Goal: Task Accomplishment & Management: Manage account settings

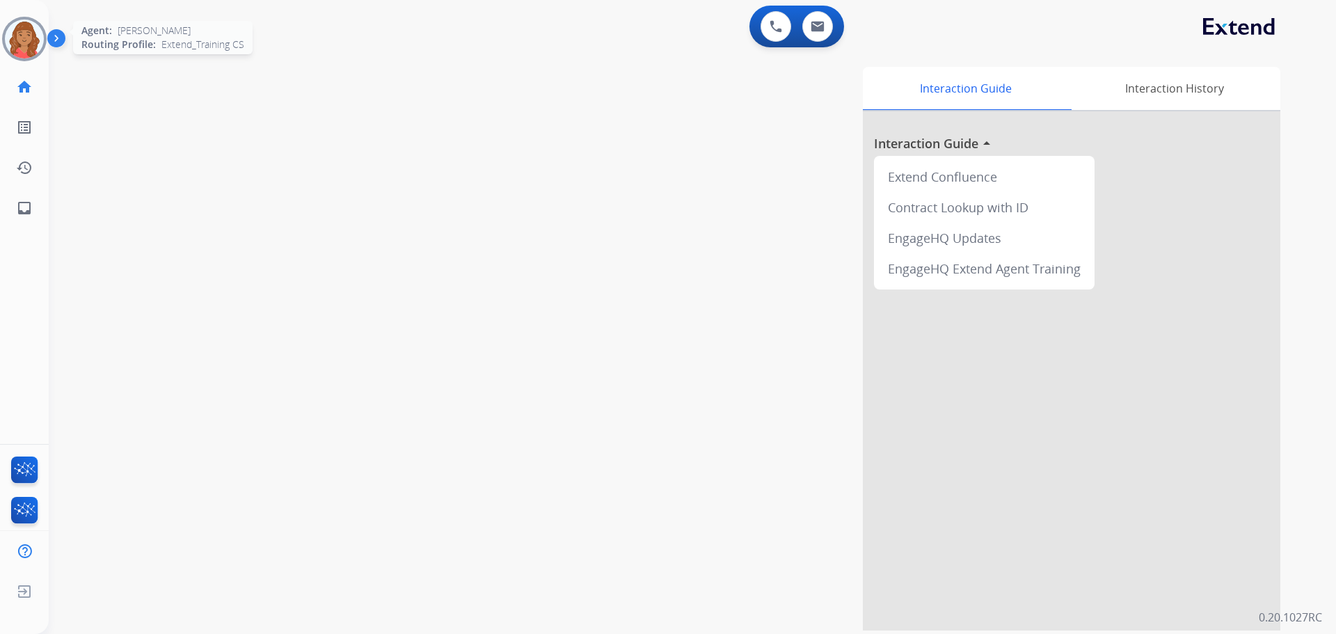
click at [9, 34] on img at bounding box center [24, 38] width 39 height 39
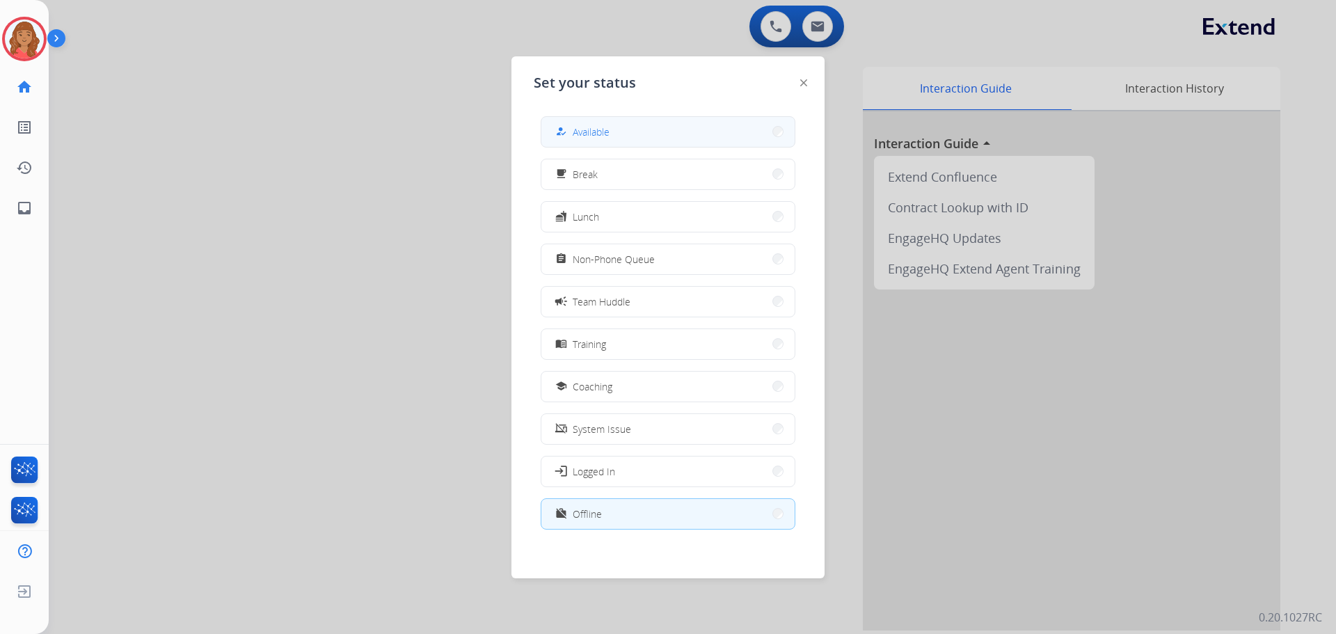
click at [634, 118] on button "how_to_reg Available" at bounding box center [668, 132] width 253 height 30
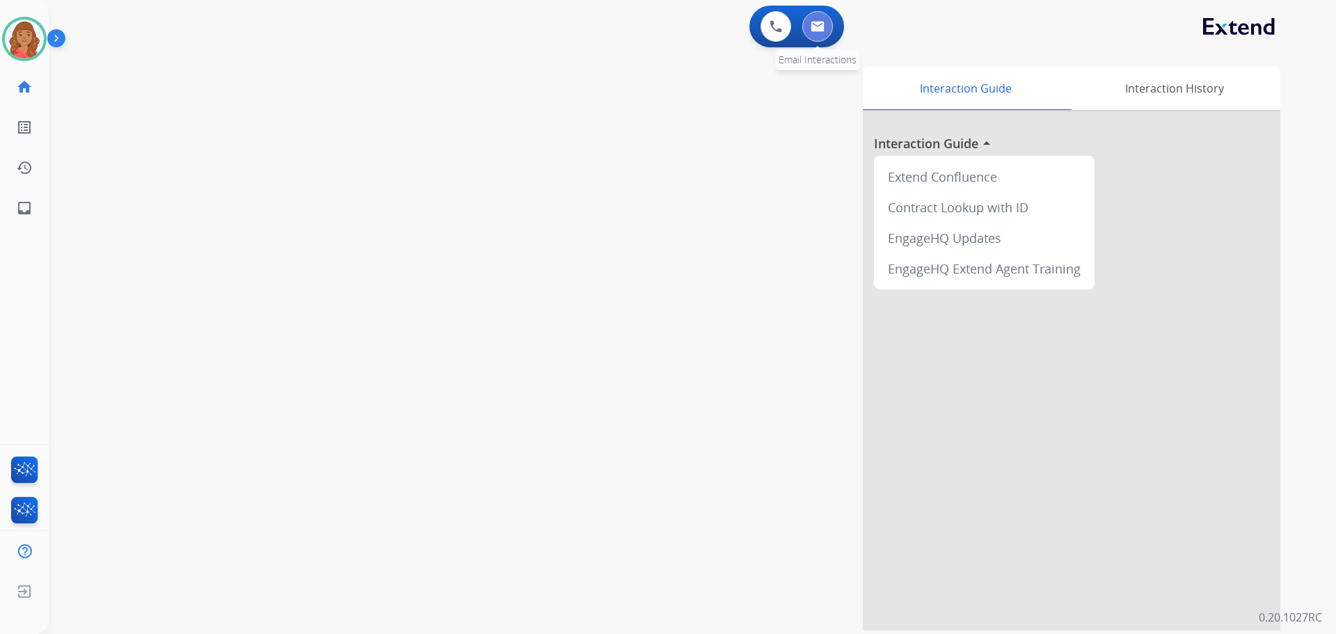
click at [816, 33] on button at bounding box center [818, 26] width 31 height 31
select select "**********"
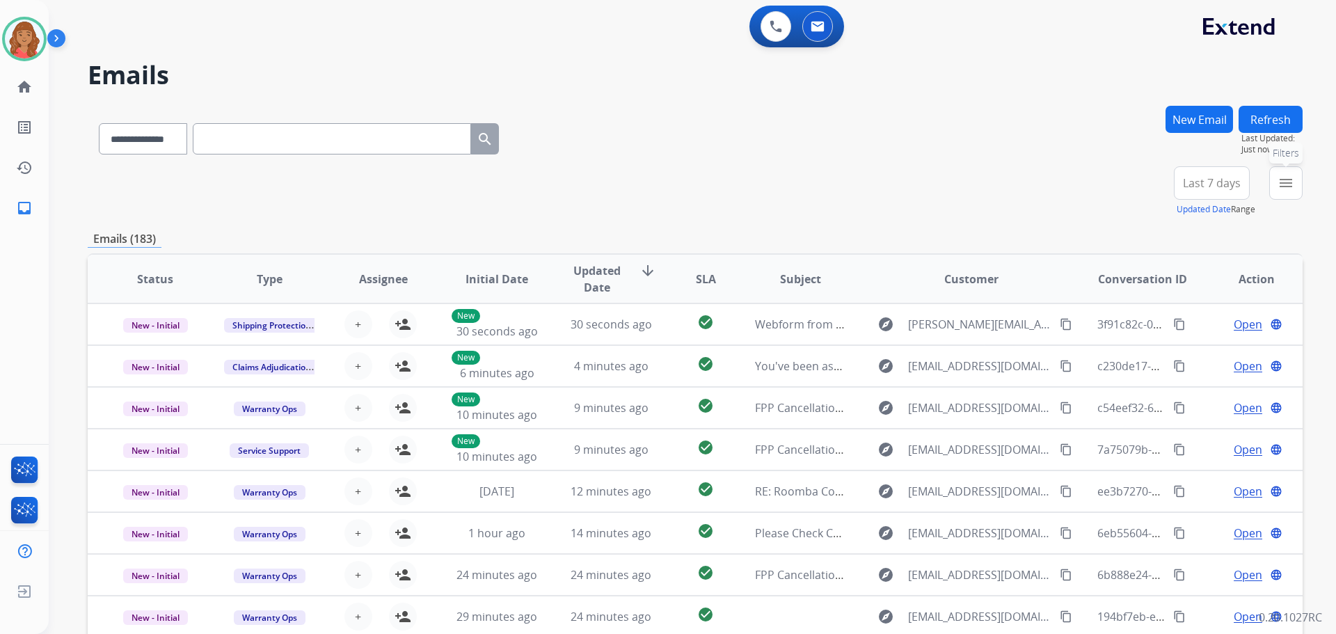
click at [1280, 189] on mat-icon "menu" at bounding box center [1286, 183] width 17 height 17
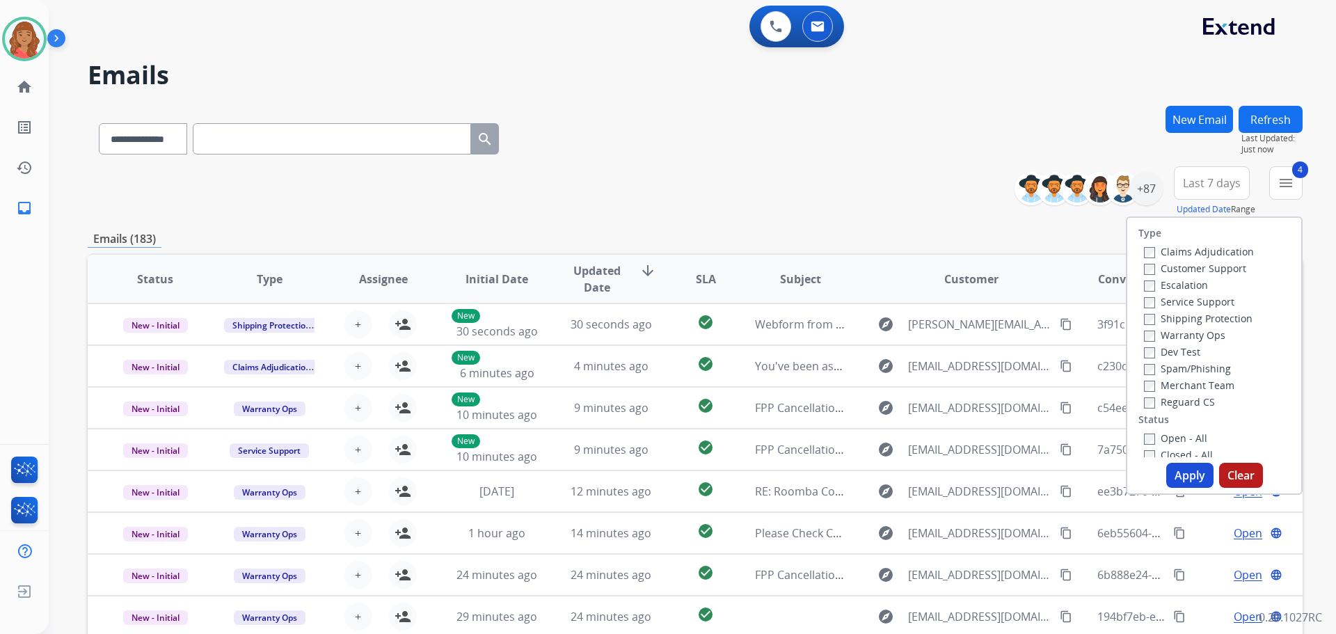
click at [1181, 466] on button "Apply" at bounding box center [1190, 475] width 47 height 25
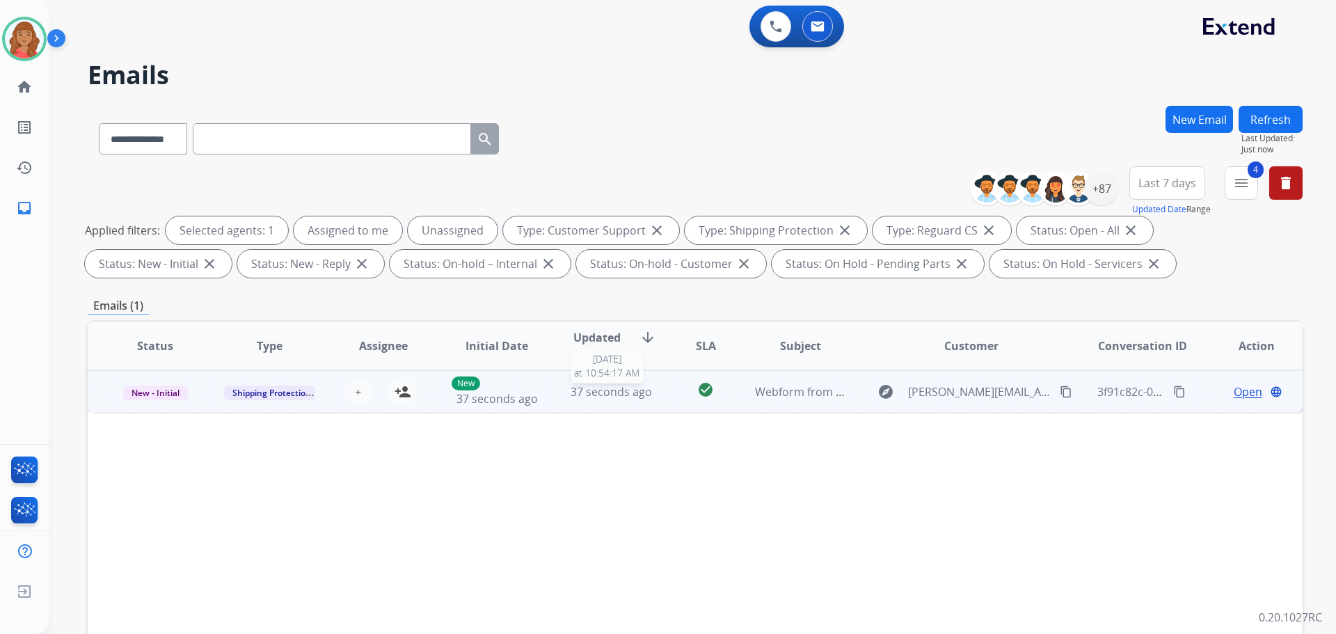
click at [586, 397] on span "37 seconds ago" at bounding box center [611, 391] width 81 height 15
drag, startPoint x: 1053, startPoint y: 388, endPoint x: 929, endPoint y: 390, distance: 124.6
click at [1060, 388] on mat-icon "content_copy" at bounding box center [1066, 391] width 13 height 13
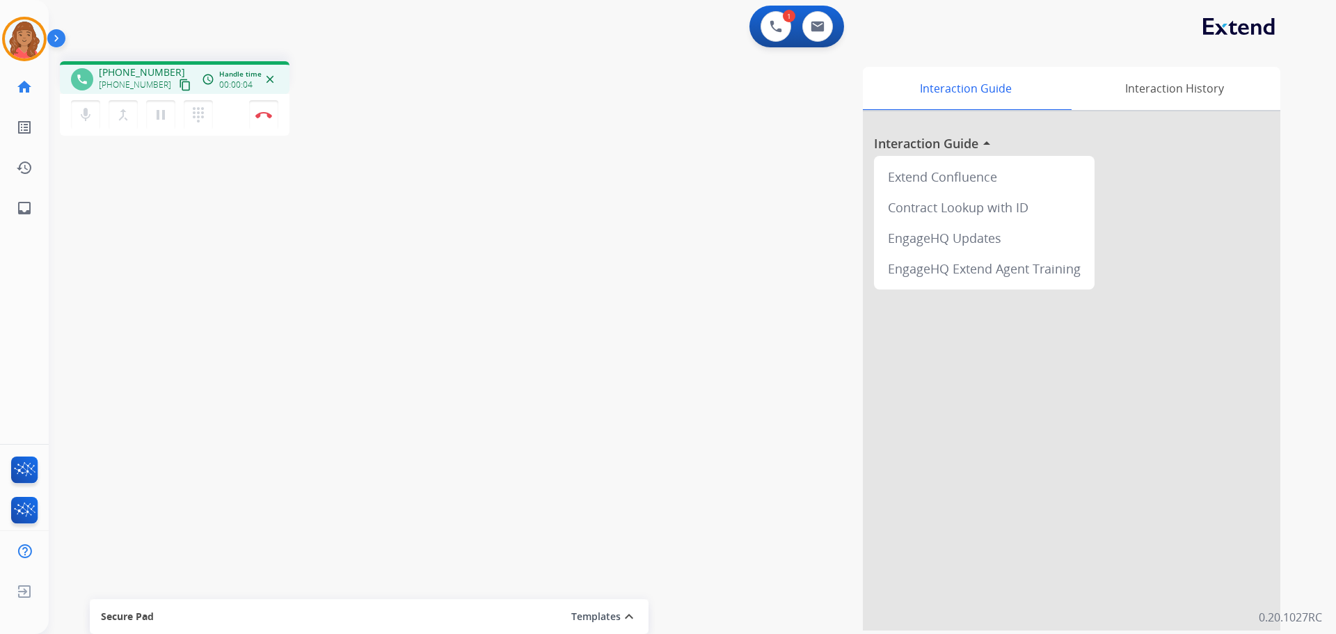
click at [179, 86] on mat-icon "content_copy" at bounding box center [185, 85] width 13 height 13
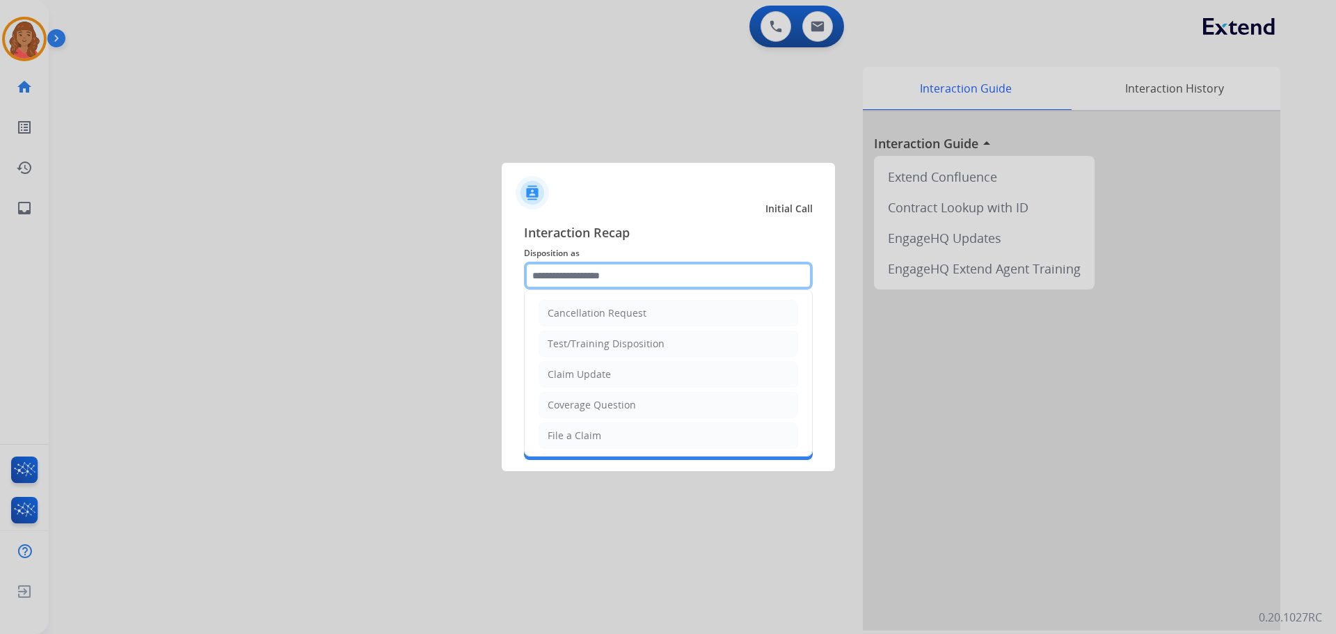
click at [602, 285] on input "text" at bounding box center [668, 276] width 289 height 28
click at [573, 374] on div "Claim Update" at bounding box center [579, 375] width 63 height 14
type input "**********"
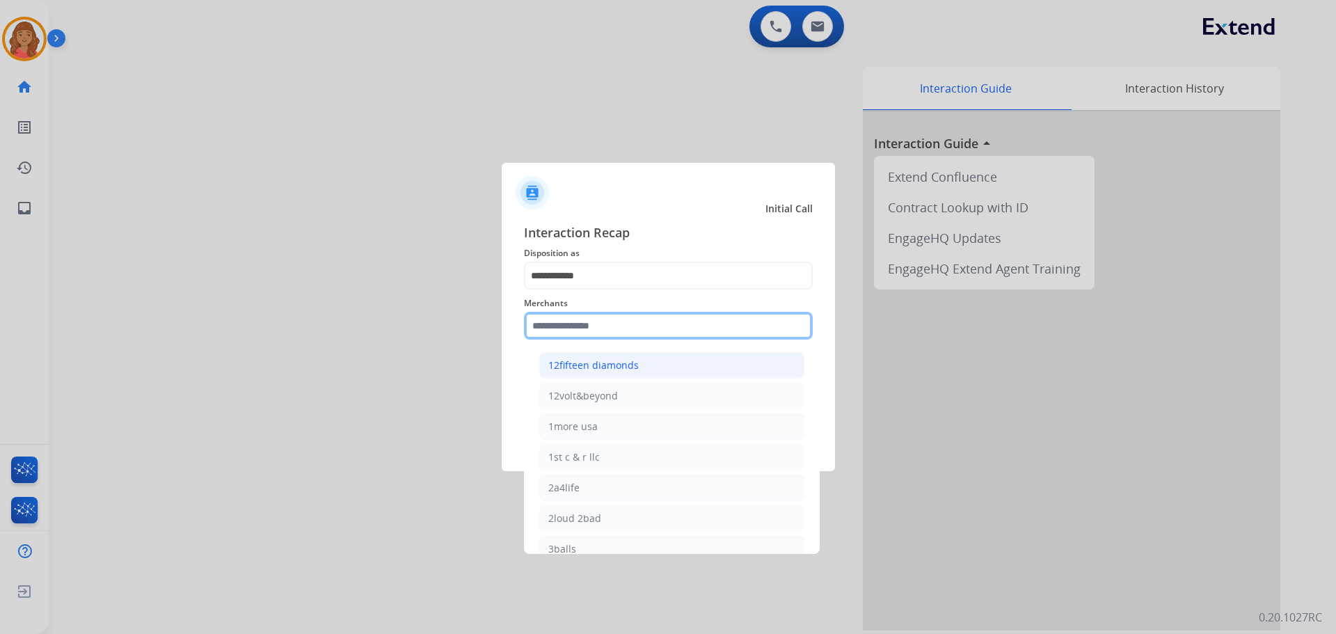
drag, startPoint x: 576, startPoint y: 334, endPoint x: 573, endPoint y: 368, distance: 33.5
click at [576, 336] on input "text" at bounding box center [668, 326] width 289 height 28
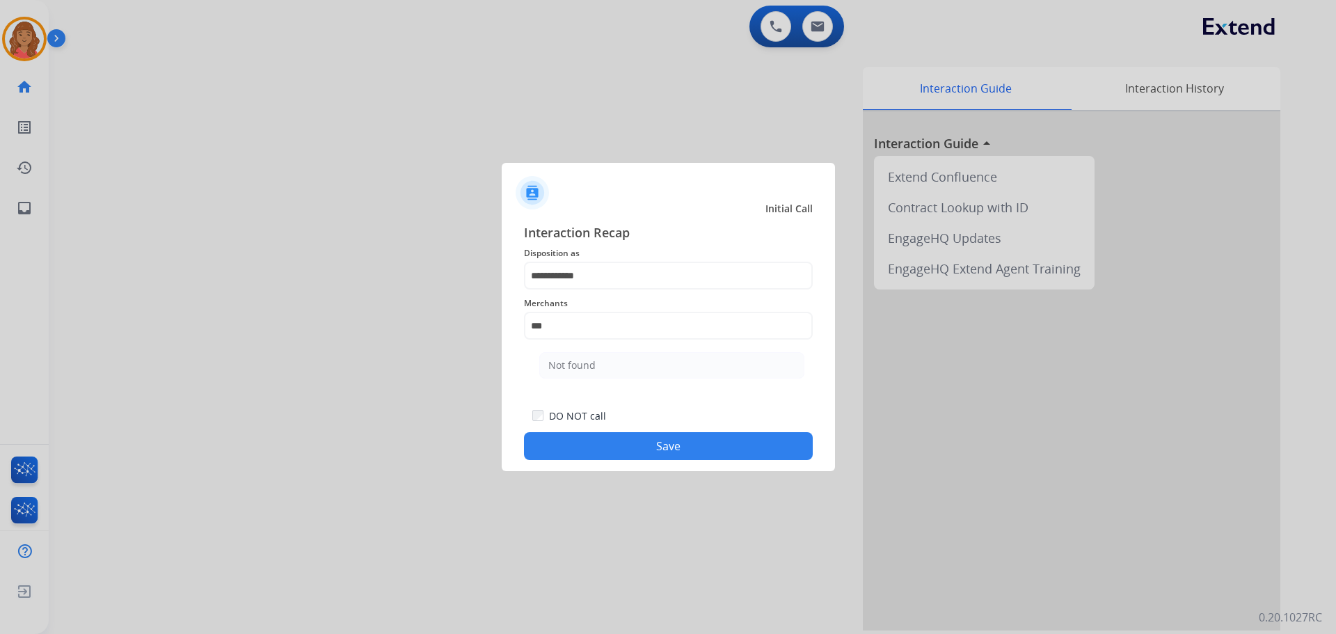
click at [588, 355] on li "Not found" at bounding box center [671, 365] width 265 height 26
type input "*********"
click at [596, 444] on button "Save" at bounding box center [668, 446] width 289 height 28
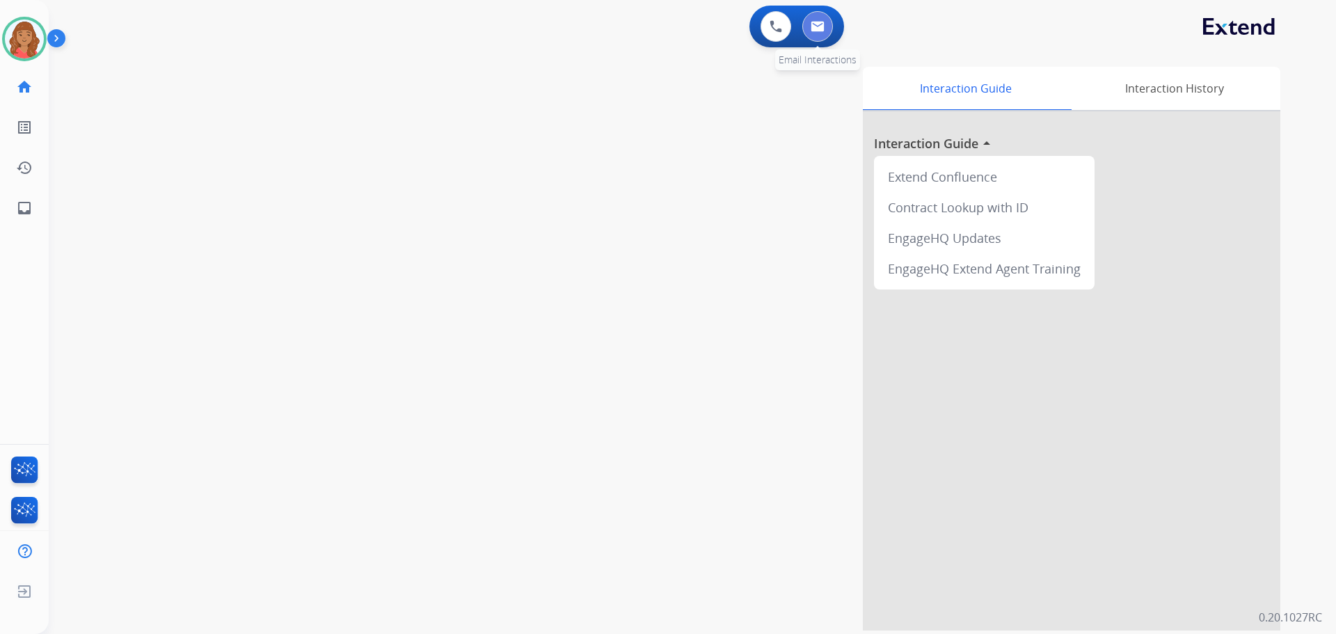
click at [817, 19] on button at bounding box center [818, 26] width 31 height 31
select select "**********"
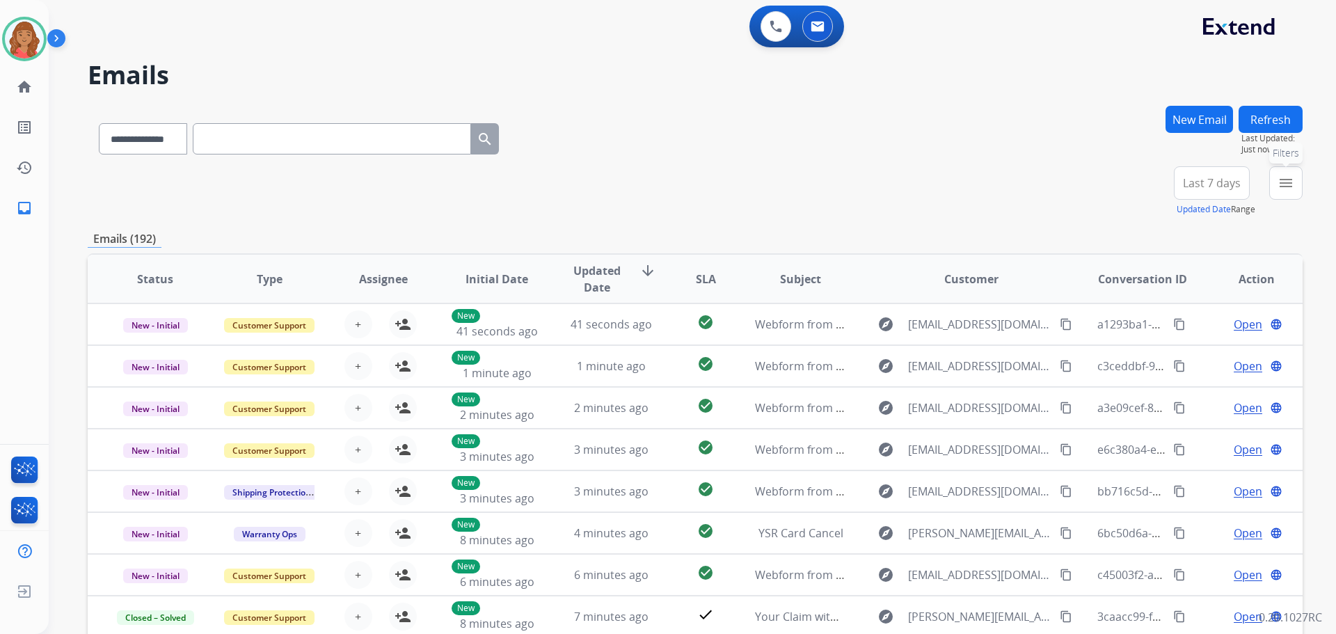
click at [1280, 185] on mat-icon "menu" at bounding box center [1286, 183] width 17 height 17
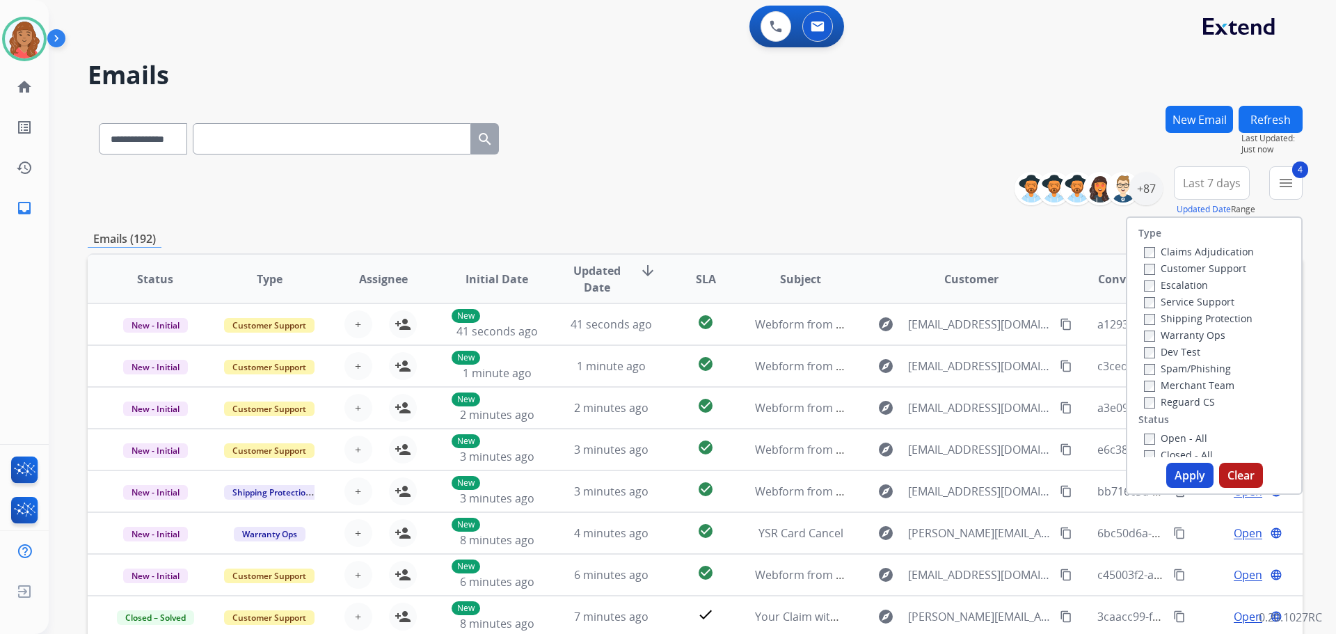
click at [1178, 475] on button "Apply" at bounding box center [1190, 475] width 47 height 25
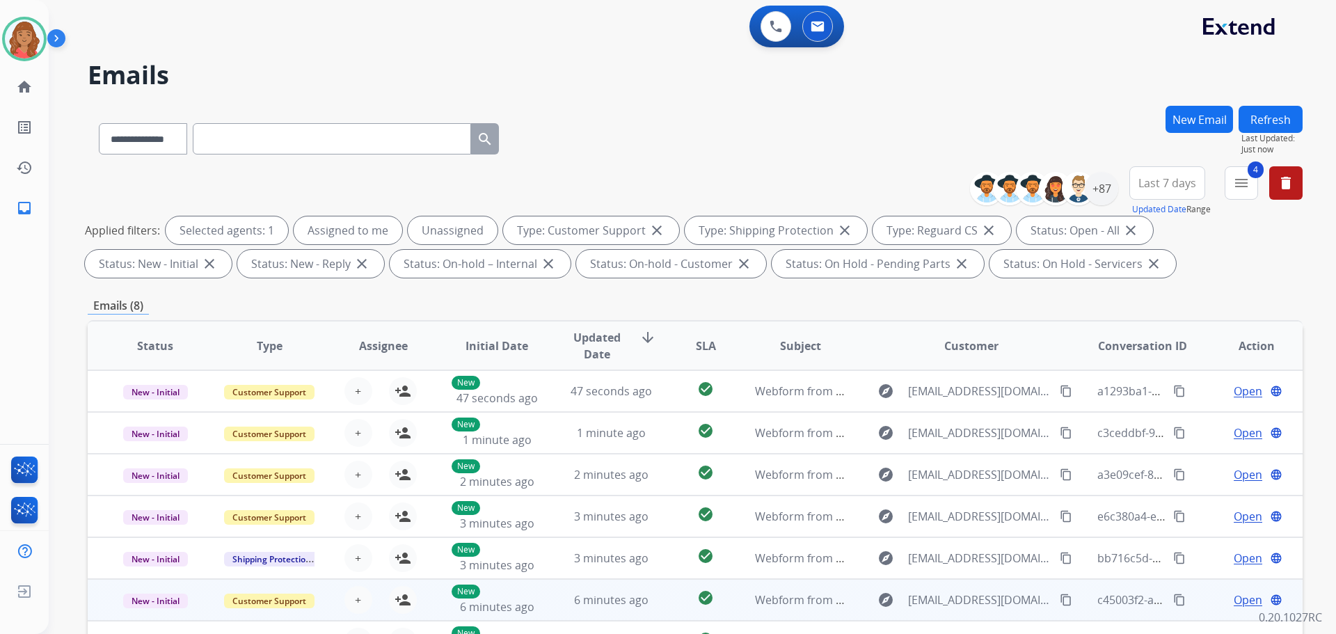
scroll to position [225, 0]
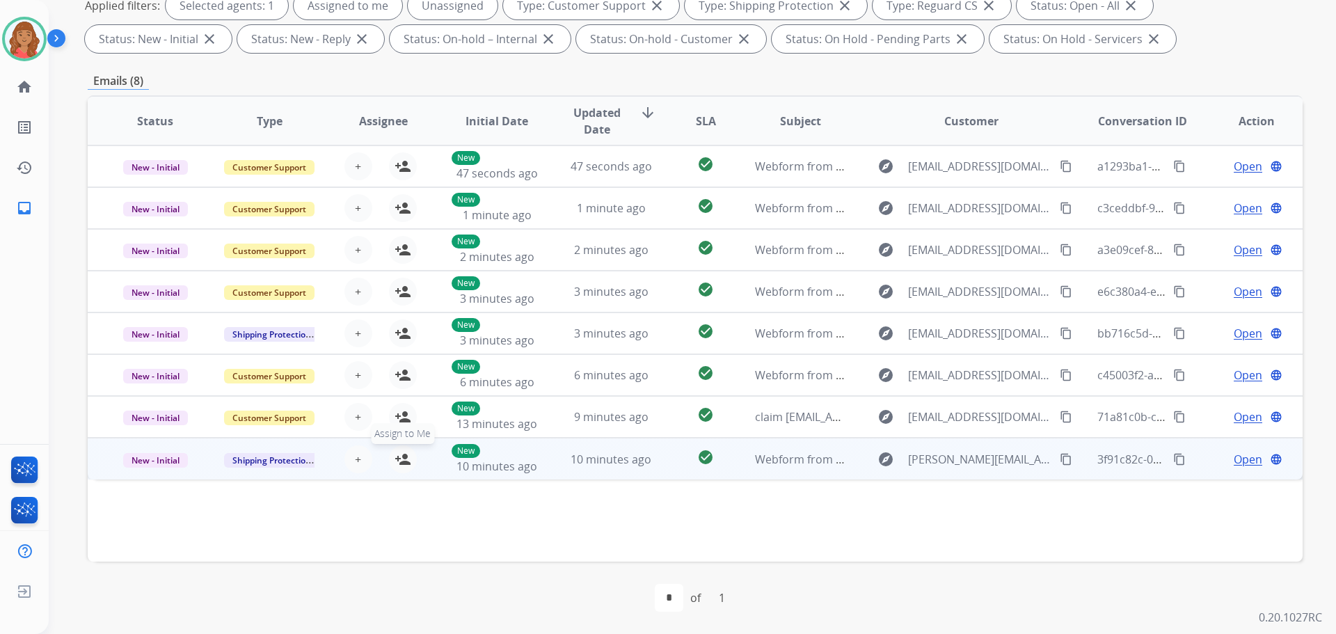
click at [403, 469] on button "person_add Assign to Me" at bounding box center [403, 459] width 28 height 28
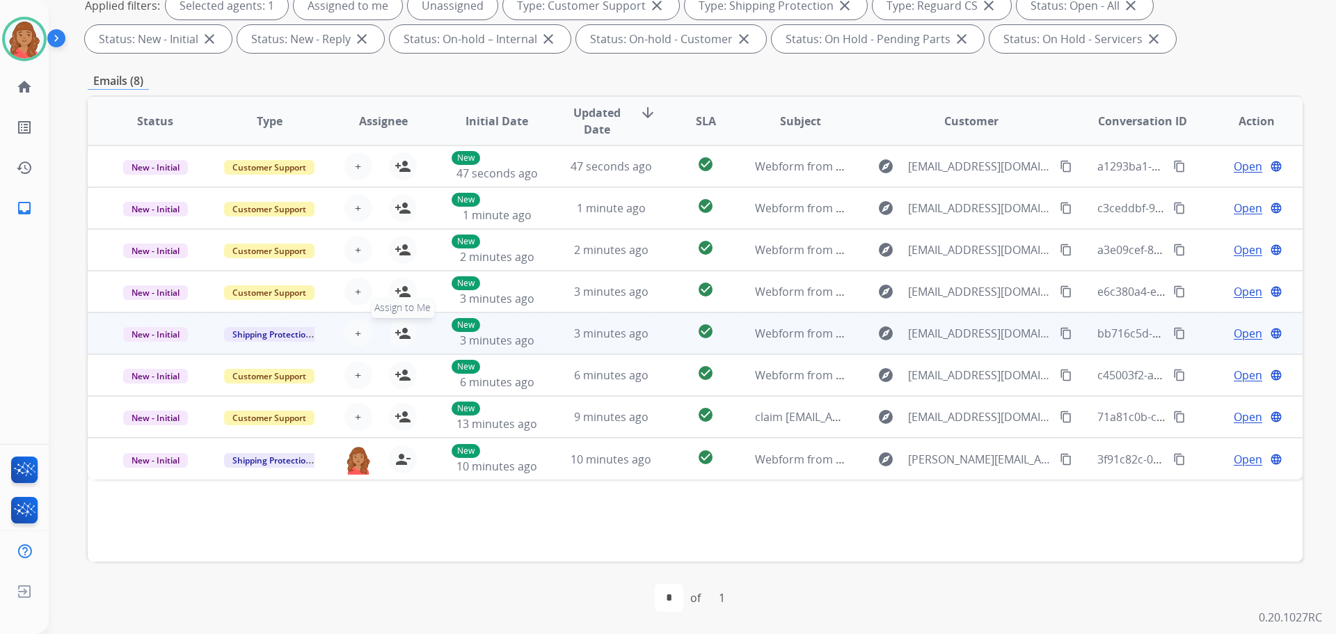
click at [395, 334] on mat-icon "person_add" at bounding box center [403, 333] width 17 height 17
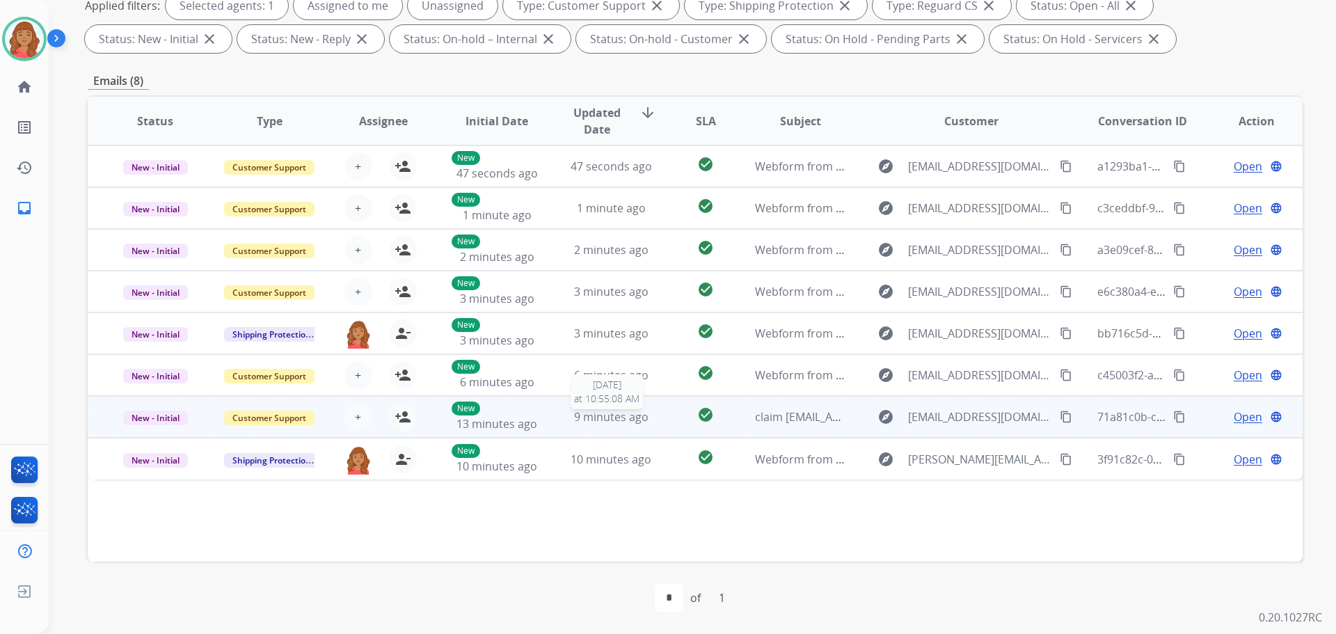
click at [588, 423] on span "9 minutes ago" at bounding box center [611, 416] width 74 height 15
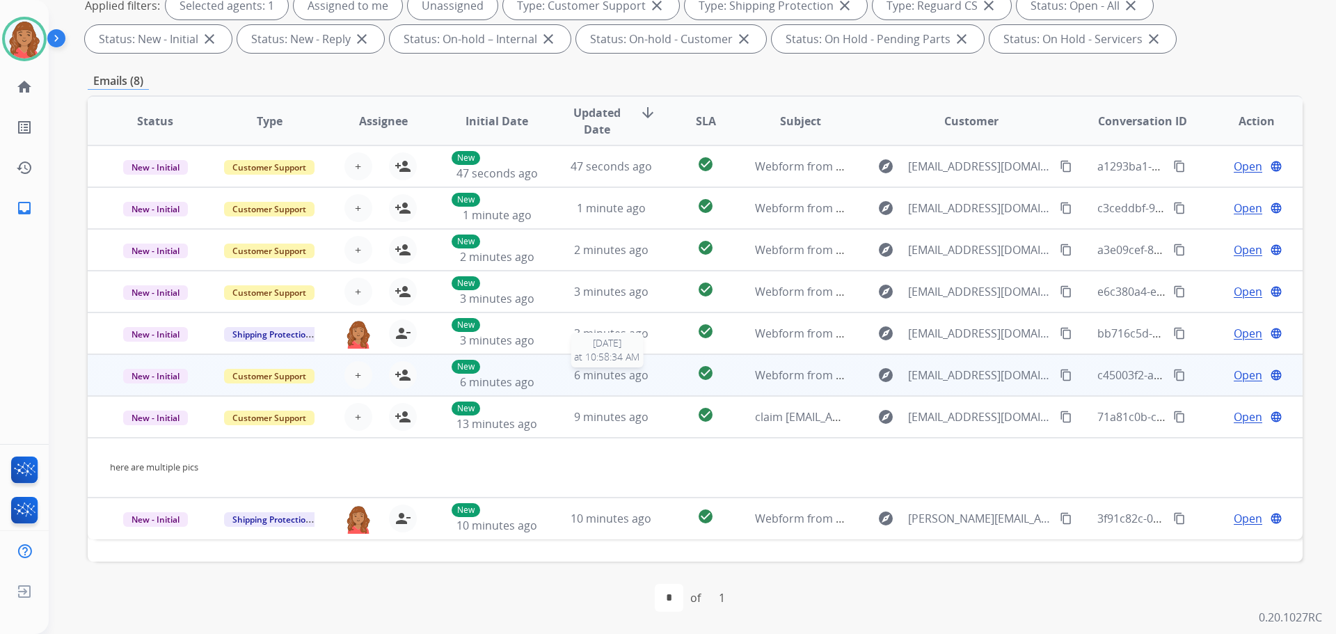
click at [566, 379] on div "6 minutes ago" at bounding box center [611, 375] width 91 height 17
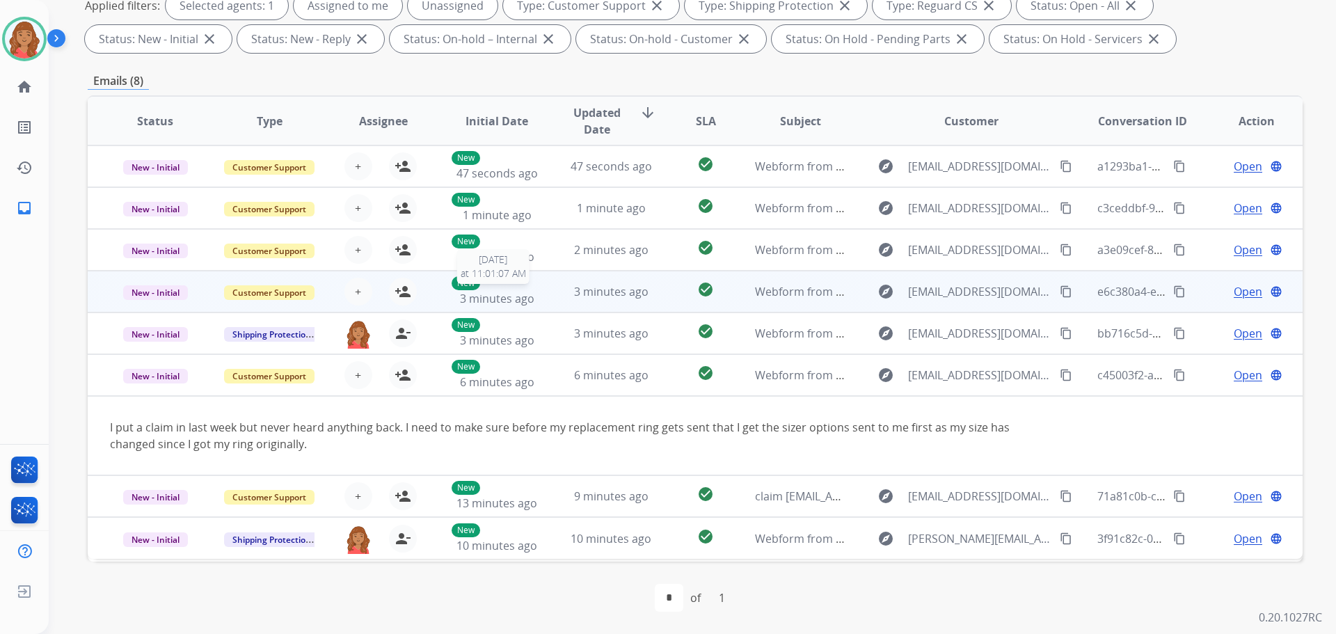
click at [531, 294] on div "New 3 minutes ago" at bounding box center [497, 291] width 91 height 31
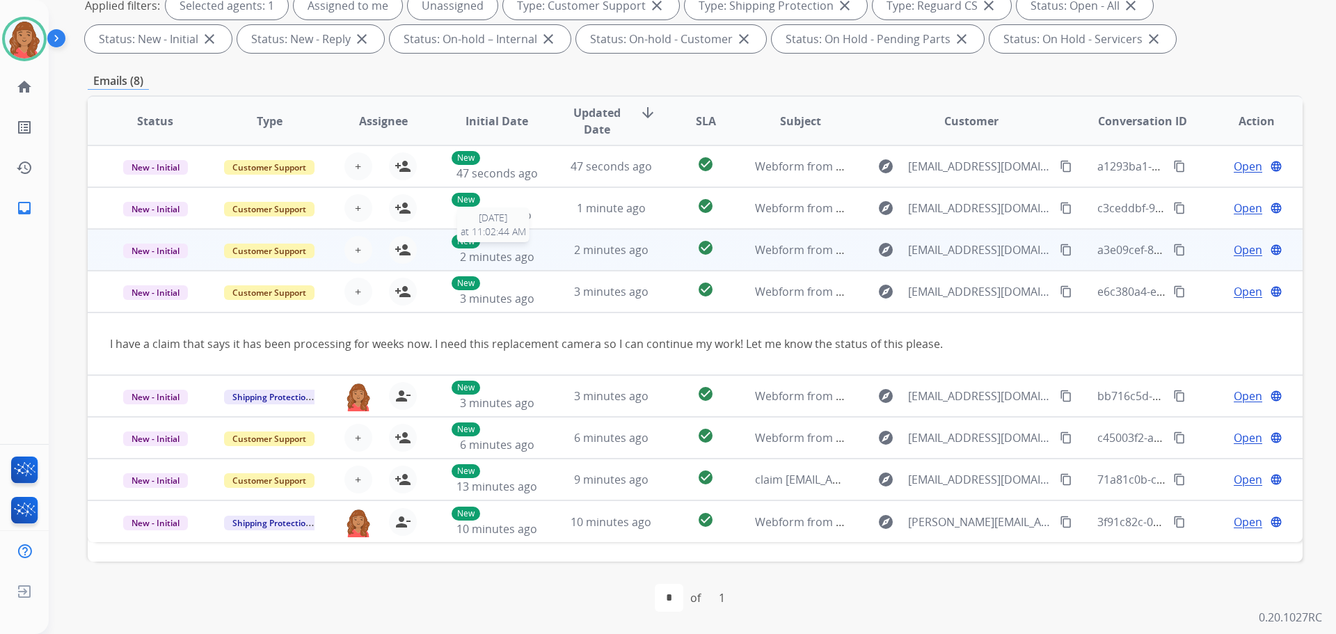
click at [512, 246] on div "New 2 minutes ago" at bounding box center [497, 250] width 91 height 31
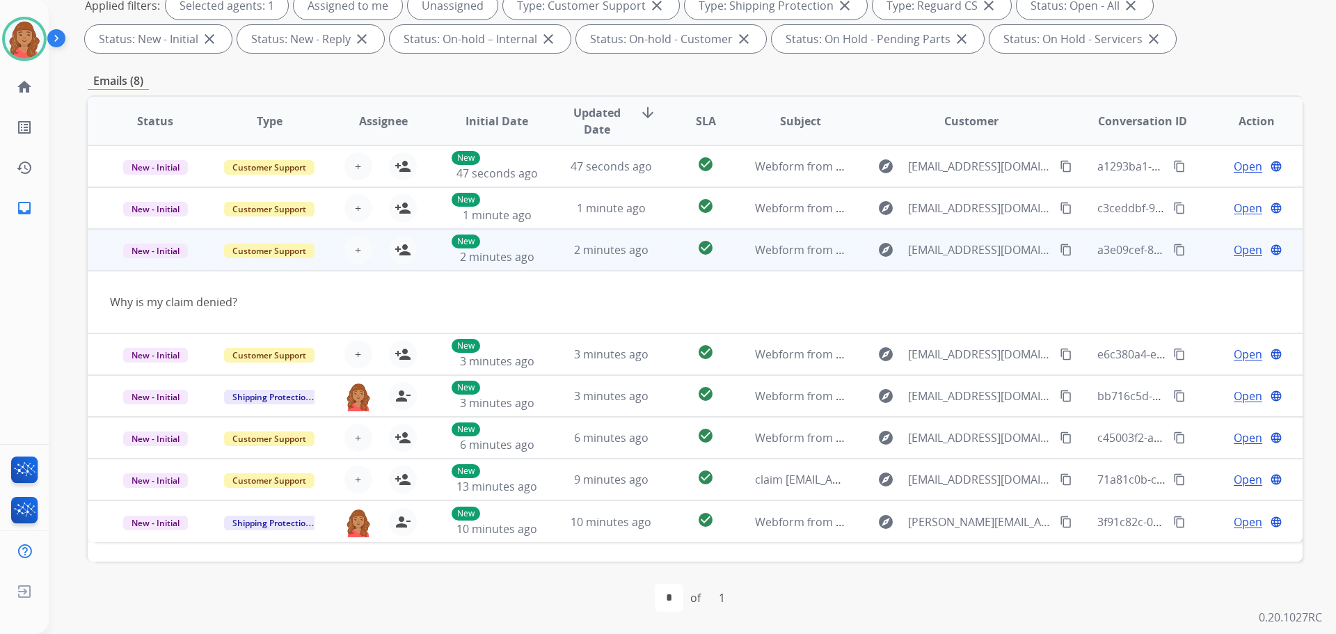
drag, startPoint x: 397, startPoint y: 249, endPoint x: 420, endPoint y: 244, distance: 23.6
click at [399, 249] on mat-icon "person_add" at bounding box center [403, 250] width 17 height 17
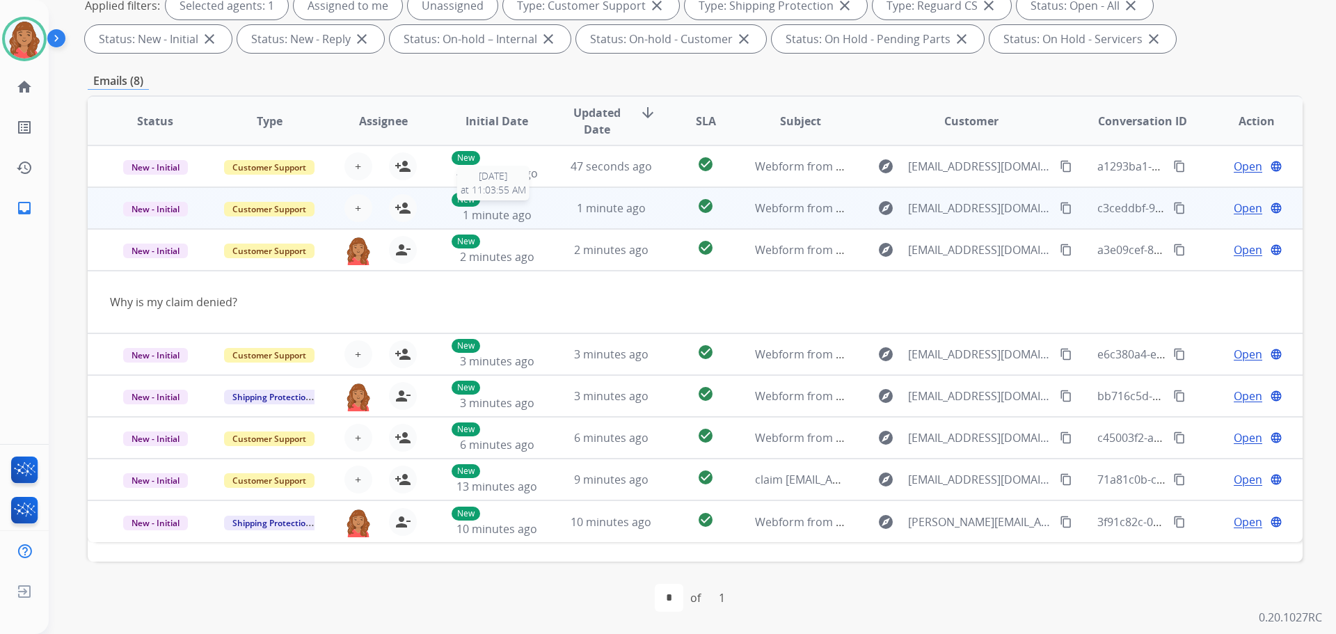
click at [502, 214] on span "1 minute ago" at bounding box center [497, 214] width 69 height 15
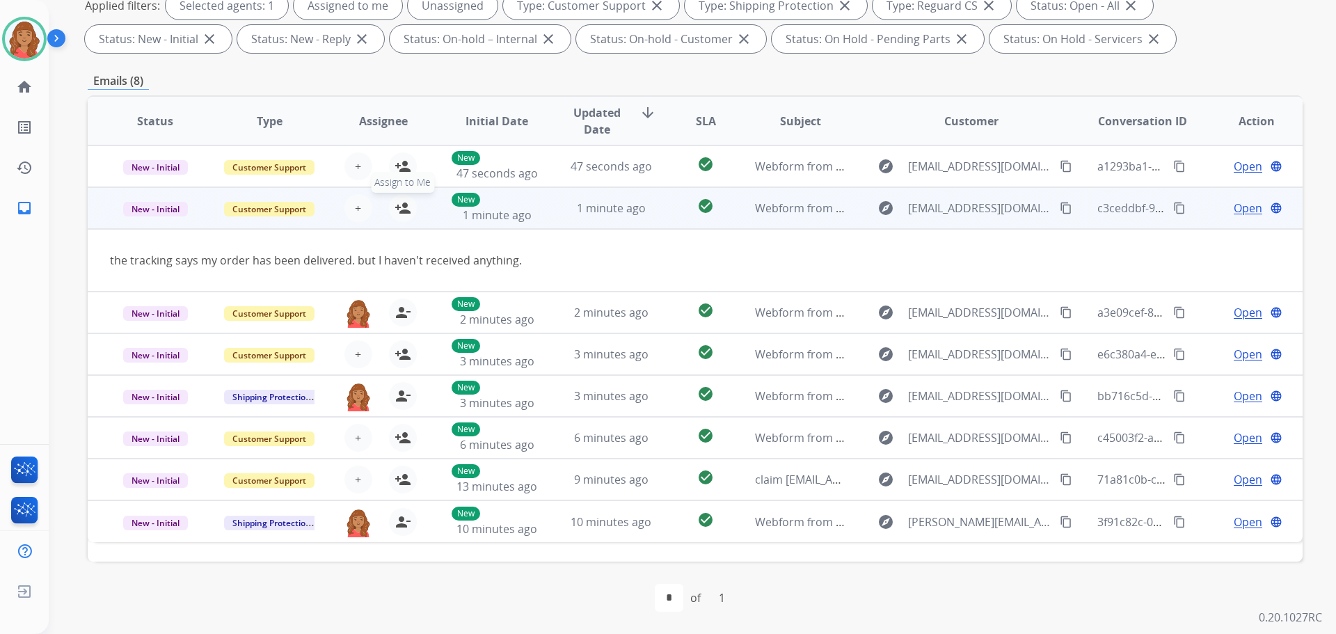
drag, startPoint x: 393, startPoint y: 208, endPoint x: 407, endPoint y: 201, distance: 15.6
click at [395, 208] on mat-icon "person_add" at bounding box center [403, 208] width 17 height 17
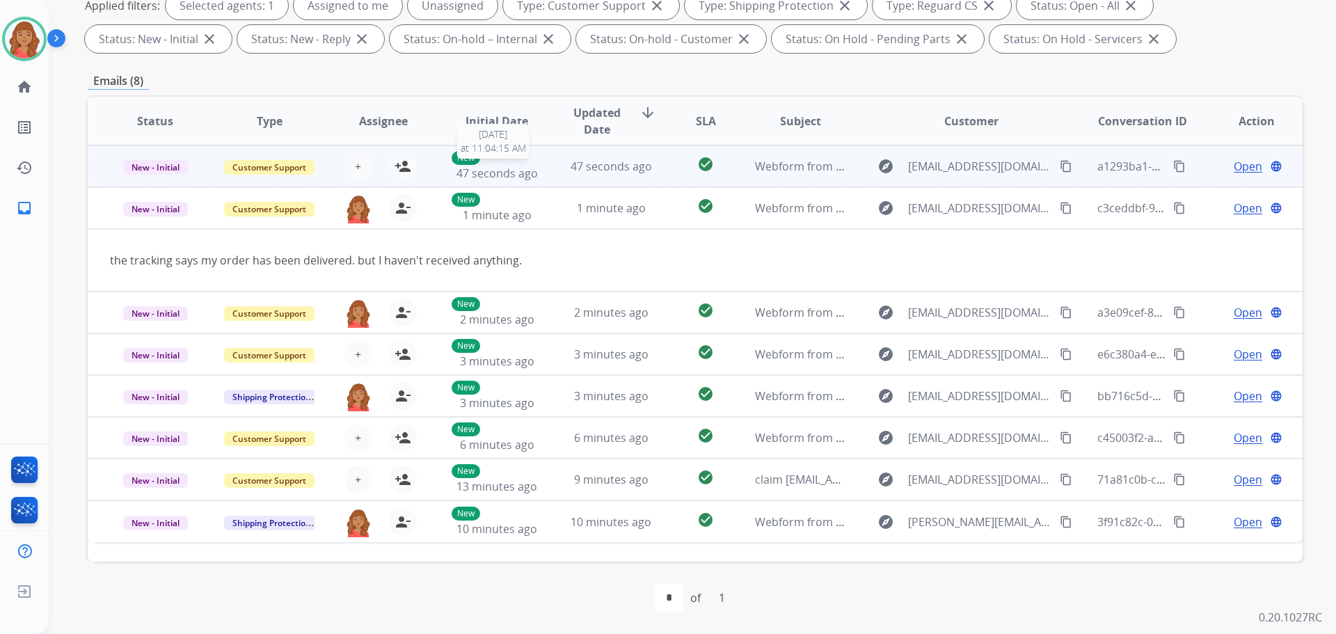
click at [512, 172] on span "47 seconds ago" at bounding box center [497, 173] width 81 height 15
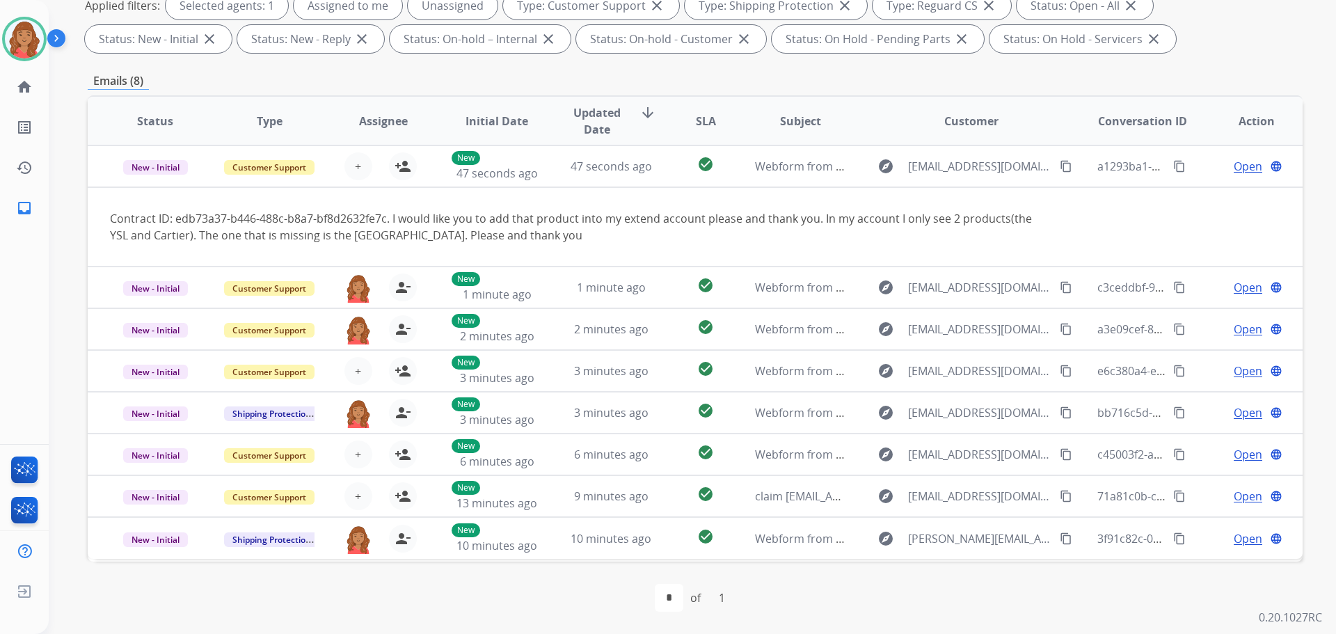
drag, startPoint x: 1172, startPoint y: 123, endPoint x: 1183, endPoint y: 111, distance: 16.8
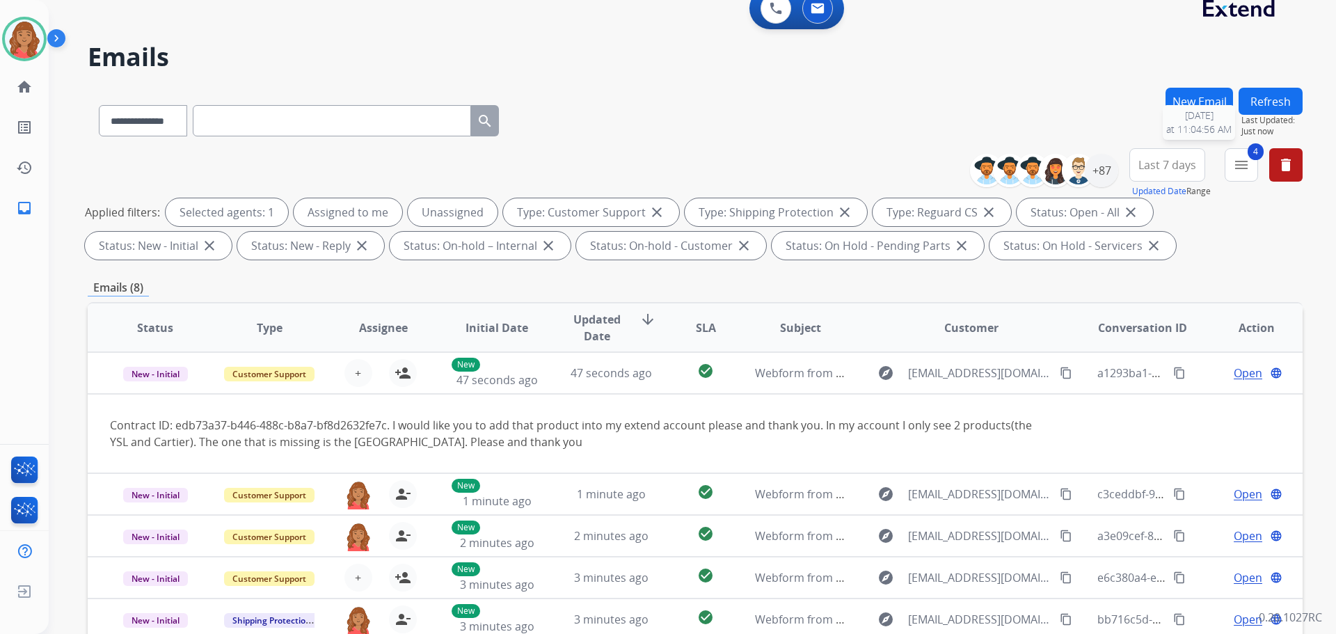
scroll to position [16, 0]
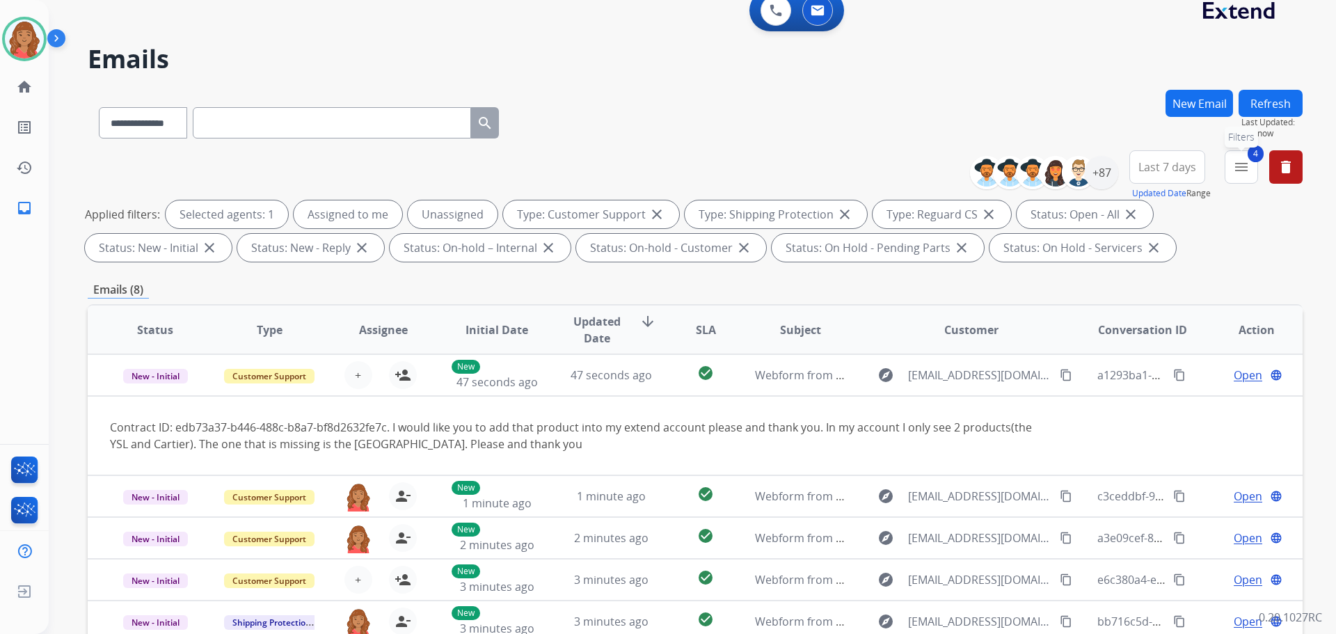
click at [1241, 173] on mat-icon "menu" at bounding box center [1241, 167] width 17 height 17
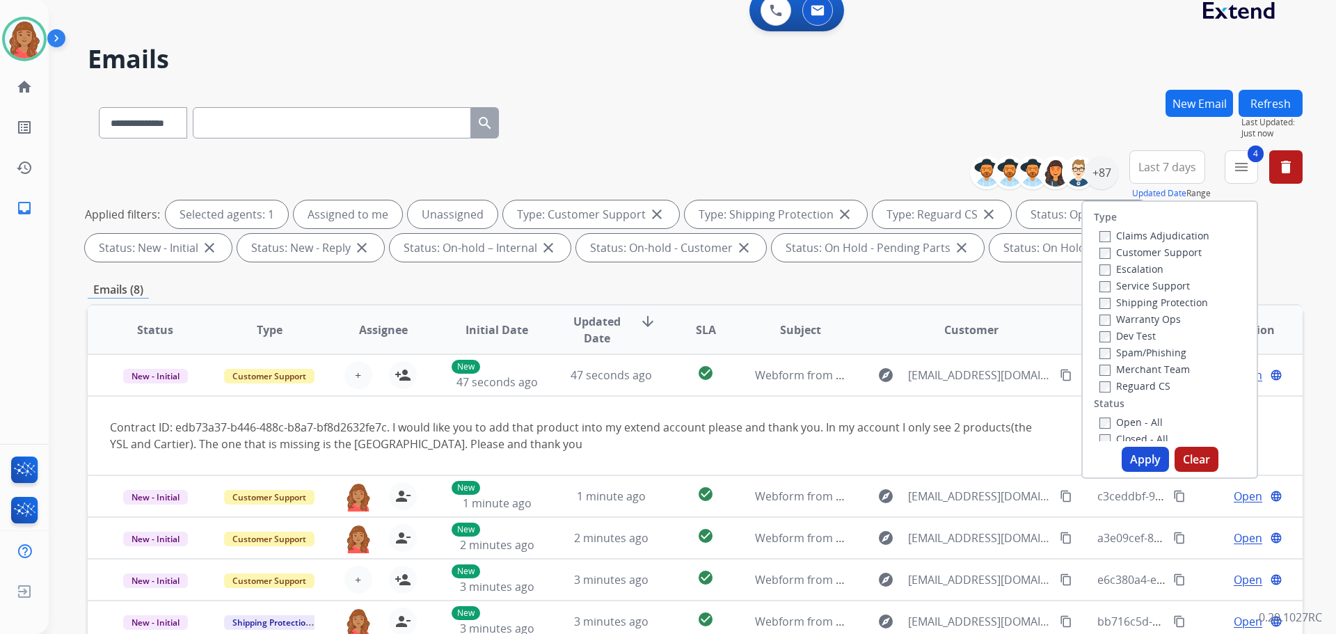
click at [1122, 459] on button "Apply" at bounding box center [1145, 459] width 47 height 25
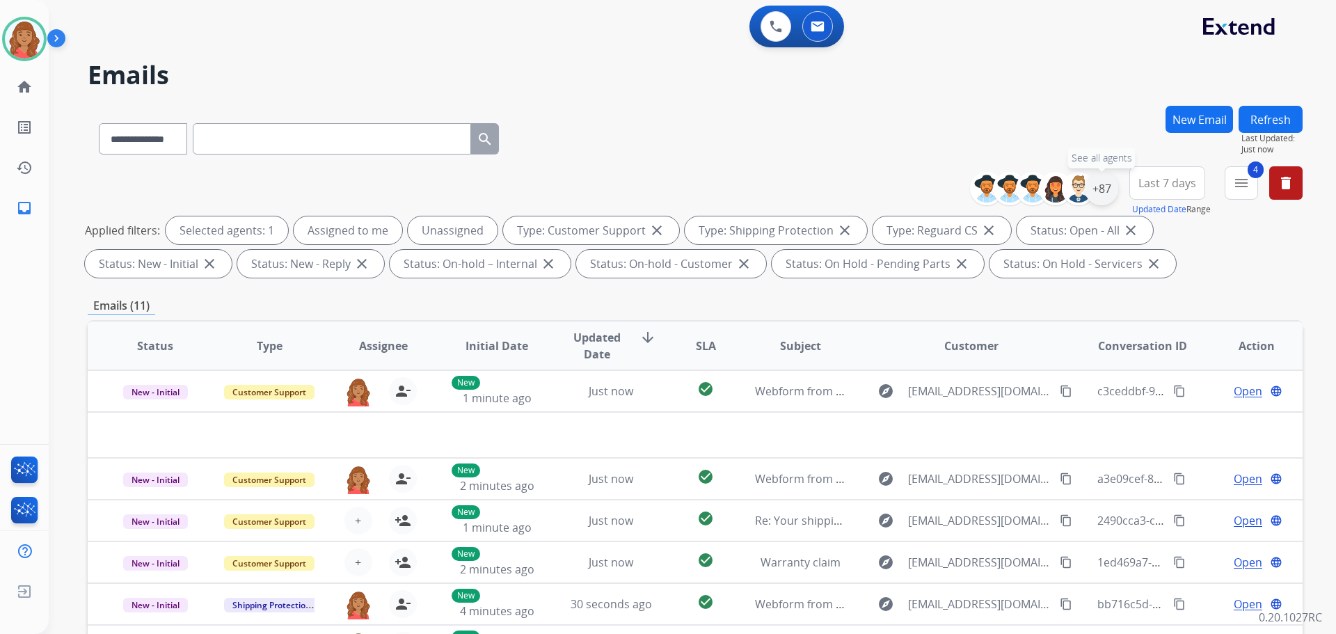
click at [1098, 198] on div "+87" at bounding box center [1101, 188] width 33 height 33
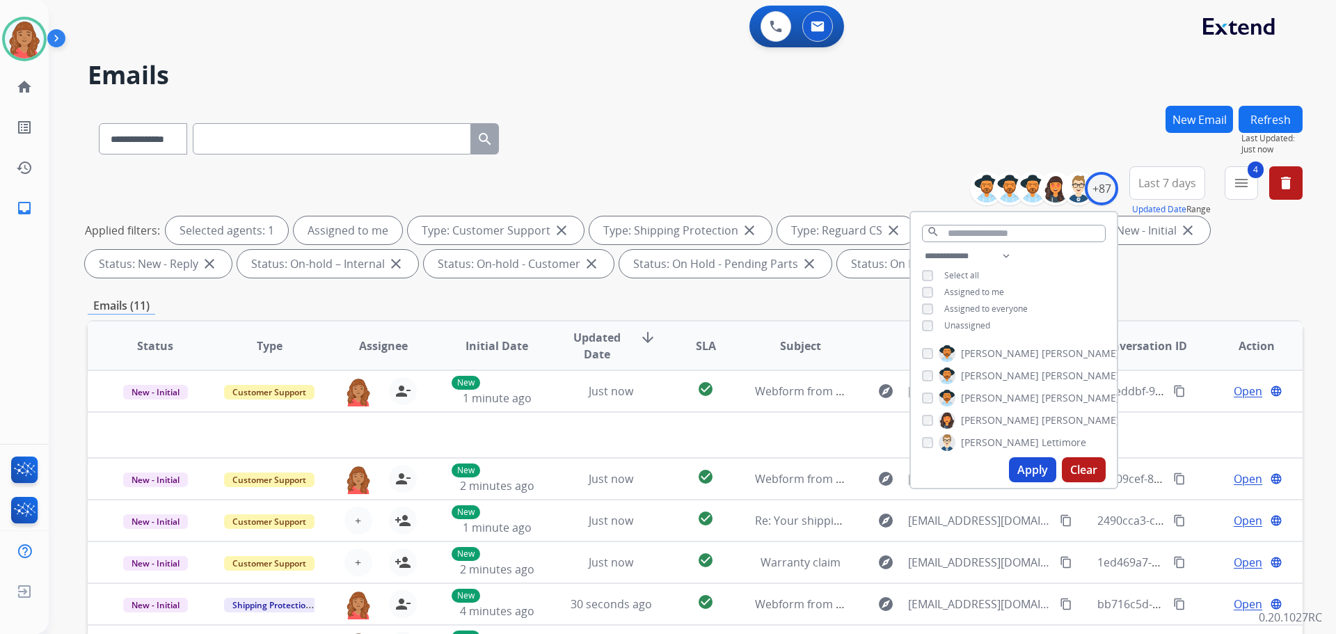
click at [1030, 468] on button "Apply" at bounding box center [1032, 469] width 47 height 25
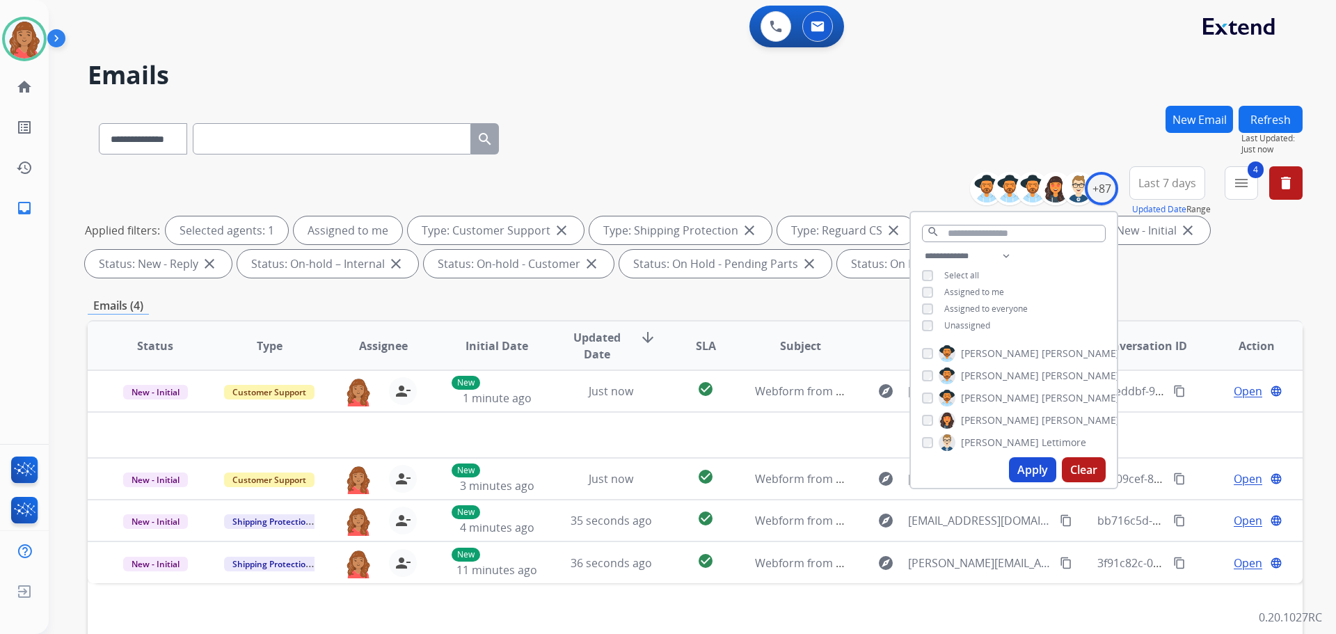
click at [574, 312] on div "Emails (4)" at bounding box center [695, 305] width 1215 height 17
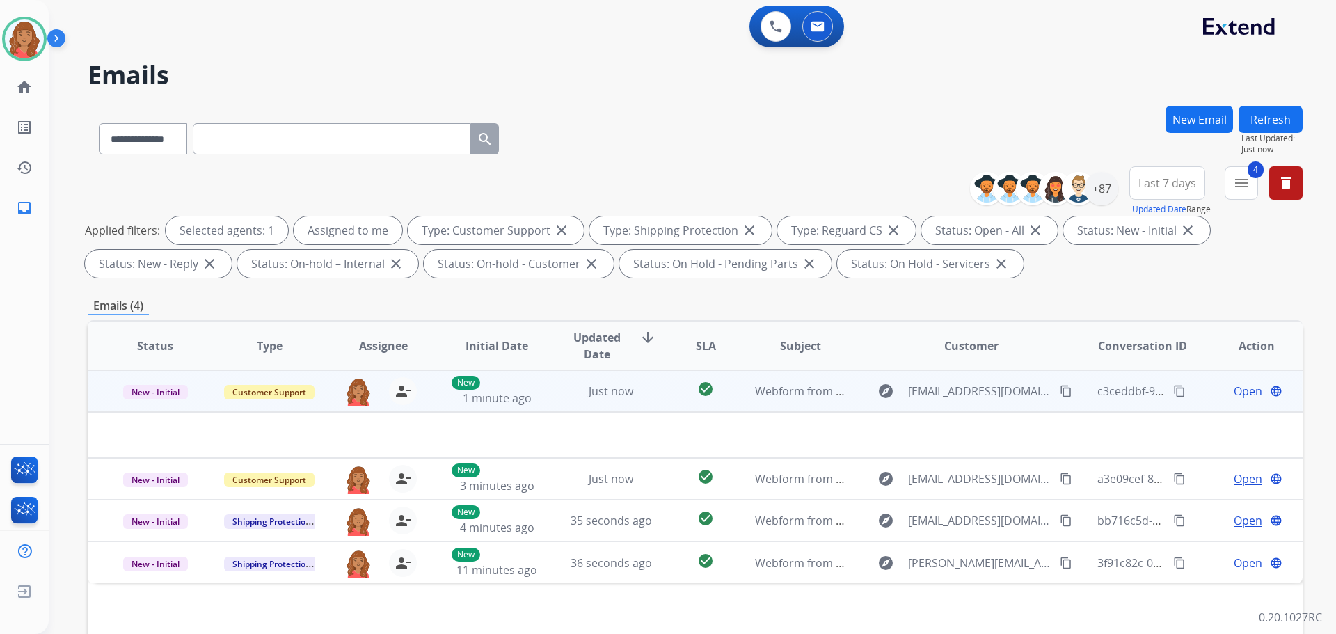
drag, startPoint x: 1056, startPoint y: 392, endPoint x: 1032, endPoint y: 400, distance: 25.8
click at [1060, 392] on mat-icon "content_copy" at bounding box center [1066, 391] width 13 height 13
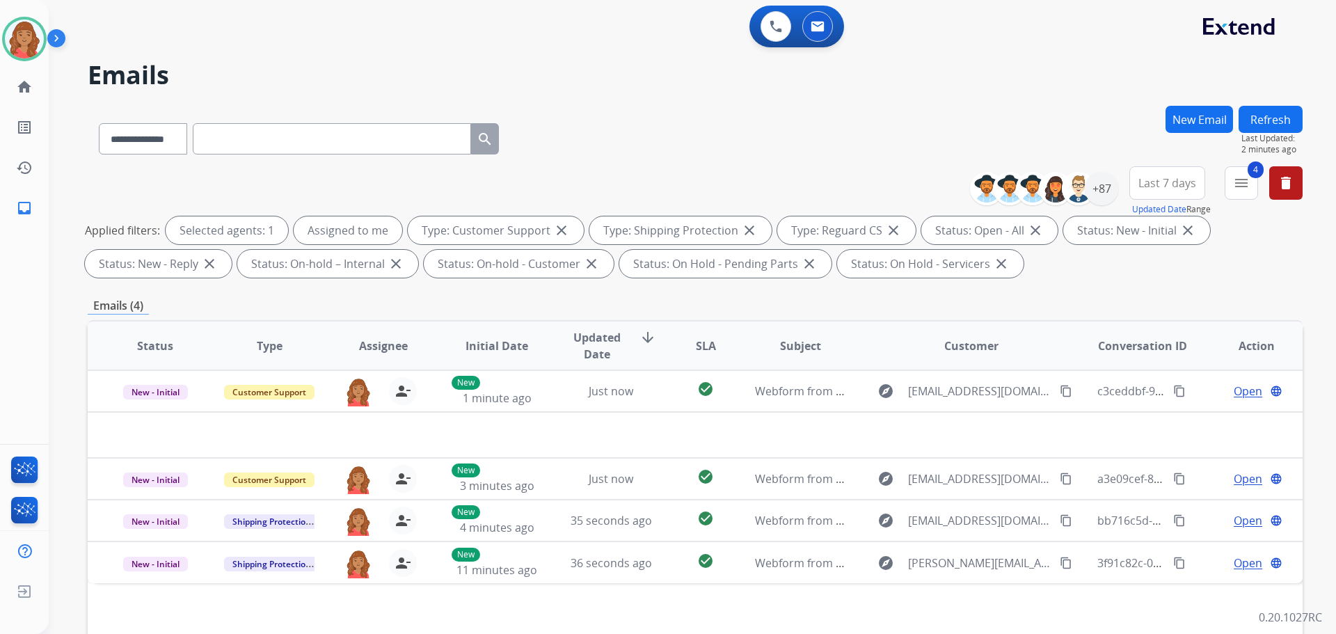
drag, startPoint x: 167, startPoint y: 436, endPoint x: 1316, endPoint y: 285, distance: 1159.1
click at [1316, 278] on div "**********" at bounding box center [693, 317] width 1288 height 634
click at [1327, 613] on div "**********" at bounding box center [693, 317] width 1288 height 634
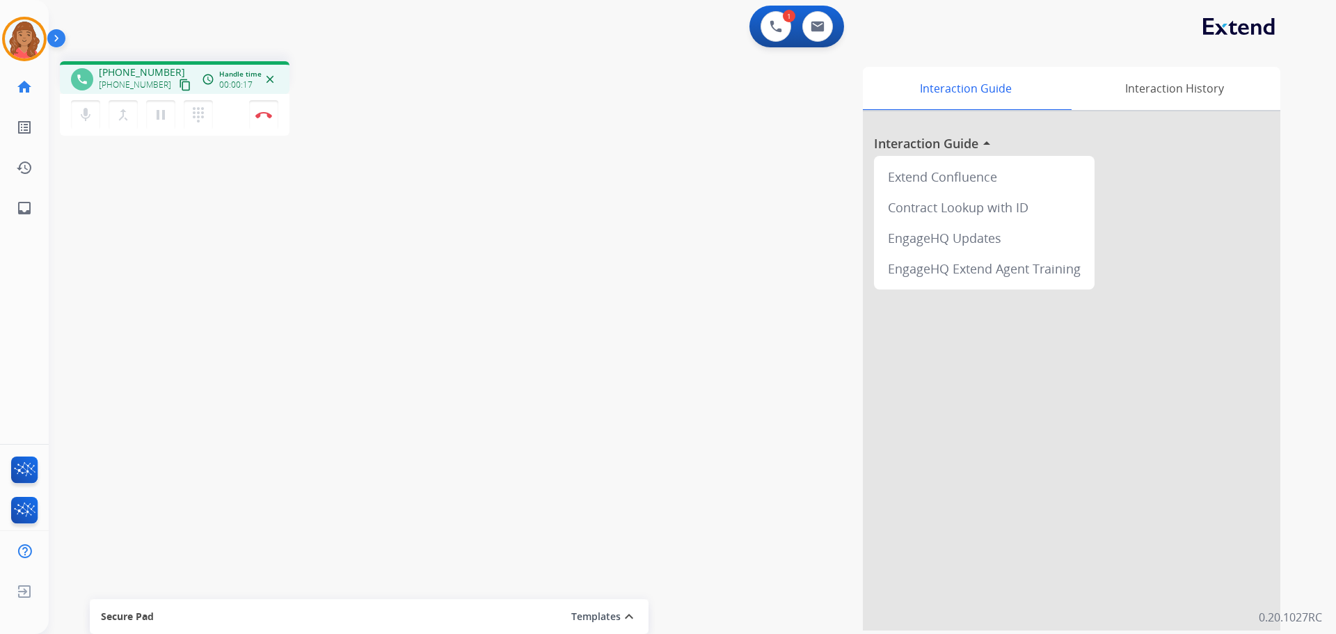
click at [179, 85] on mat-icon "content_copy" at bounding box center [185, 85] width 13 height 13
click at [179, 82] on mat-icon "content_copy" at bounding box center [185, 85] width 13 height 13
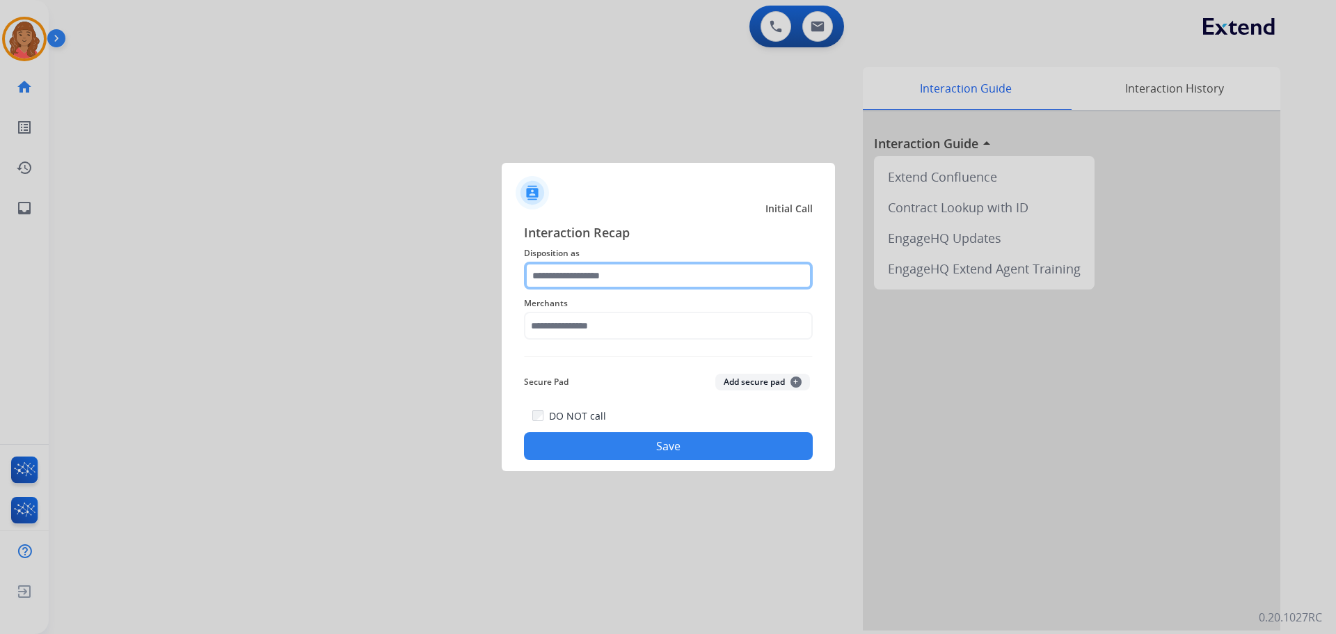
drag, startPoint x: 639, startPoint y: 270, endPoint x: 620, endPoint y: 285, distance: 24.4
click at [638, 275] on input "text" at bounding box center [668, 276] width 289 height 28
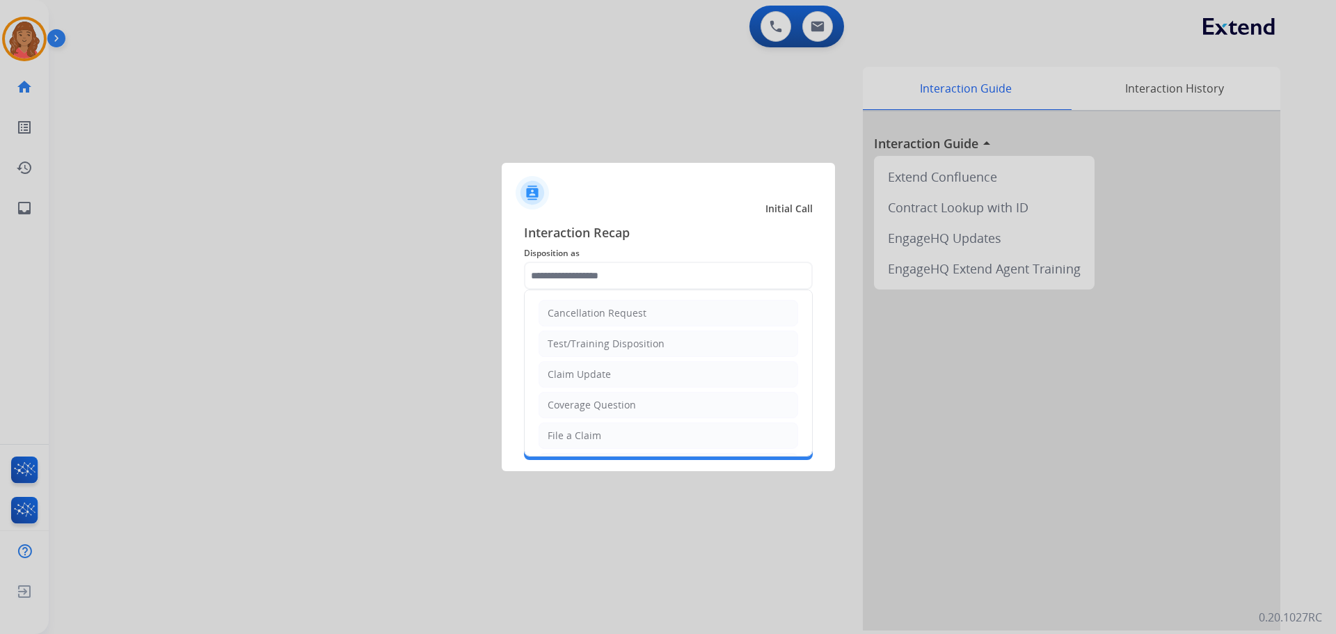
drag, startPoint x: 600, startPoint y: 374, endPoint x: 601, endPoint y: 360, distance: 14.6
click at [601, 372] on div "Claim Update" at bounding box center [579, 375] width 63 height 14
type input "**********"
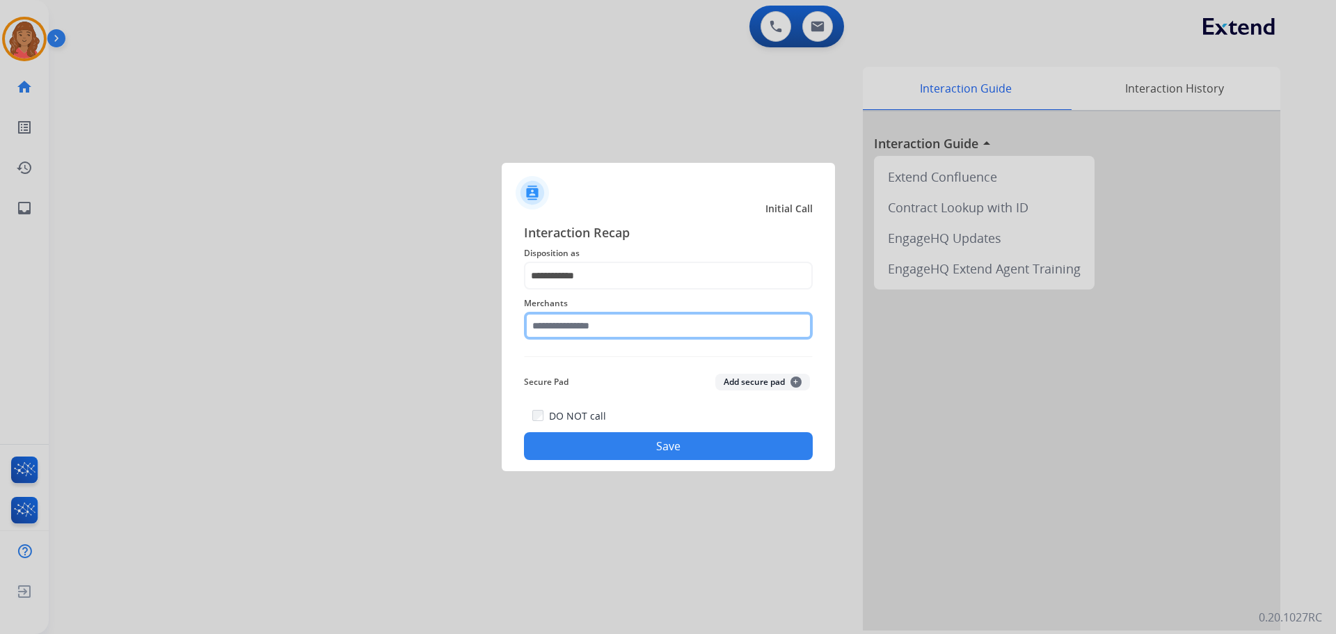
click at [605, 336] on input "text" at bounding box center [668, 326] width 289 height 28
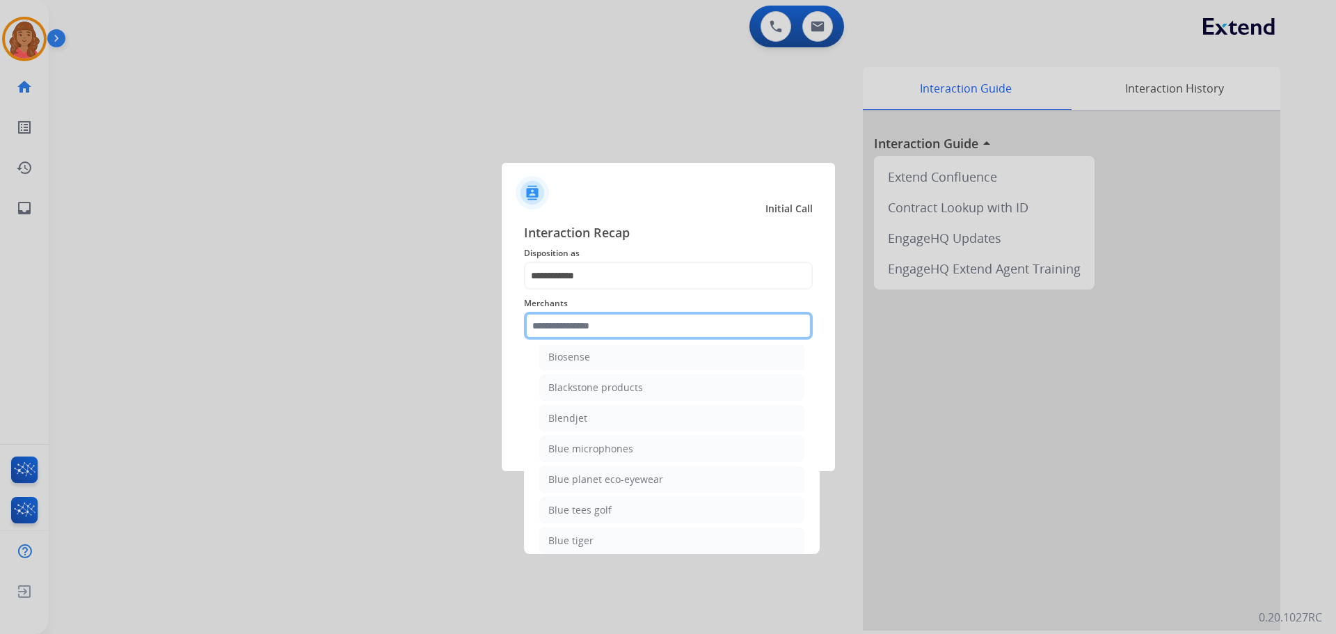
scroll to position [3759, 0]
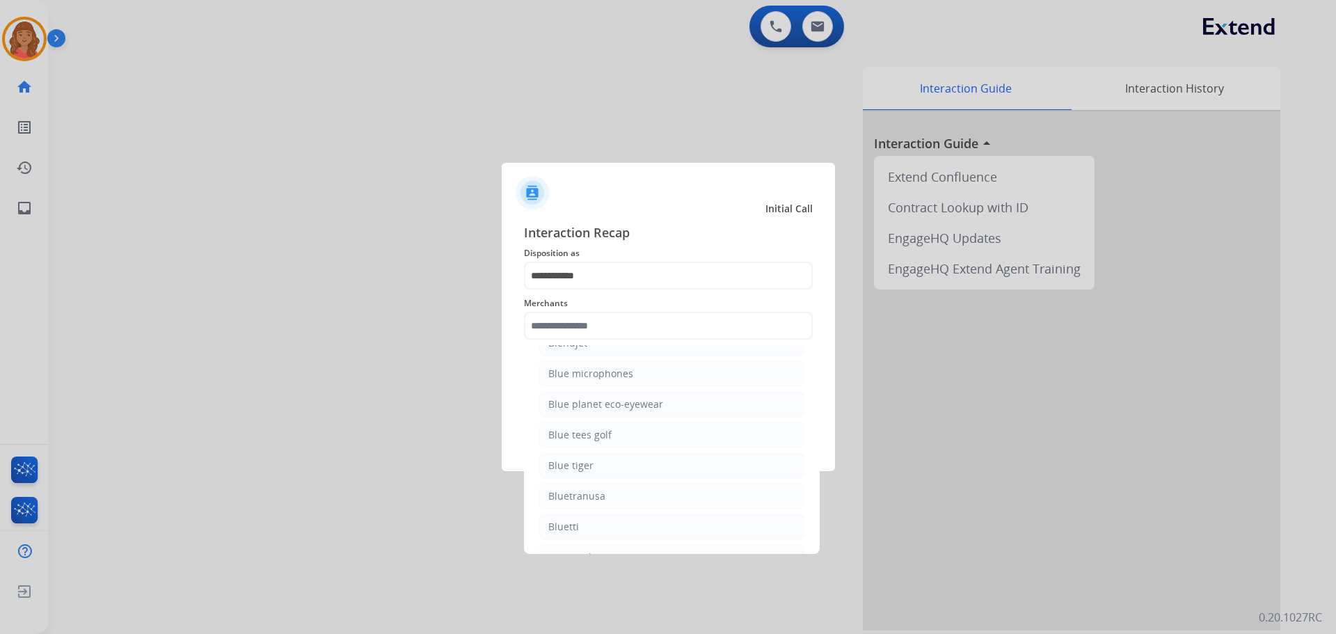
click at [570, 460] on div "Blue tiger" at bounding box center [571, 466] width 45 height 14
type input "**********"
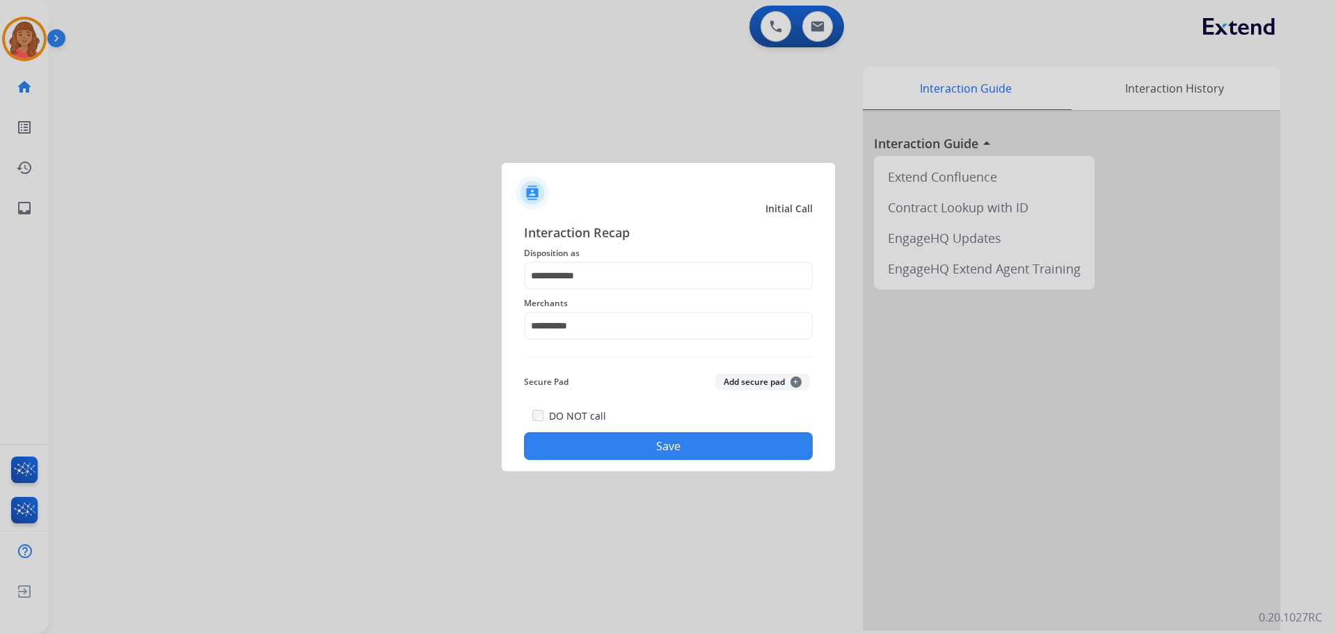
click at [608, 451] on button "Save" at bounding box center [668, 446] width 289 height 28
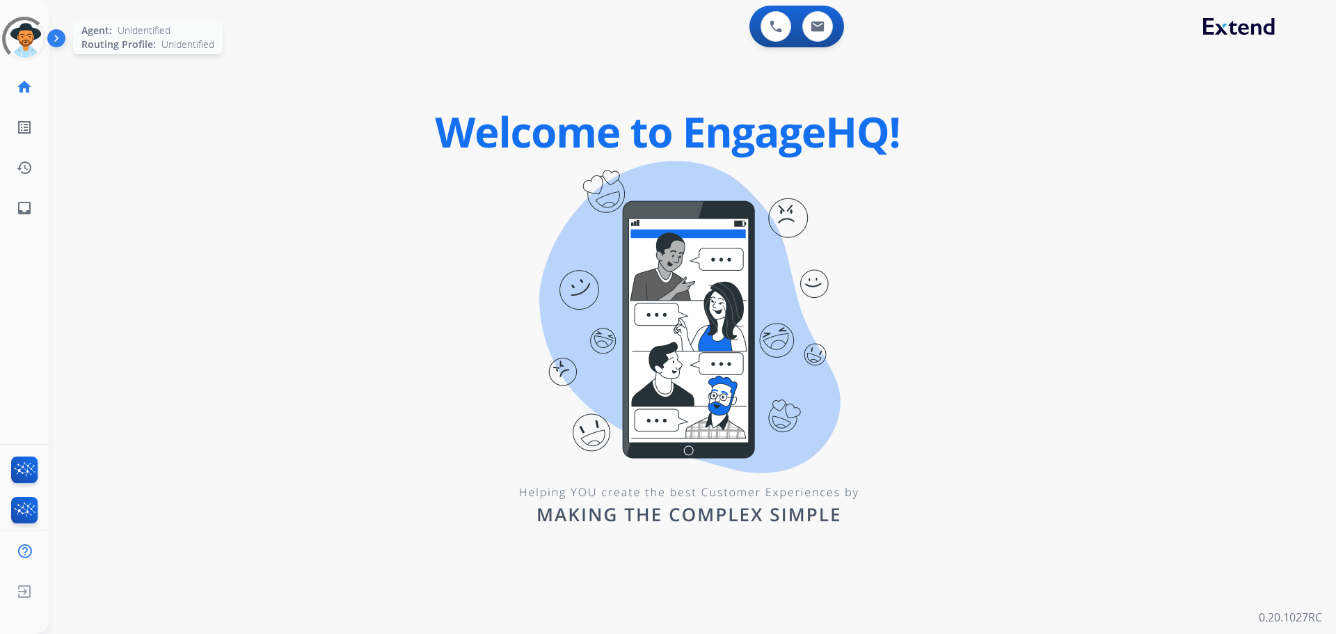
click at [24, 38] on div at bounding box center [25, 39] width 56 height 56
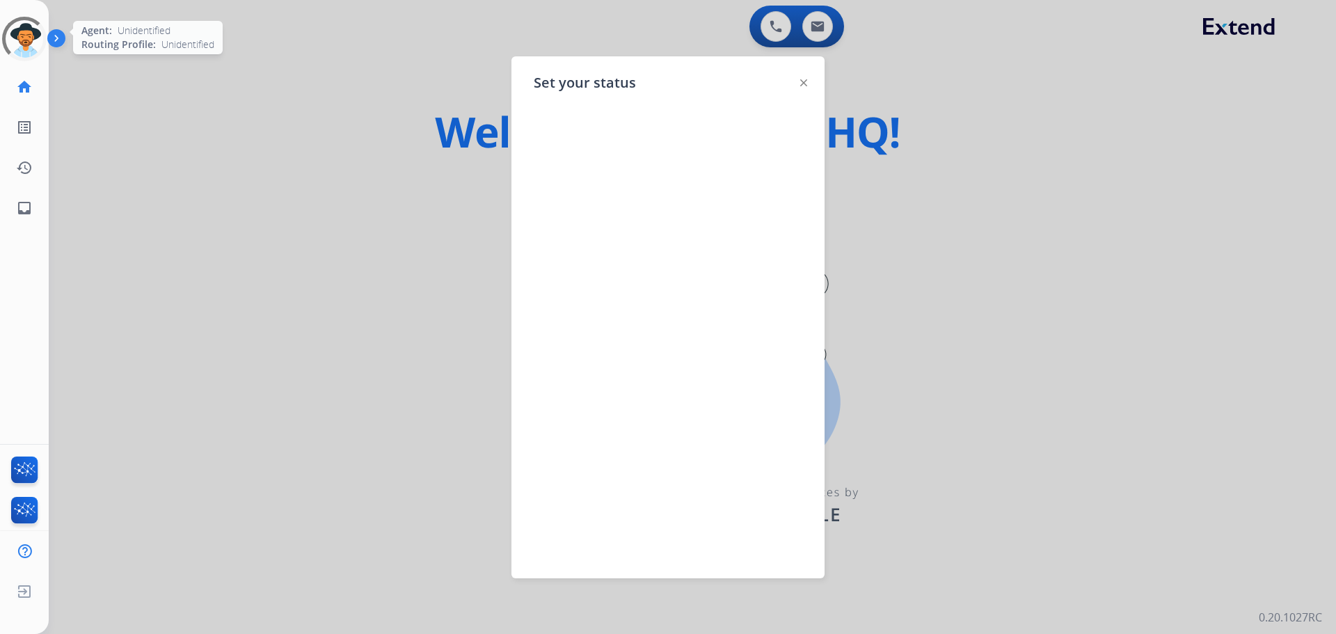
click at [24, 38] on div at bounding box center [24, 39] width 58 height 58
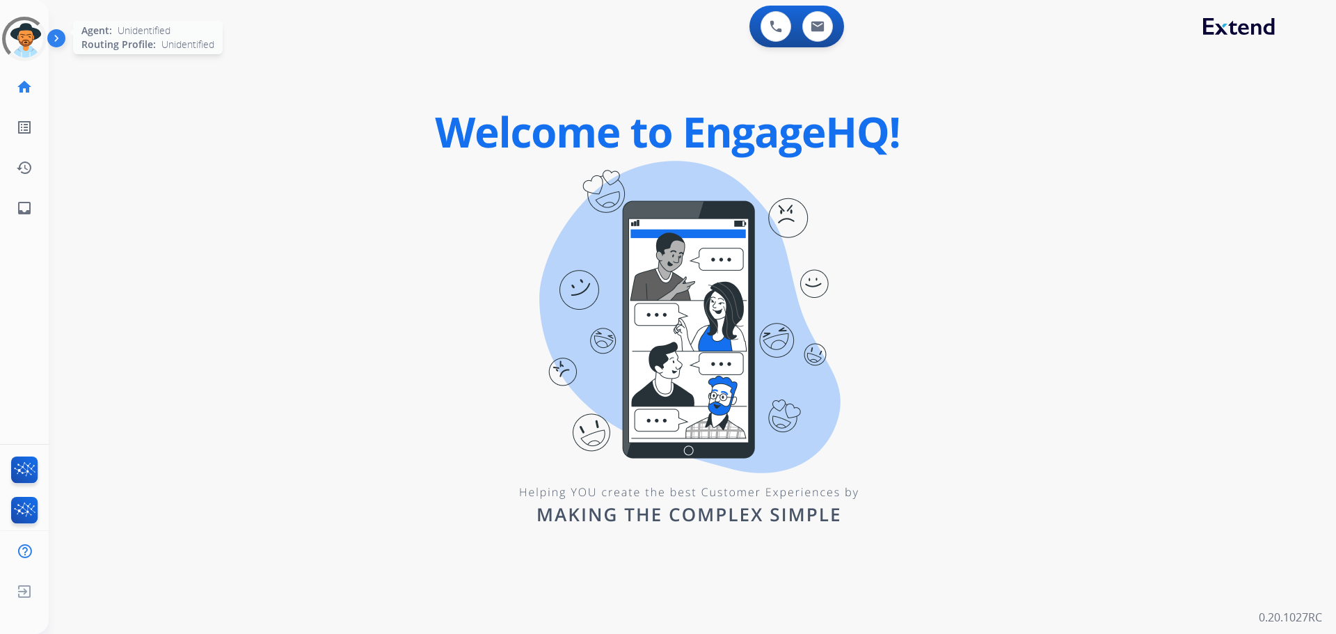
click at [24, 38] on div at bounding box center [24, 39] width 54 height 54
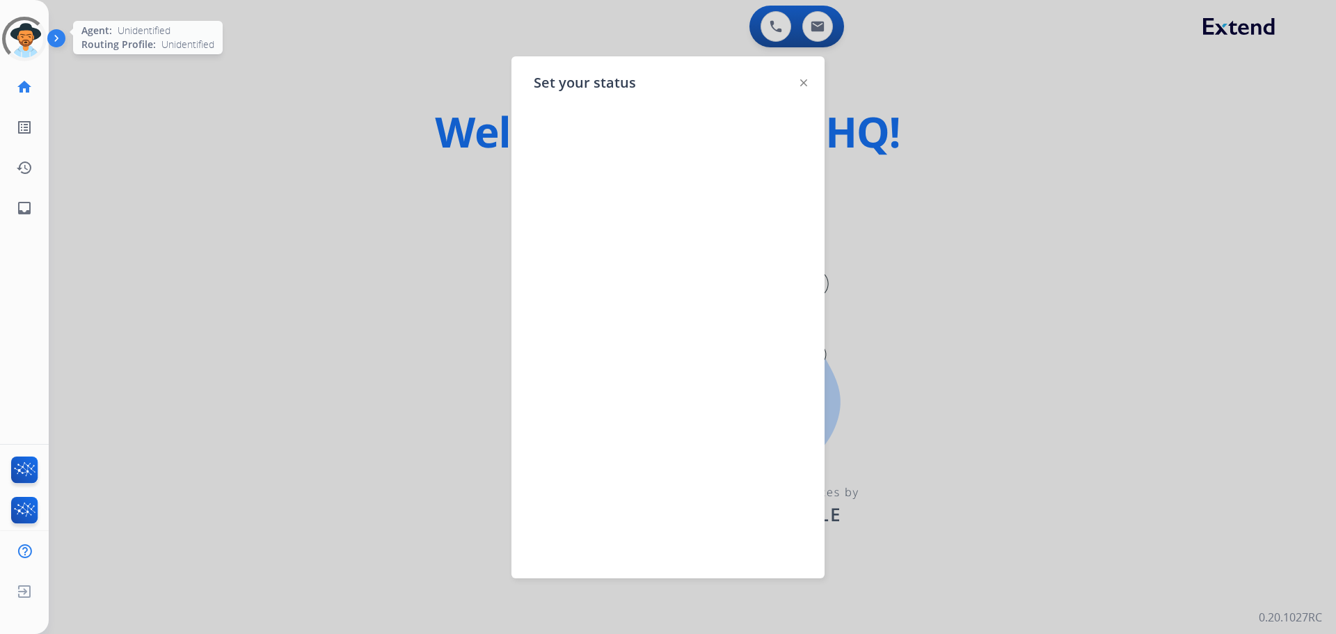
click at [24, 37] on div at bounding box center [24, 39] width 60 height 60
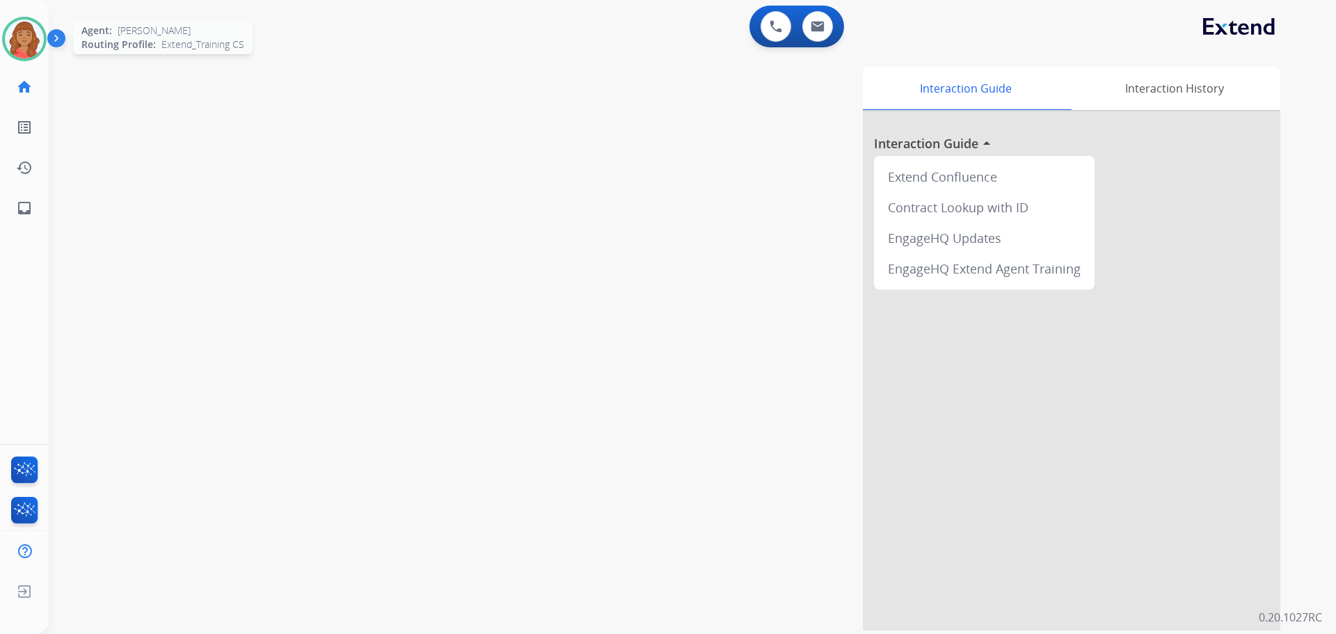
click at [23, 36] on img at bounding box center [24, 38] width 39 height 39
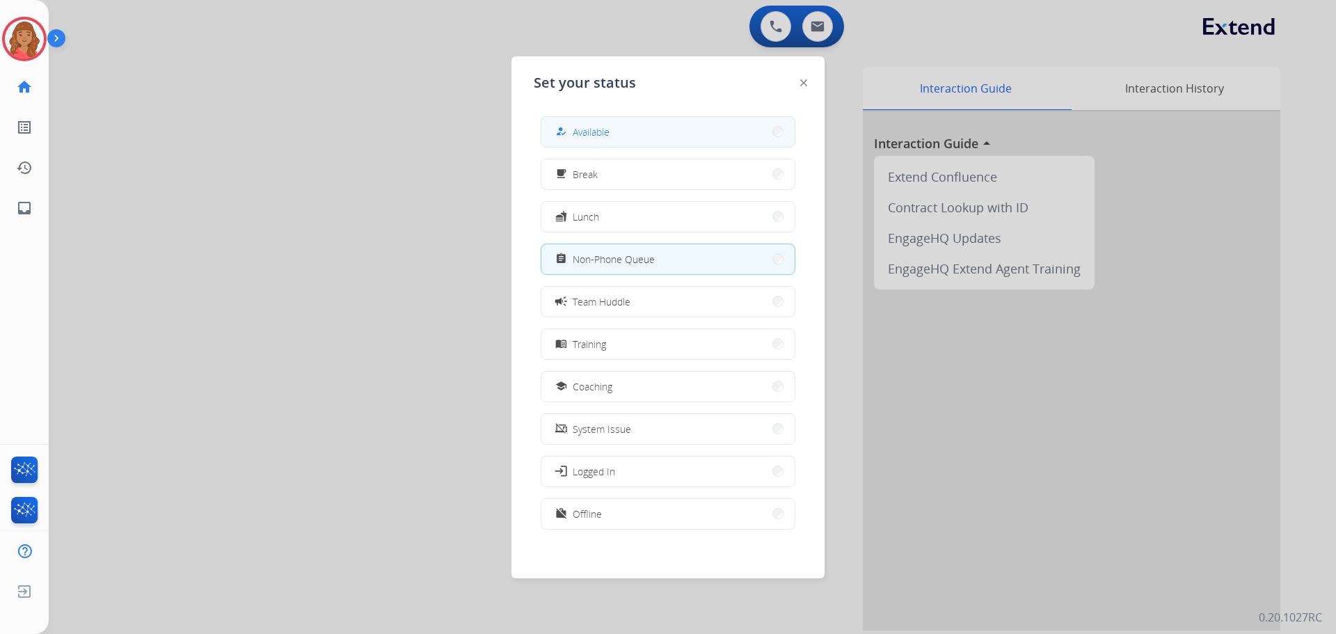
click at [585, 117] on div "how_to_reg Available" at bounding box center [668, 131] width 255 height 31
click at [609, 127] on span "Available" at bounding box center [591, 132] width 37 height 15
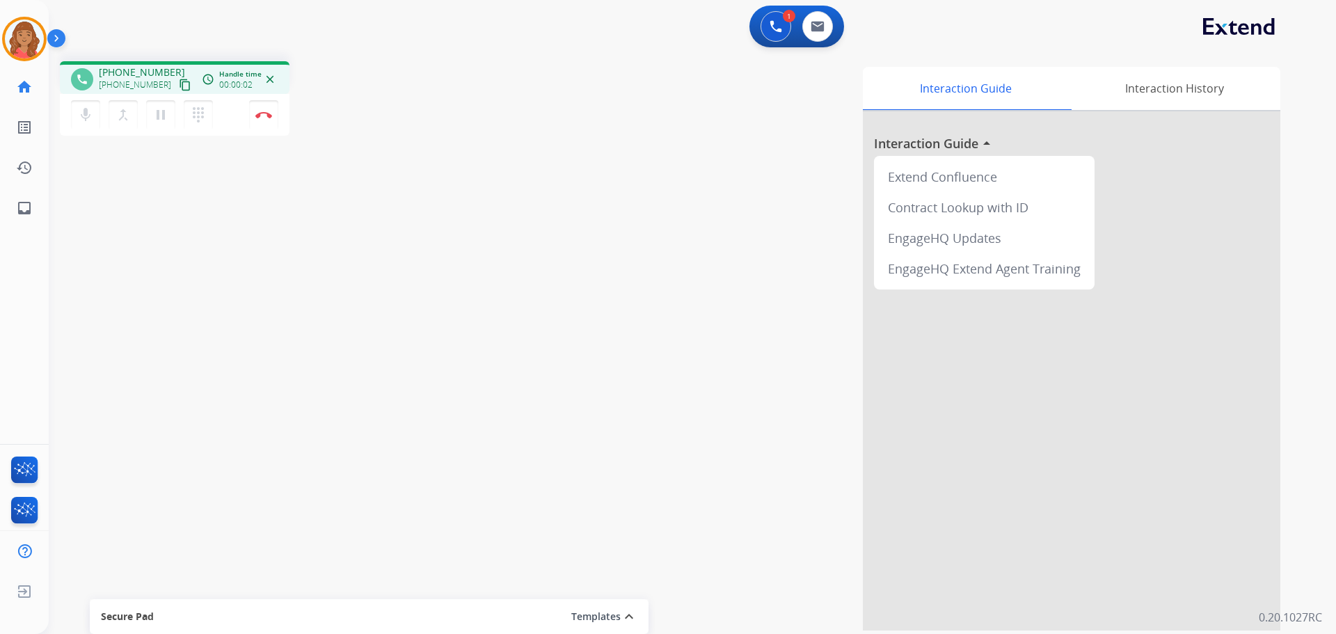
click at [179, 80] on mat-icon "content_copy" at bounding box center [185, 85] width 13 height 13
drag, startPoint x: 139, startPoint y: 70, endPoint x: 194, endPoint y: 86, distance: 58.1
click at [141, 69] on span "+18702536755" at bounding box center [142, 72] width 86 height 14
drag, startPoint x: 260, startPoint y: 116, endPoint x: 478, endPoint y: 269, distance: 265.3
click at [262, 116] on img at bounding box center [263, 114] width 17 height 7
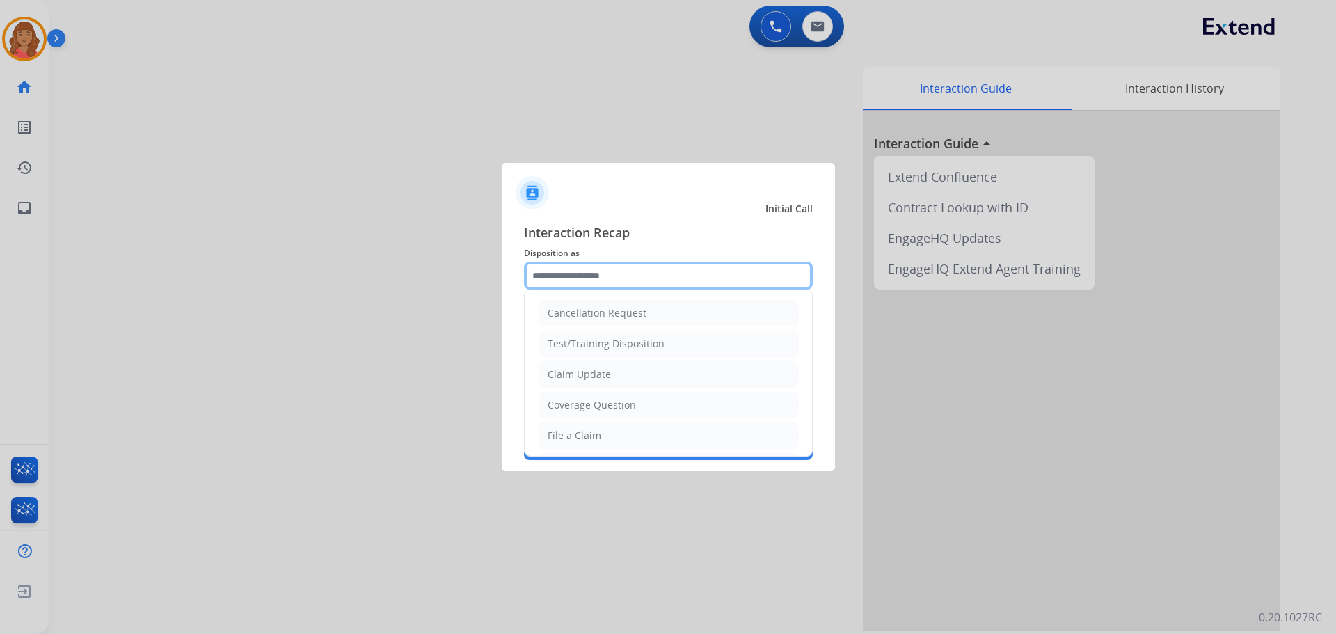
drag, startPoint x: 590, startPoint y: 276, endPoint x: 594, endPoint y: 298, distance: 22.0
click at [594, 280] on input "text" at bounding box center [668, 276] width 289 height 28
drag, startPoint x: 575, startPoint y: 374, endPoint x: 567, endPoint y: 357, distance: 19.3
click at [574, 372] on div "Claim Update" at bounding box center [579, 375] width 63 height 14
type input "**********"
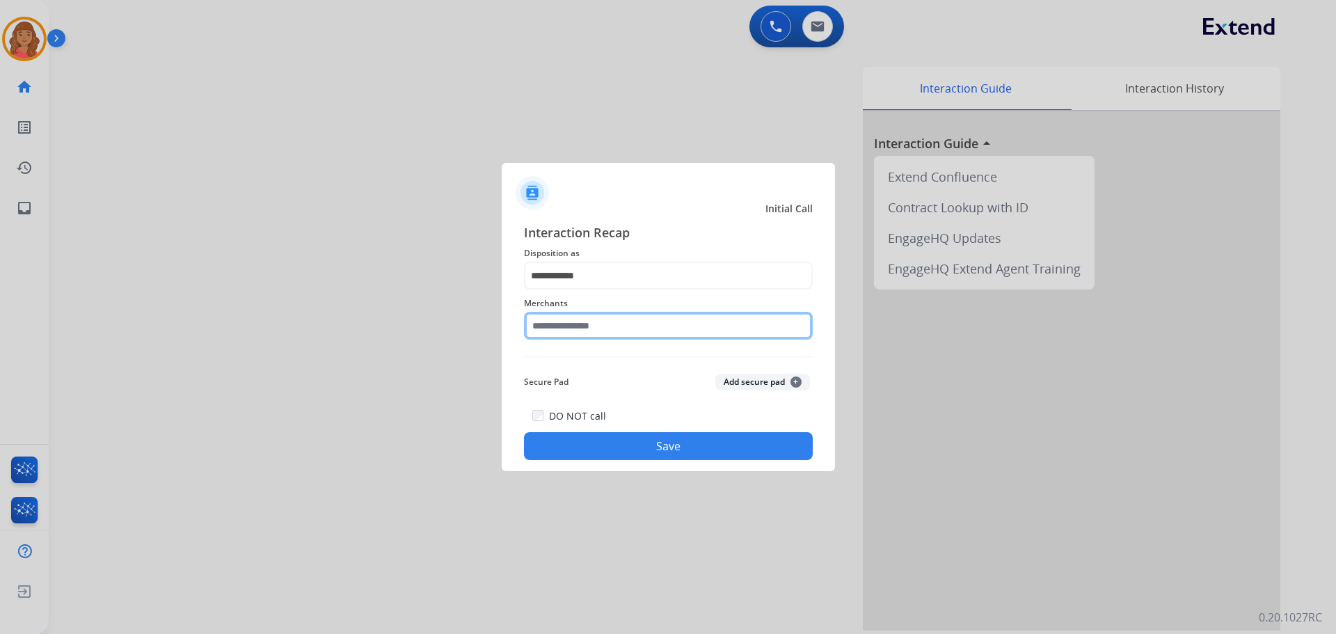
click at [562, 324] on input "text" at bounding box center [668, 326] width 289 height 28
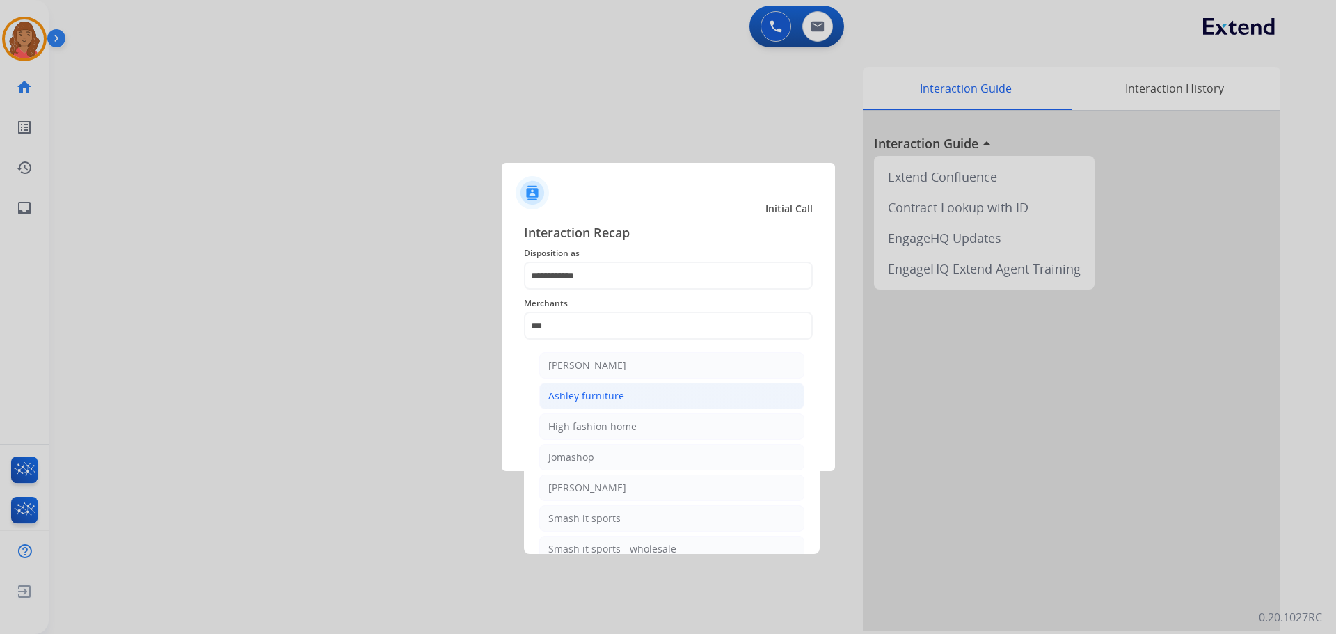
click at [614, 389] on div "Ashley furniture" at bounding box center [587, 396] width 76 height 14
type input "**********"
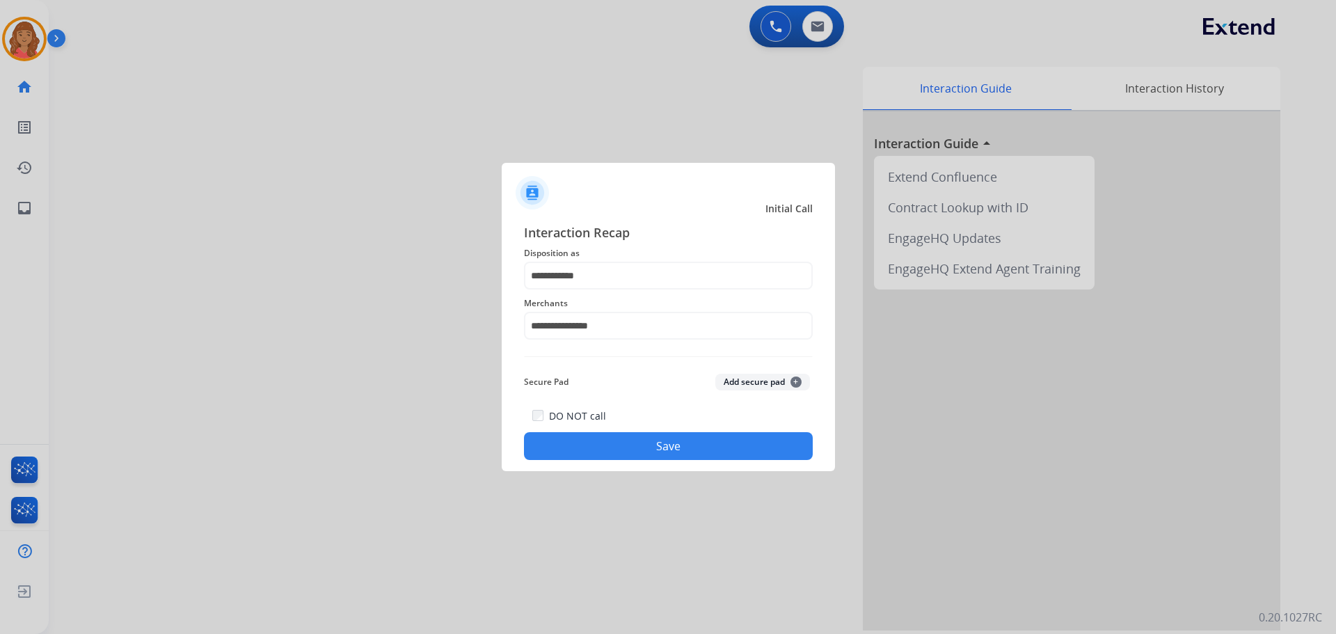
click at [635, 442] on button "Save" at bounding box center [668, 446] width 289 height 28
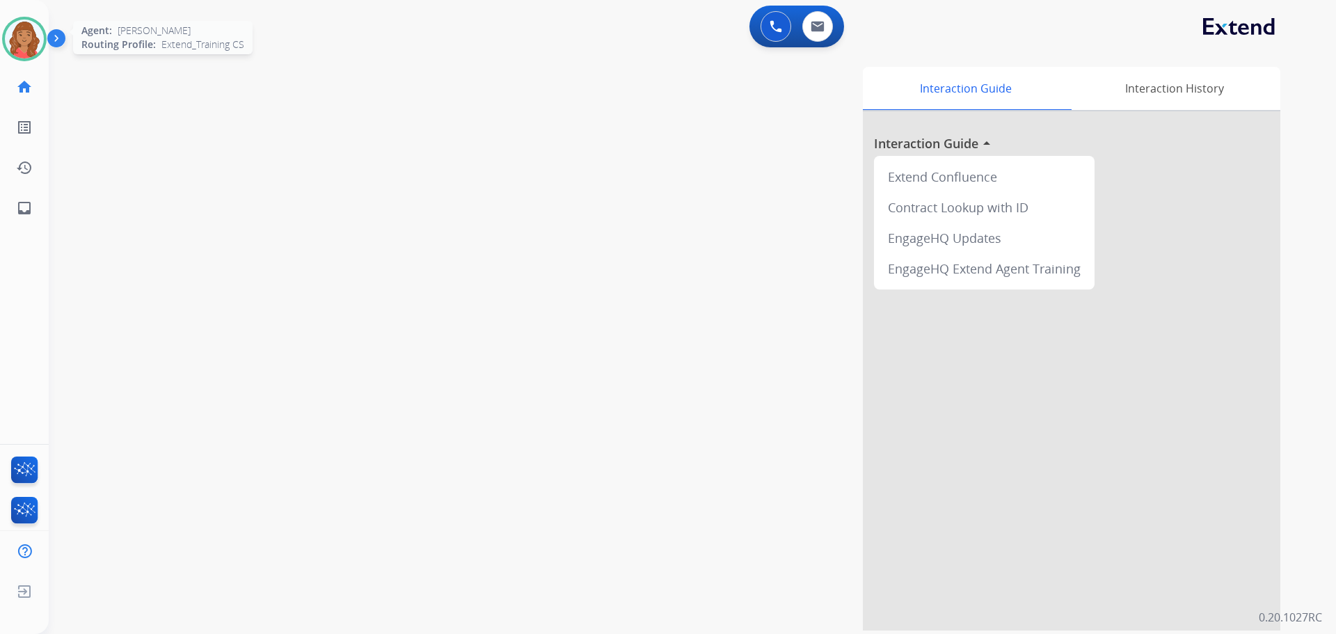
click at [29, 45] on img at bounding box center [24, 38] width 39 height 39
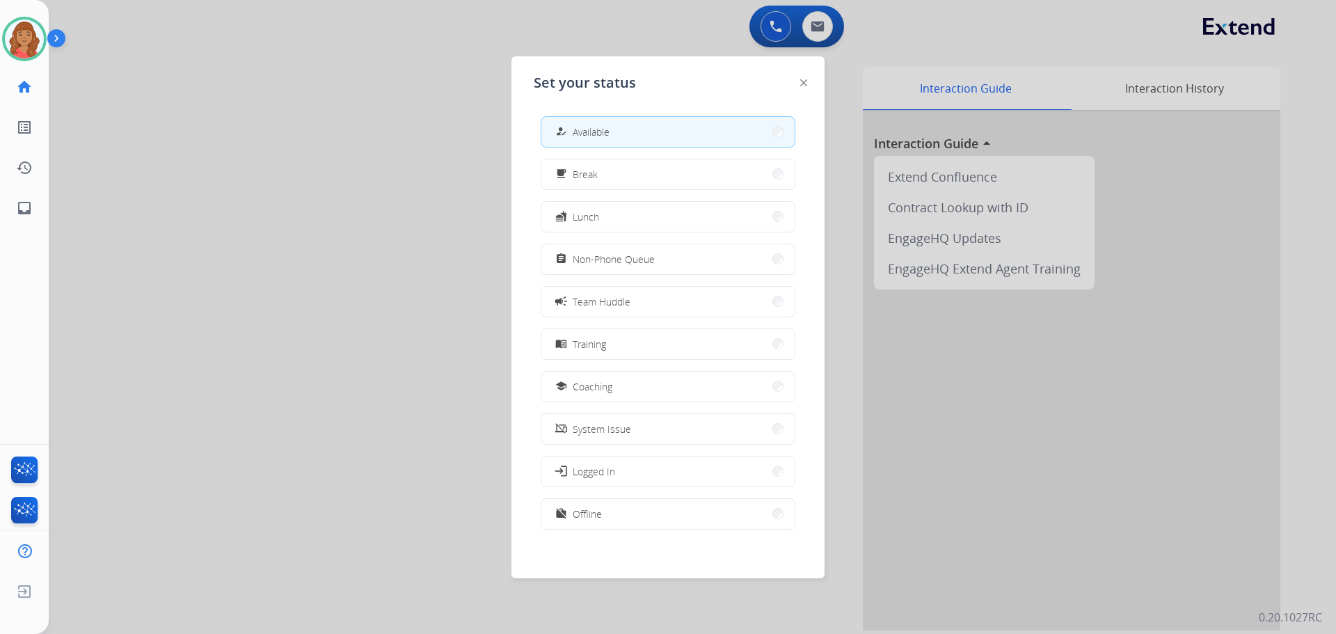
drag, startPoint x: 617, startPoint y: 256, endPoint x: 624, endPoint y: 258, distance: 7.3
click at [617, 257] on span "Non-Phone Queue" at bounding box center [614, 259] width 82 height 15
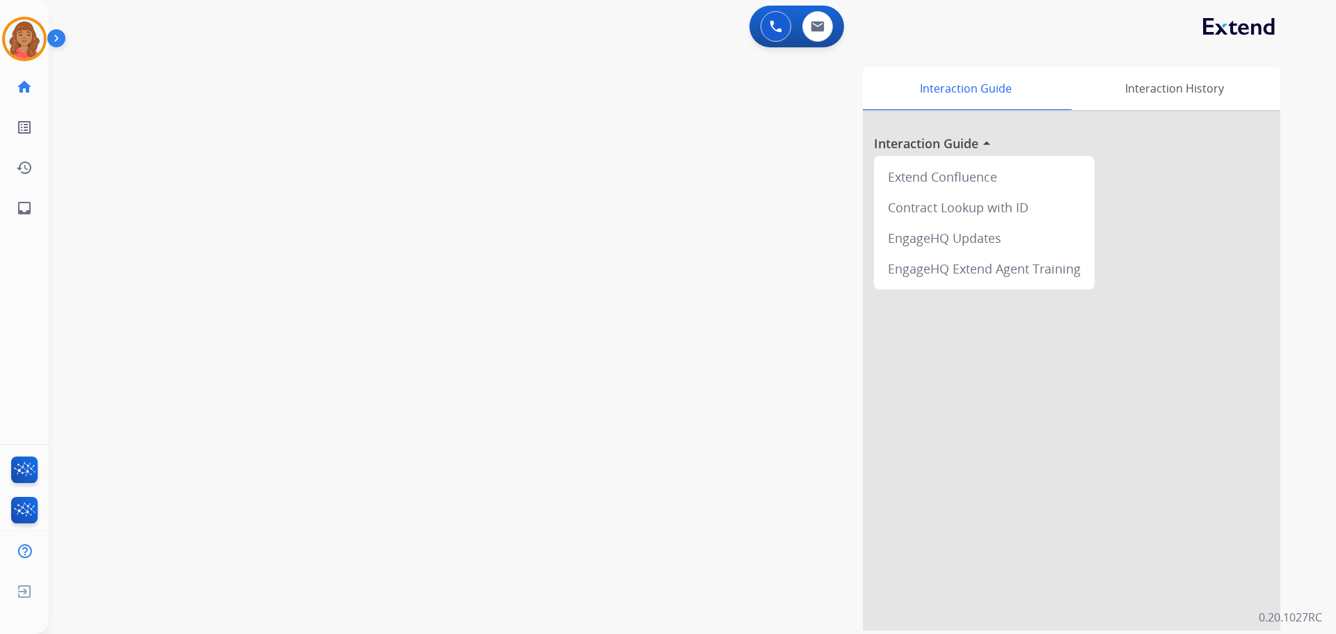
drag, startPoint x: 38, startPoint y: 52, endPoint x: 49, endPoint y: 51, distance: 10.5
click at [38, 52] on img at bounding box center [24, 38] width 39 height 39
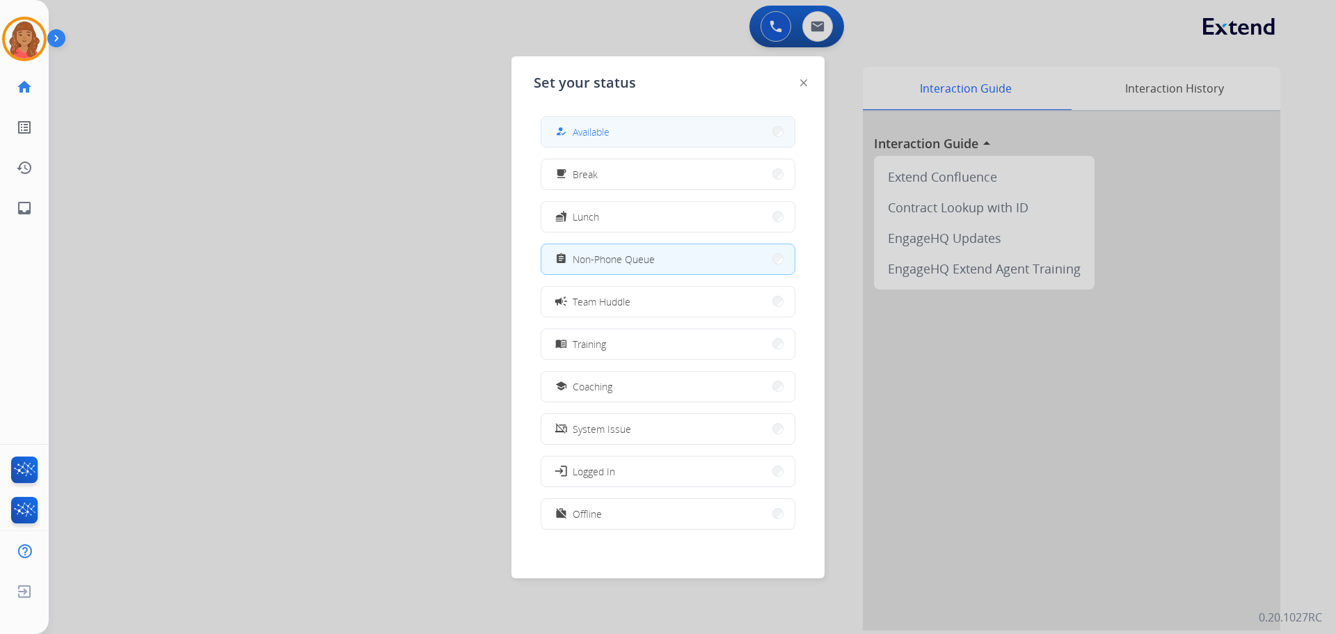
click at [601, 129] on span "Available" at bounding box center [591, 132] width 37 height 15
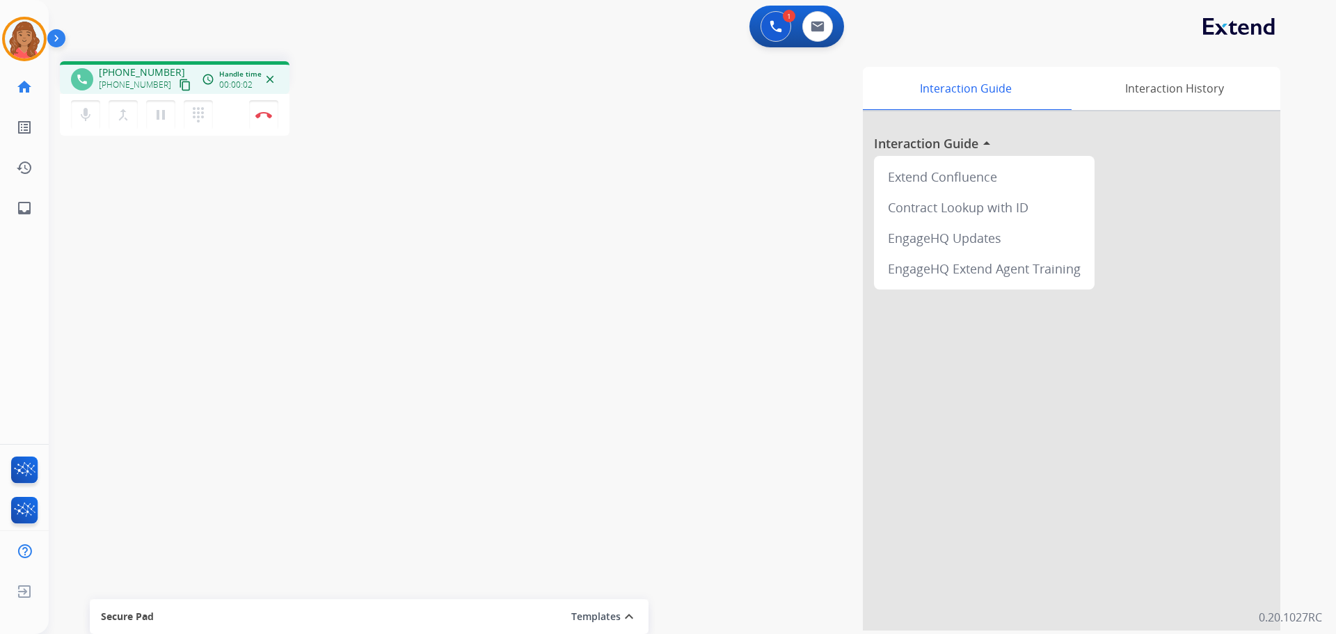
click at [179, 86] on mat-icon "content_copy" at bounding box center [185, 85] width 13 height 13
click at [263, 113] on img at bounding box center [263, 114] width 17 height 7
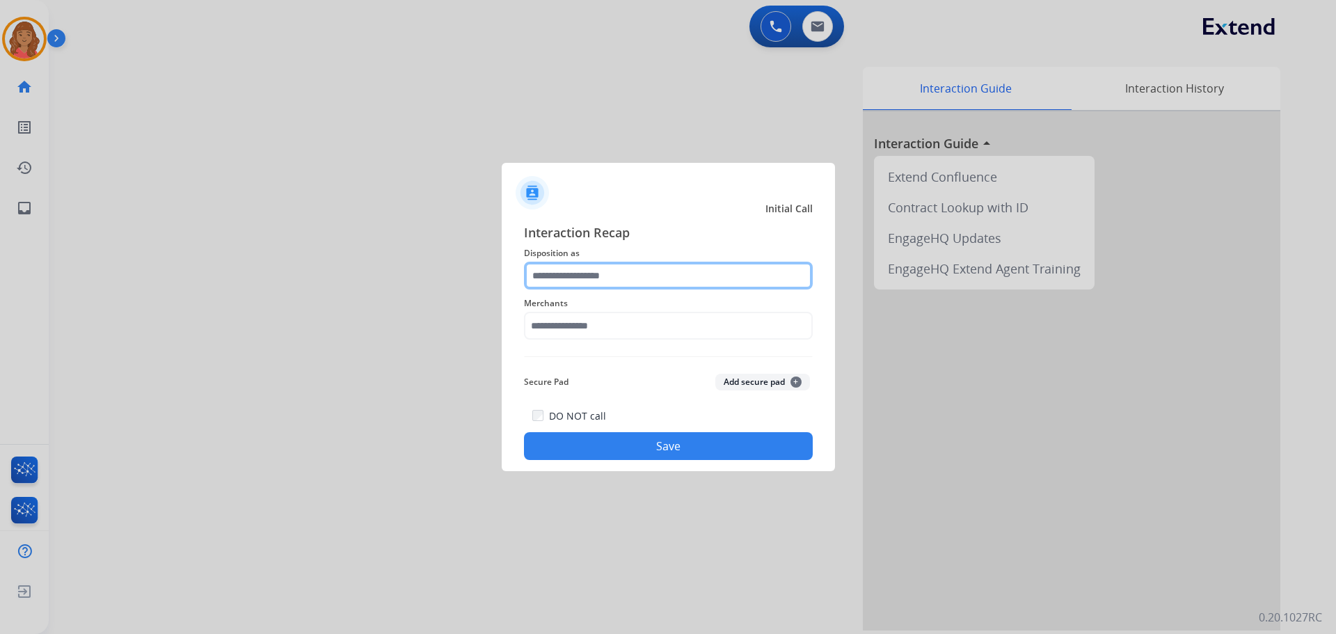
click at [631, 275] on input "text" at bounding box center [668, 276] width 289 height 28
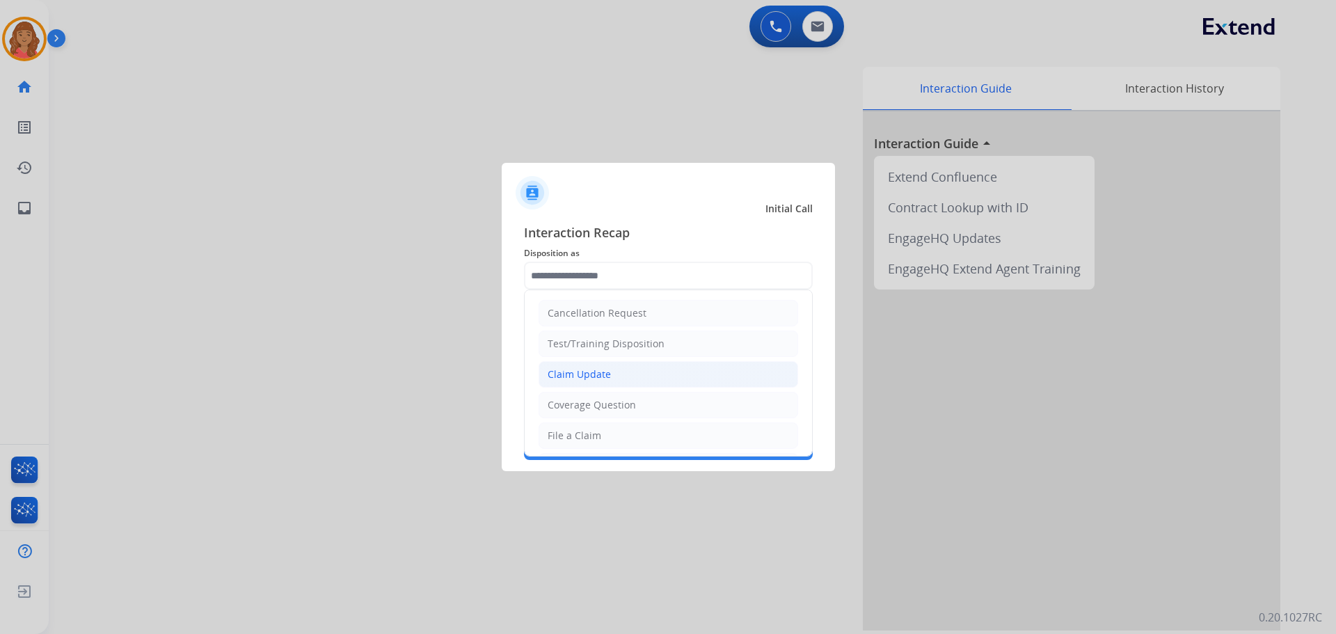
click at [586, 374] on div "Claim Update" at bounding box center [579, 375] width 63 height 14
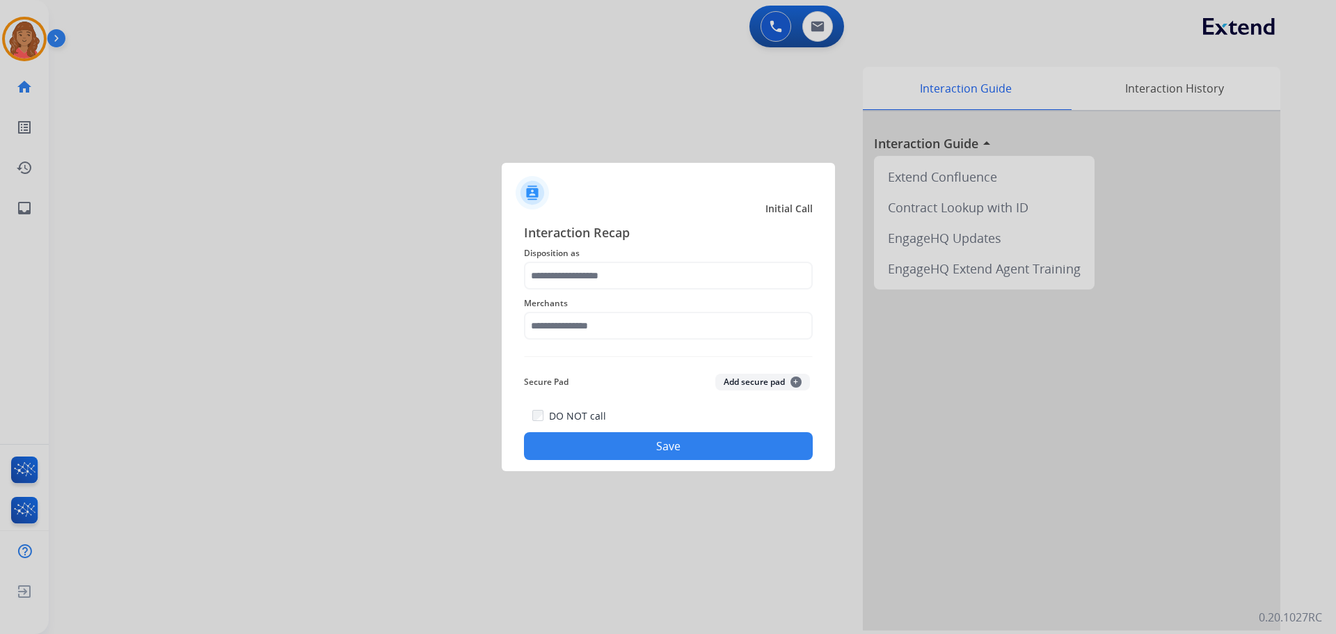
type input "**********"
click at [575, 333] on input "text" at bounding box center [668, 326] width 289 height 28
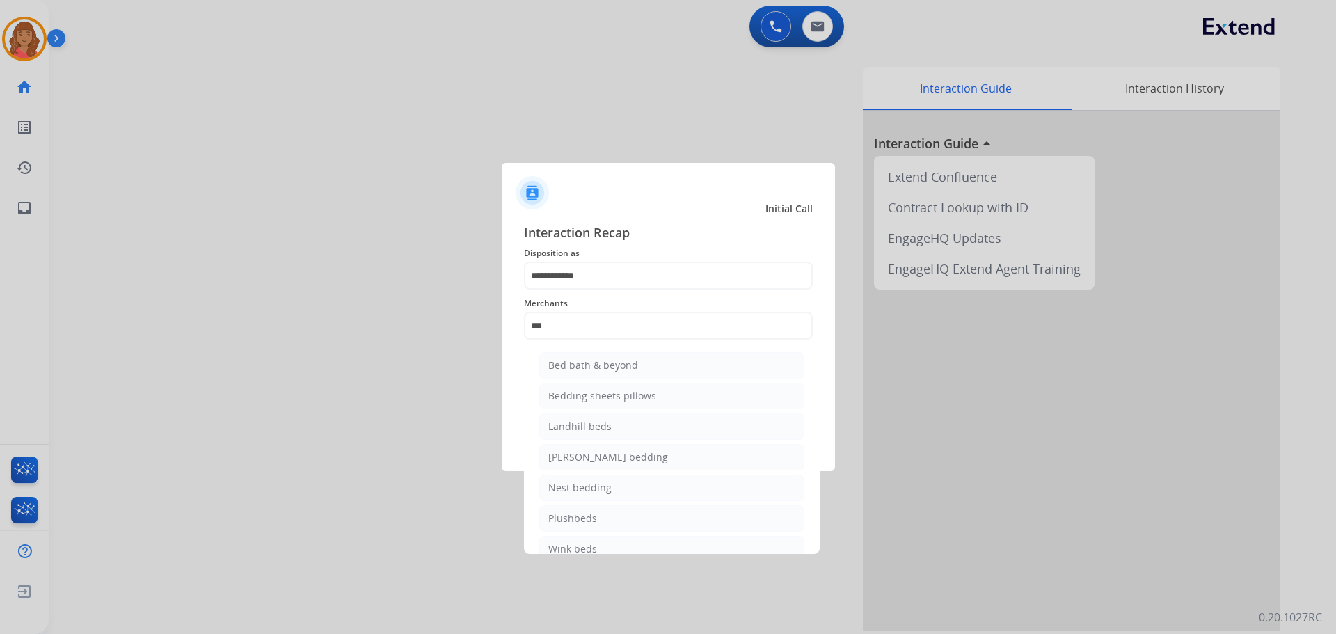
click at [581, 360] on div "Bed bath & beyond" at bounding box center [594, 365] width 90 height 14
type input "**********"
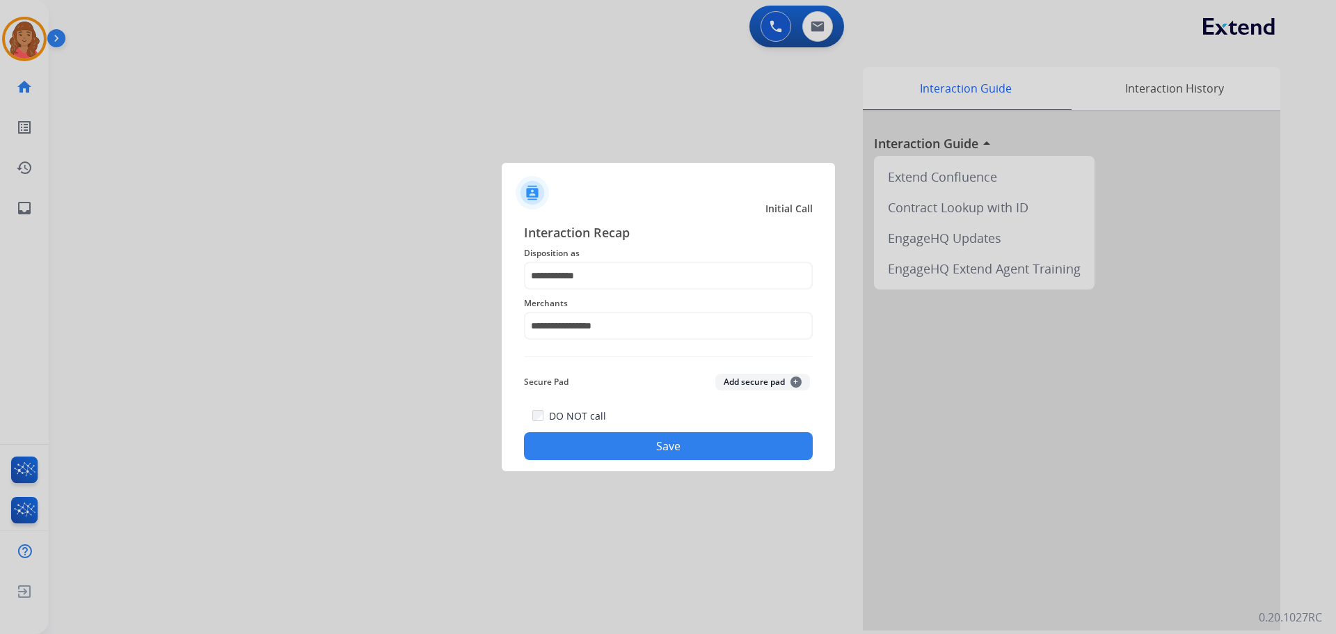
click at [608, 439] on button "Save" at bounding box center [668, 446] width 289 height 28
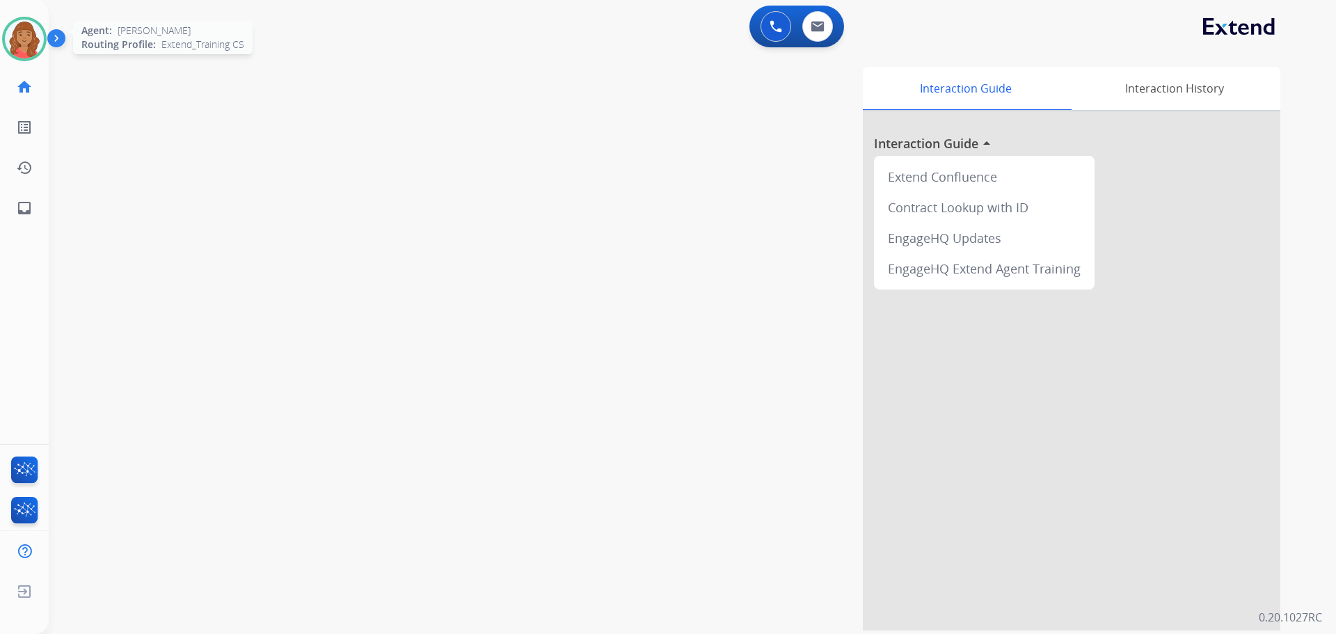
click at [14, 42] on img at bounding box center [24, 38] width 39 height 39
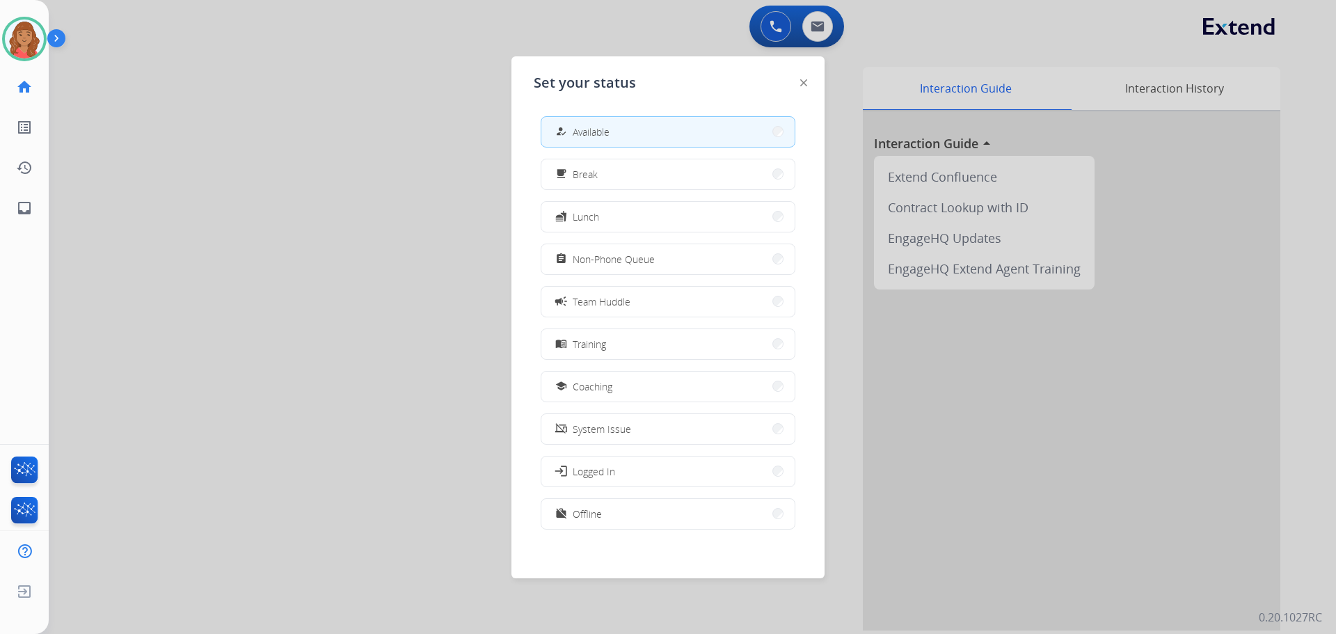
click at [597, 258] on span "Non-Phone Queue" at bounding box center [614, 259] width 82 height 15
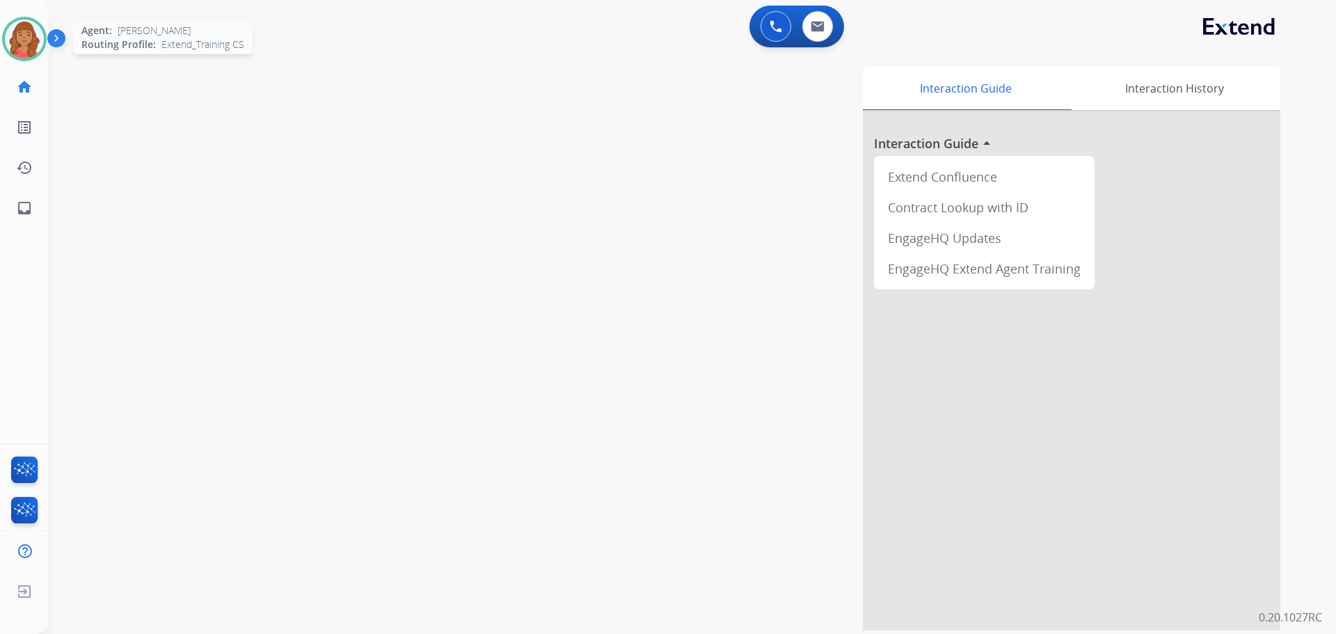
click at [16, 36] on img at bounding box center [24, 38] width 39 height 39
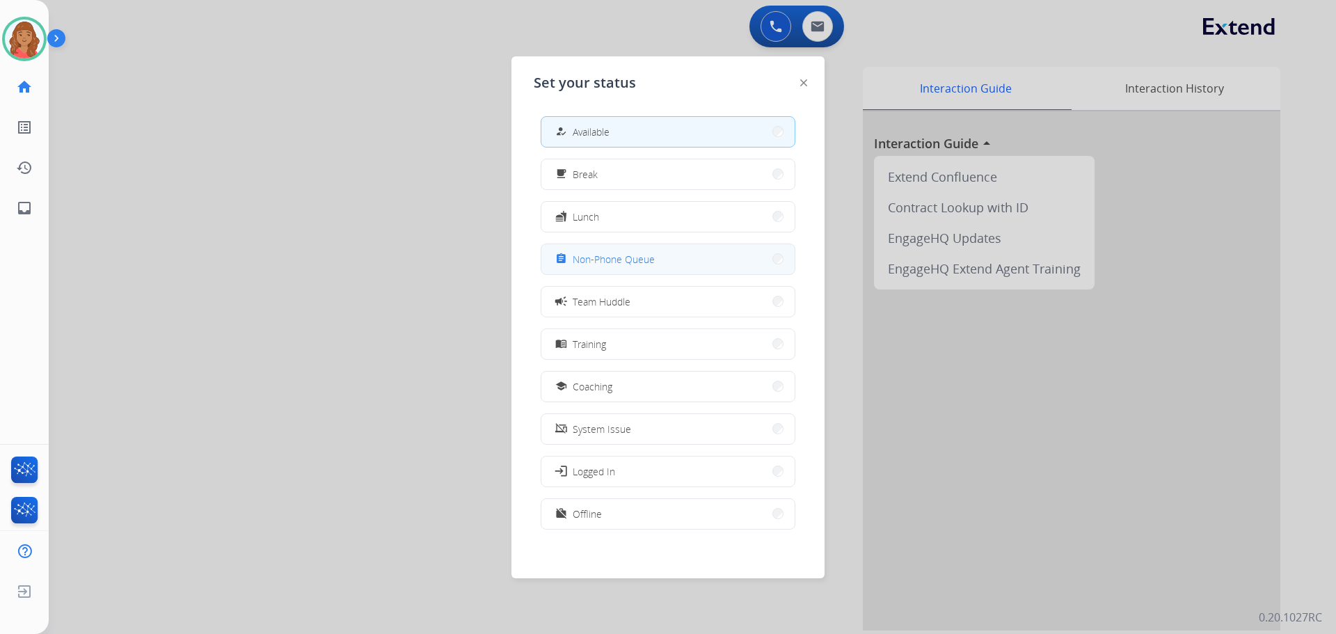
click at [584, 257] on span "Non-Phone Queue" at bounding box center [614, 259] width 82 height 15
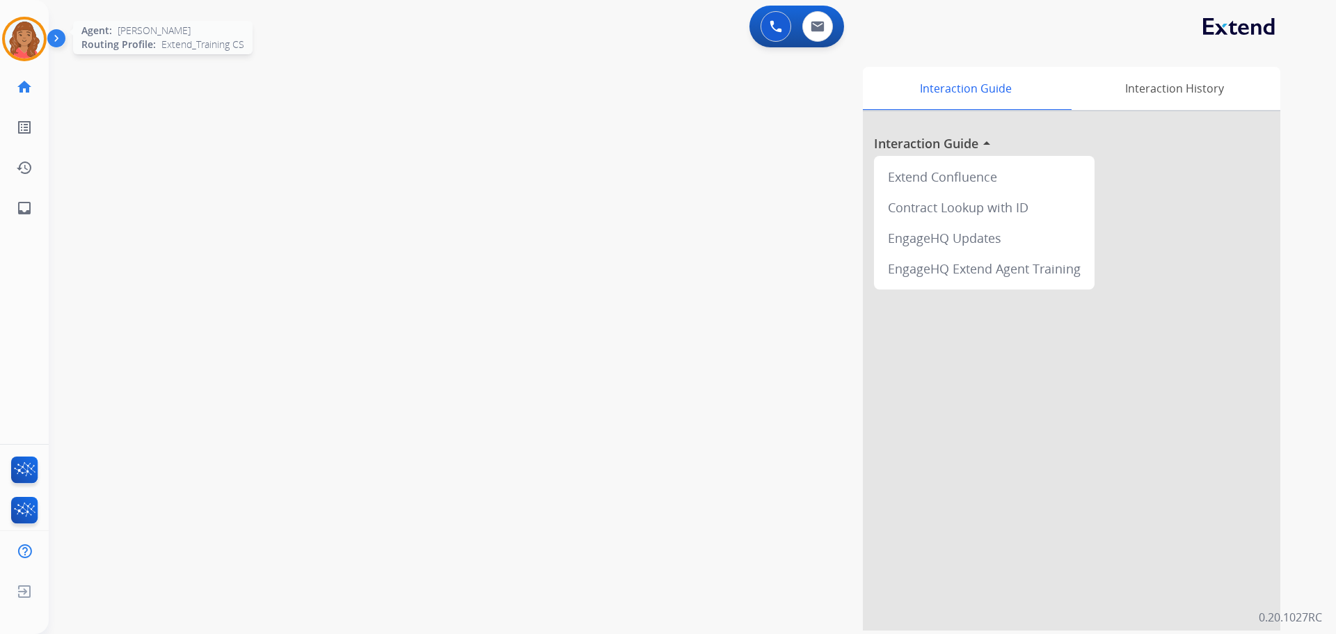
click at [18, 36] on img at bounding box center [24, 38] width 39 height 39
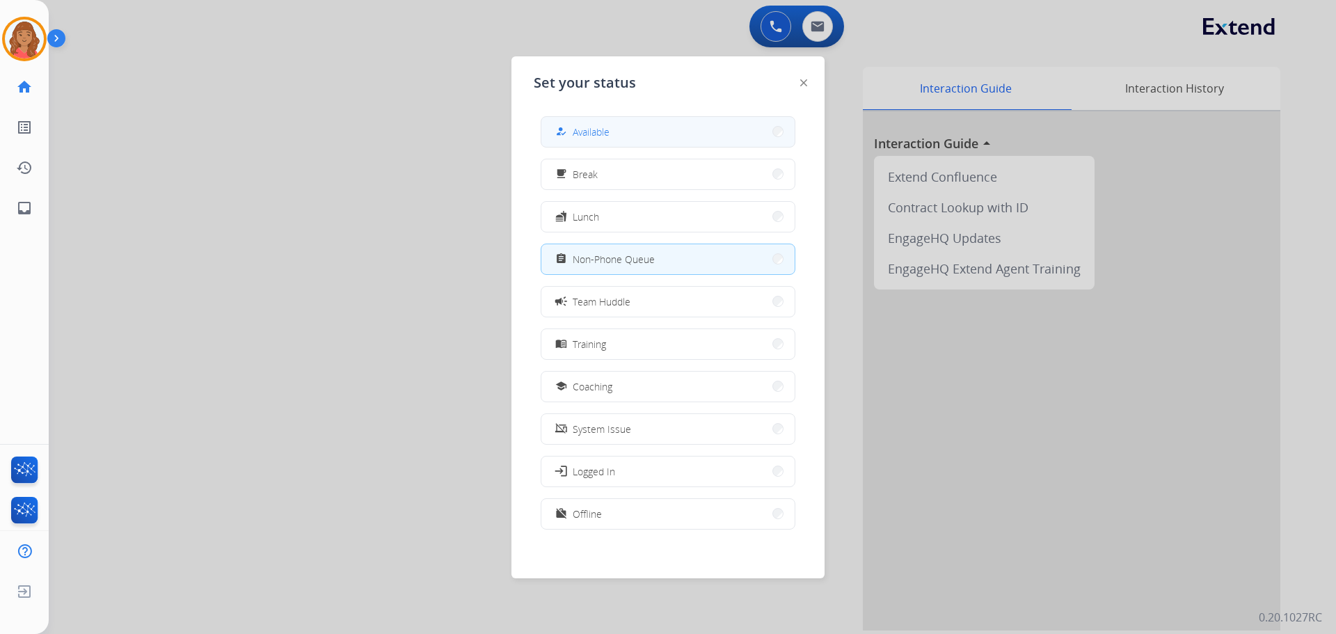
drag, startPoint x: 678, startPoint y: 116, endPoint x: 666, endPoint y: 134, distance: 21.6
click at [678, 116] on div "how_to_reg Available free_breakfast Break fastfood Lunch assignment Non-Phone Q…" at bounding box center [668, 324] width 269 height 439
click at [657, 136] on button "how_to_reg Available" at bounding box center [668, 132] width 253 height 30
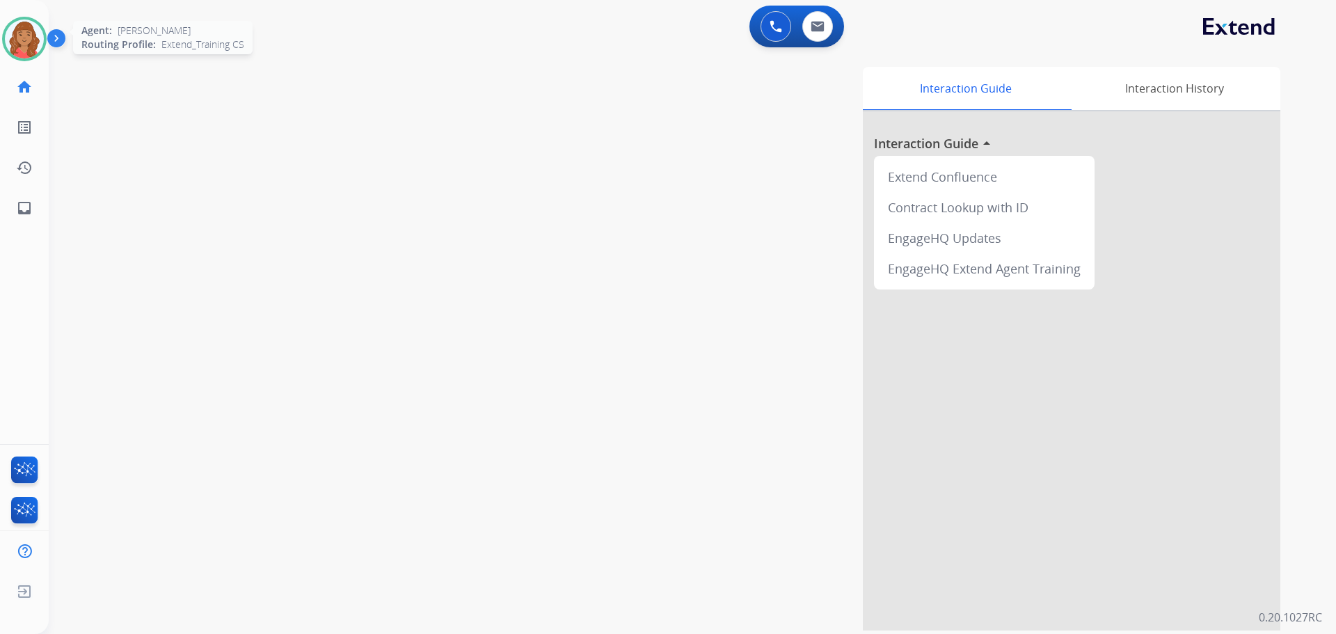
drag, startPoint x: 27, startPoint y: 36, endPoint x: 36, endPoint y: 35, distance: 8.5
click at [29, 35] on img at bounding box center [24, 38] width 39 height 39
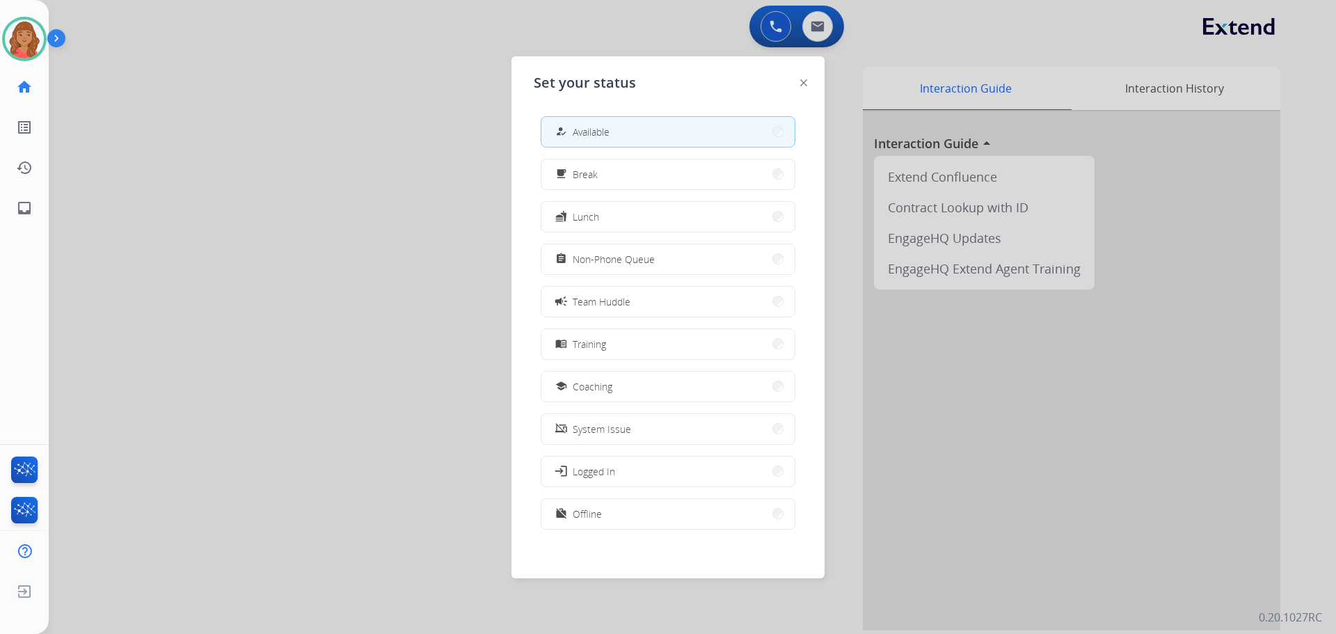
click at [592, 253] on span "Non-Phone Queue" at bounding box center [614, 259] width 82 height 15
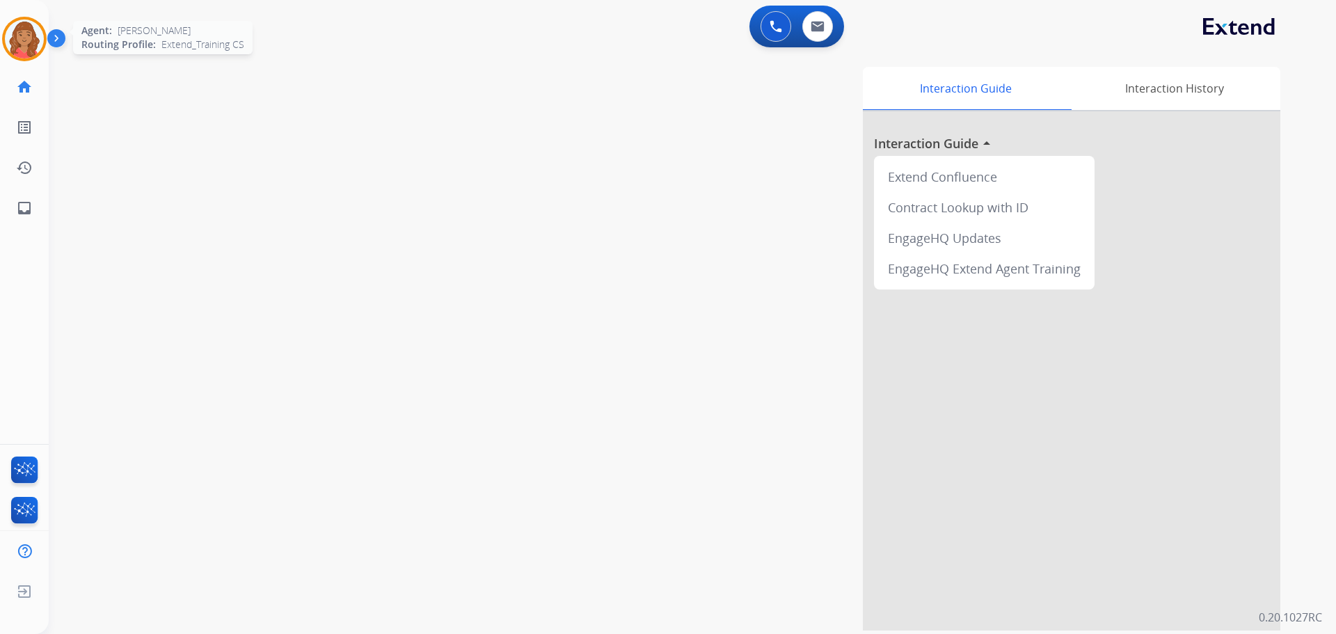
click at [26, 31] on img at bounding box center [24, 38] width 39 height 39
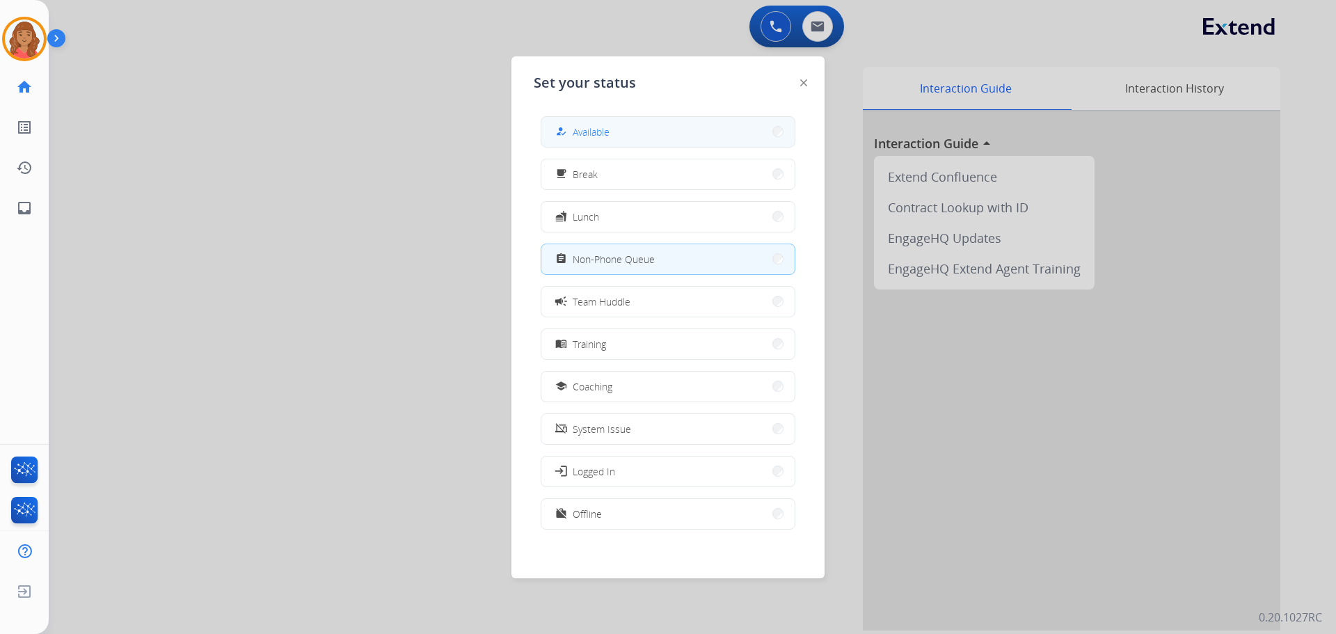
click at [581, 129] on span "Available" at bounding box center [591, 132] width 37 height 15
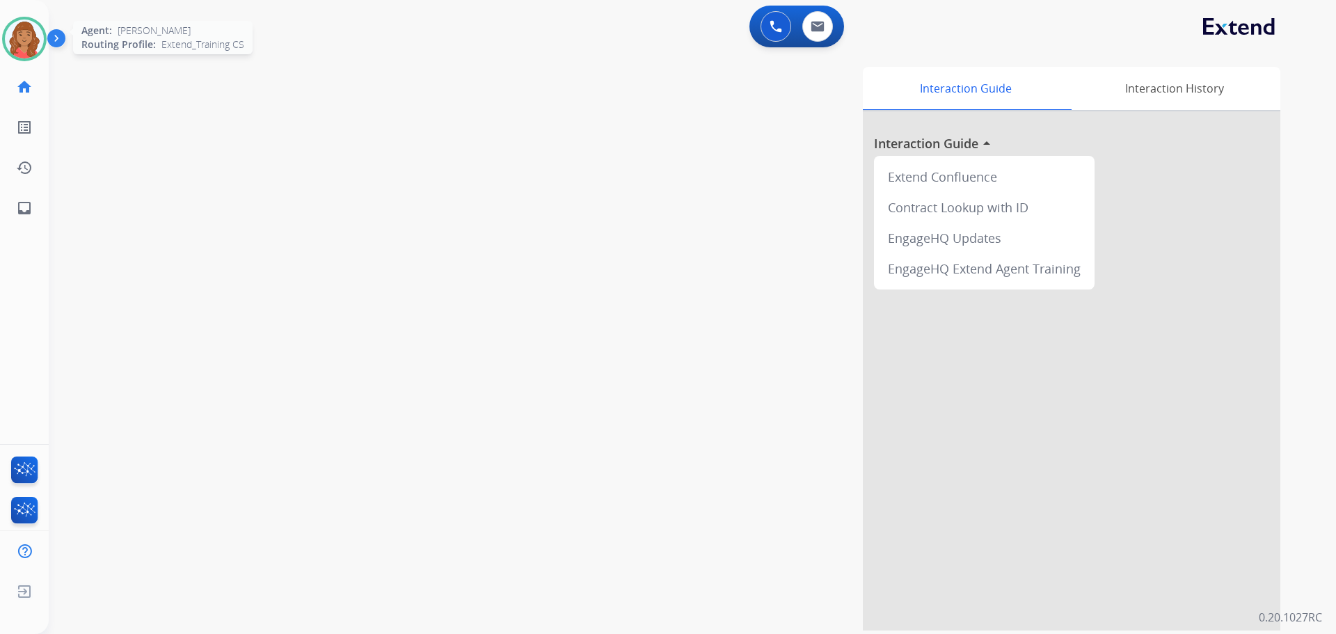
click at [17, 45] on img at bounding box center [24, 38] width 39 height 39
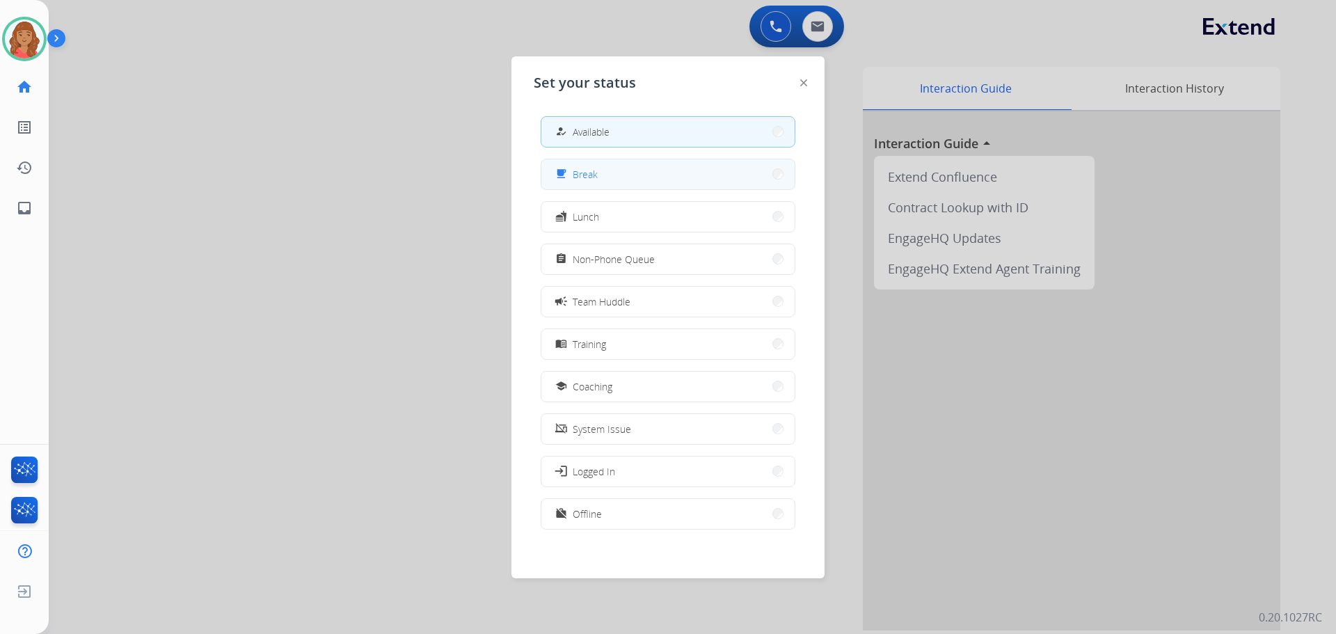
click at [594, 180] on span "Break" at bounding box center [585, 174] width 25 height 15
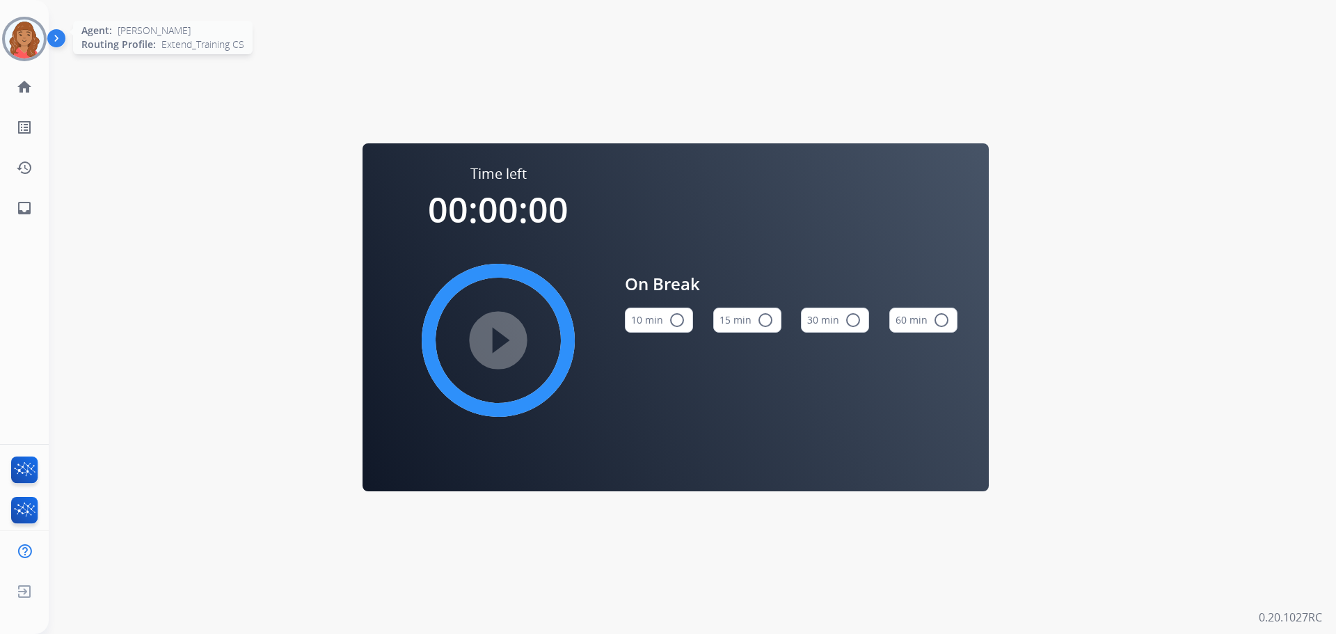
click at [26, 45] on img at bounding box center [24, 38] width 39 height 39
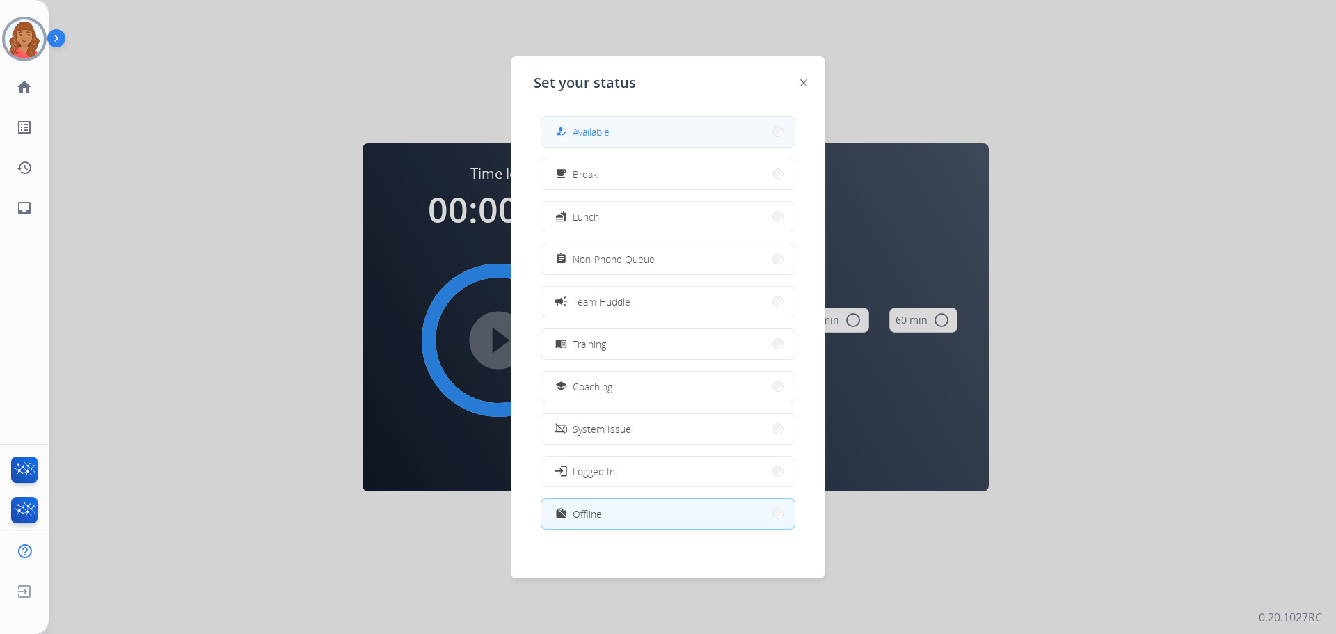
click at [644, 136] on button "how_to_reg Available" at bounding box center [668, 132] width 253 height 30
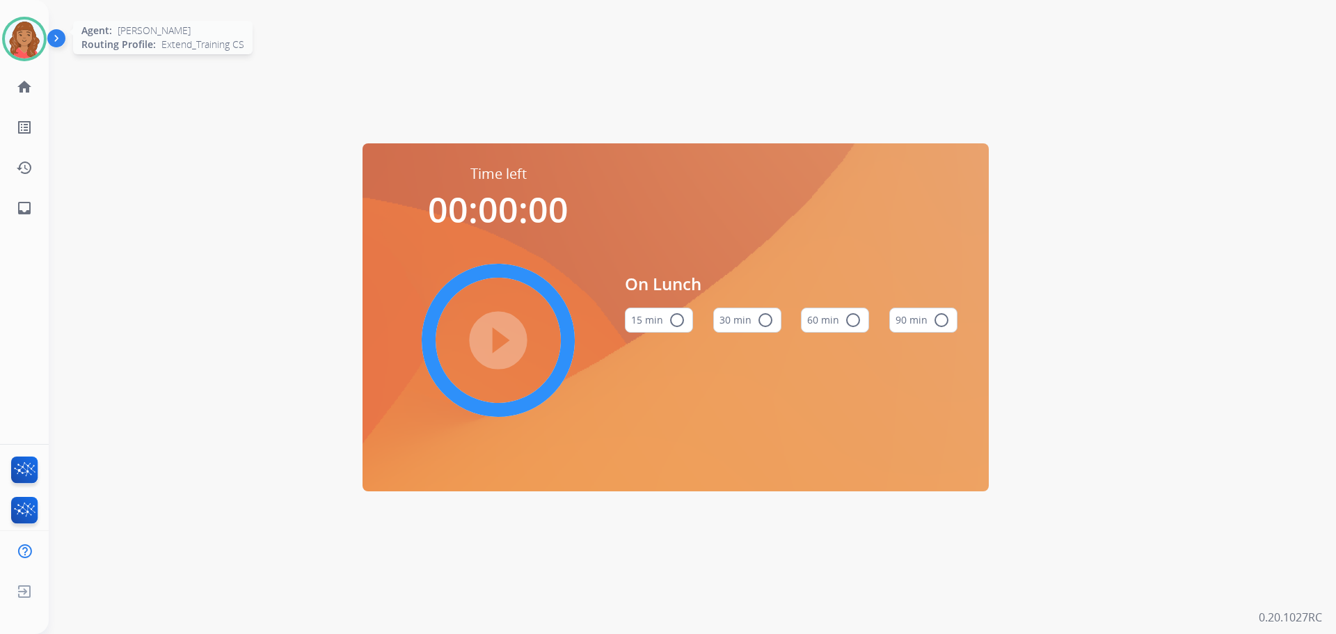
click at [18, 40] on img at bounding box center [24, 38] width 39 height 39
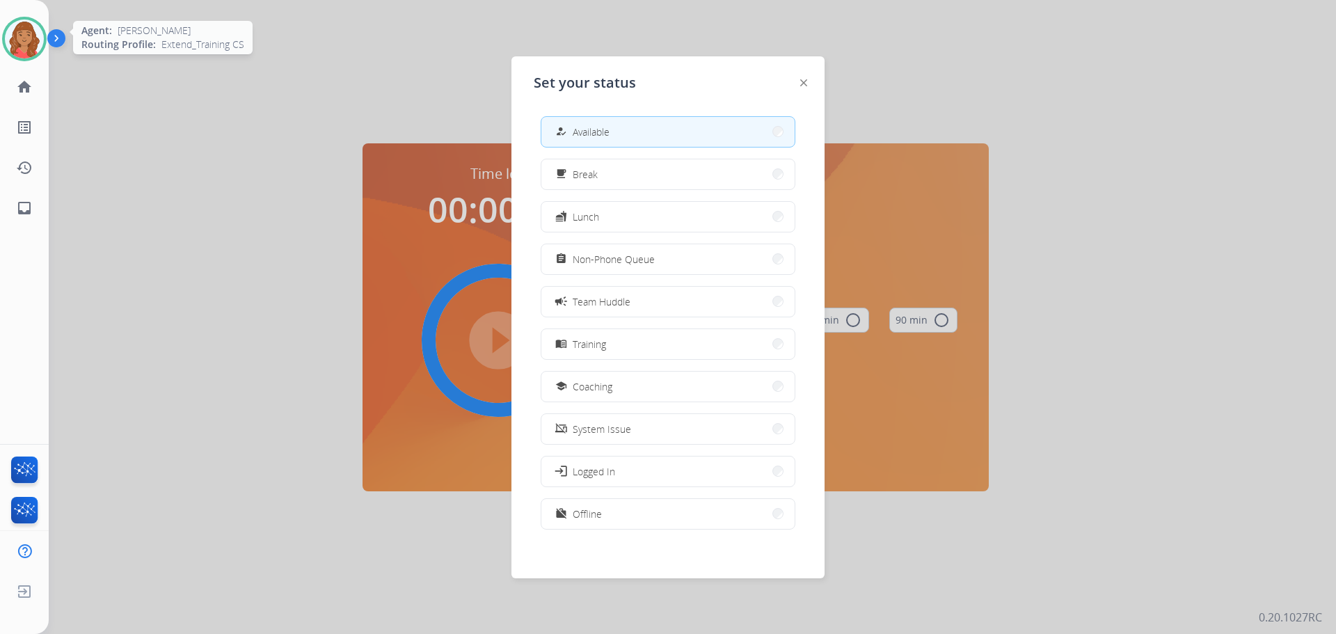
click at [19, 39] on img at bounding box center [24, 38] width 39 height 39
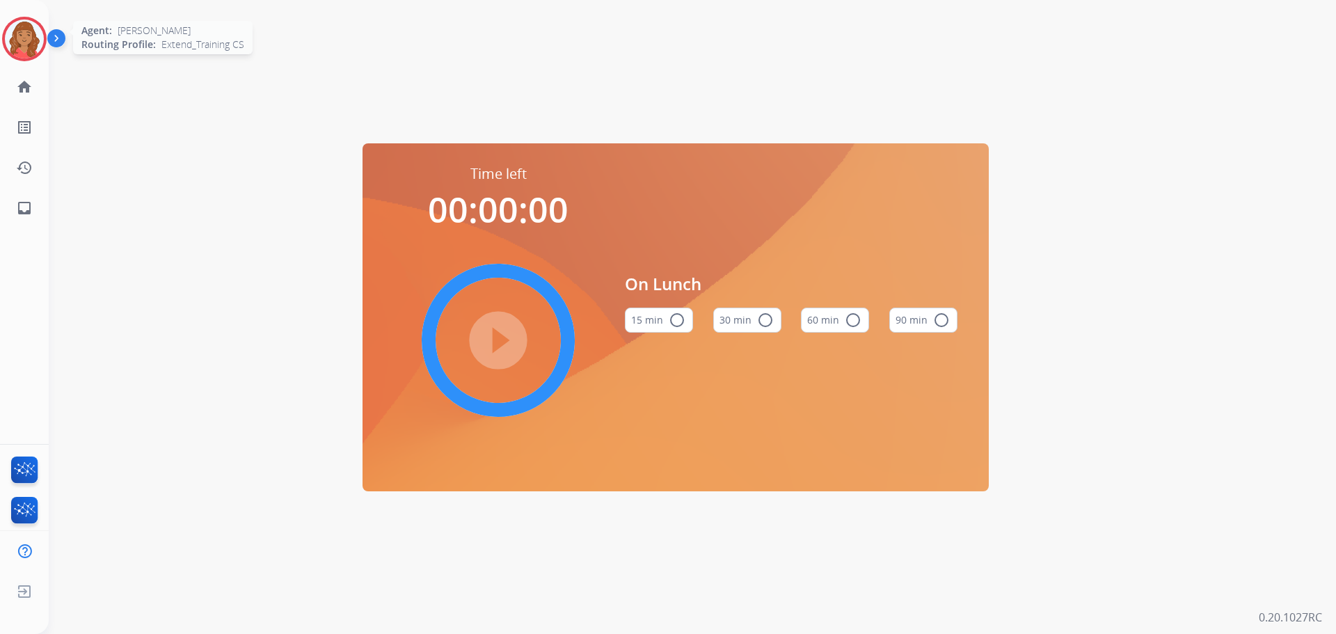
click at [27, 27] on img at bounding box center [24, 38] width 39 height 39
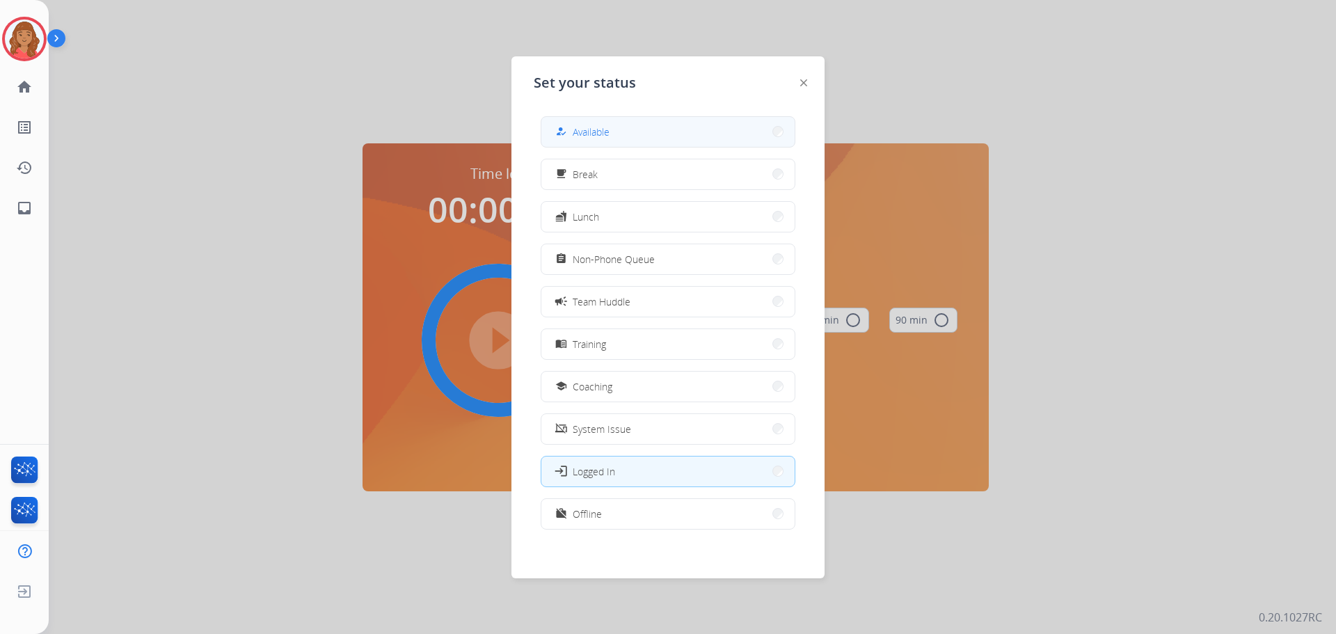
click at [597, 126] on span "Available" at bounding box center [591, 132] width 37 height 15
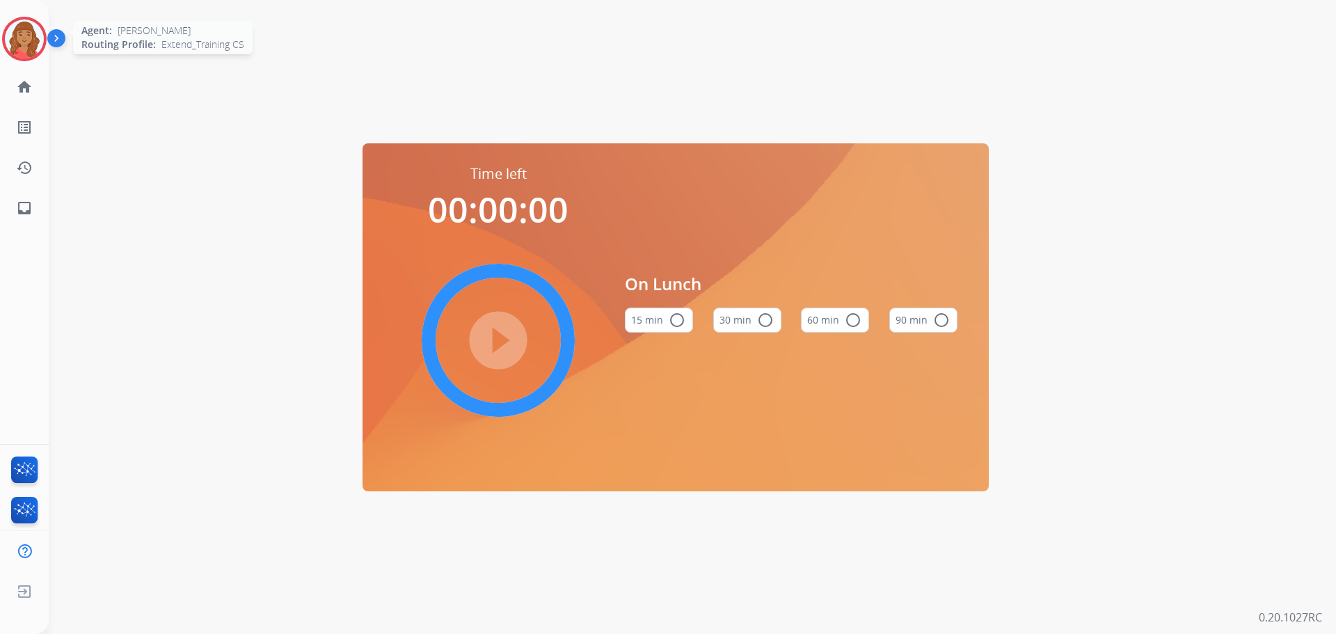
click at [26, 36] on img at bounding box center [24, 38] width 39 height 39
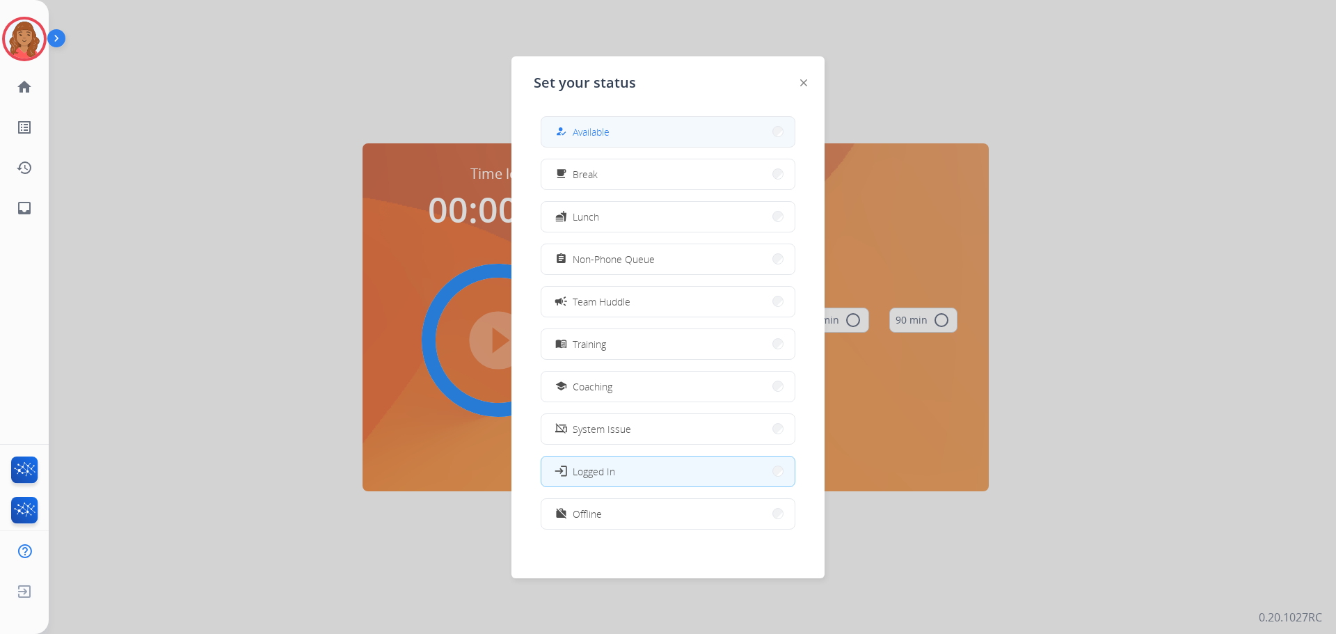
click at [568, 120] on button "how_to_reg Available" at bounding box center [668, 132] width 253 height 30
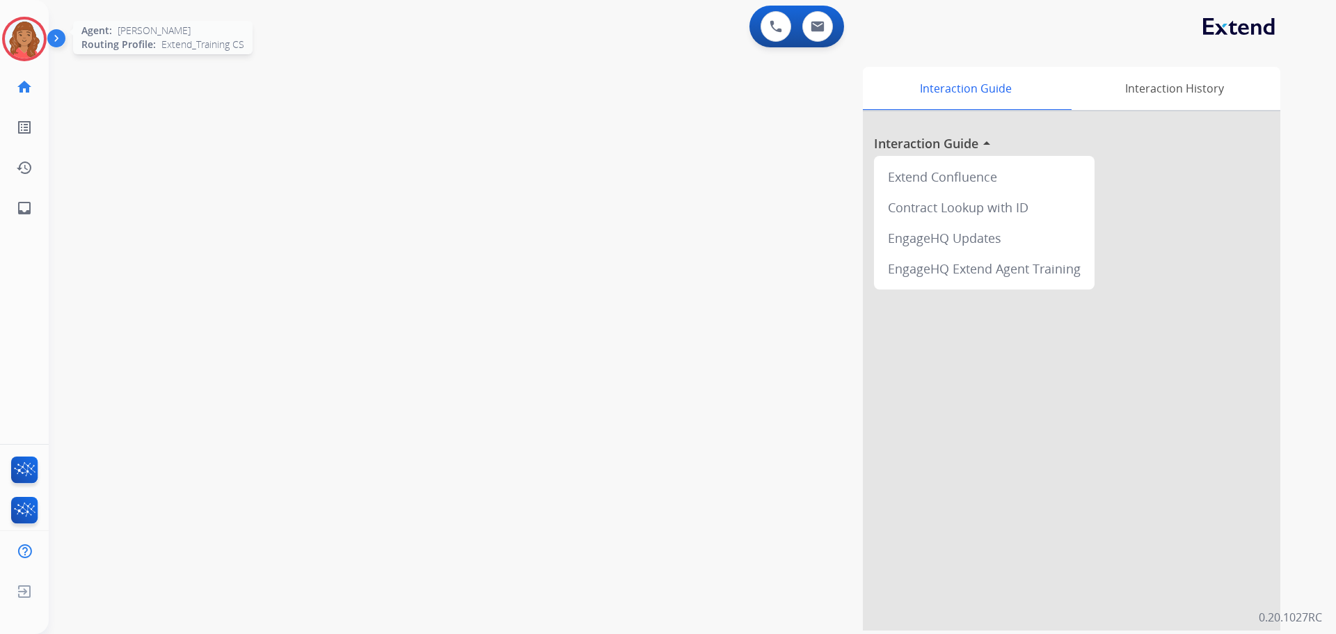
click at [22, 36] on img at bounding box center [24, 38] width 39 height 39
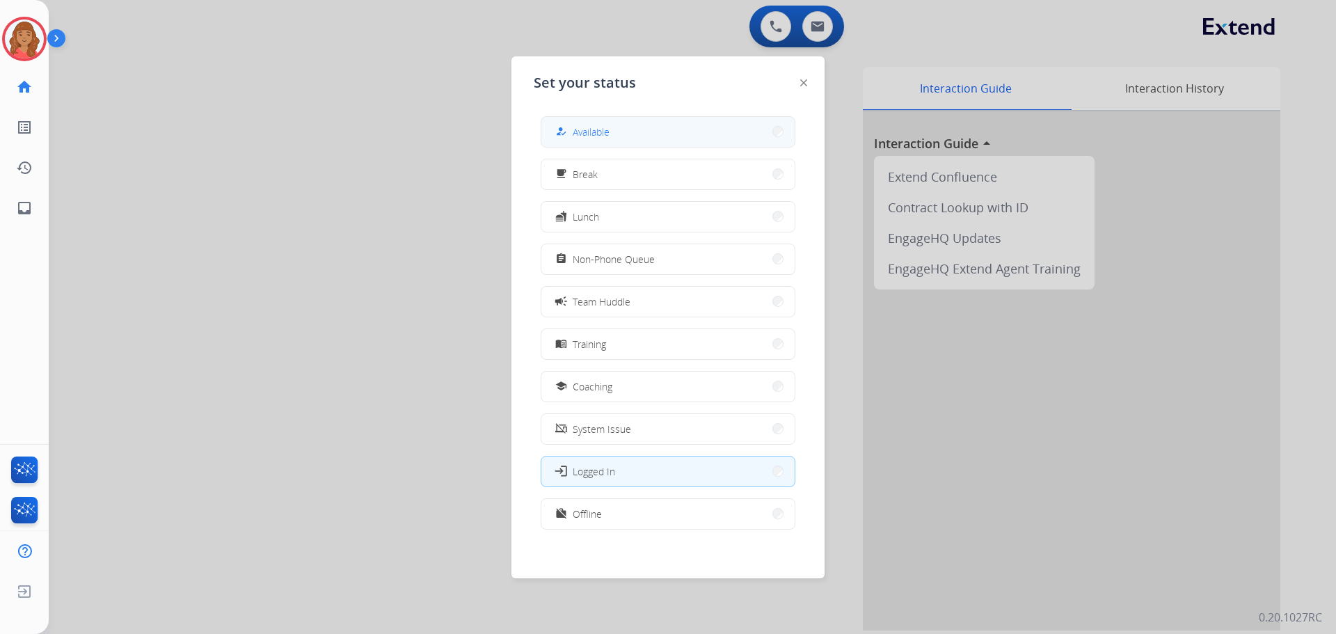
click at [680, 129] on button "how_to_reg Available" at bounding box center [668, 132] width 253 height 30
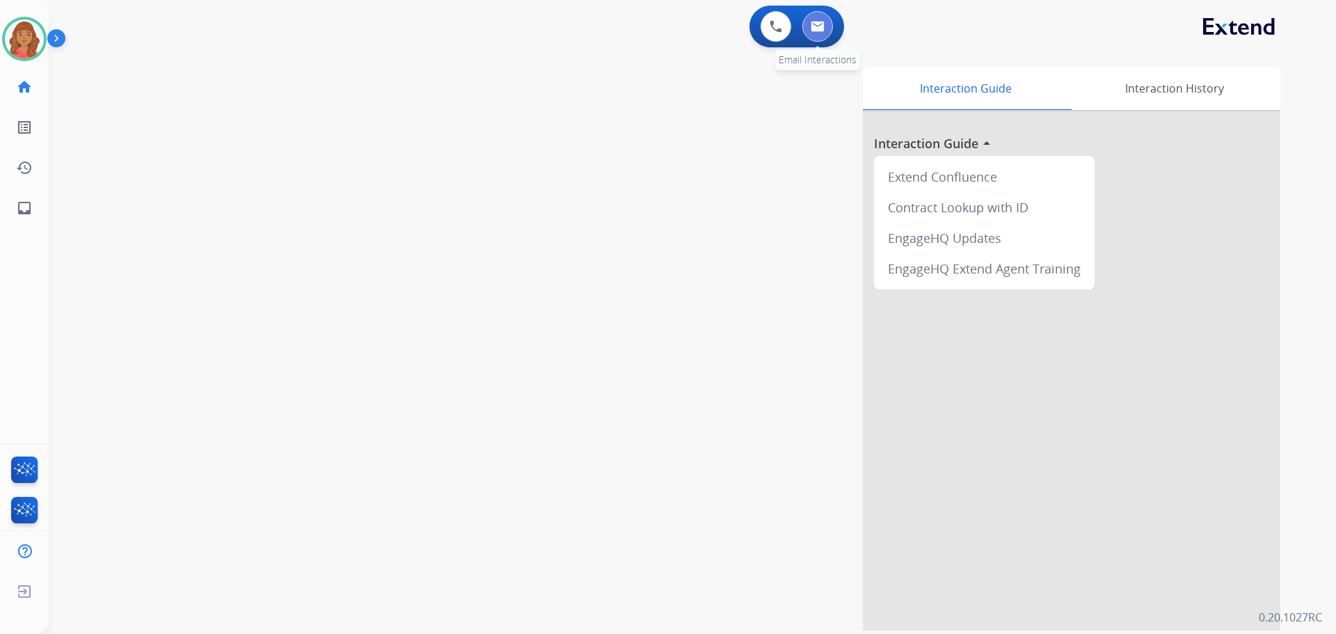
click at [822, 31] on img at bounding box center [818, 26] width 14 height 11
select select "**********"
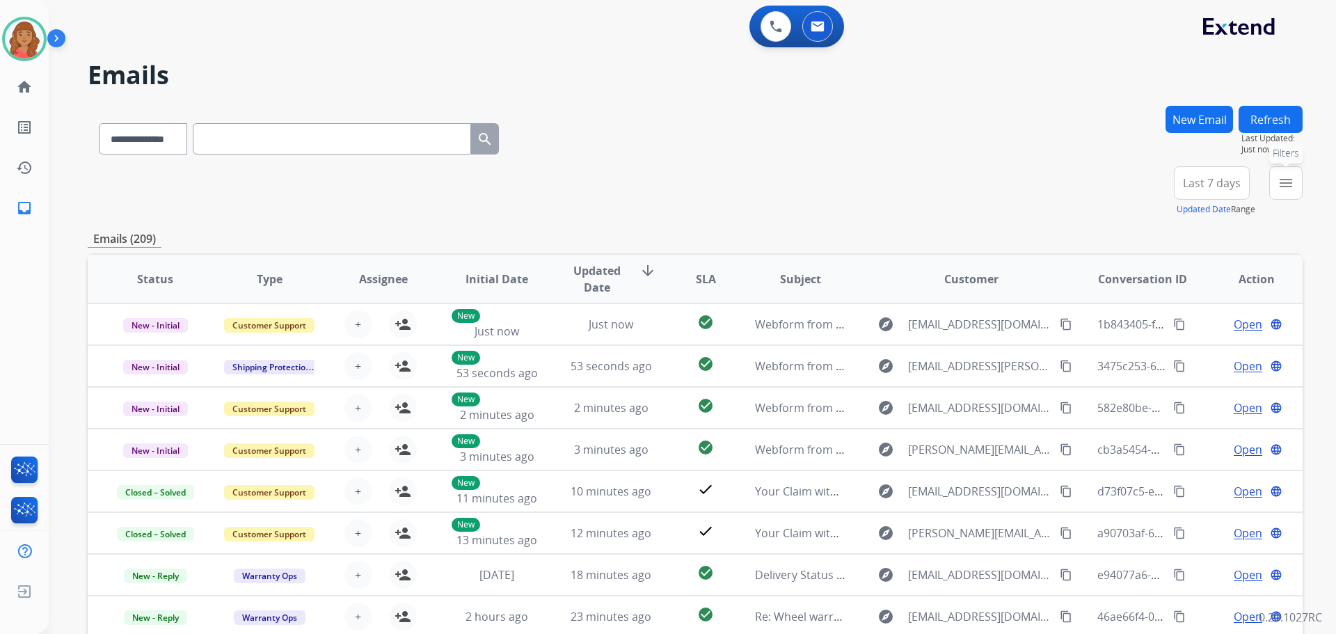
drag, startPoint x: 1281, startPoint y: 189, endPoint x: 1263, endPoint y: 199, distance: 20.9
click at [1282, 189] on mat-icon "menu" at bounding box center [1286, 183] width 17 height 17
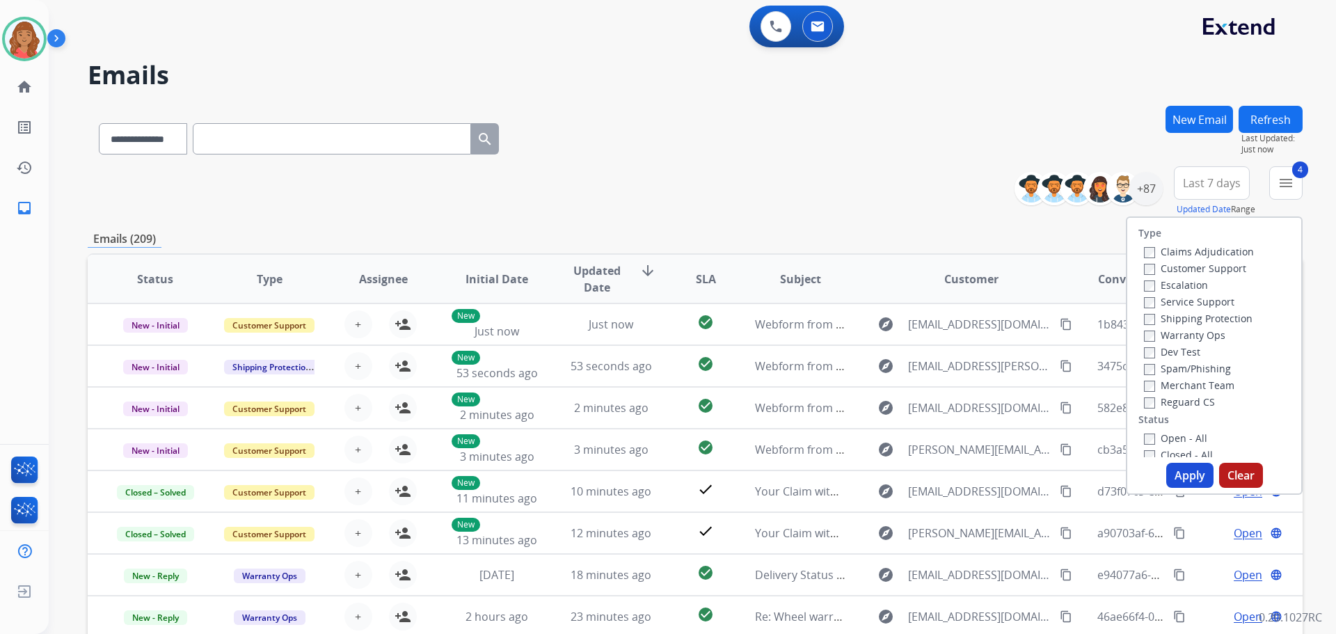
click at [1187, 472] on button "Apply" at bounding box center [1190, 475] width 47 height 25
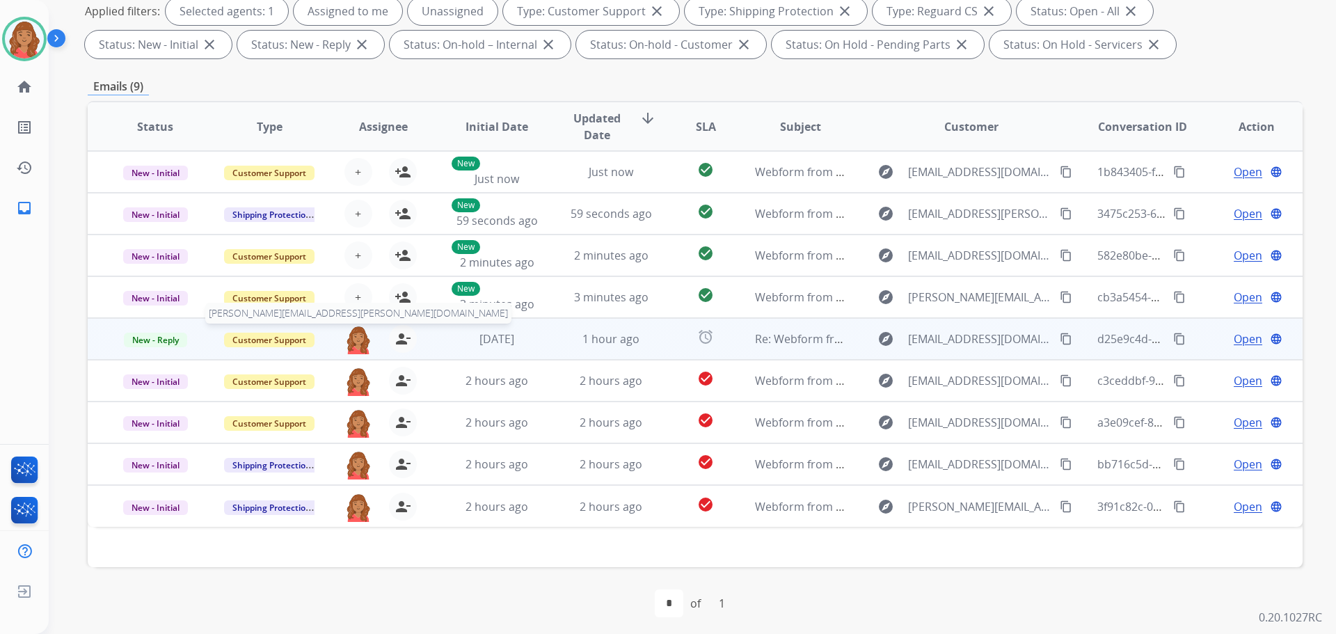
scroll to position [225, 0]
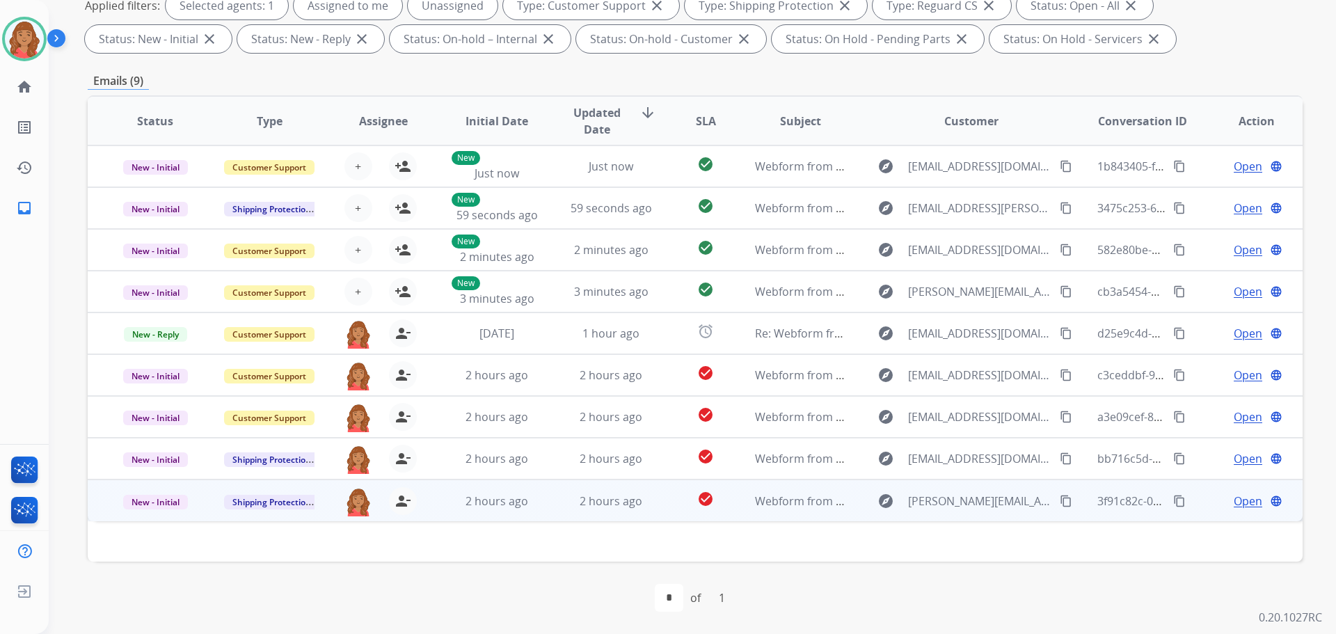
drag, startPoint x: 1057, startPoint y: 503, endPoint x: 1043, endPoint y: 502, distance: 13.9
click at [1060, 502] on mat-icon "content_copy" at bounding box center [1066, 501] width 13 height 13
click at [595, 505] on span "2 hours ago" at bounding box center [611, 501] width 63 height 15
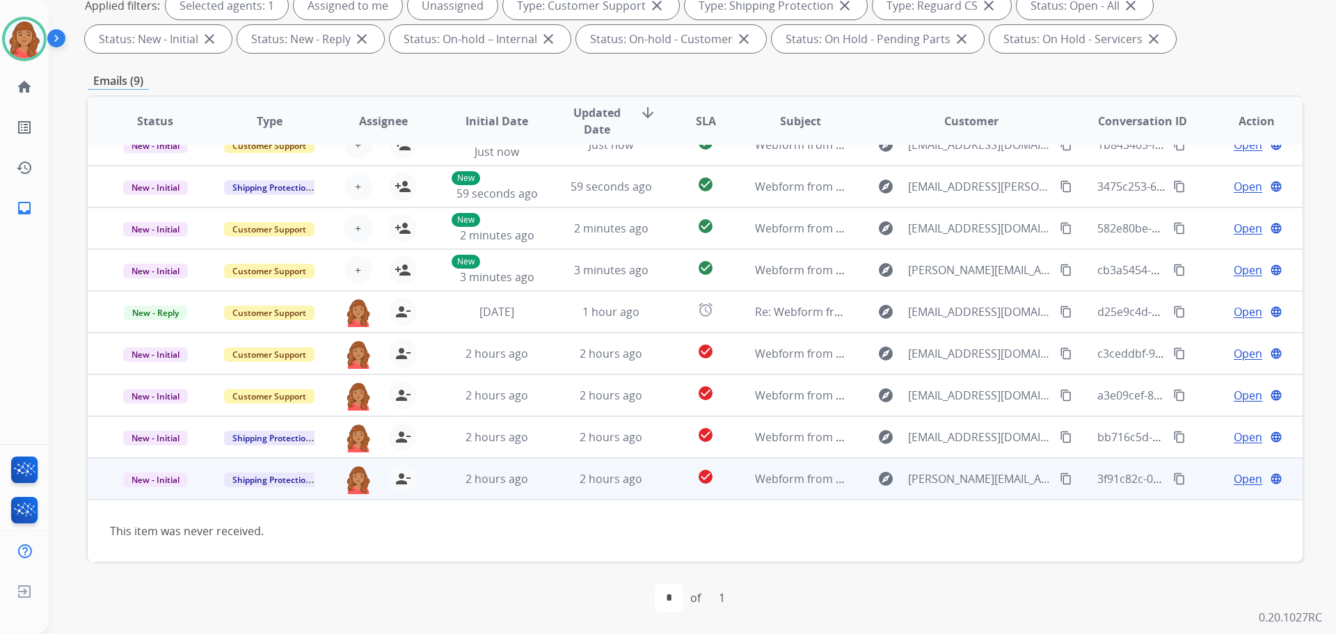
click at [1240, 474] on span "Open" at bounding box center [1248, 479] width 29 height 17
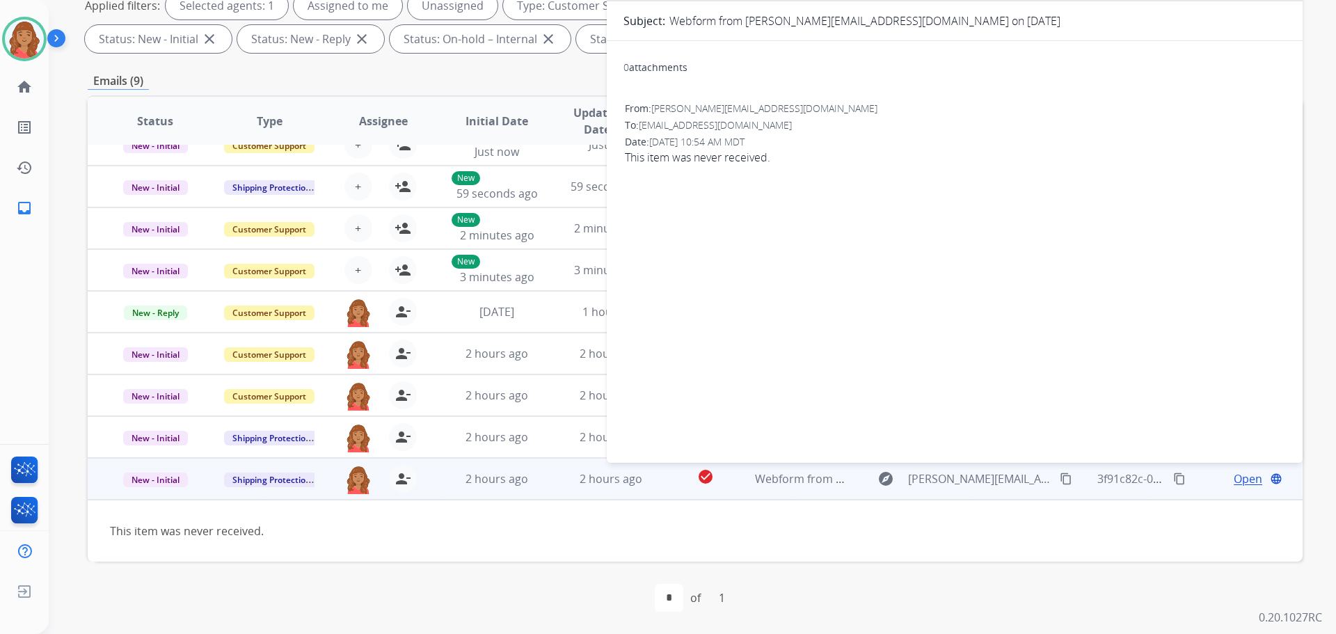
click at [1114, 204] on div "0 attachments From: [PERSON_NAME][EMAIL_ADDRESS][DOMAIN_NAME] To: [EMAIL_ADDRES…" at bounding box center [955, 249] width 696 height 394
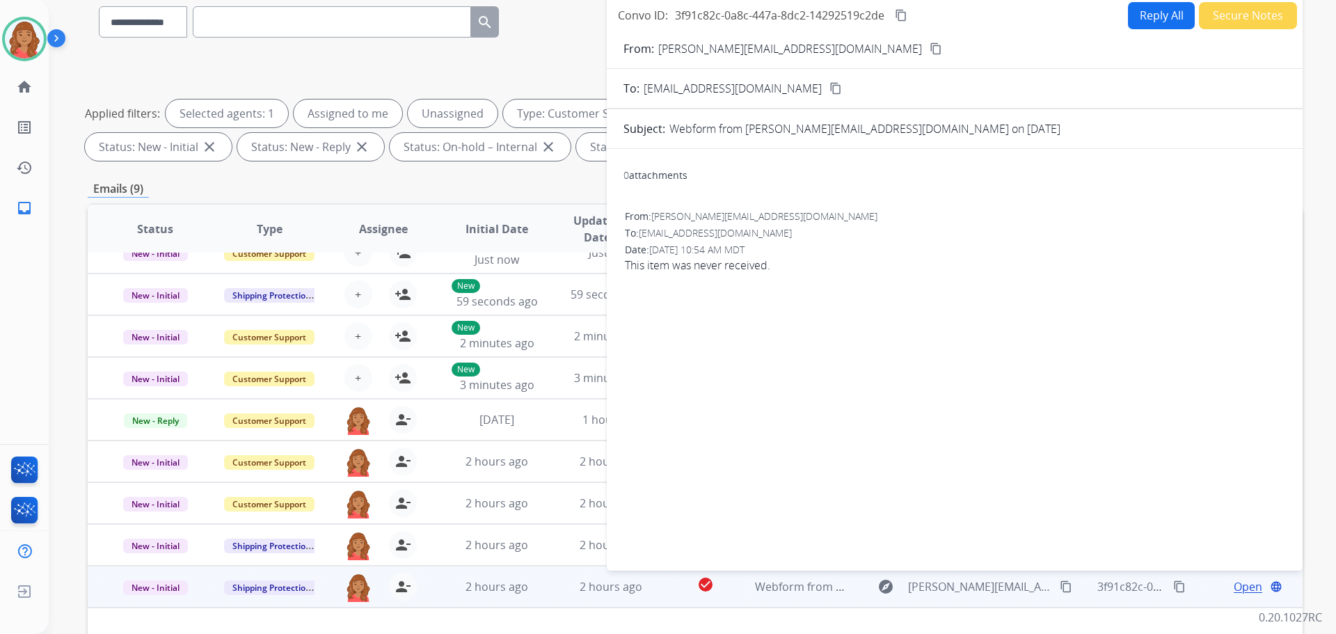
scroll to position [0, 0]
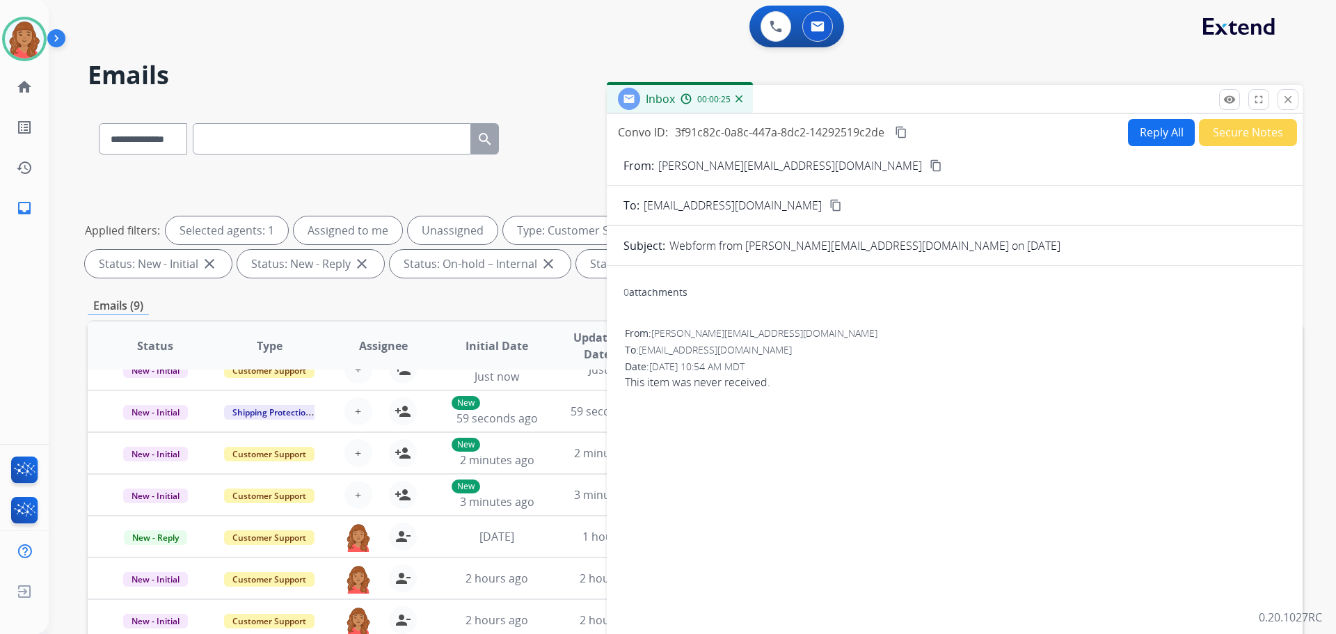
click at [1133, 130] on button "Reply All" at bounding box center [1161, 132] width 67 height 27
select select "**********"
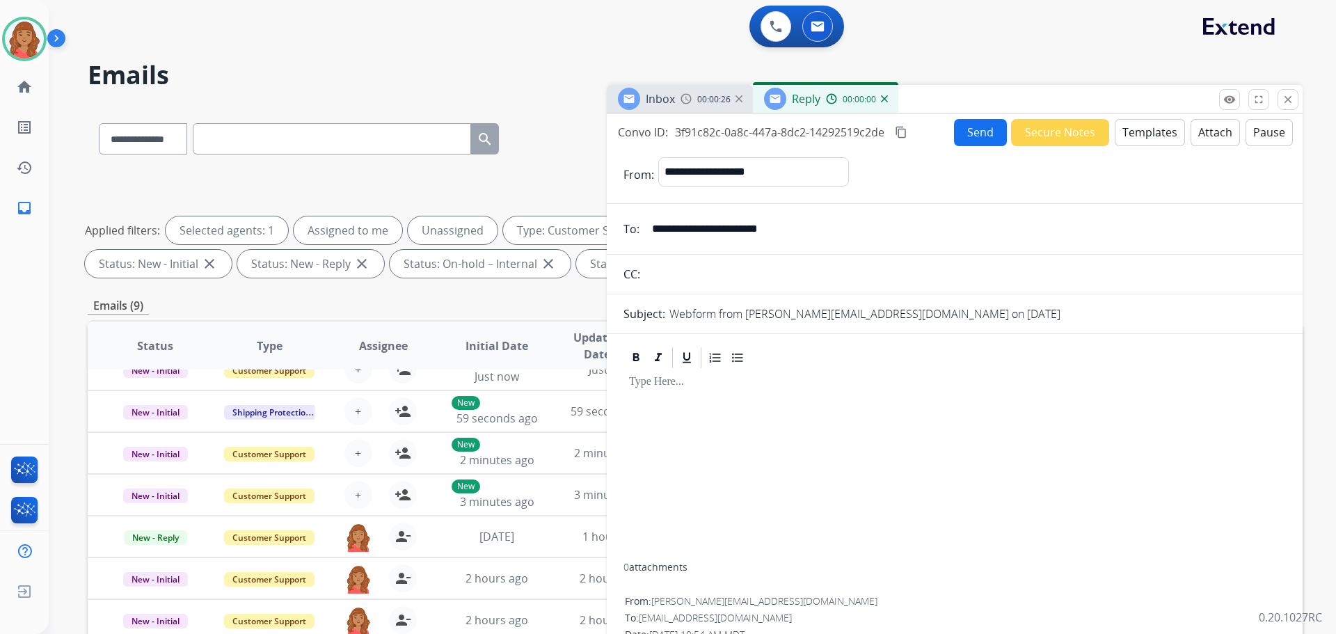
click at [1133, 136] on button "Templates" at bounding box center [1150, 132] width 70 height 27
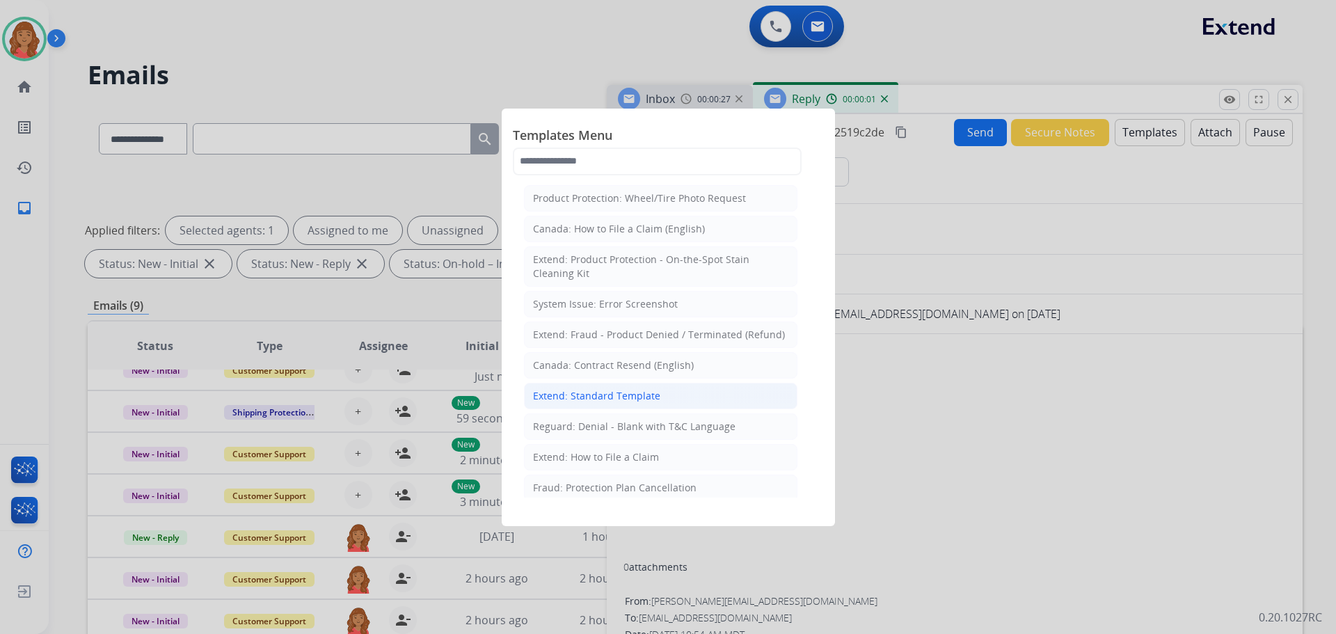
click at [598, 400] on div "Extend: Standard Template" at bounding box center [596, 396] width 127 height 14
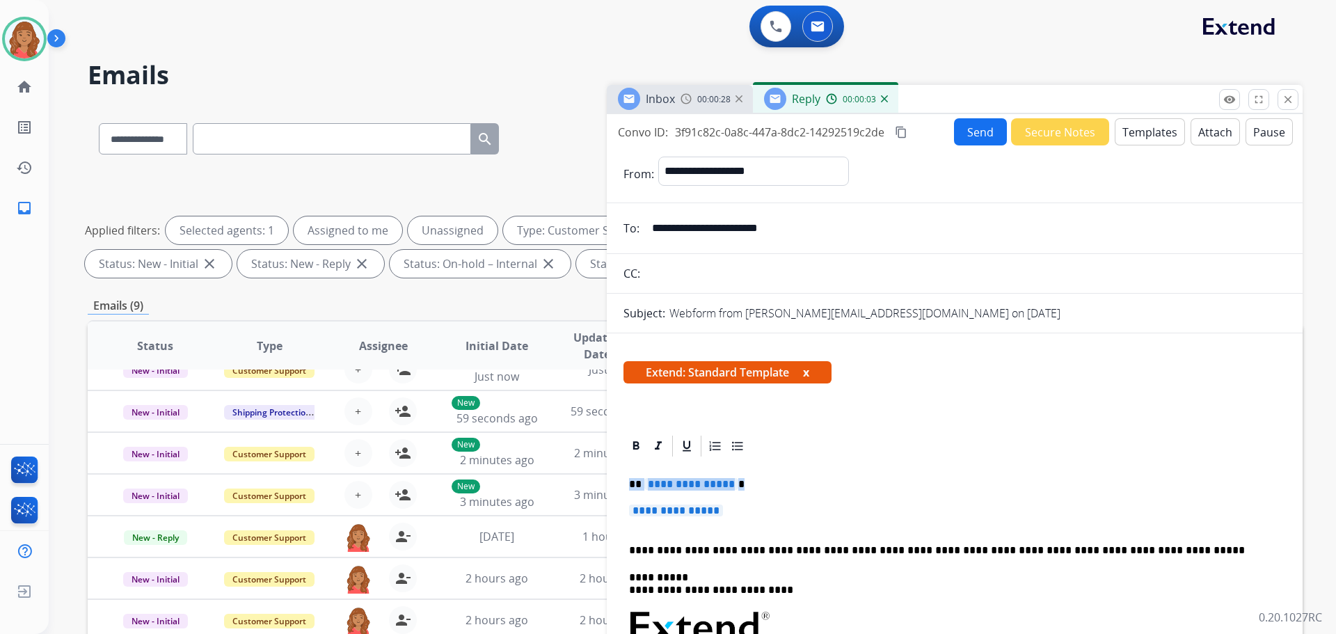
drag, startPoint x: 732, startPoint y: 507, endPoint x: 609, endPoint y: 462, distance: 131.3
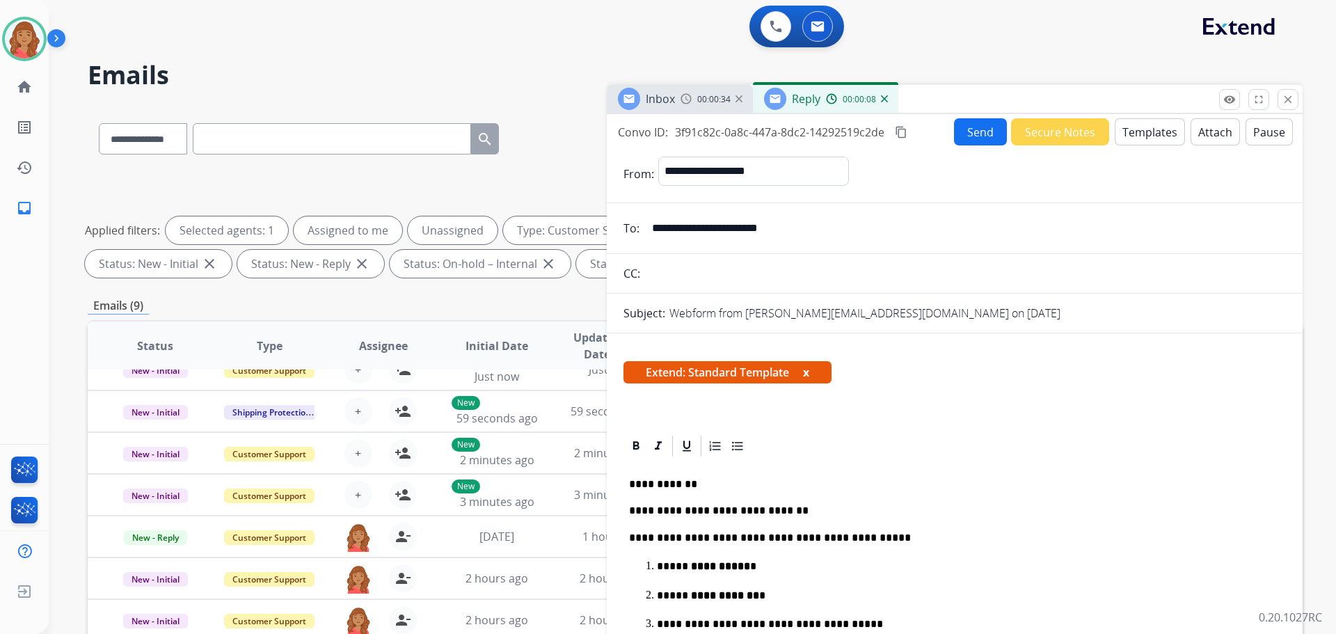
click at [905, 132] on mat-icon "content_copy" at bounding box center [901, 132] width 13 height 13
click at [945, 128] on span "Copied!" at bounding box center [930, 132] width 40 height 17
drag, startPoint x: 973, startPoint y: 118, endPoint x: 966, endPoint y: 129, distance: 13.7
click at [977, 119] on div "**********" at bounding box center [955, 398] width 696 height 568
click at [970, 138] on button "Send" at bounding box center [980, 131] width 53 height 27
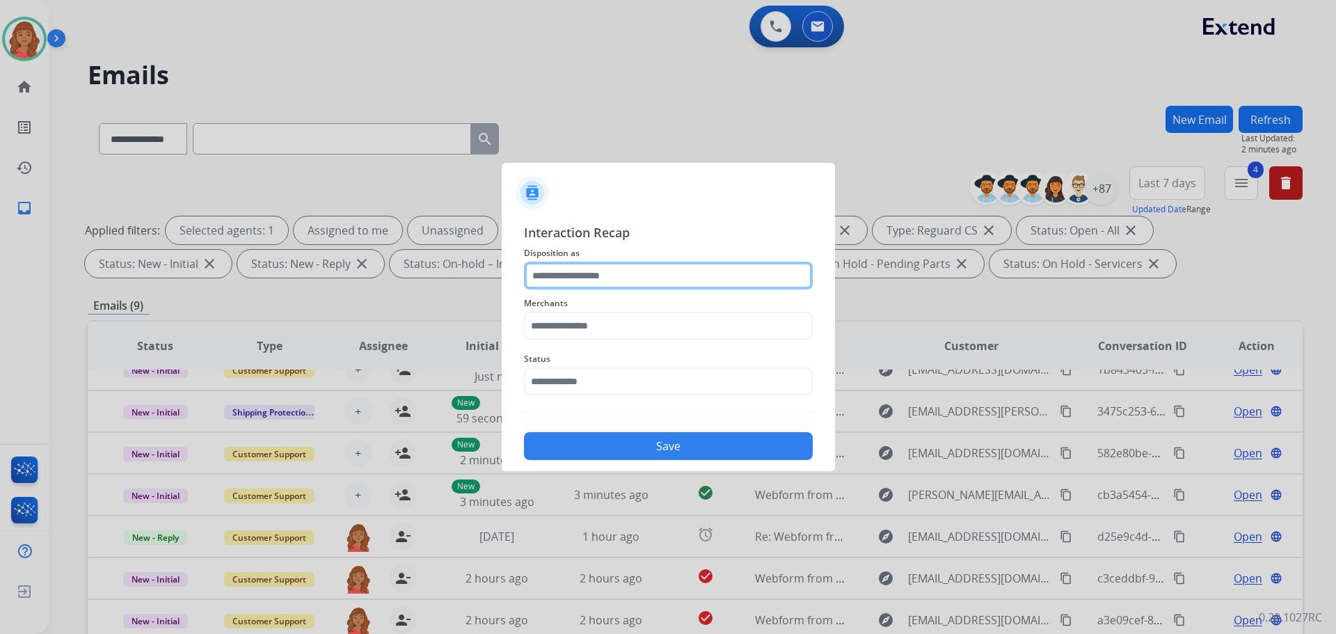
click at [590, 281] on input "text" at bounding box center [668, 276] width 289 height 28
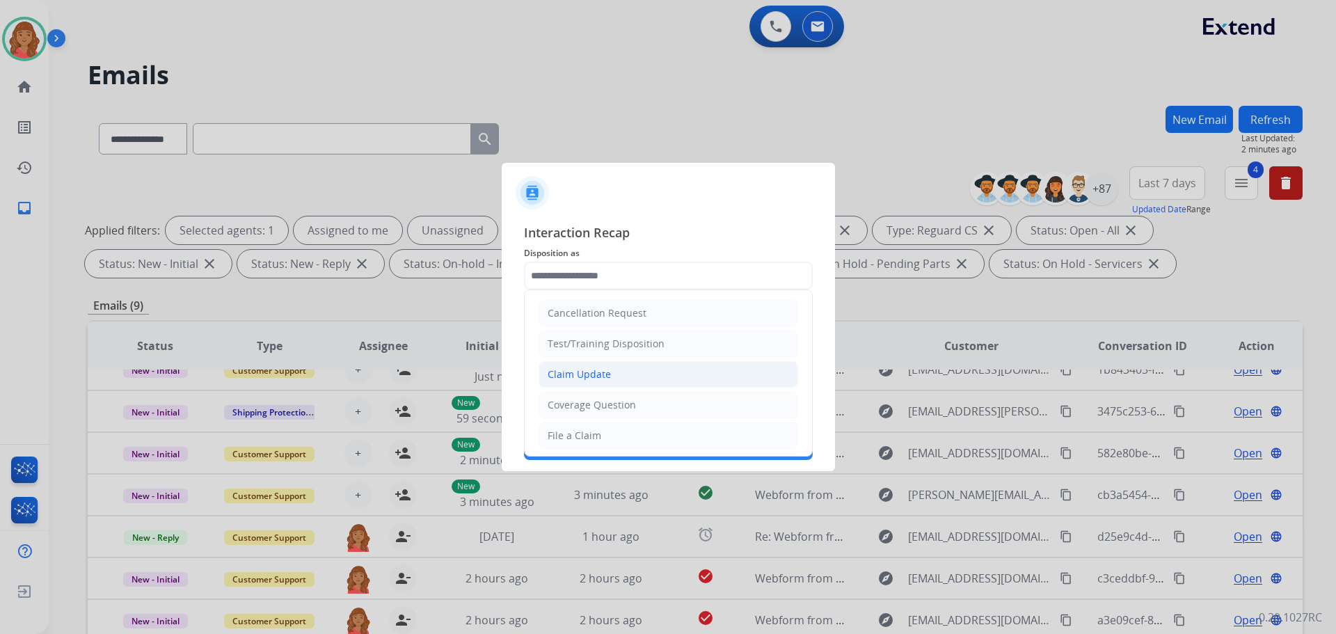
click at [592, 372] on div "Claim Update" at bounding box center [579, 375] width 63 height 14
type input "**********"
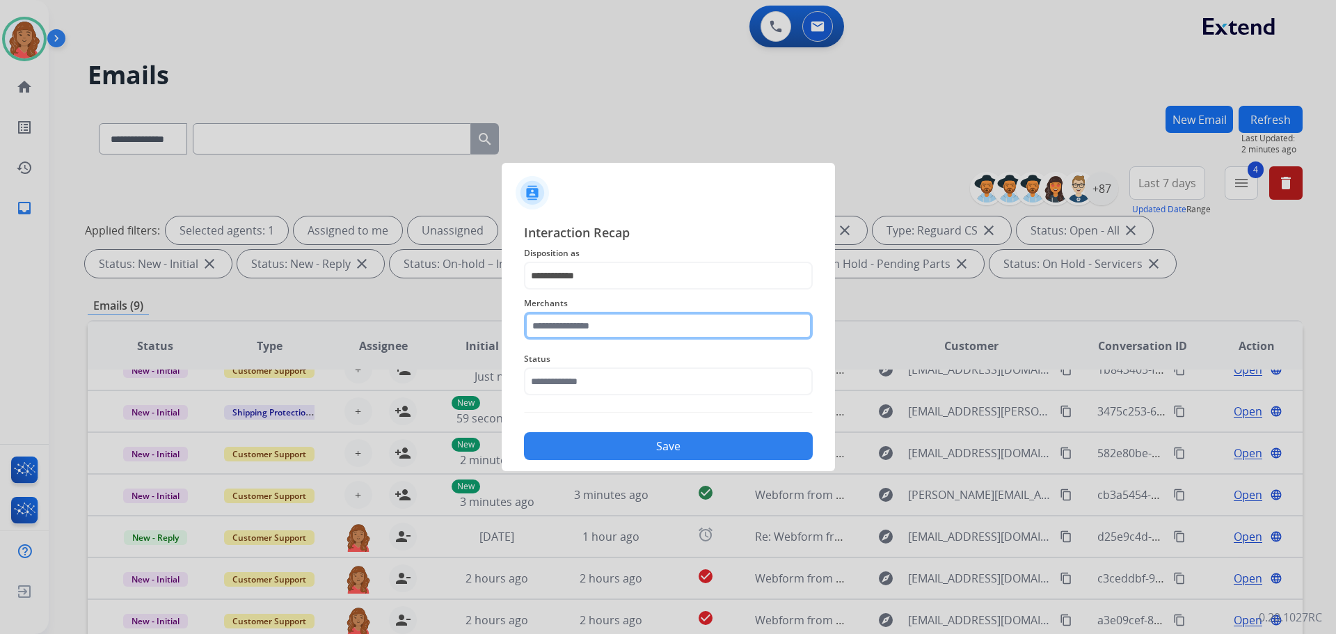
click at [586, 336] on input "text" at bounding box center [668, 326] width 289 height 28
type input "*"
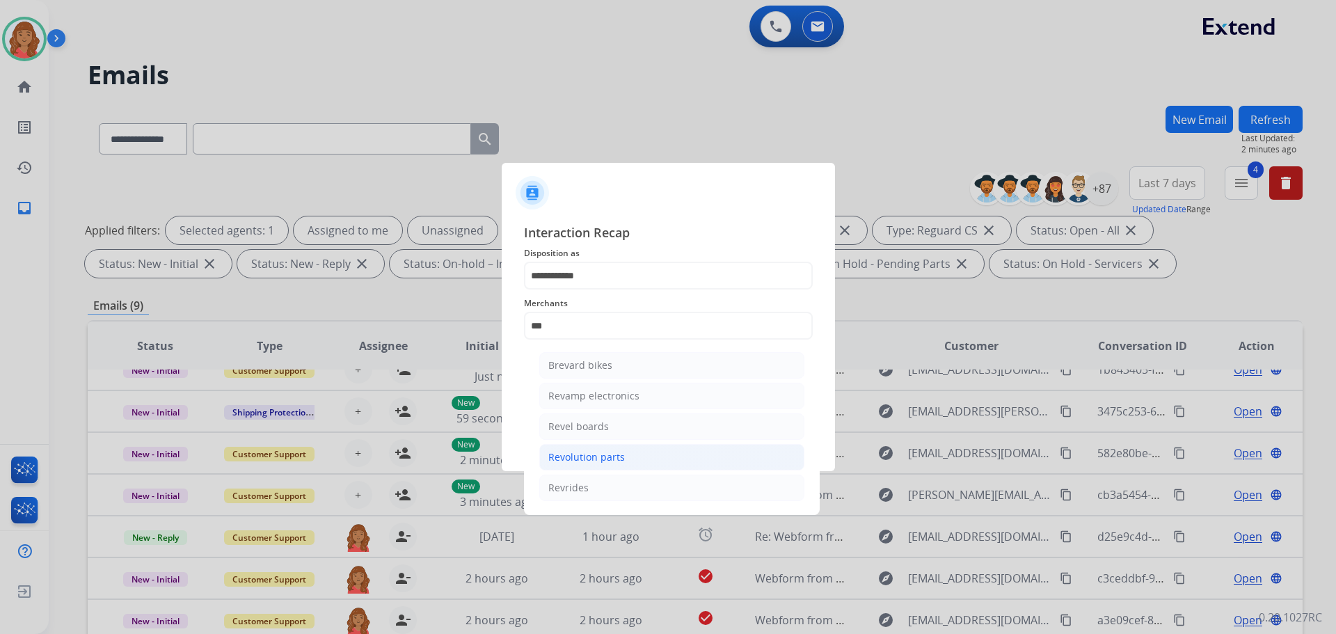
drag, startPoint x: 578, startPoint y: 457, endPoint x: 579, endPoint y: 449, distance: 7.8
click at [578, 456] on div "Revolution parts" at bounding box center [587, 457] width 77 height 14
type input "**********"
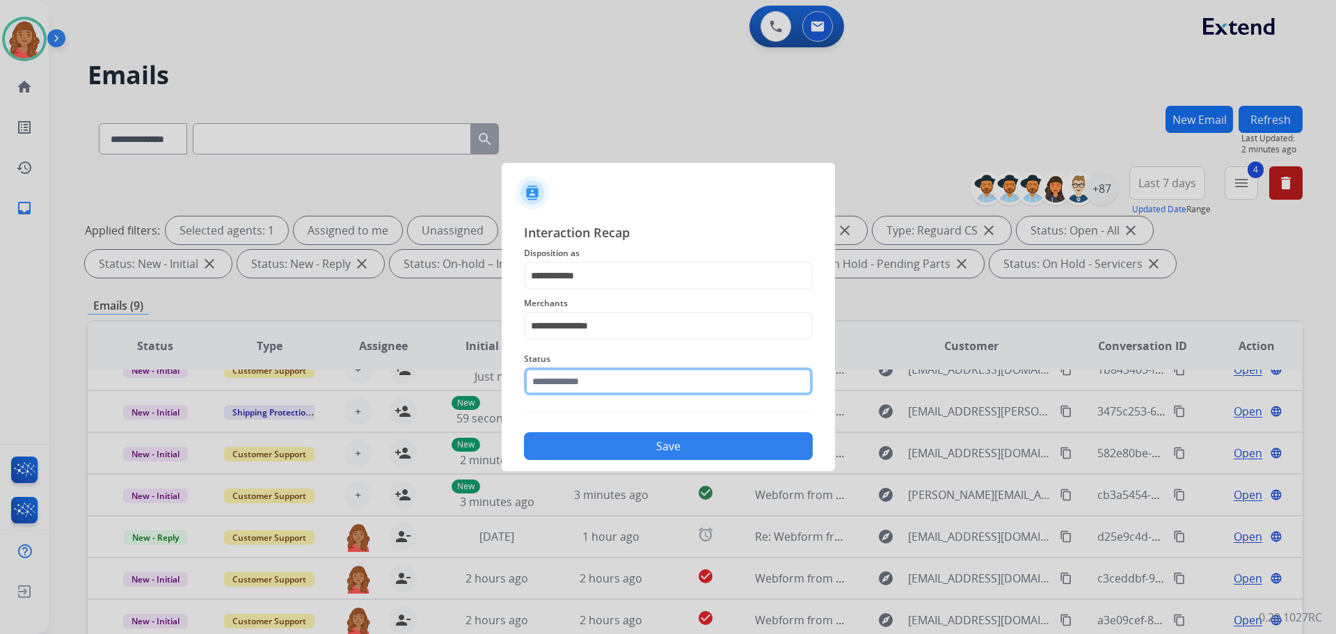
click at [565, 385] on input "text" at bounding box center [668, 382] width 289 height 28
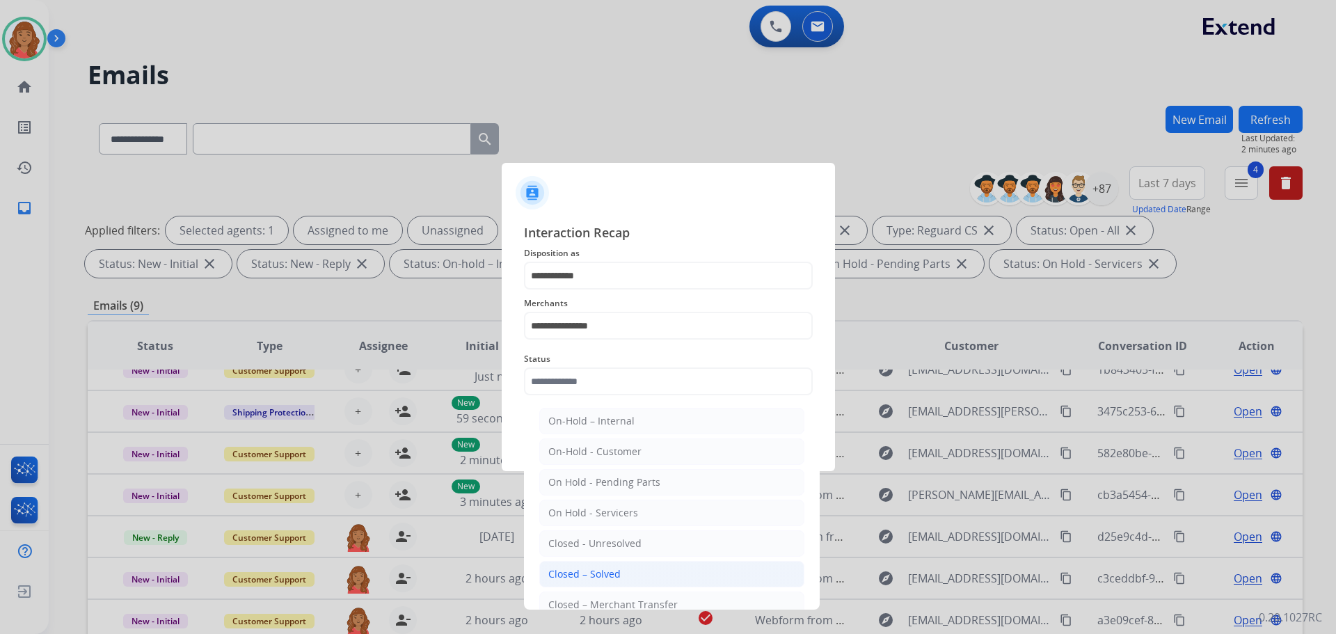
click at [587, 568] on div "Closed – Solved" at bounding box center [585, 574] width 72 height 14
type input "**********"
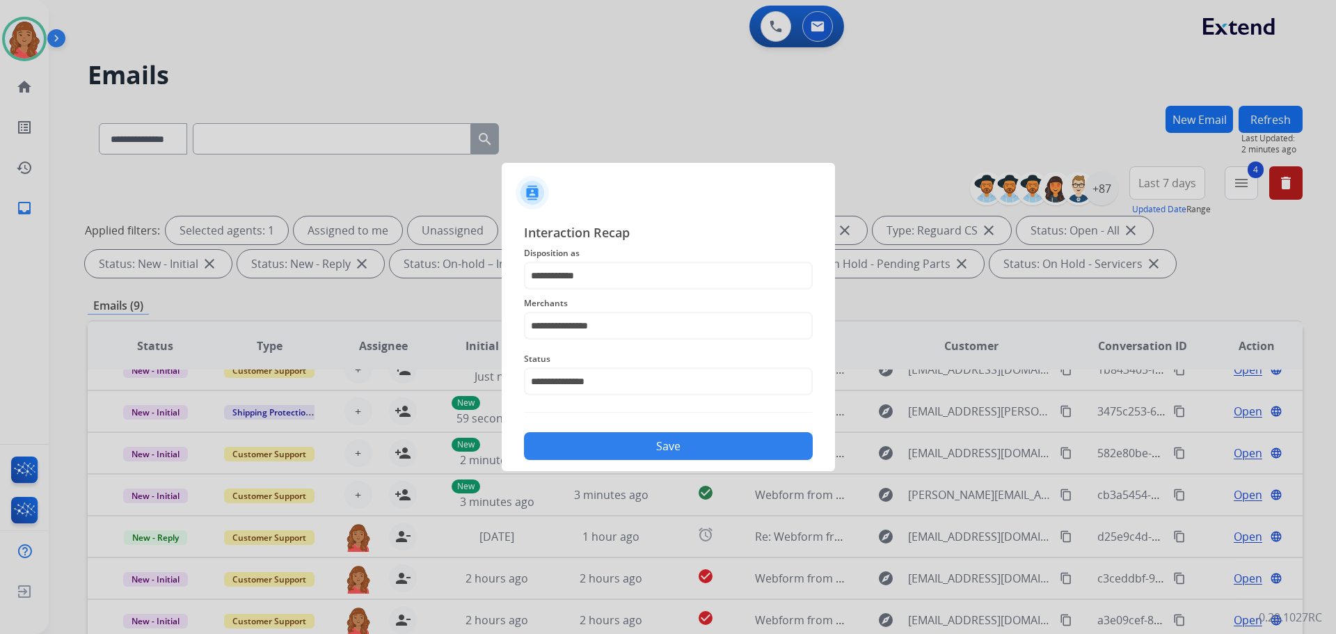
drag, startPoint x: 617, startPoint y: 416, endPoint x: 616, endPoint y: 429, distance: 13.2
click at [617, 416] on div "**********" at bounding box center [668, 341] width 289 height 237
drag, startPoint x: 620, startPoint y: 443, endPoint x: 622, endPoint y: 434, distance: 8.5
click at [621, 442] on button "Save" at bounding box center [668, 446] width 289 height 28
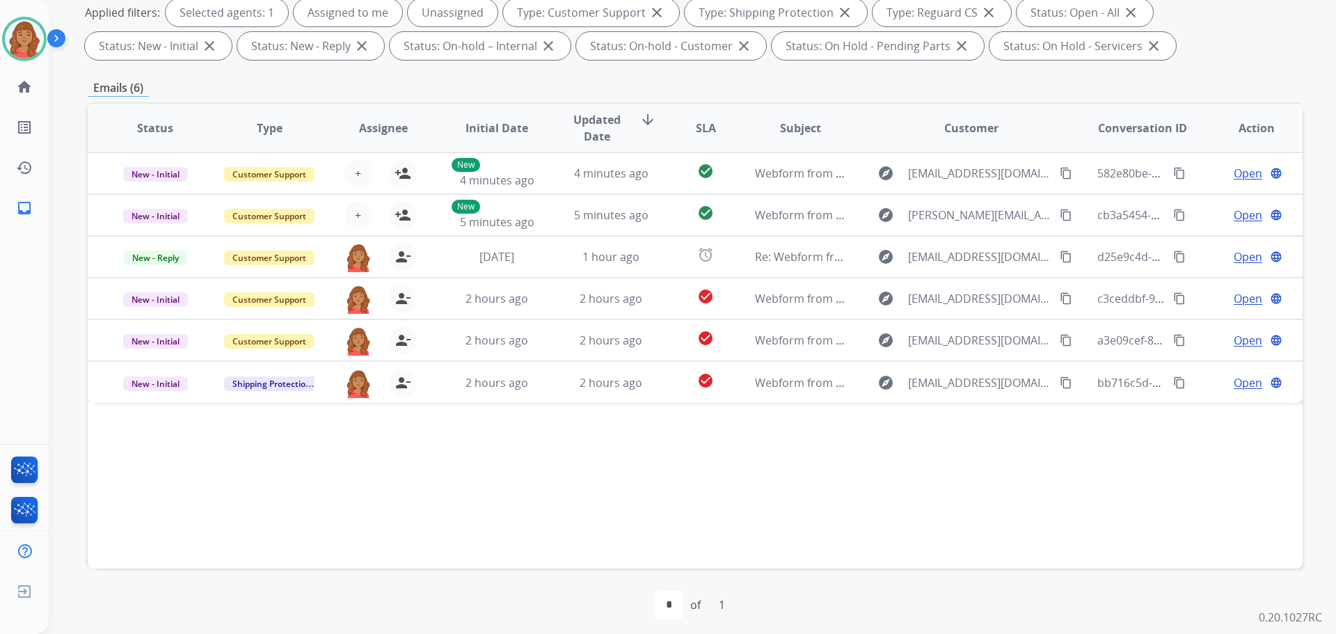
scroll to position [225, 0]
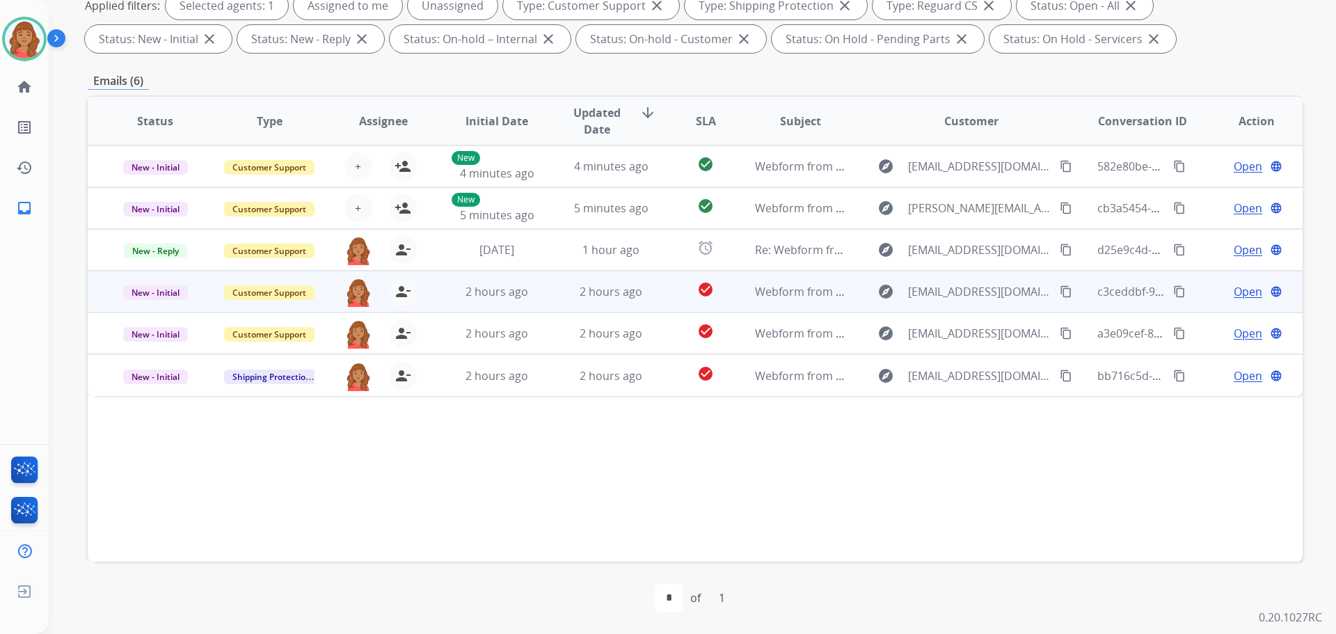
click at [1060, 289] on mat-icon "content_copy" at bounding box center [1066, 291] width 13 height 13
click at [1060, 291] on mat-icon "content_copy" at bounding box center [1066, 291] width 13 height 13
click at [614, 299] on span "2 hours ago" at bounding box center [611, 291] width 63 height 15
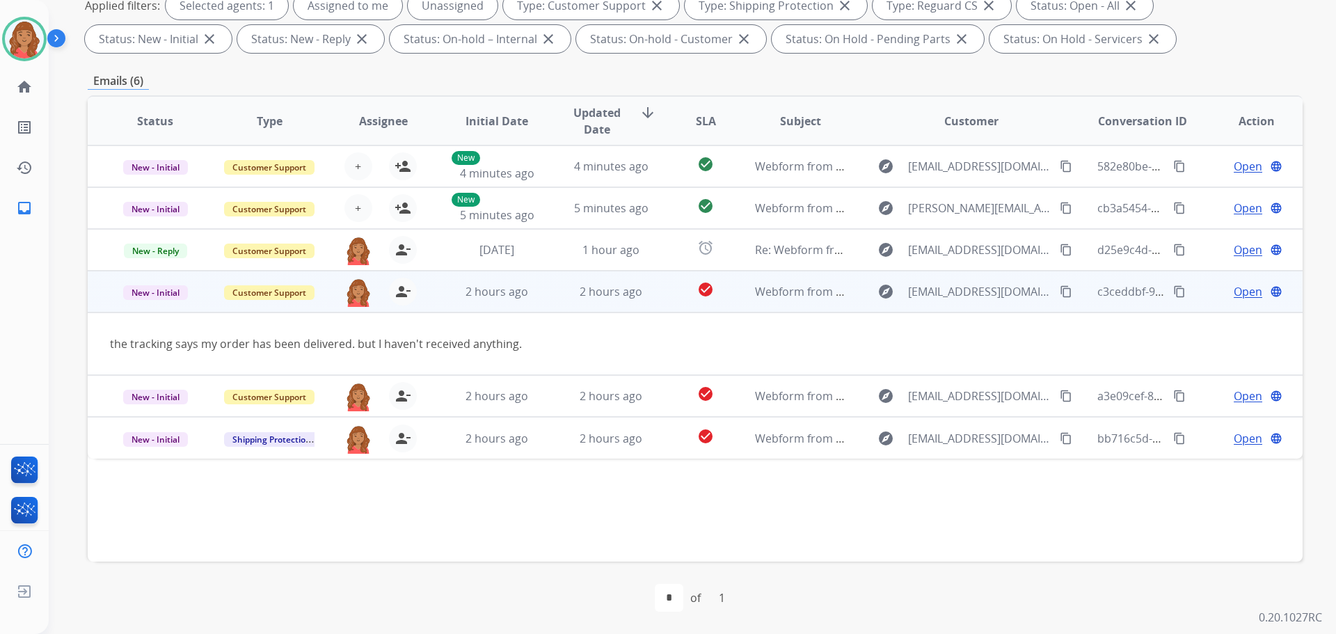
drag, startPoint x: 1059, startPoint y: 293, endPoint x: 1029, endPoint y: 296, distance: 30.8
click at [1060, 293] on mat-icon "content_copy" at bounding box center [1066, 291] width 13 height 13
click at [1243, 289] on span "Open" at bounding box center [1248, 291] width 29 height 17
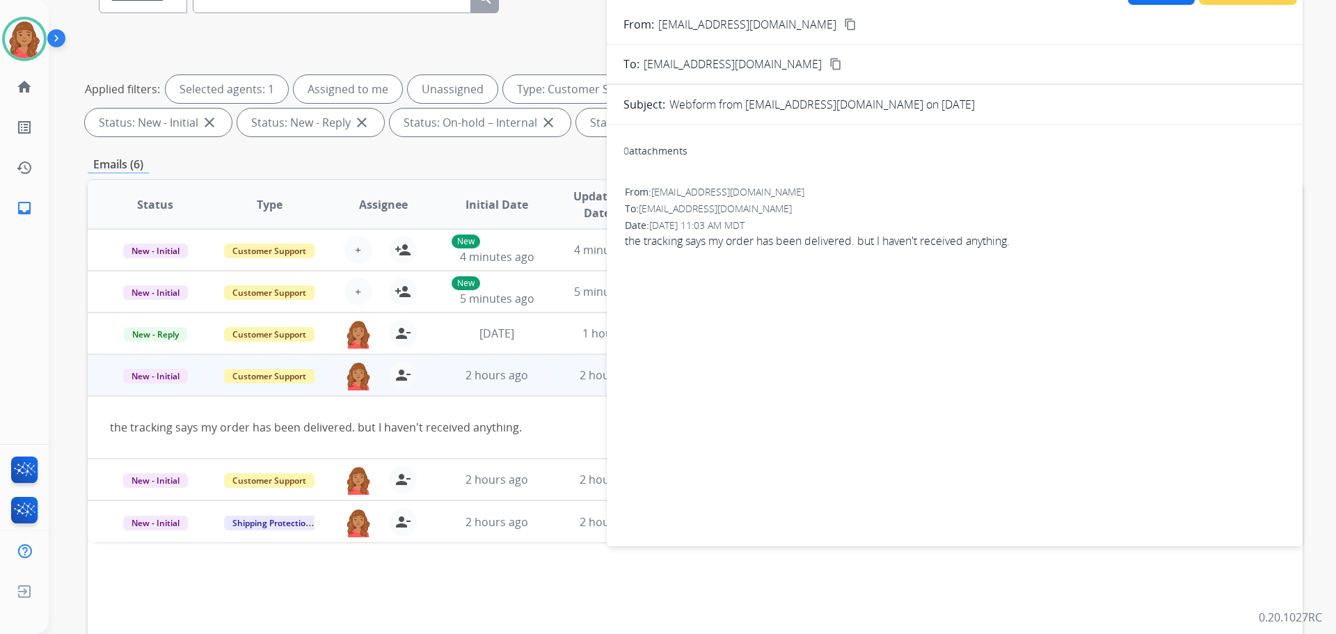
scroll to position [0, 0]
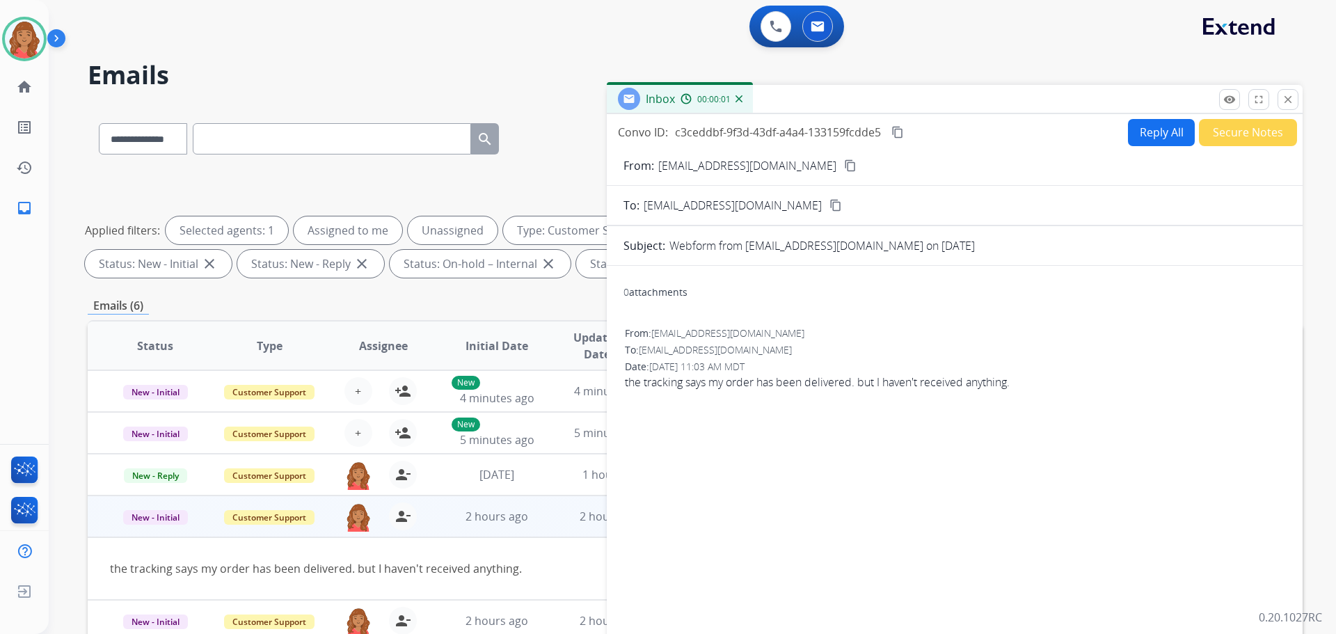
click at [1130, 136] on button "Reply All" at bounding box center [1161, 132] width 67 height 27
select select "**********"
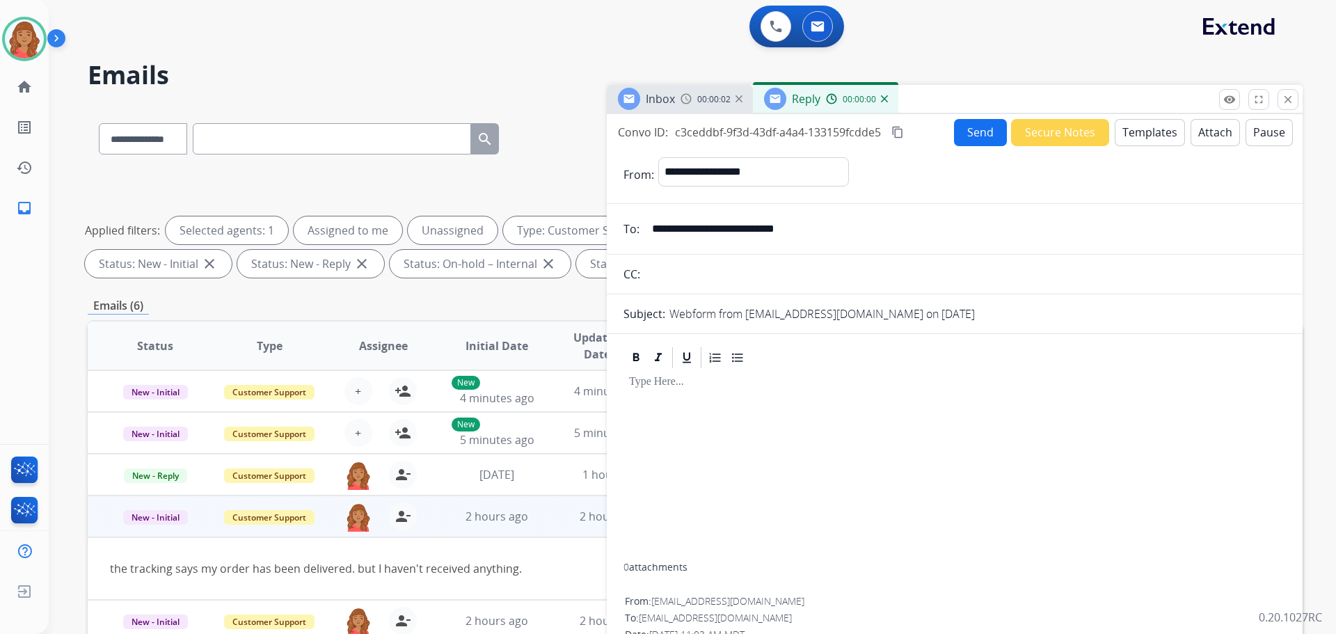
click at [1152, 138] on button "Templates" at bounding box center [1150, 132] width 70 height 27
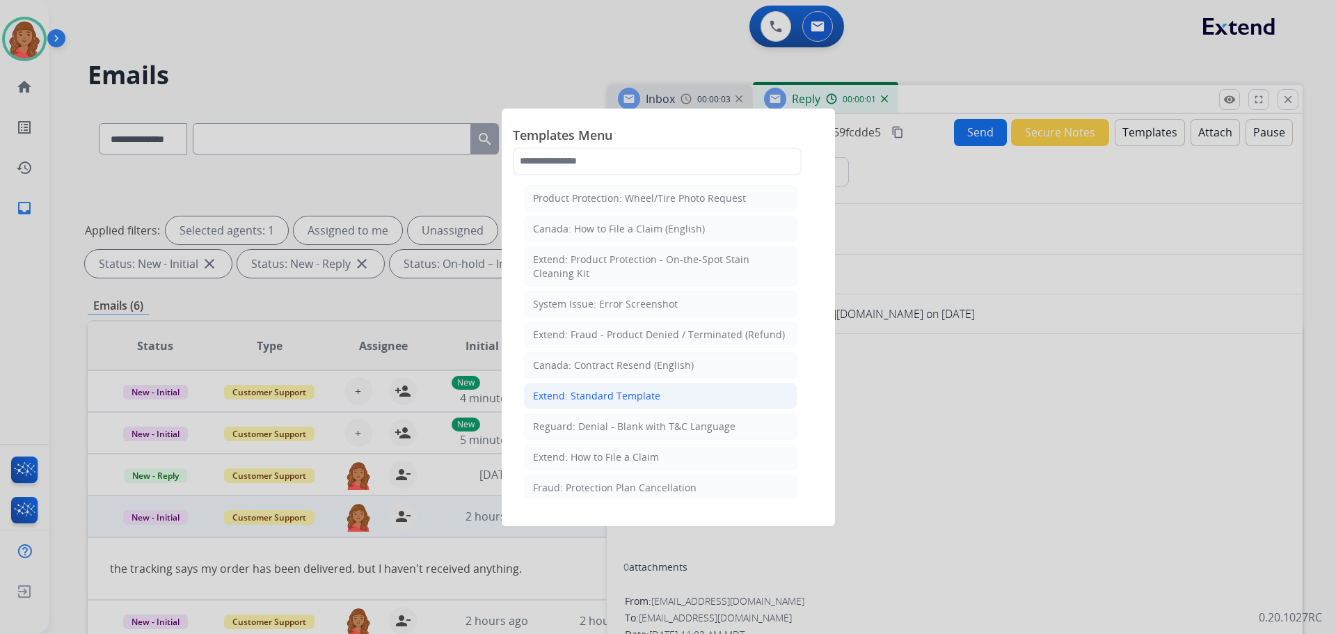
click at [624, 391] on div "Extend: Standard Template" at bounding box center [596, 396] width 127 height 14
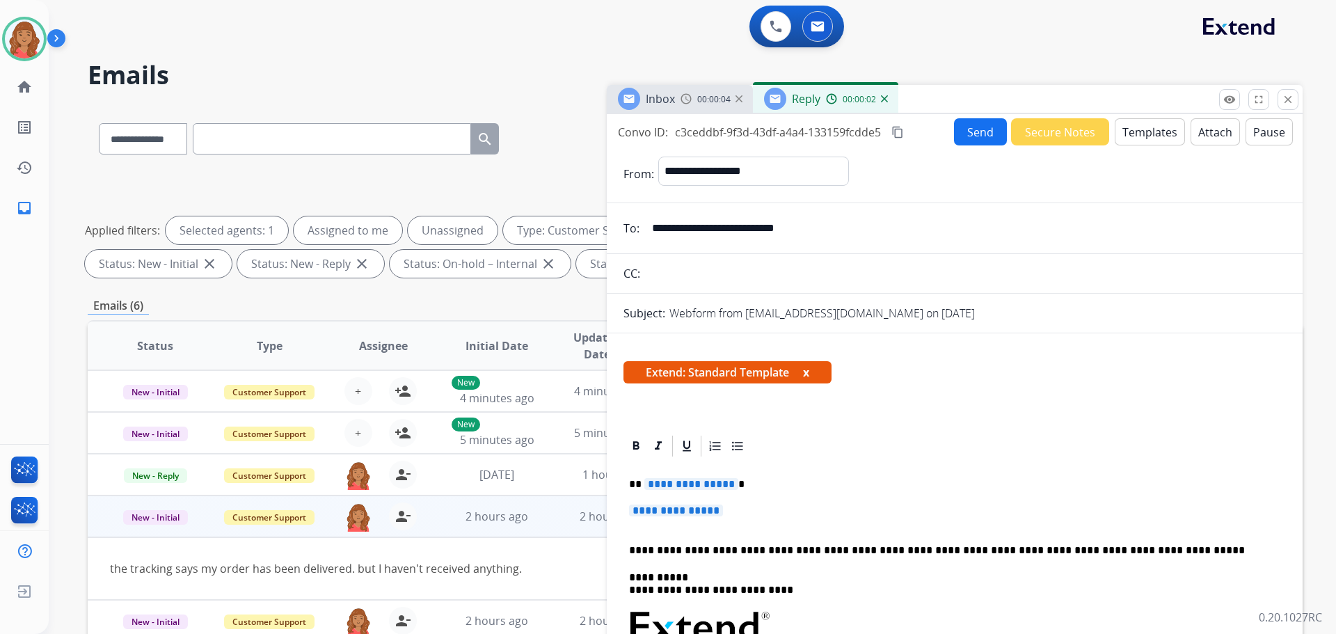
drag, startPoint x: 734, startPoint y: 511, endPoint x: 638, endPoint y: 475, distance: 103.1
drag, startPoint x: 630, startPoint y: 473, endPoint x: 631, endPoint y: 485, distance: 12.5
click at [631, 485] on p "**********" at bounding box center [949, 484] width 640 height 13
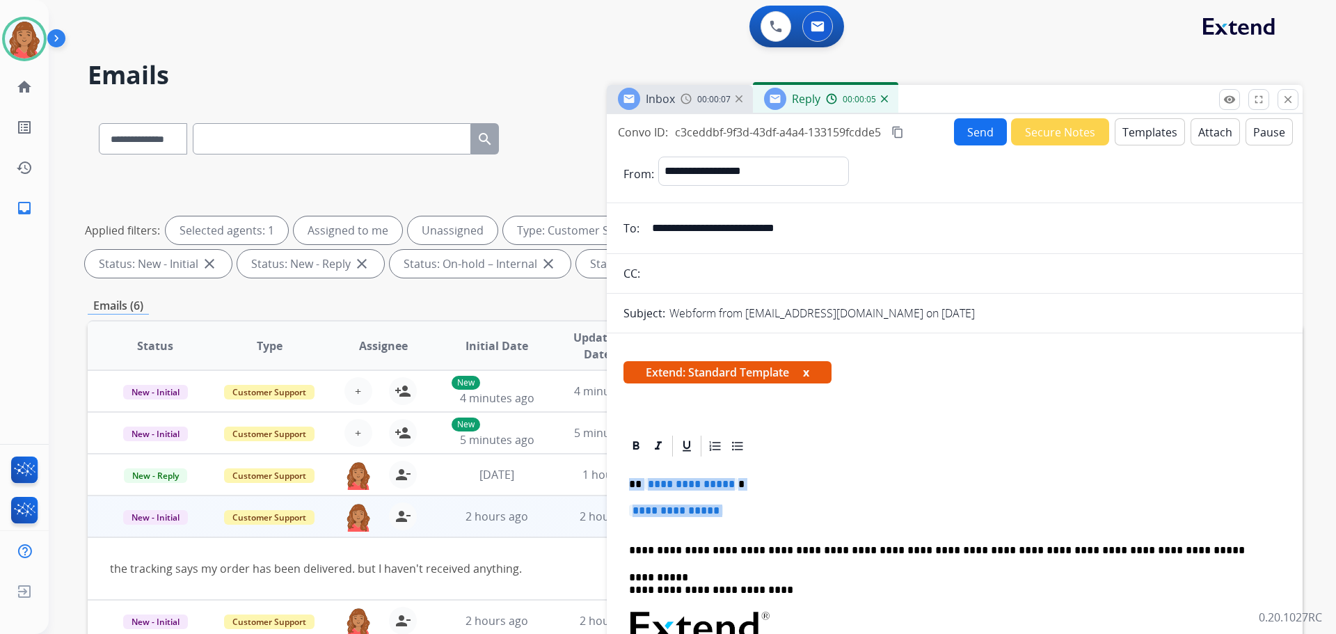
drag, startPoint x: 626, startPoint y: 484, endPoint x: 719, endPoint y: 522, distance: 100.8
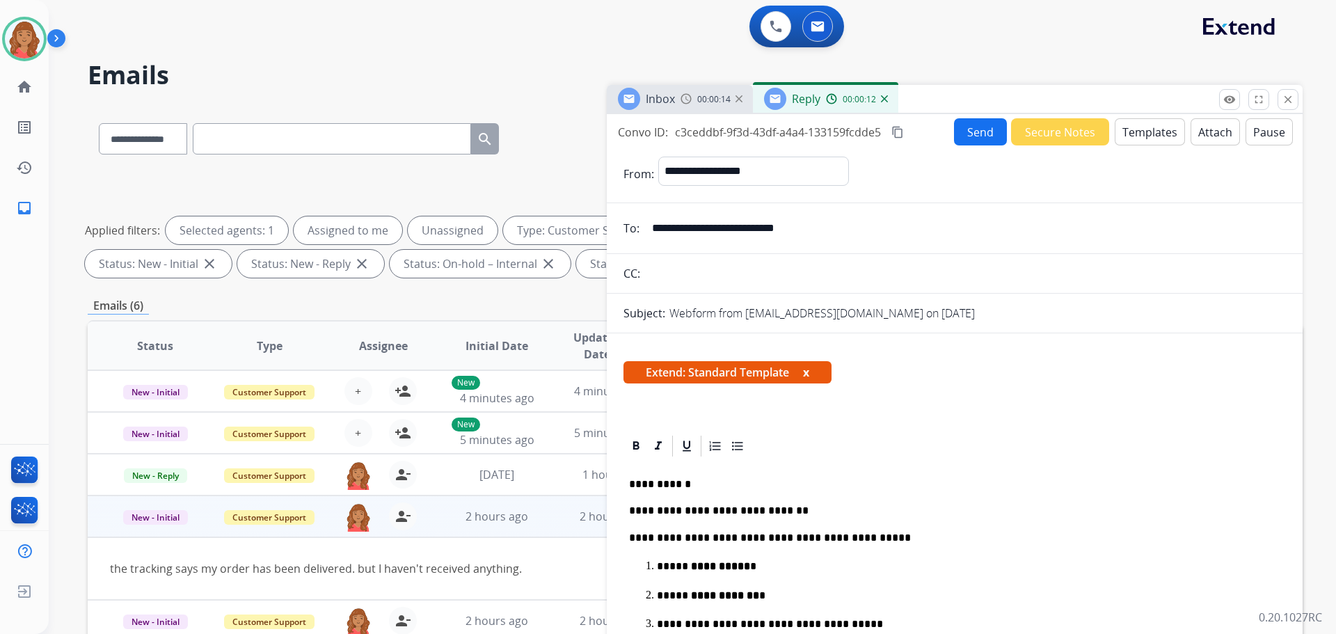
click at [904, 134] on mat-icon "content_copy" at bounding box center [898, 132] width 13 height 13
click at [979, 126] on button "Send" at bounding box center [980, 131] width 53 height 27
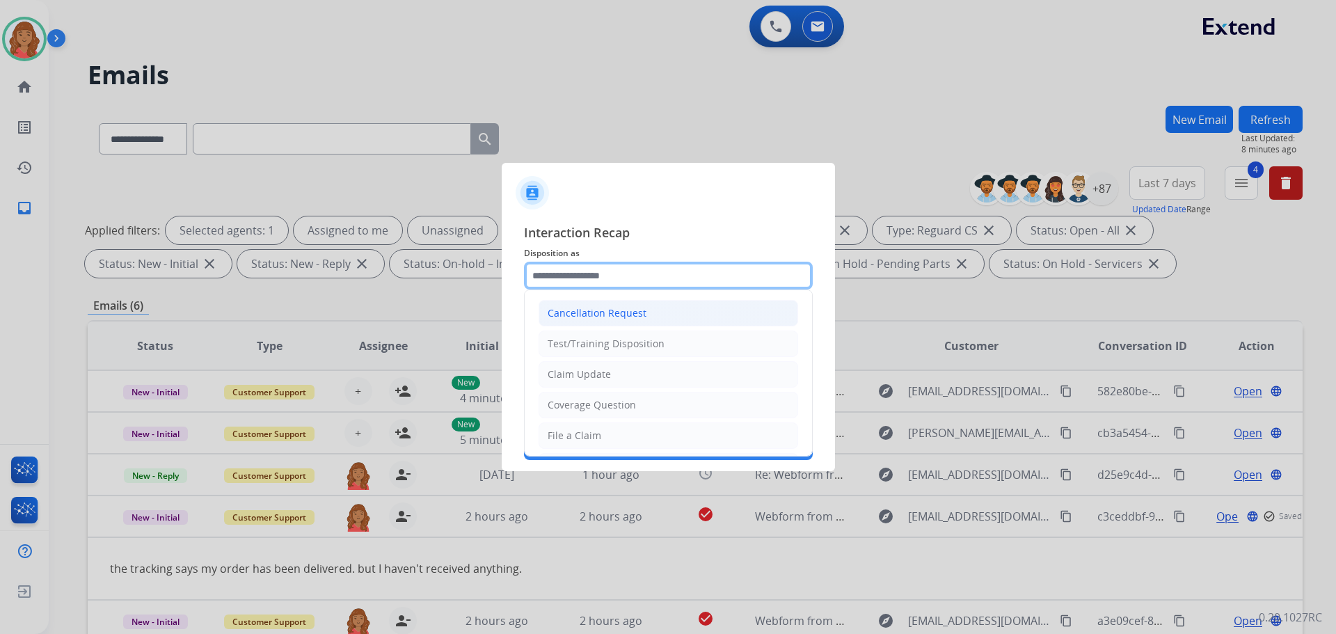
drag, startPoint x: 582, startPoint y: 279, endPoint x: 594, endPoint y: 316, distance: 38.7
click at [583, 279] on input "text" at bounding box center [668, 276] width 289 height 28
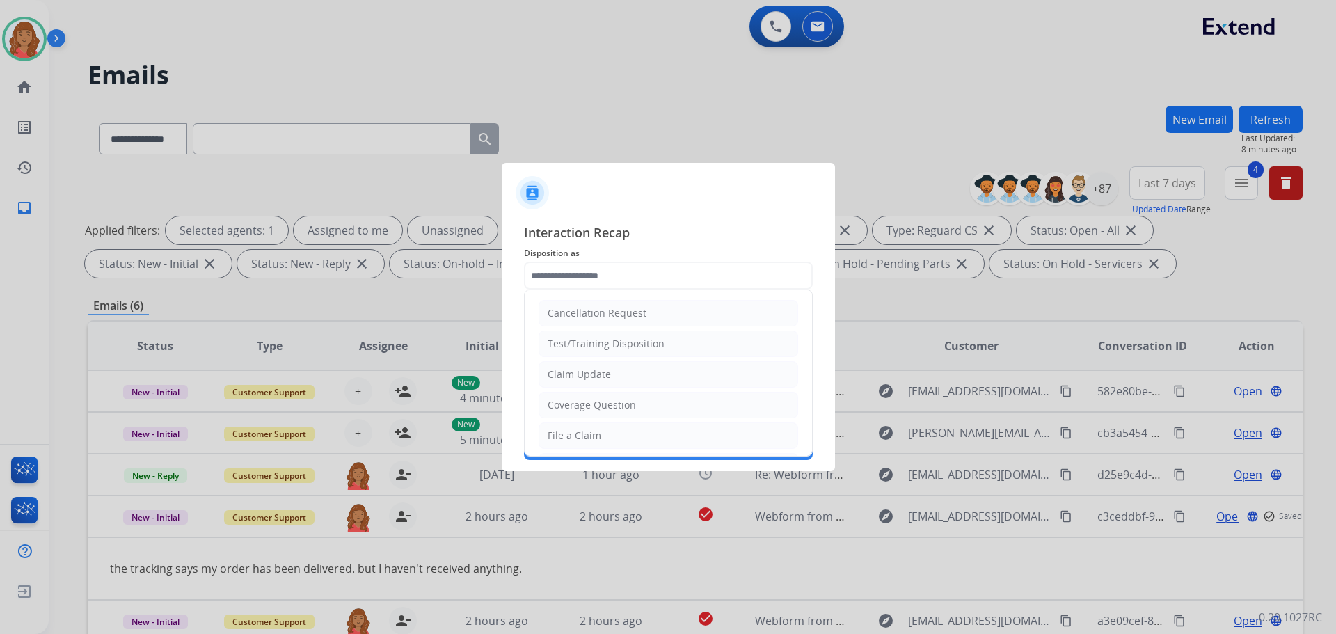
click at [584, 375] on div "Claim Update" at bounding box center [579, 375] width 63 height 14
type input "**********"
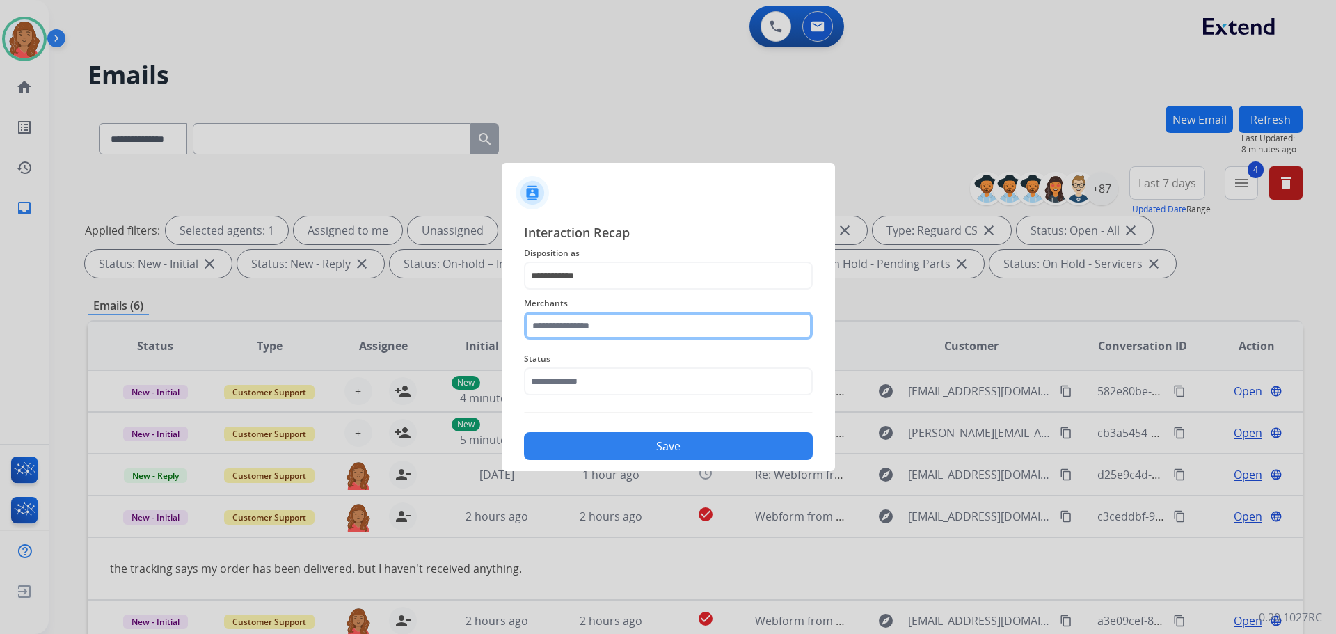
click at [584, 329] on input "text" at bounding box center [668, 326] width 289 height 28
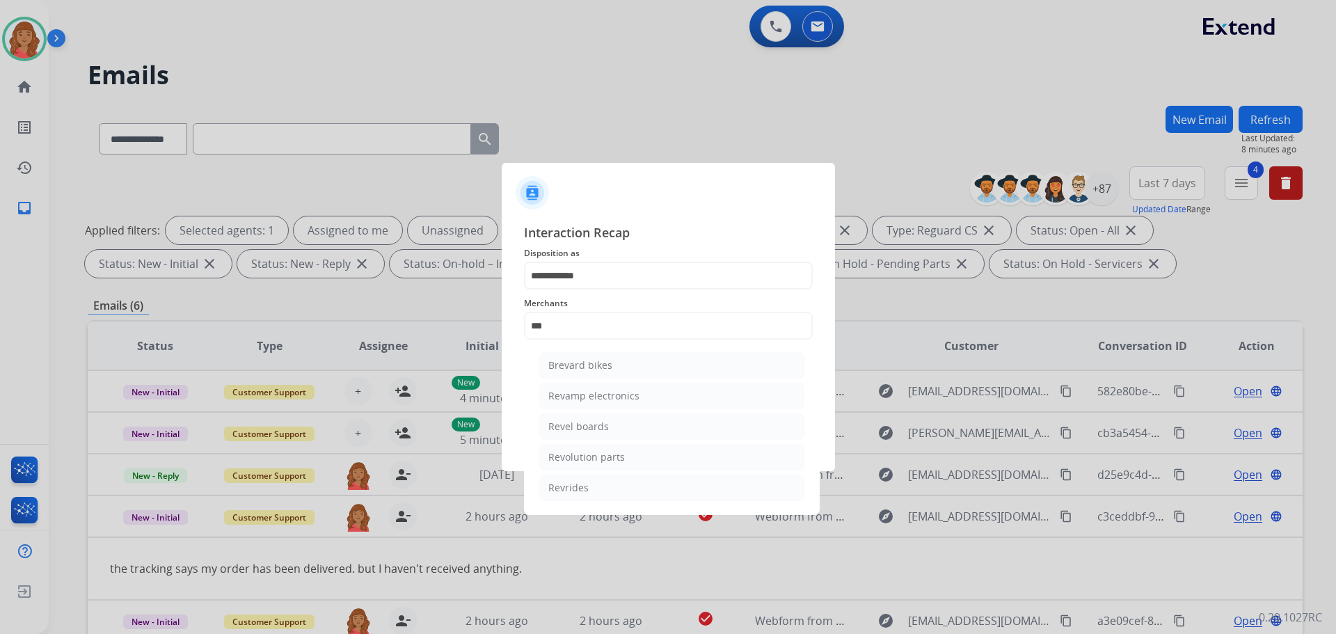
click at [579, 460] on div "Revolution parts" at bounding box center [587, 457] width 77 height 14
type input "**********"
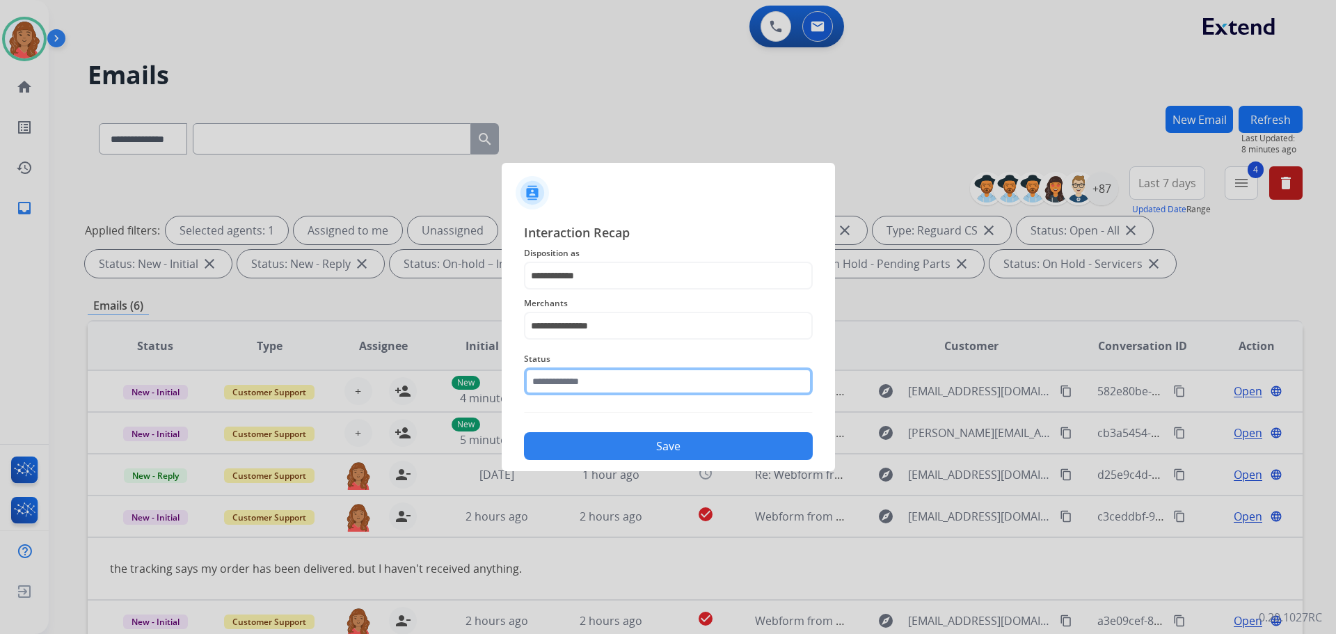
click at [569, 388] on input "text" at bounding box center [668, 382] width 289 height 28
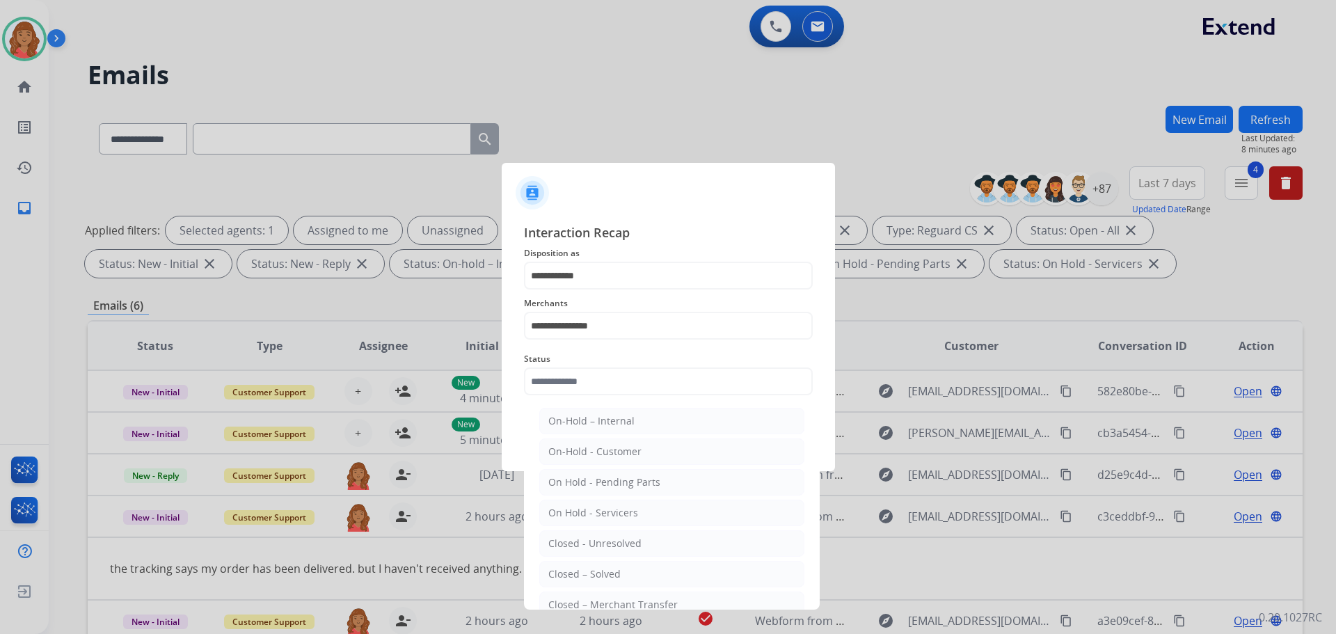
click at [597, 567] on li "Closed – Solved" at bounding box center [671, 574] width 265 height 26
type input "**********"
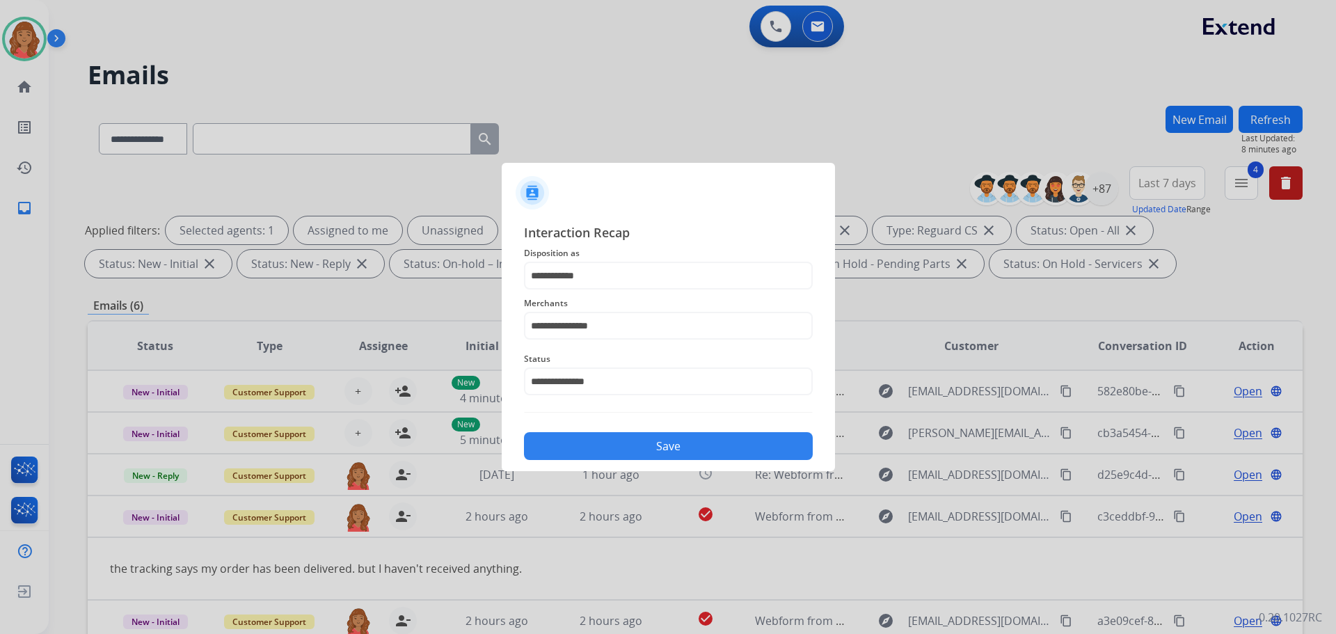
click at [601, 450] on button "Save" at bounding box center [668, 446] width 289 height 28
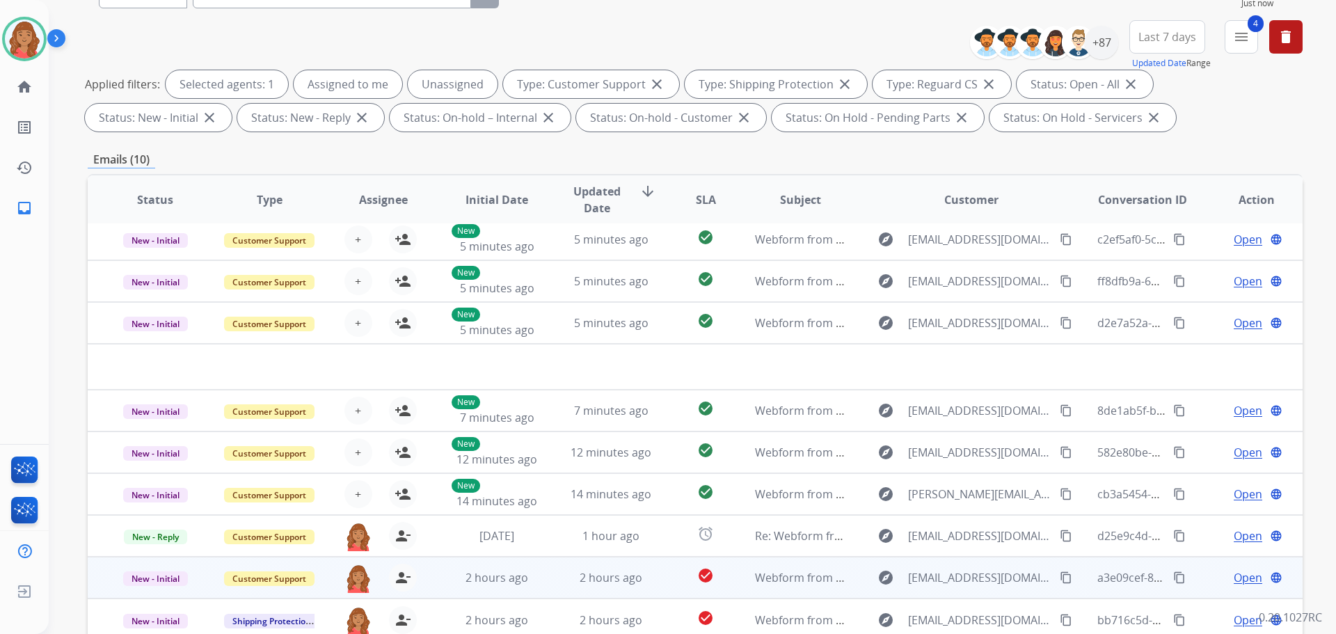
scroll to position [225, 0]
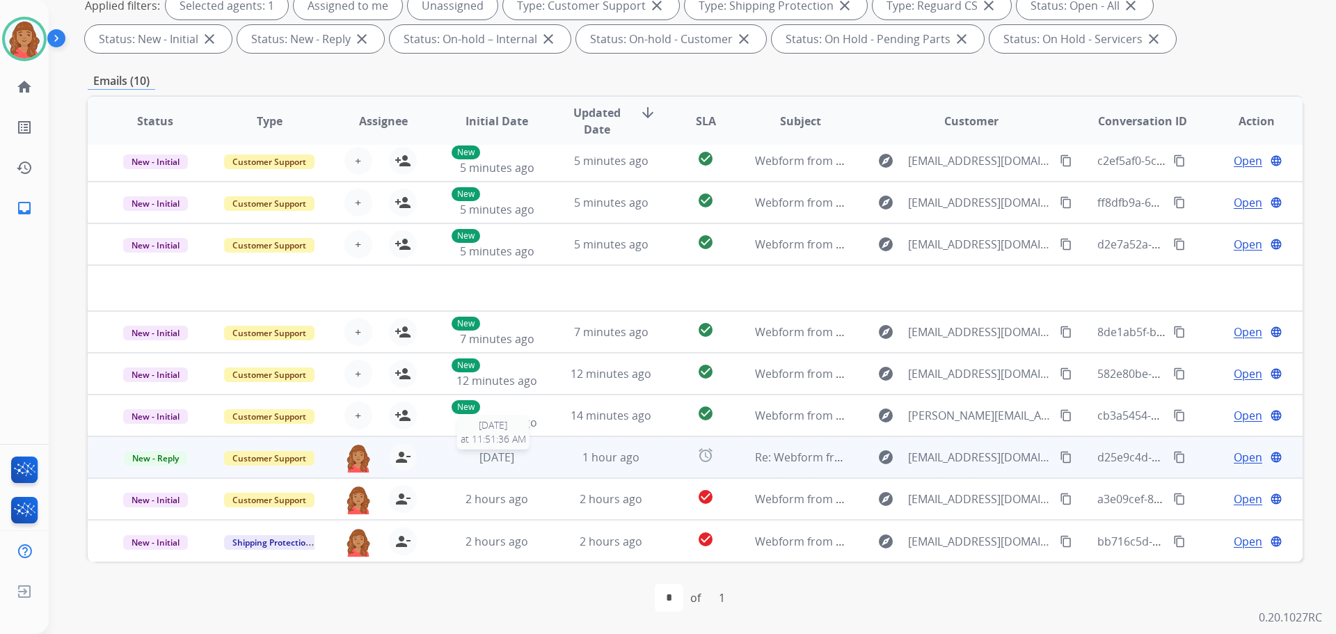
click at [530, 460] on div "[DATE]" at bounding box center [497, 457] width 91 height 17
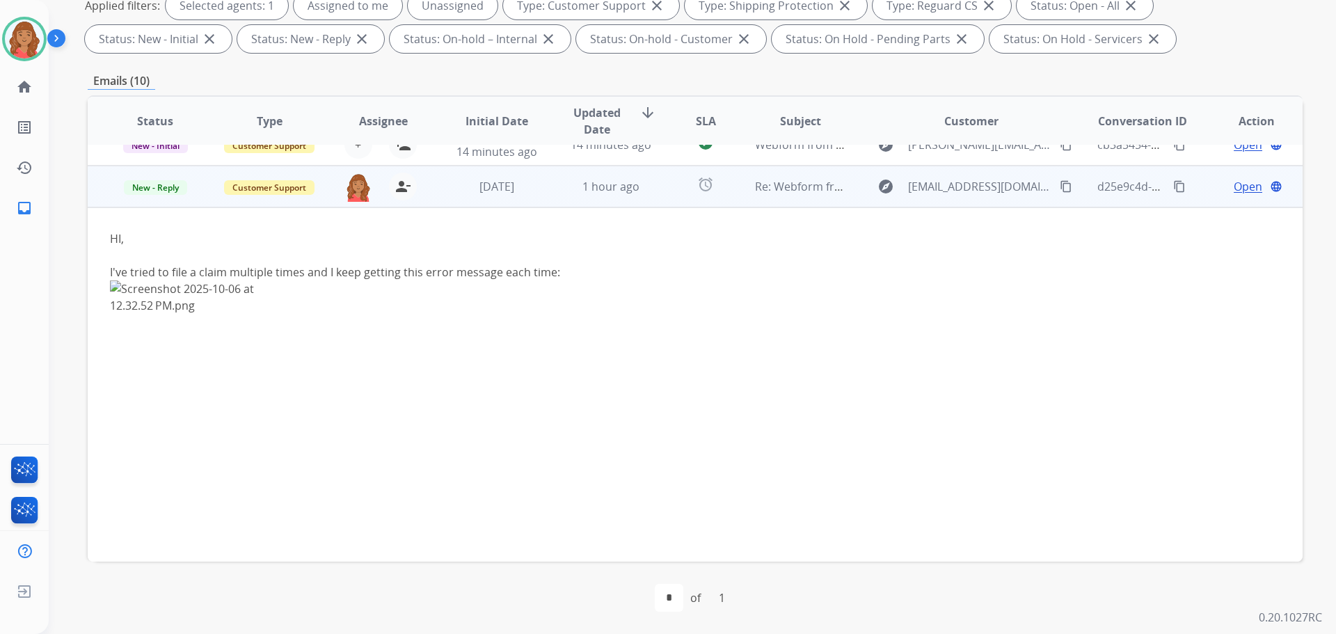
scroll to position [292, 0]
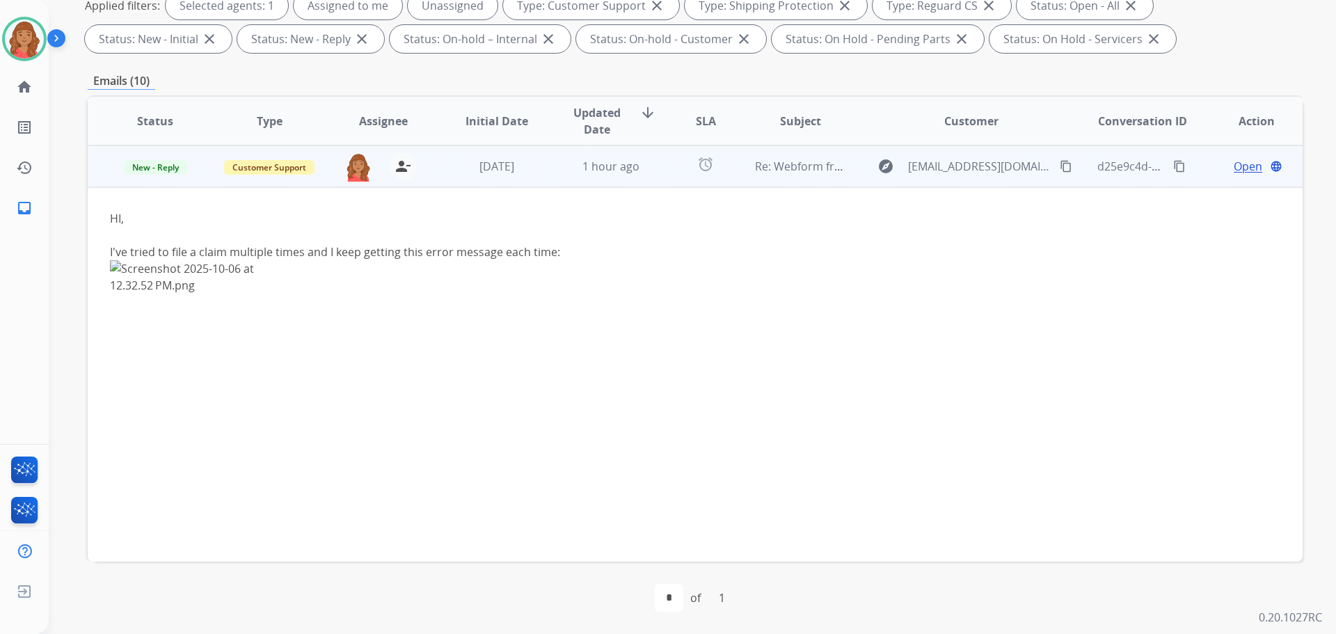
click at [113, 265] on img at bounding box center [214, 405] width 208 height 290
click at [118, 271] on img at bounding box center [214, 405] width 208 height 290
click at [116, 265] on img at bounding box center [214, 405] width 208 height 290
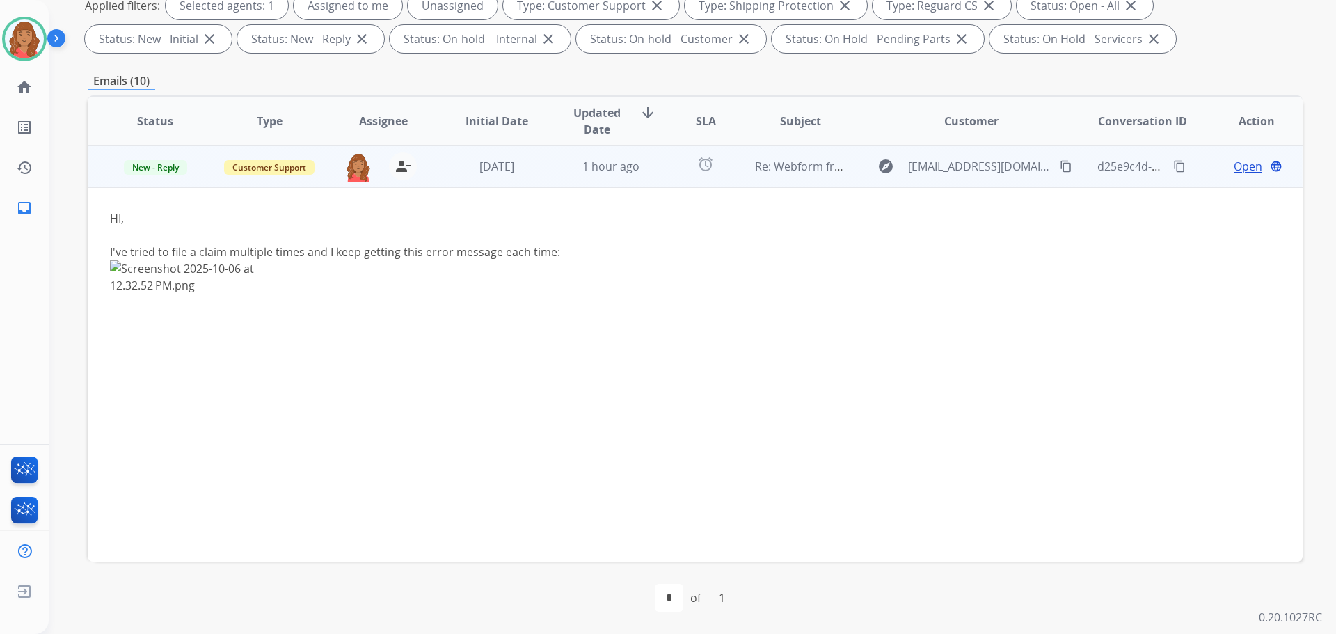
click at [116, 265] on img at bounding box center [214, 405] width 208 height 290
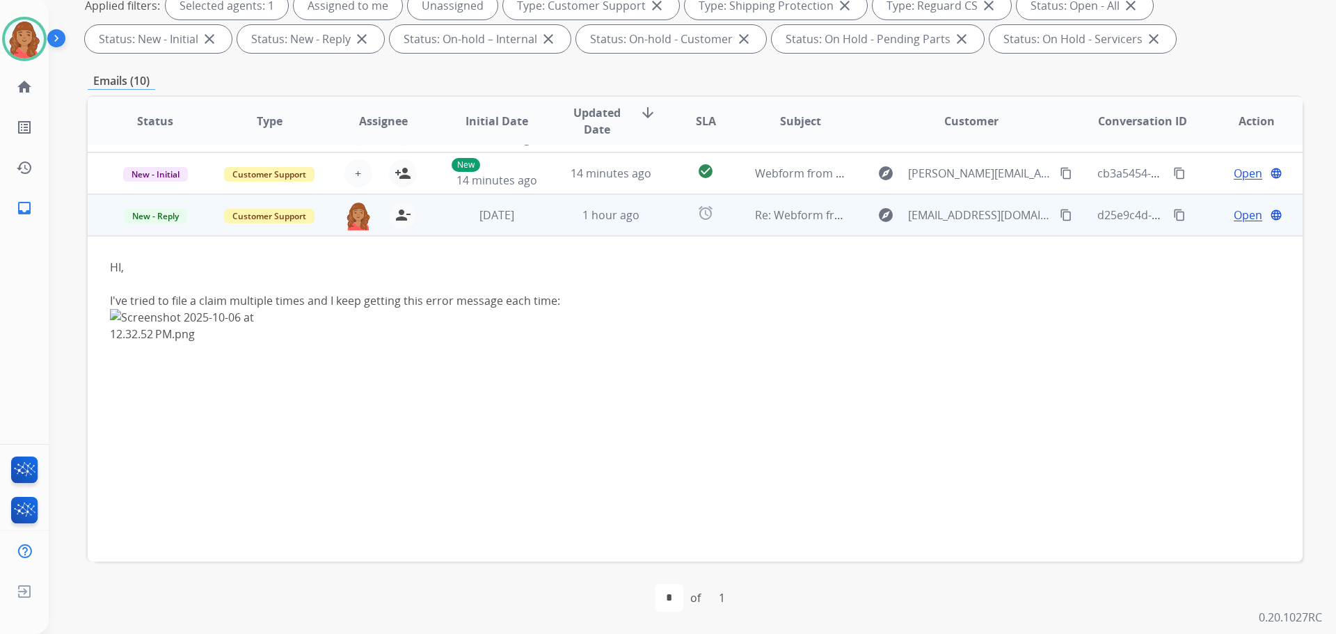
scroll to position [223, 0]
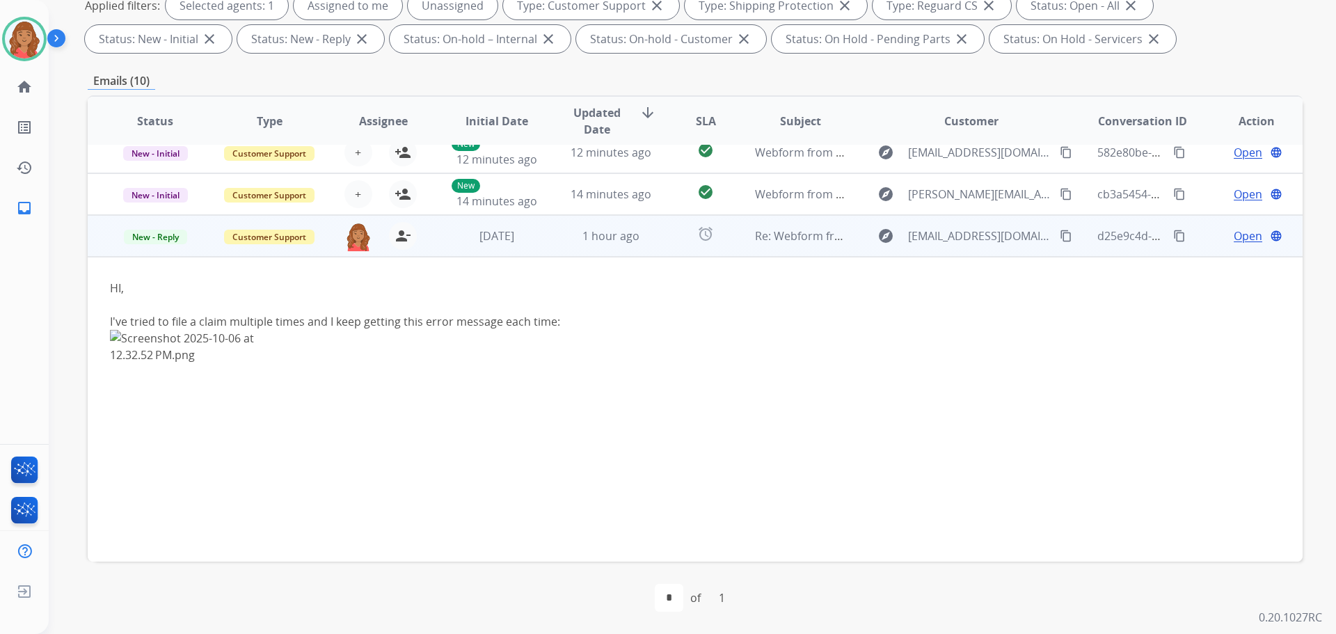
click at [1060, 237] on mat-icon "content_copy" at bounding box center [1066, 236] width 13 height 13
click at [1234, 232] on span "Open" at bounding box center [1248, 236] width 29 height 17
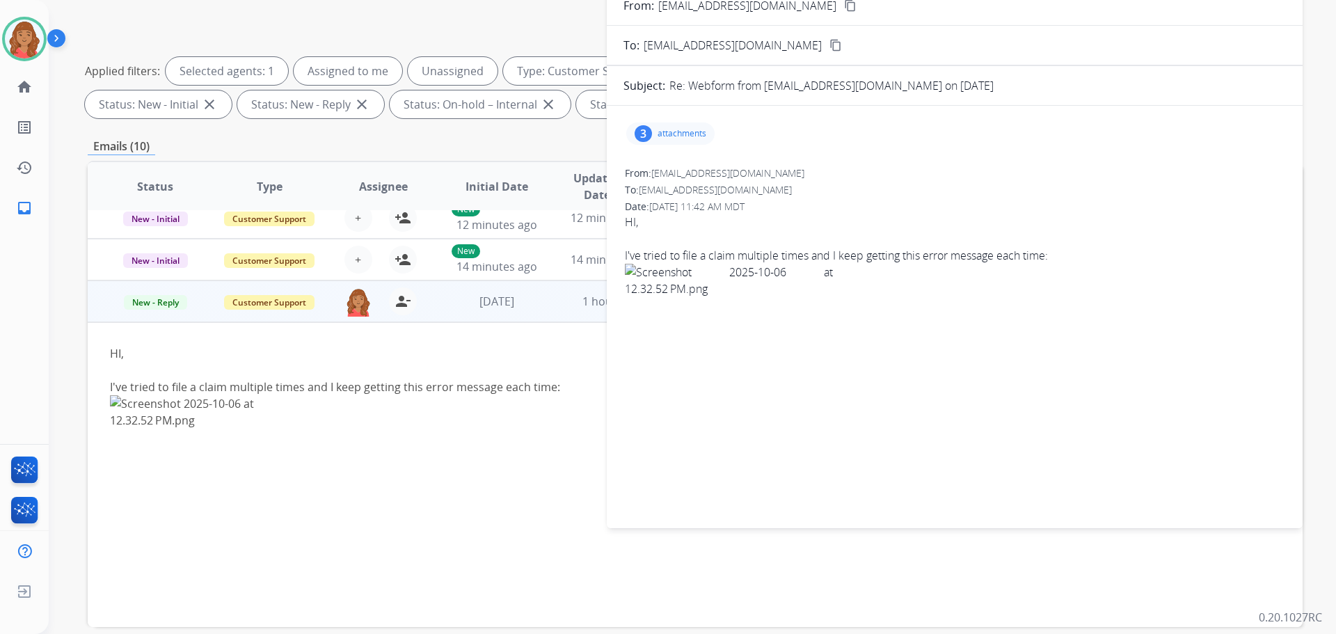
scroll to position [0, 0]
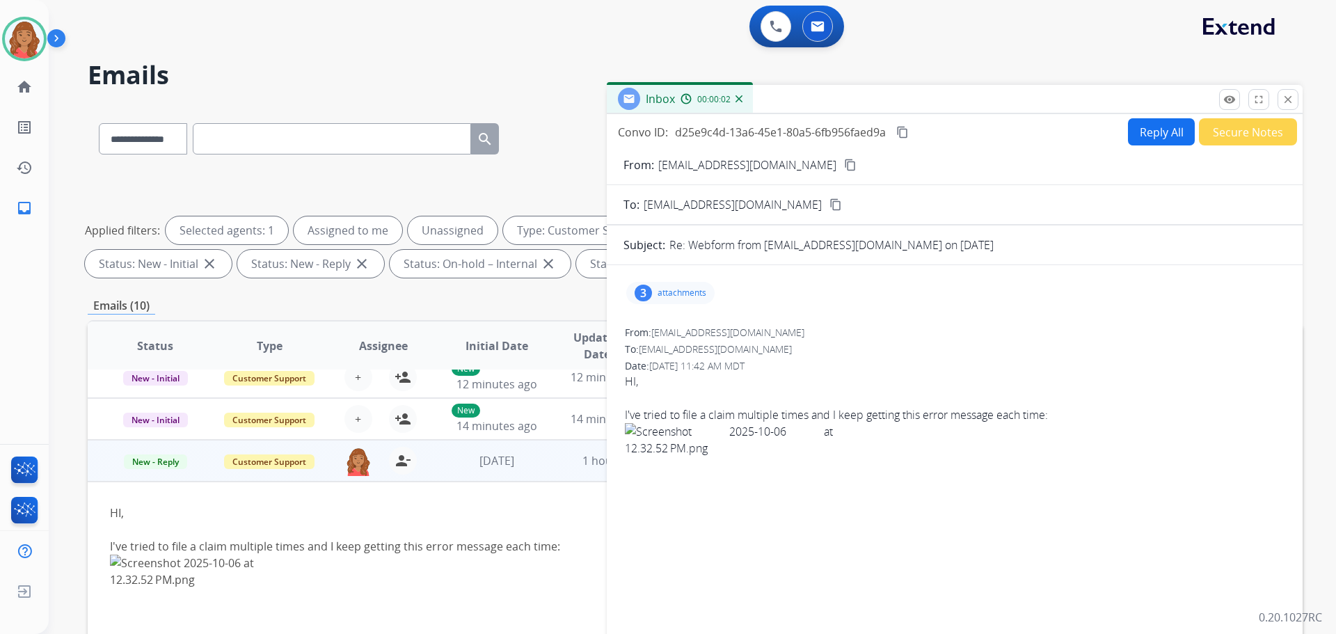
click at [679, 293] on p "attachments" at bounding box center [682, 292] width 49 height 11
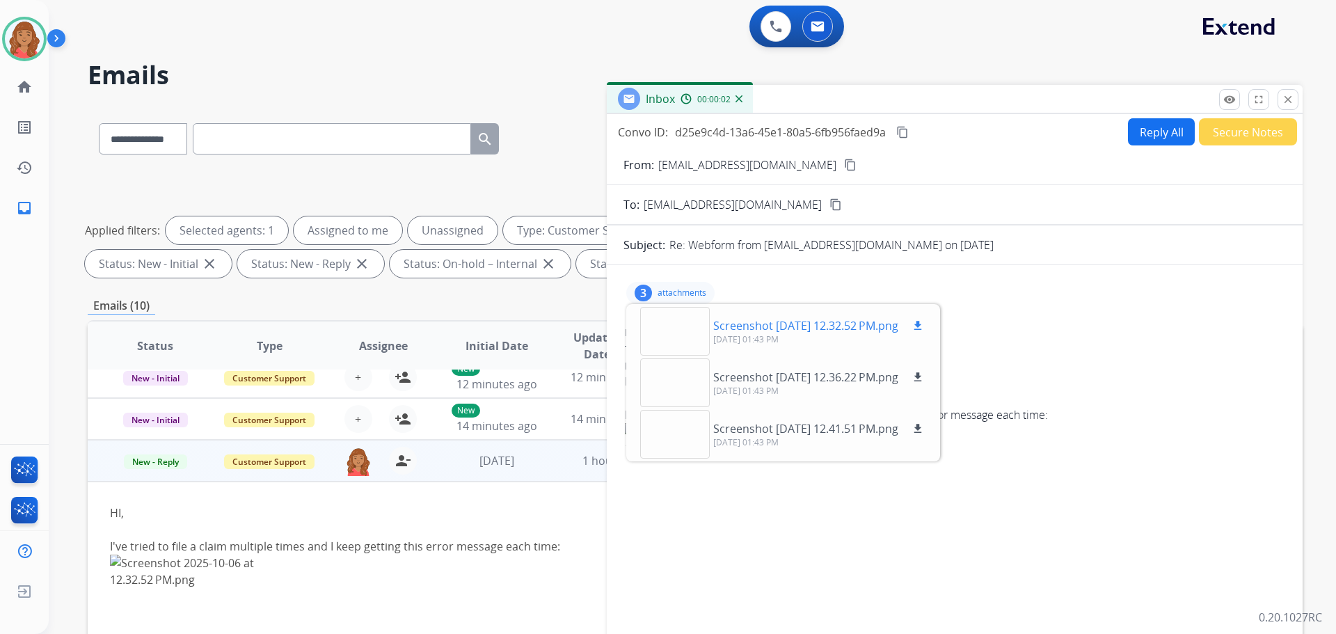
click at [676, 320] on div at bounding box center [675, 331] width 70 height 49
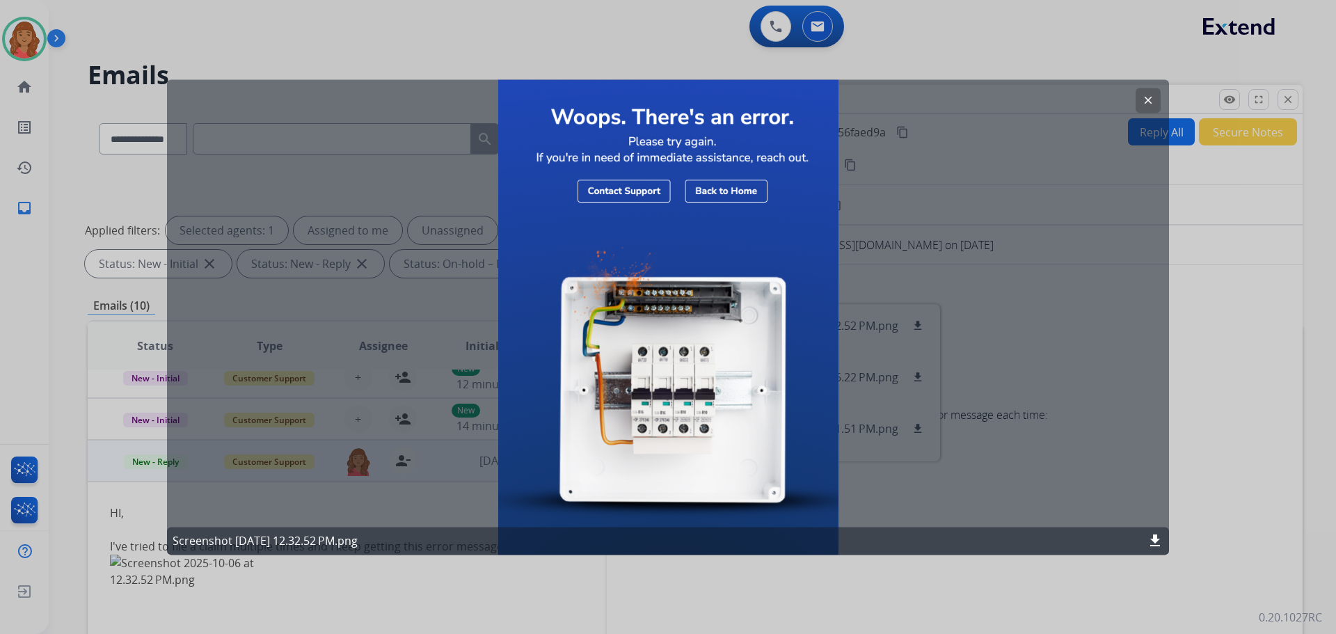
click at [1139, 107] on button "clear" at bounding box center [1148, 100] width 25 height 25
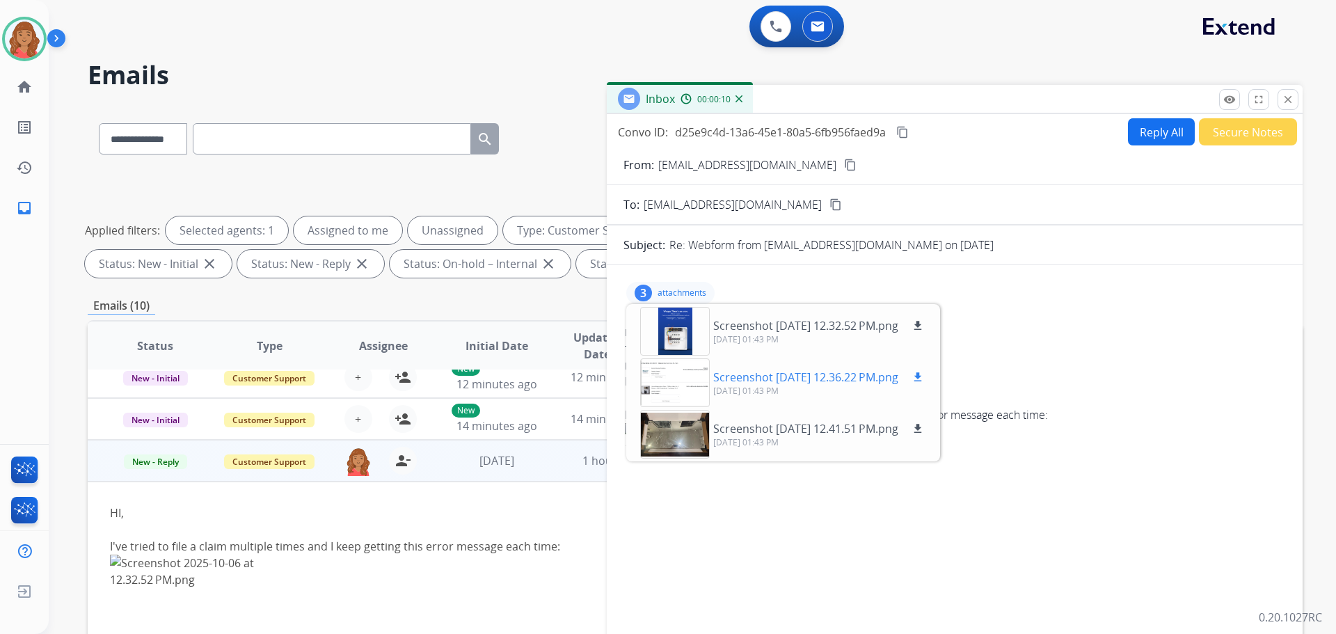
click at [675, 379] on div at bounding box center [675, 382] width 70 height 49
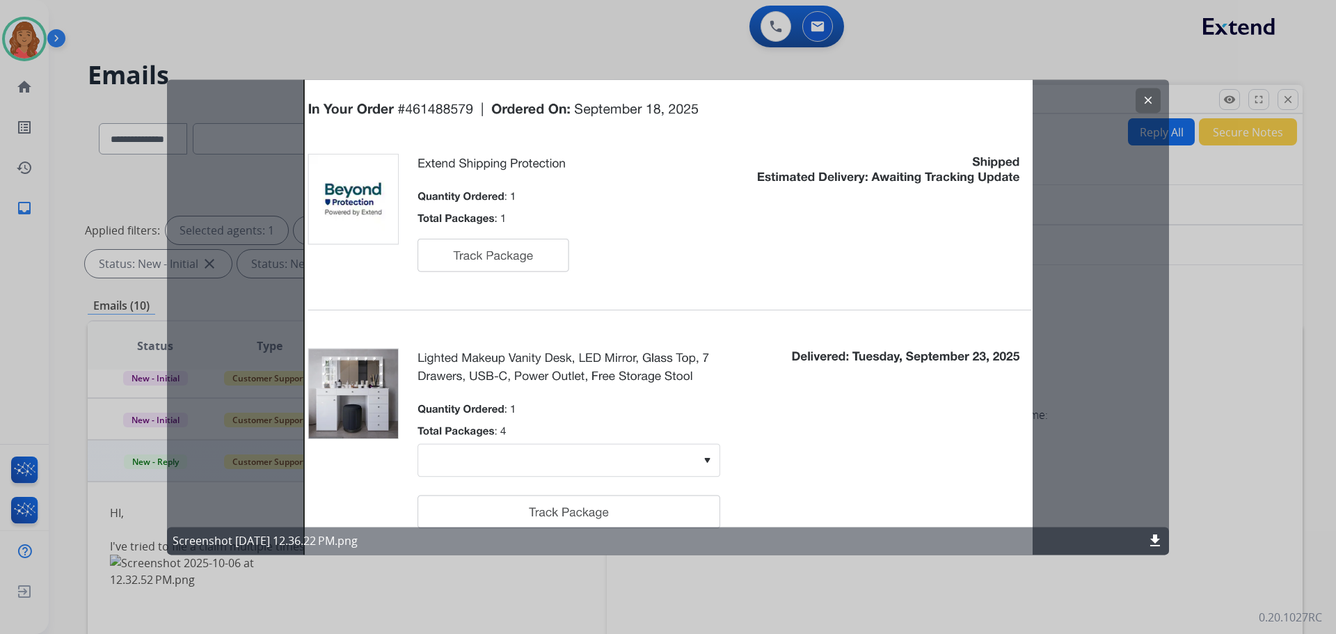
click at [1153, 109] on button "clear" at bounding box center [1148, 100] width 25 height 25
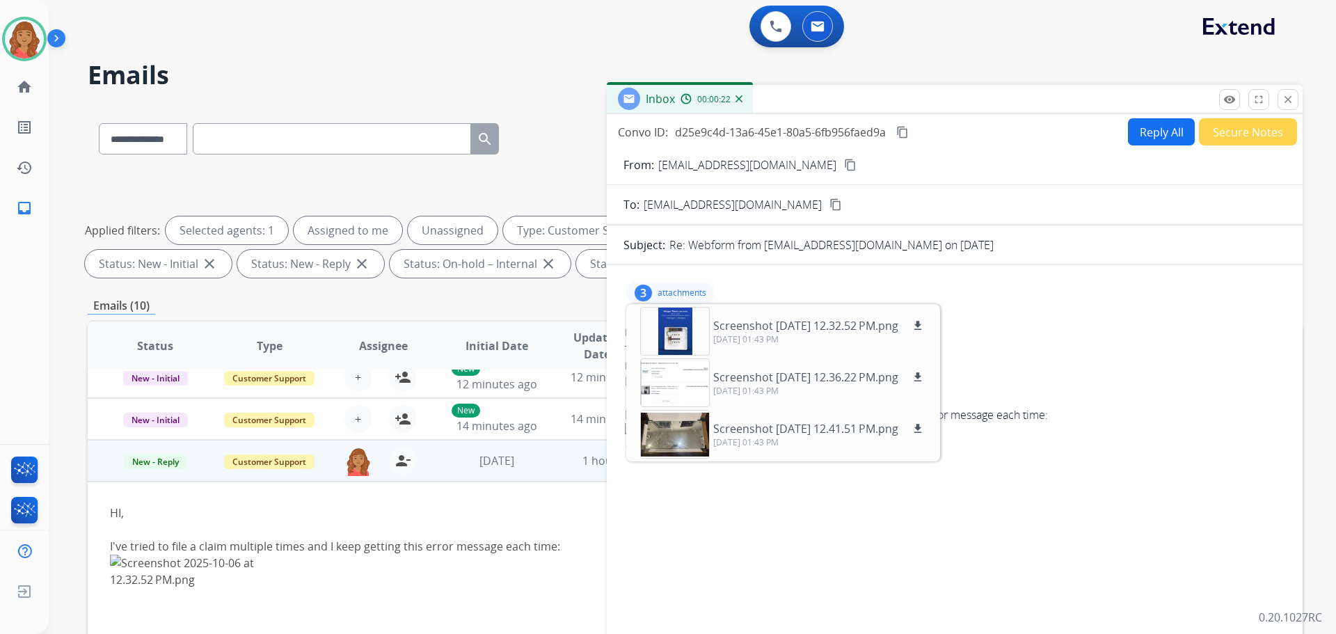
click at [686, 287] on div "3 attachments Screenshot [DATE] 12.32.52 PM.png download [DATE] 01:43 PM Screen…" at bounding box center [670, 293] width 88 height 22
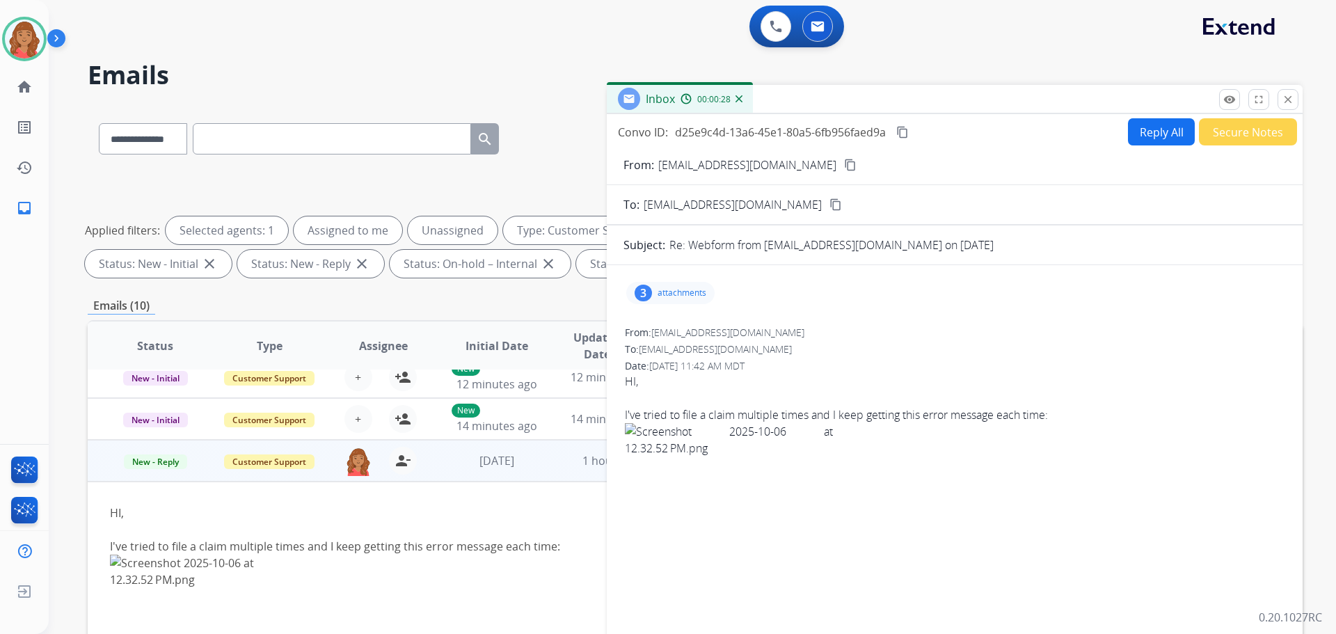
click at [844, 169] on mat-icon "content_copy" at bounding box center [850, 165] width 13 height 13
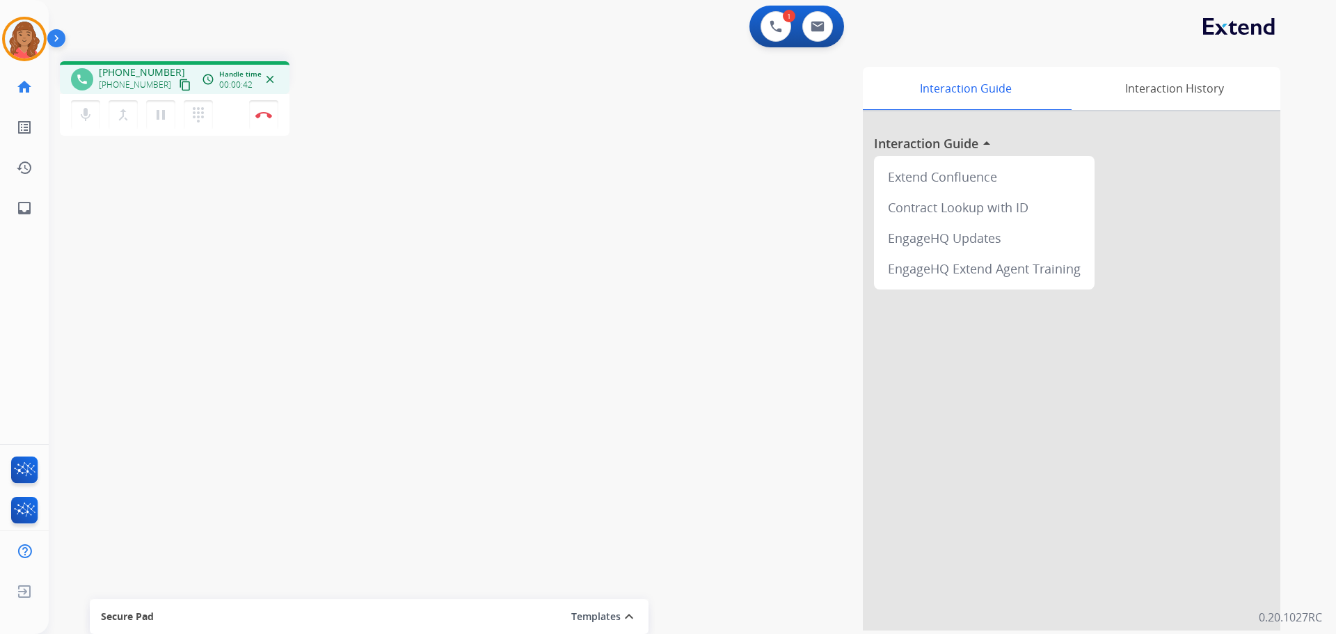
click at [179, 86] on mat-icon "content_copy" at bounding box center [185, 85] width 13 height 13
click at [179, 88] on mat-icon "content_copy" at bounding box center [185, 85] width 13 height 13
click at [179, 86] on mat-icon "content_copy" at bounding box center [185, 85] width 13 height 13
click at [261, 116] on img at bounding box center [263, 114] width 17 height 7
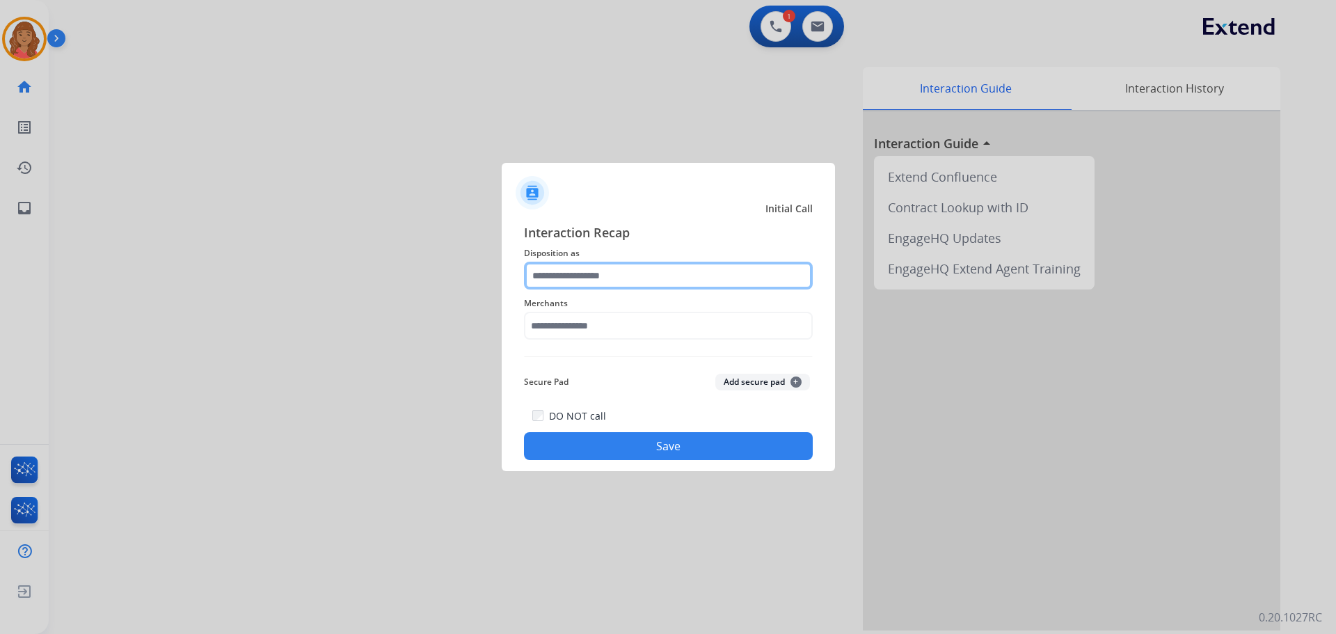
click at [578, 278] on input "text" at bounding box center [668, 276] width 289 height 28
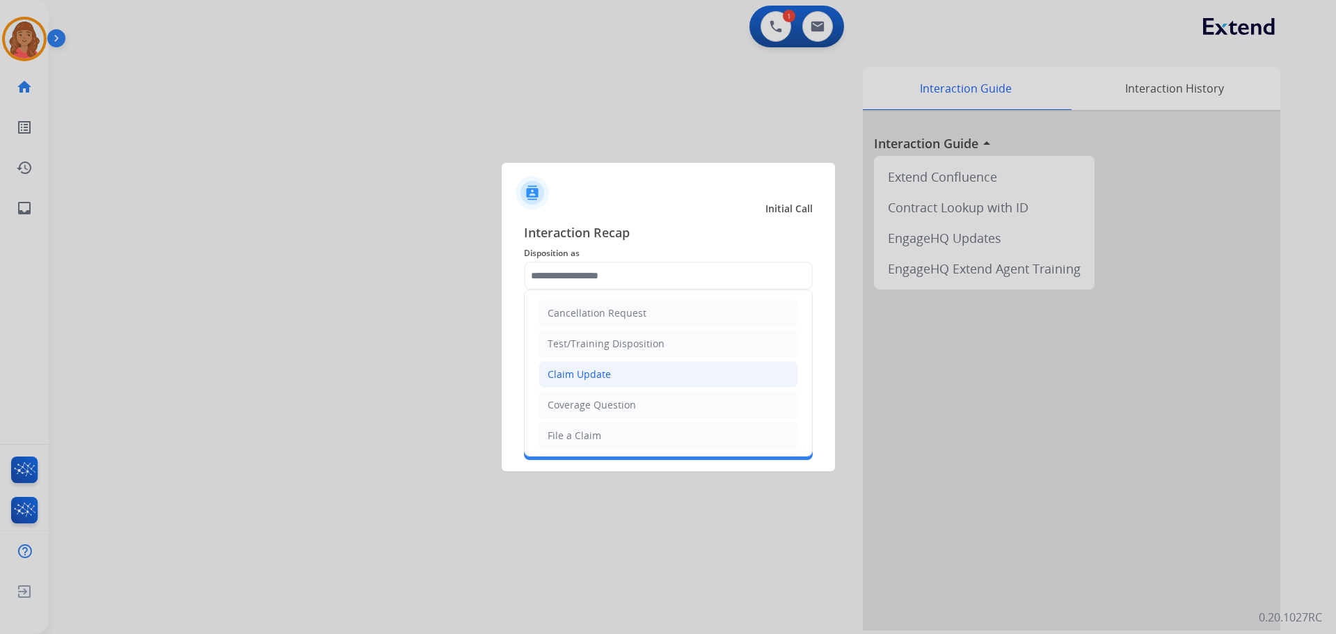
click at [582, 374] on div "Claim Update" at bounding box center [579, 375] width 63 height 14
type input "**********"
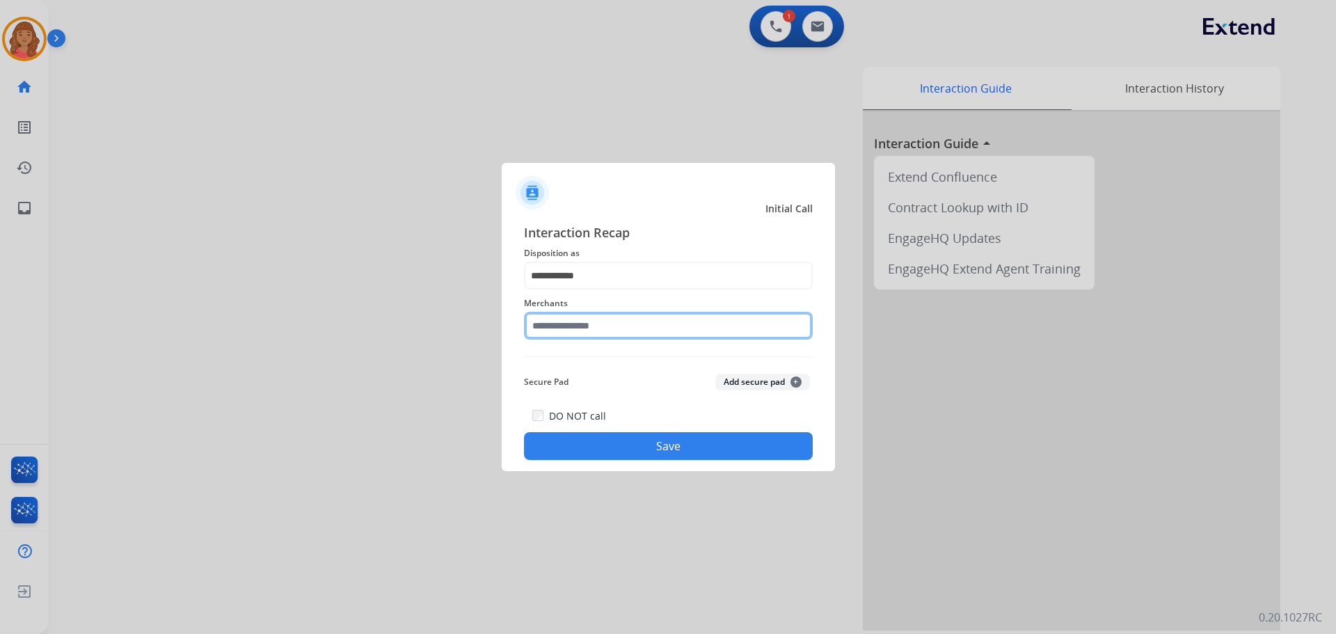
click at [555, 326] on input "text" at bounding box center [668, 326] width 289 height 28
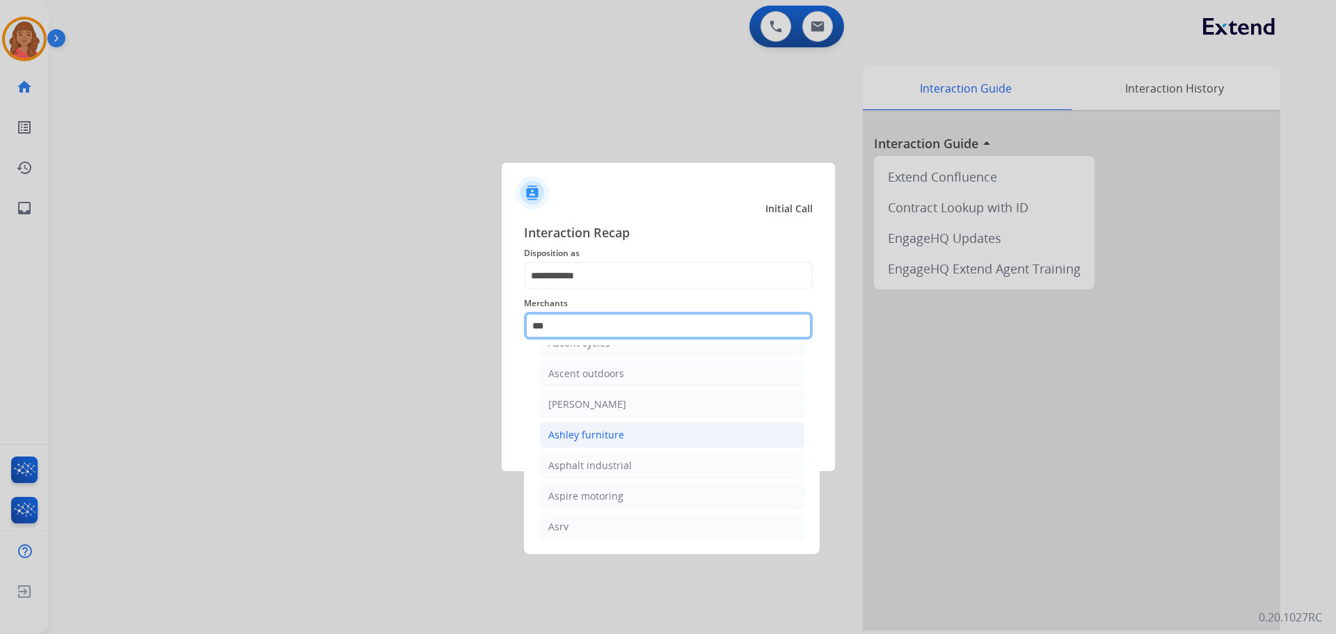
scroll to position [22, 0]
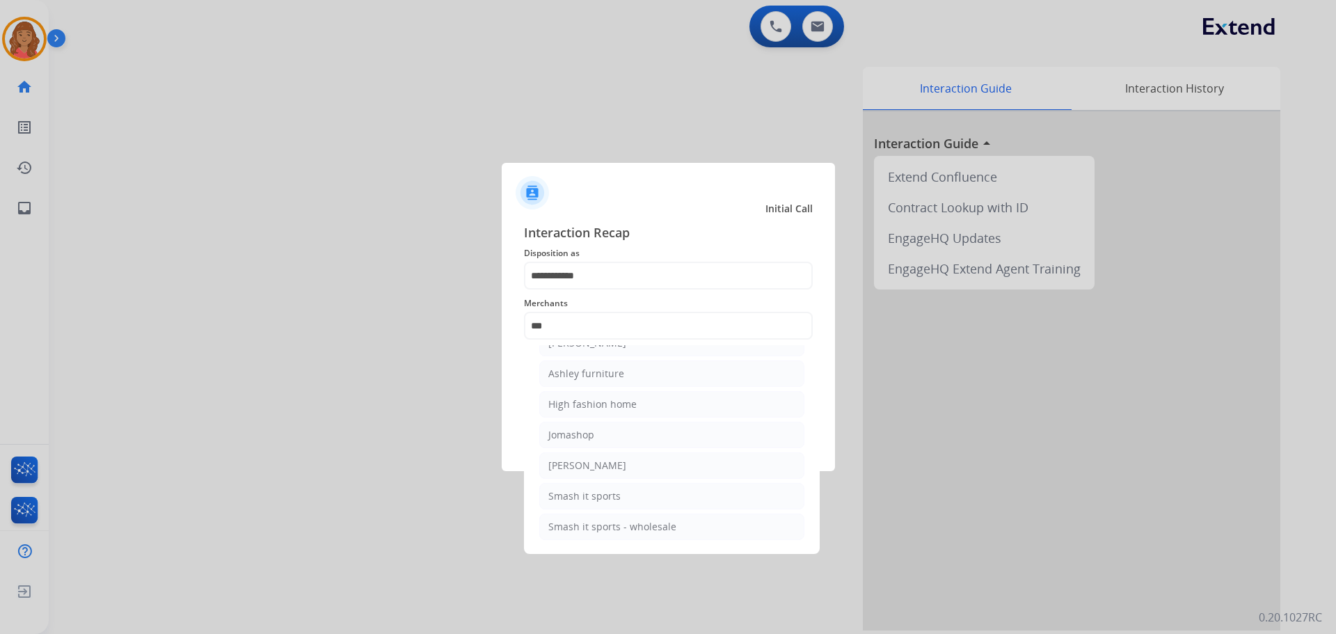
click at [600, 373] on div "Ashley furniture" at bounding box center [587, 374] width 76 height 14
type input "**********"
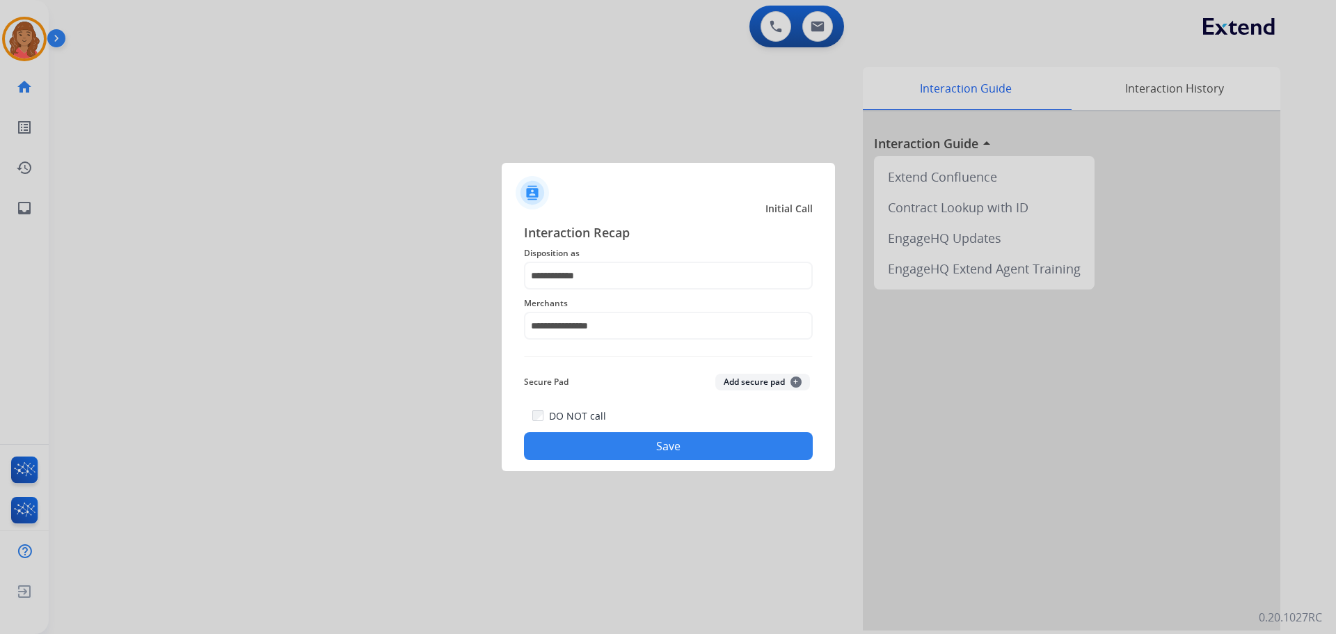
click at [602, 448] on button "Save" at bounding box center [668, 446] width 289 height 28
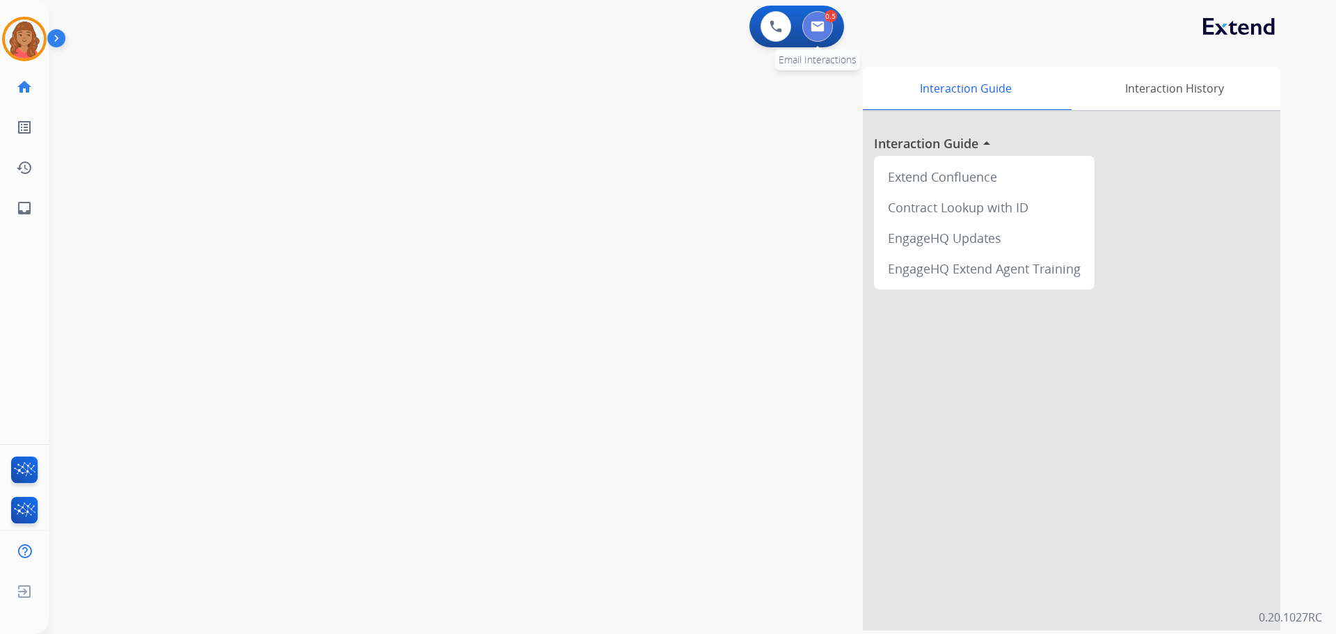
click at [813, 22] on img at bounding box center [818, 26] width 14 height 11
select select "**********"
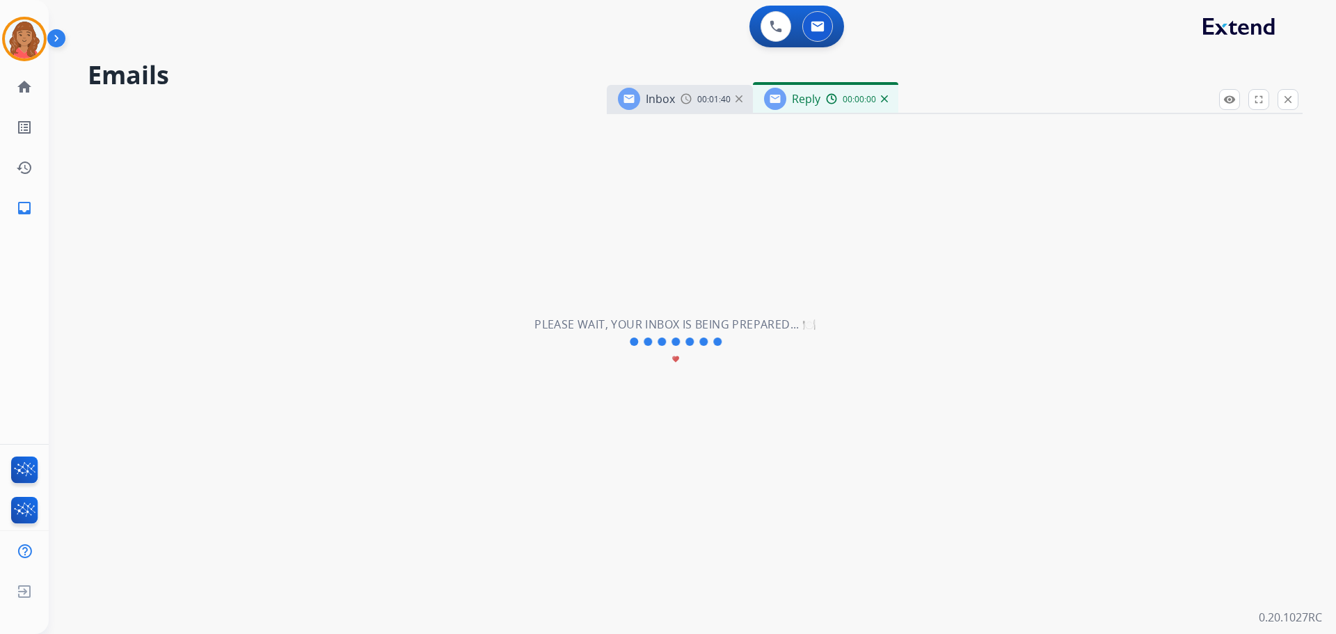
select select "**********"
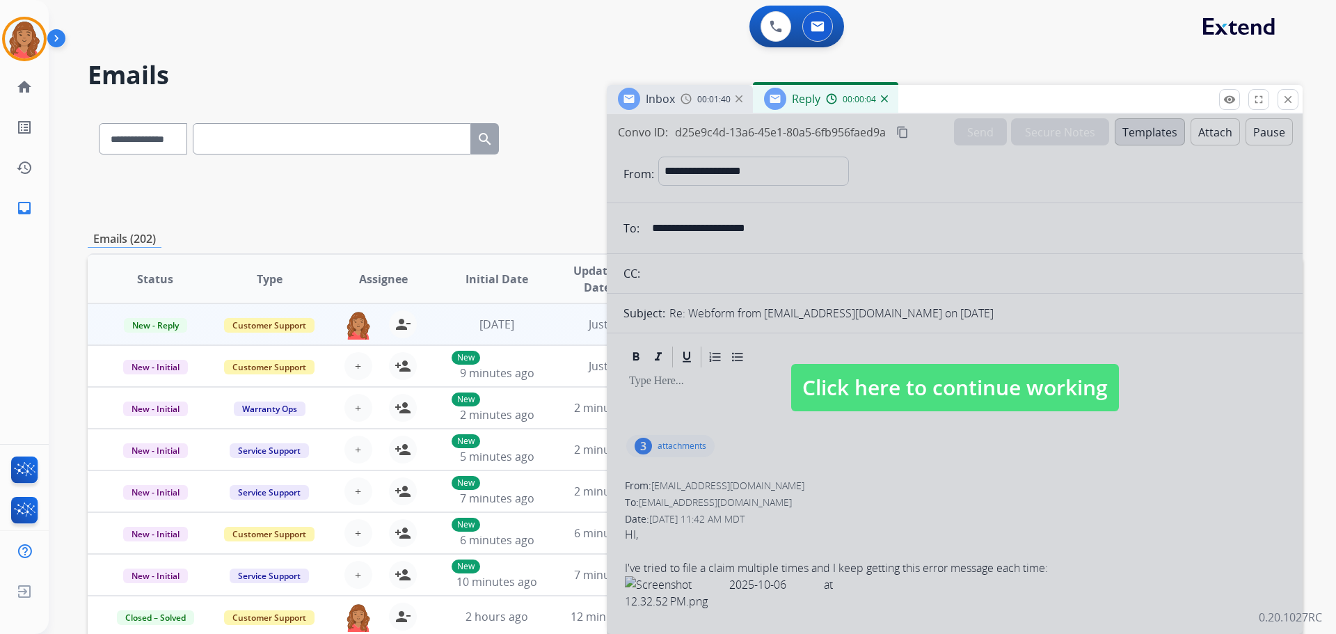
click at [943, 382] on span "Click here to continue working" at bounding box center [955, 387] width 328 height 47
select select
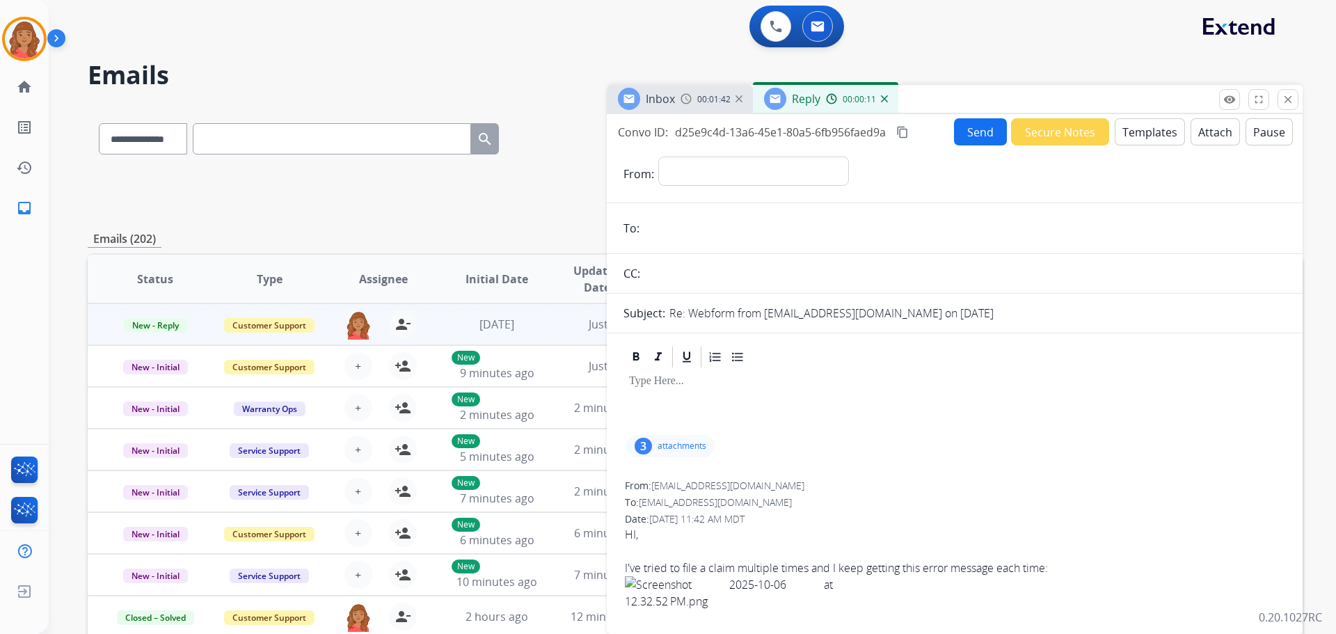
click at [885, 102] on img at bounding box center [884, 98] width 7 height 7
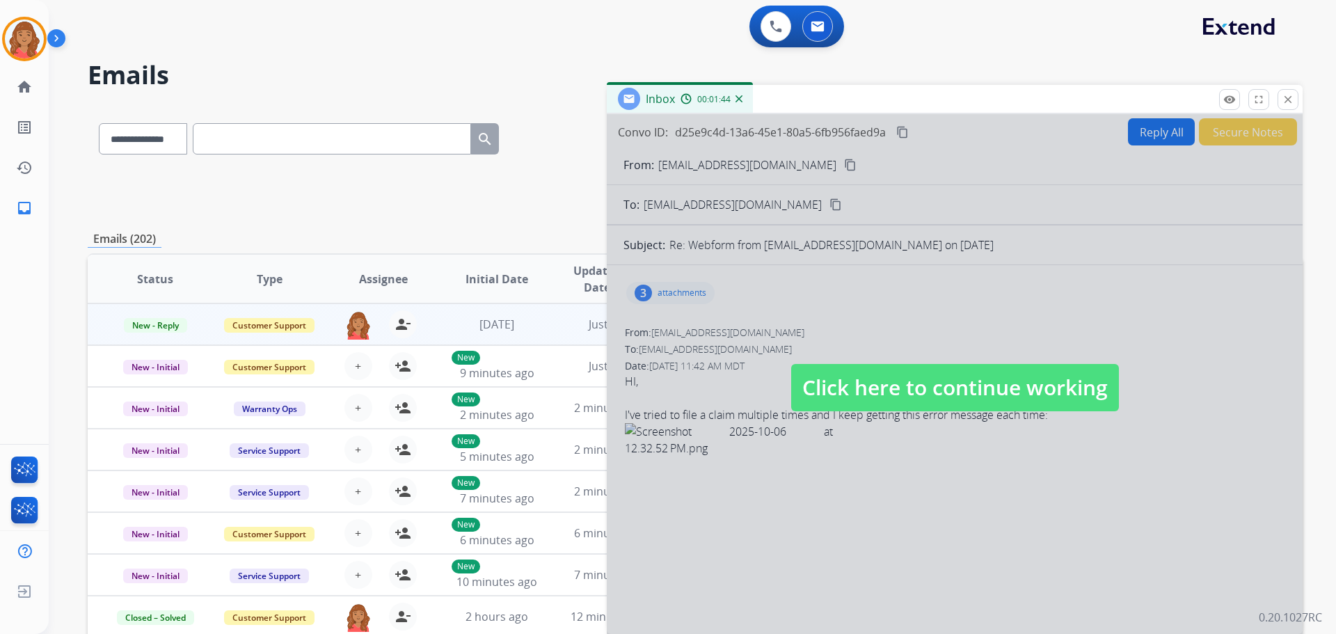
click at [1031, 393] on span "Click here to continue working" at bounding box center [955, 387] width 328 height 47
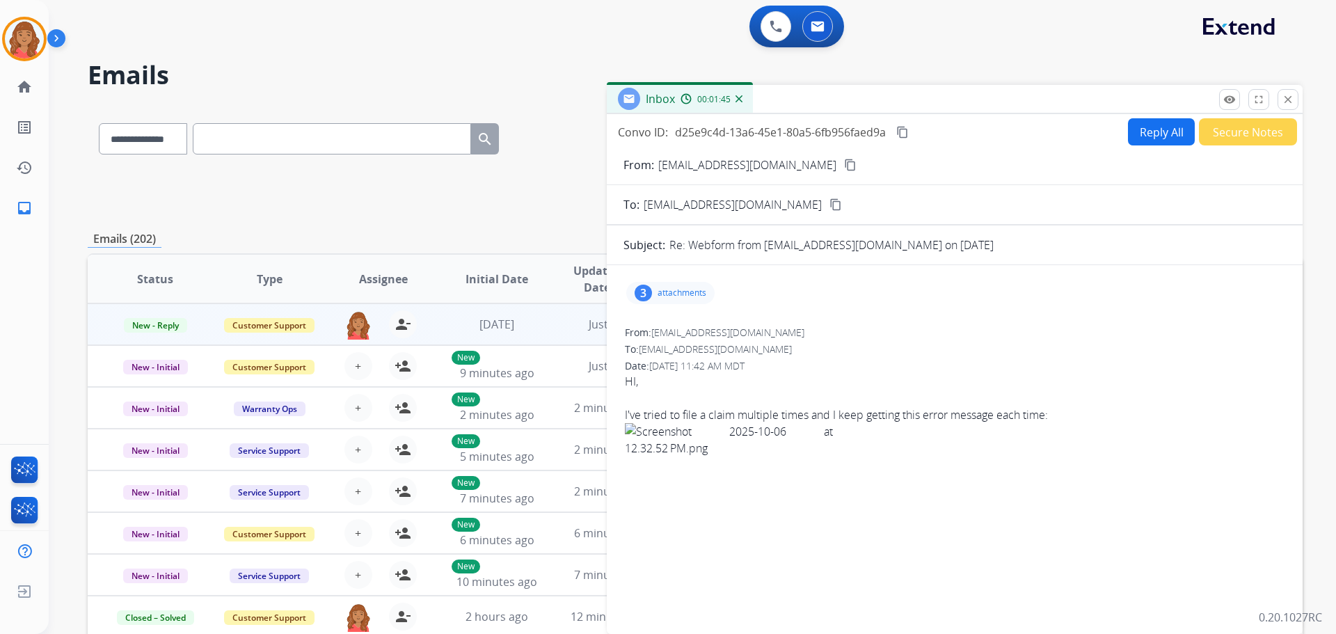
click at [1286, 105] on mat-icon "close" at bounding box center [1288, 99] width 13 height 13
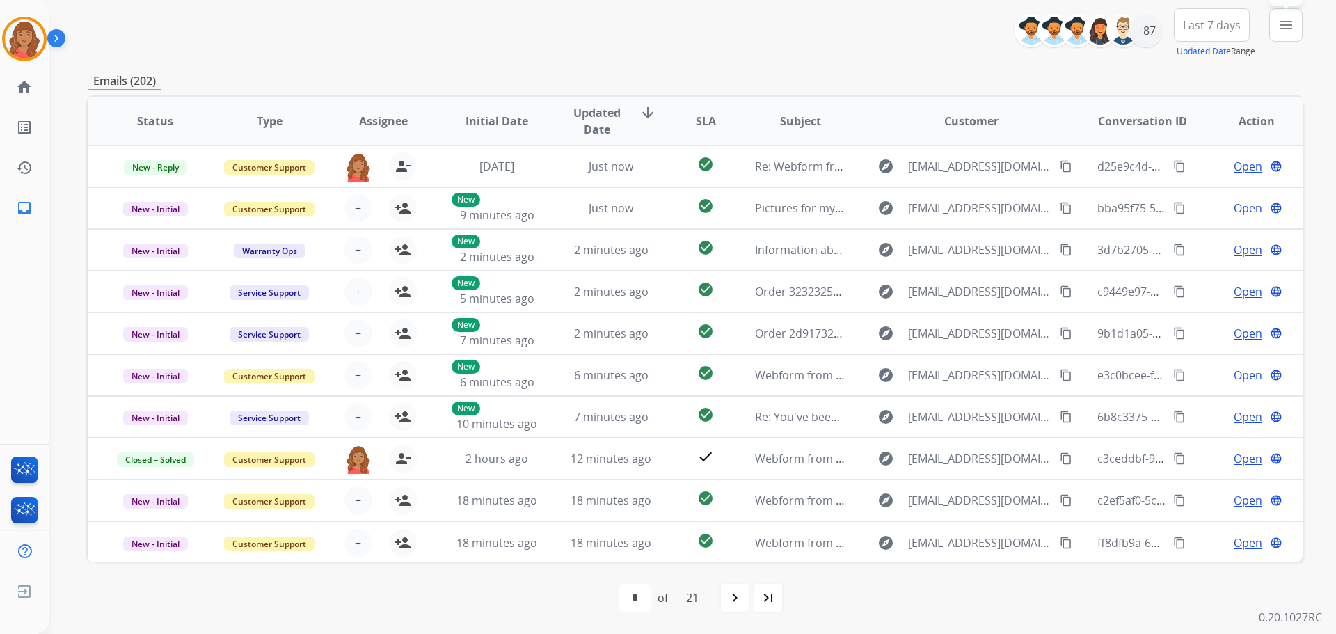
drag, startPoint x: 1286, startPoint y: 21, endPoint x: 1281, endPoint y: 42, distance: 21.4
click at [1287, 24] on mat-icon "menu" at bounding box center [1286, 25] width 17 height 17
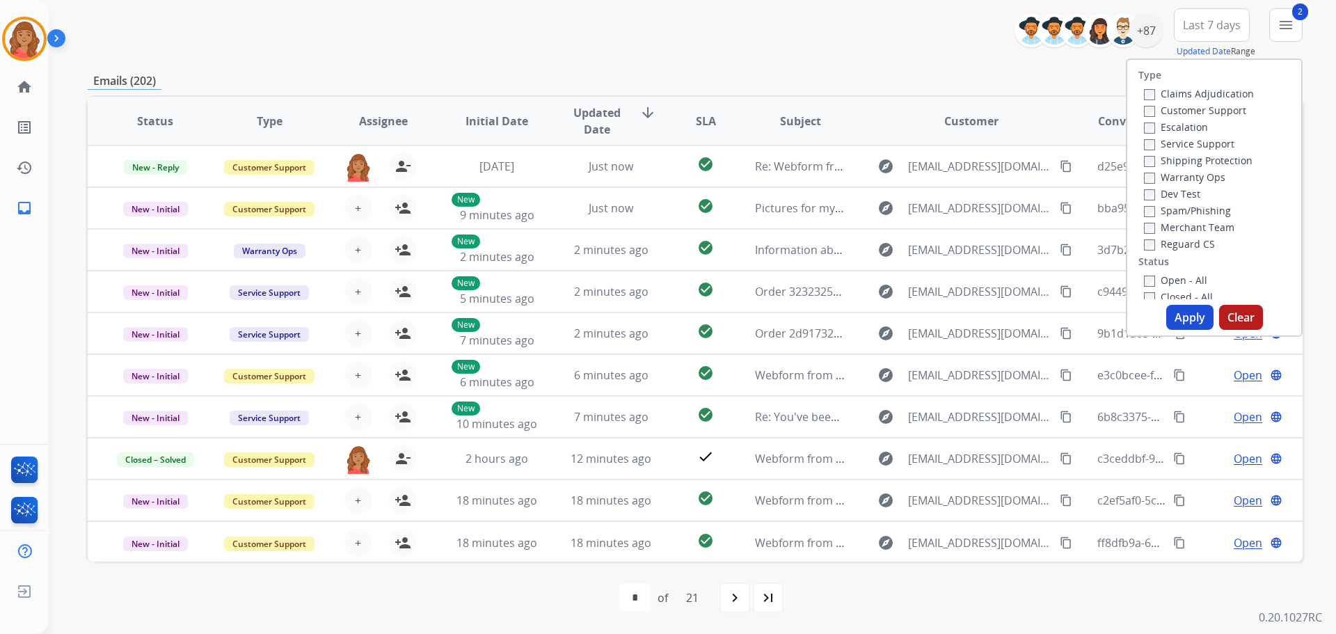
click at [1144, 274] on label "Open - All" at bounding box center [1175, 280] width 63 height 13
click at [1177, 315] on button "Apply" at bounding box center [1190, 317] width 47 height 25
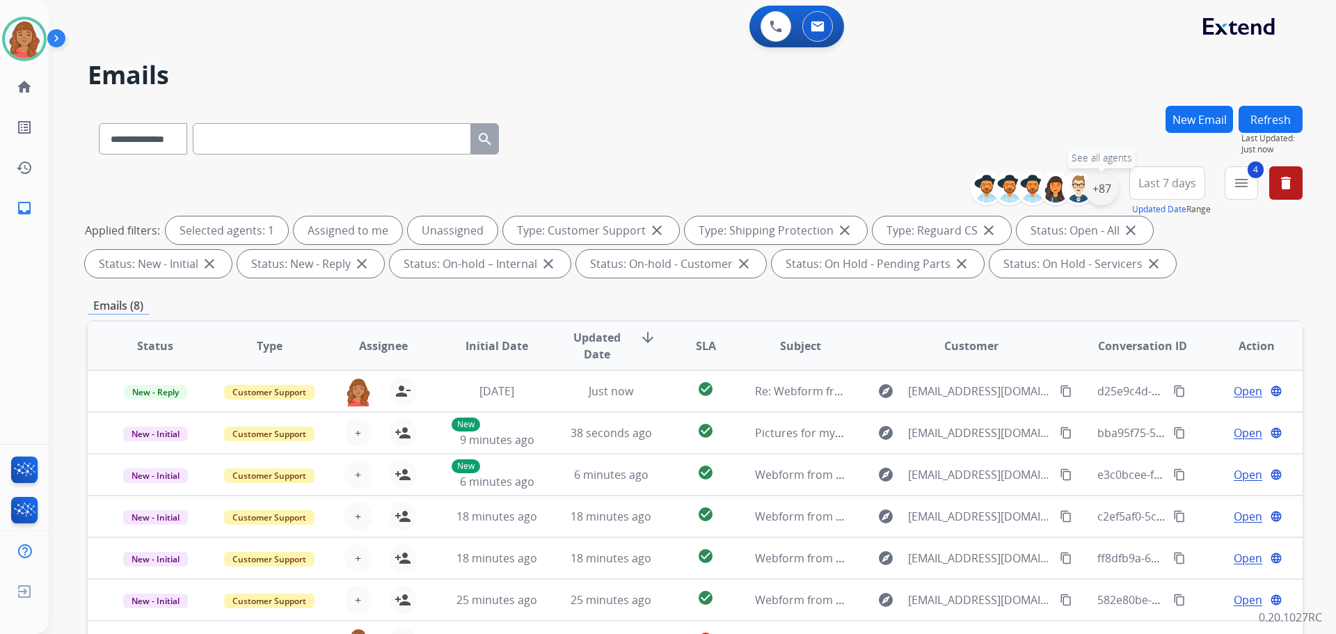
drag, startPoint x: 1097, startPoint y: 185, endPoint x: 1107, endPoint y: 196, distance: 14.8
click at [1098, 186] on div "+87" at bounding box center [1101, 188] width 33 height 33
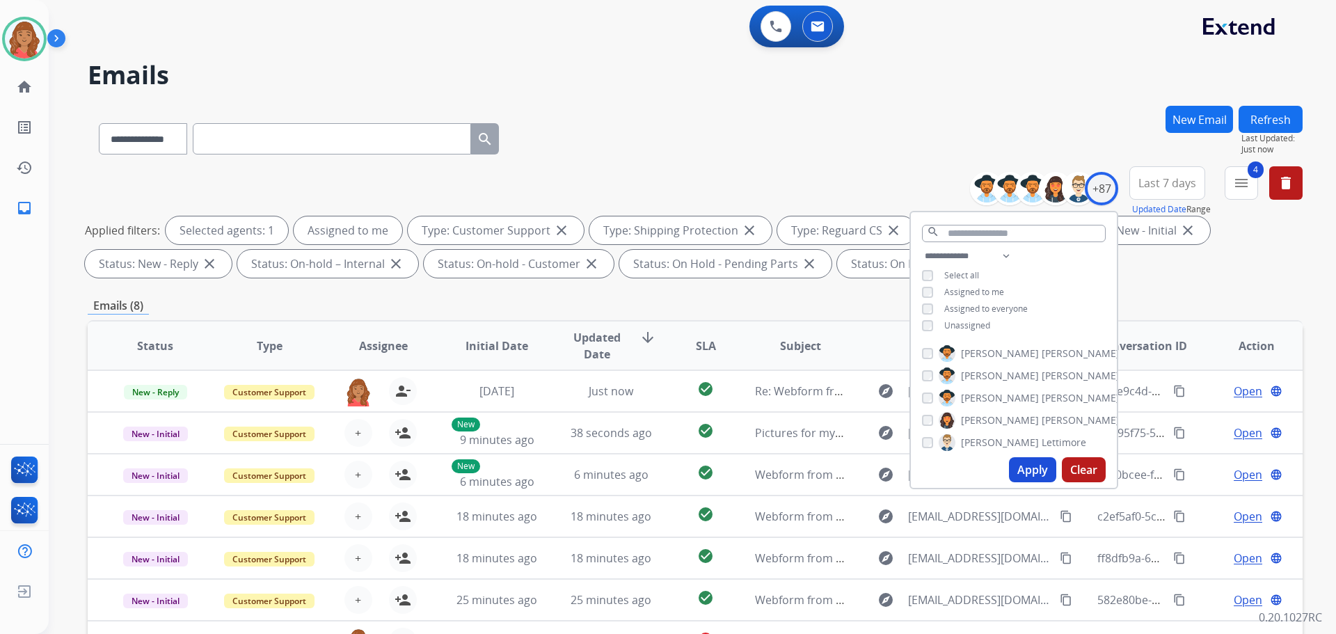
click at [1016, 470] on button "Apply" at bounding box center [1032, 469] width 47 height 25
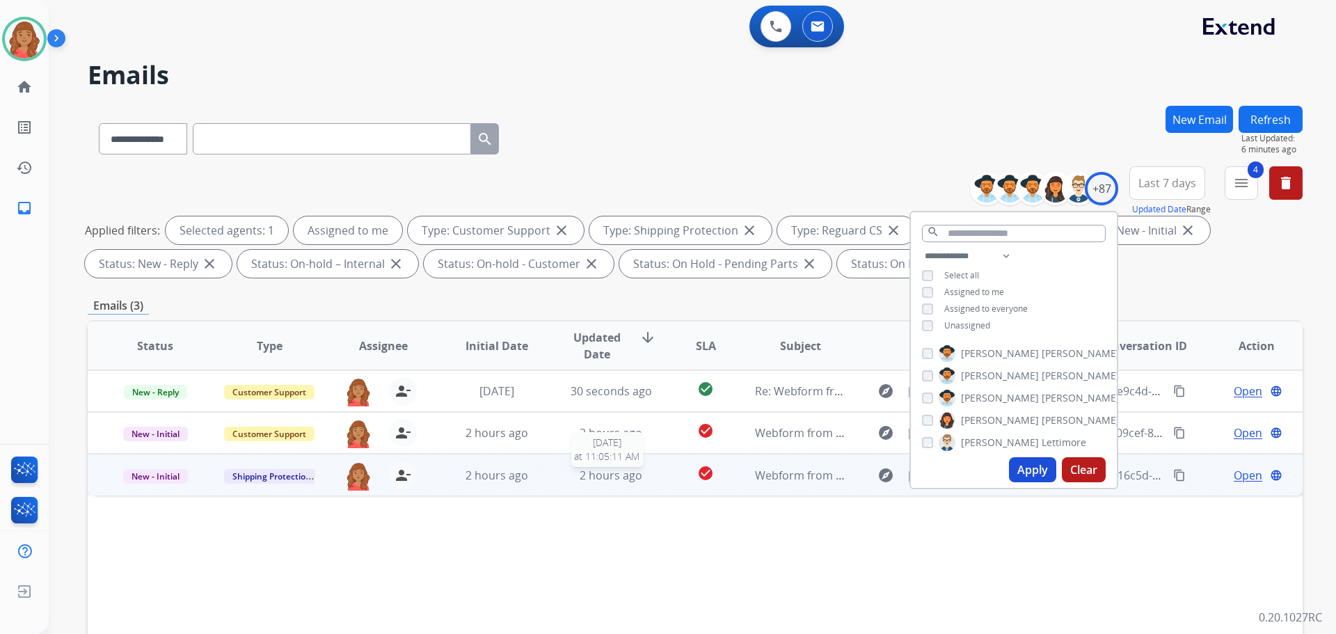
click at [594, 478] on span "2 hours ago" at bounding box center [611, 475] width 63 height 15
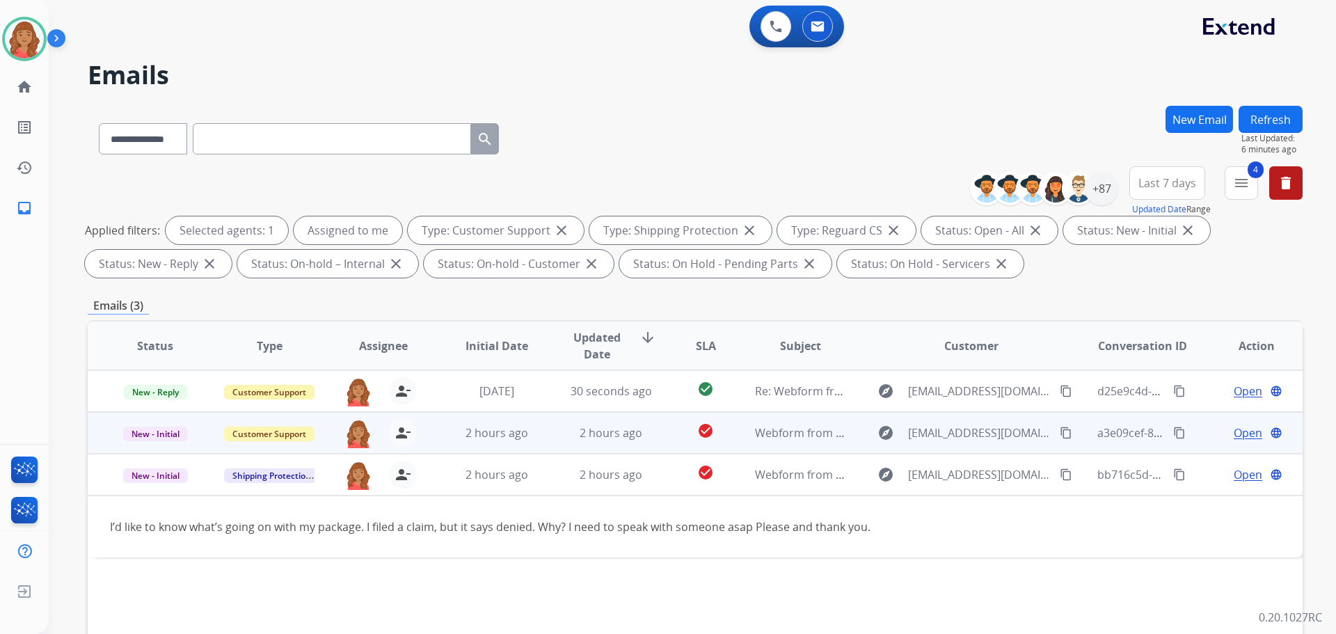
click at [663, 439] on td "check_circle" at bounding box center [695, 433] width 76 height 42
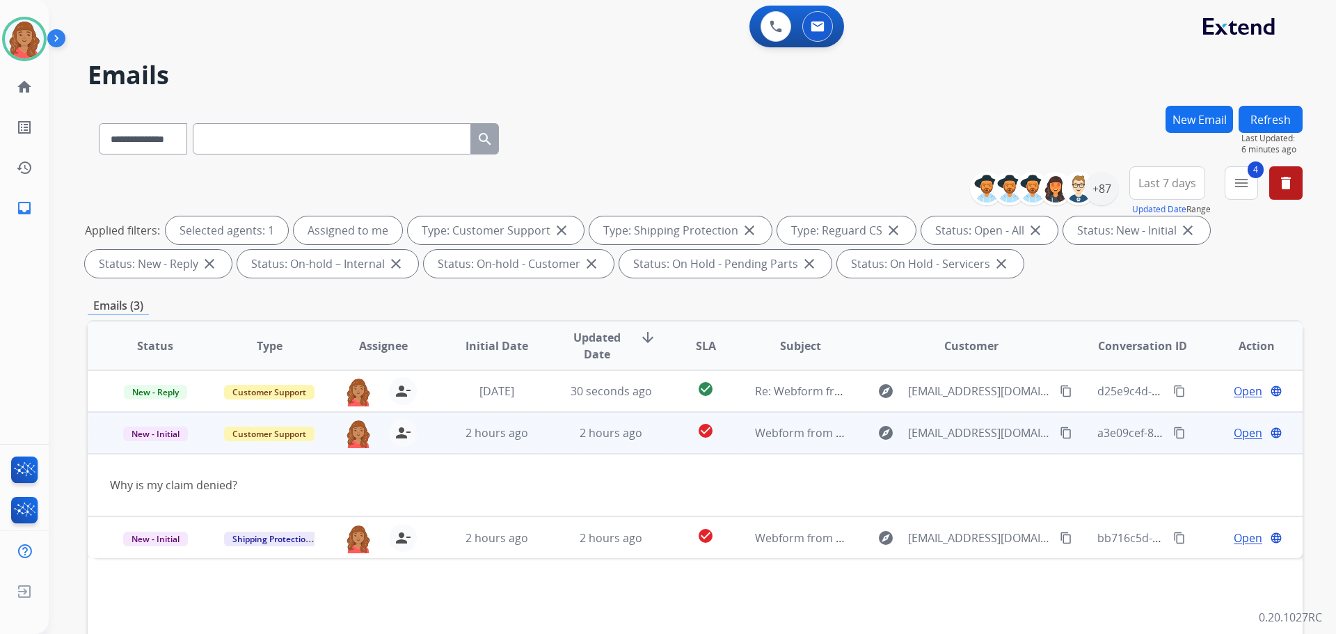
click at [1060, 433] on mat-icon "content_copy" at bounding box center [1066, 433] width 13 height 13
click at [1245, 429] on span "Open" at bounding box center [1248, 433] width 29 height 17
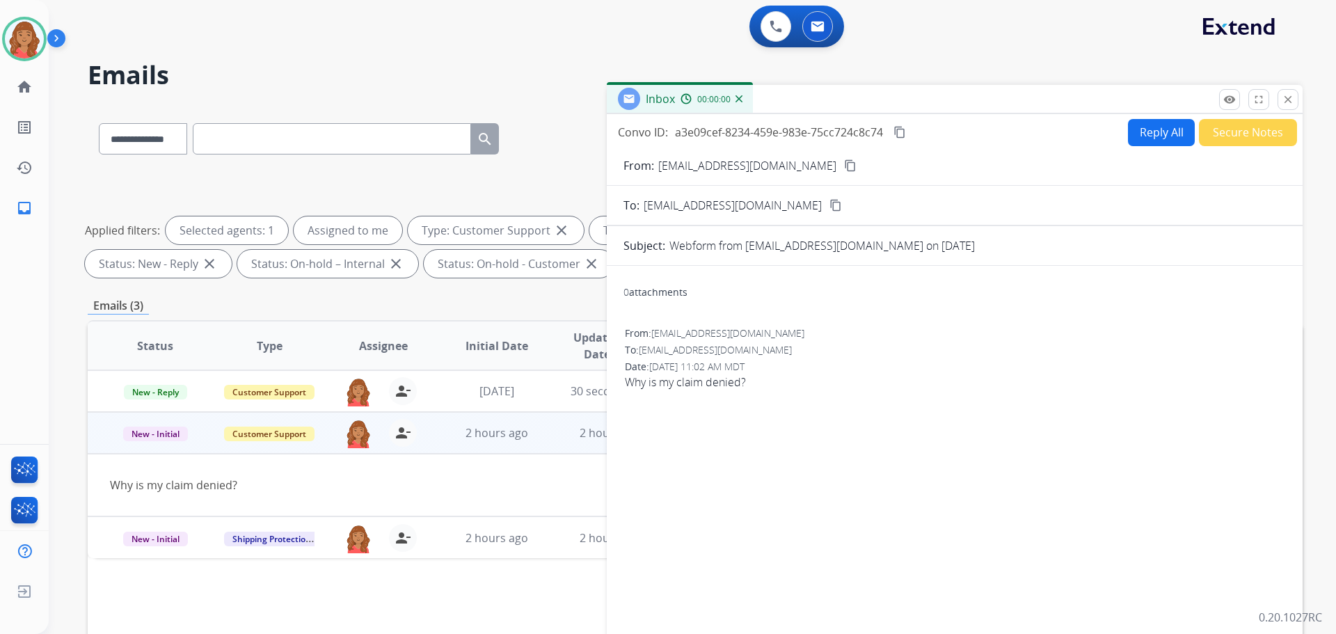
click at [1146, 139] on button "Reply All" at bounding box center [1161, 132] width 67 height 27
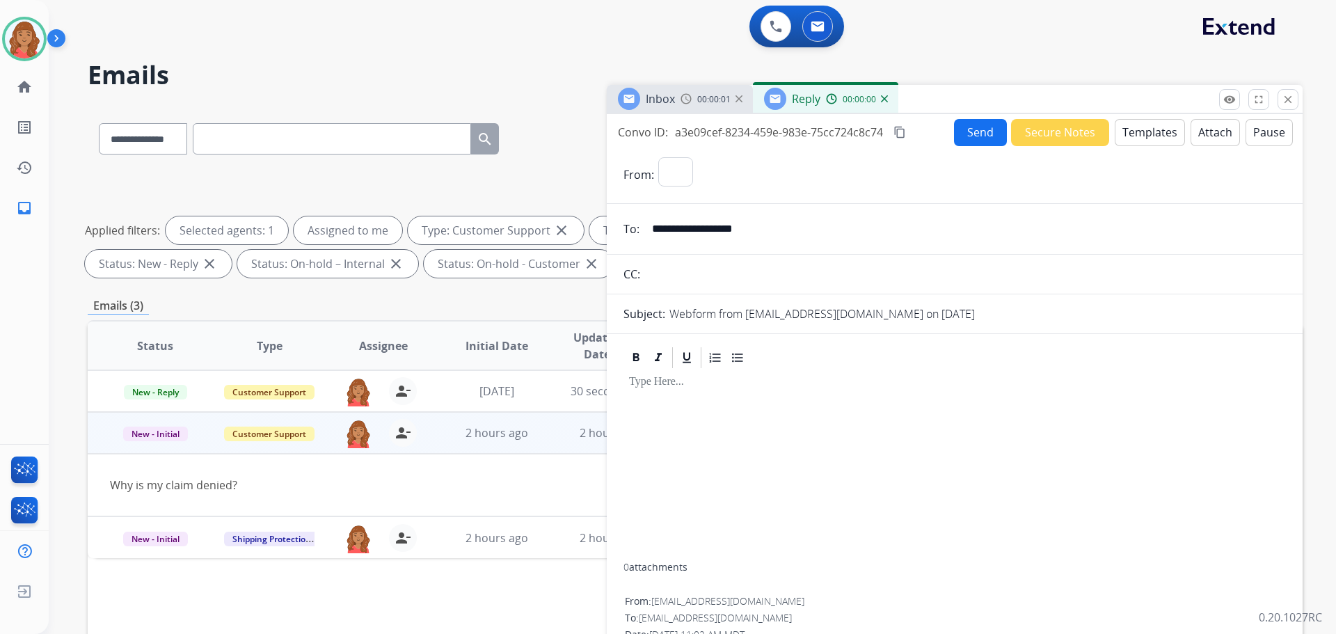
select select "**********"
click at [1148, 138] on button "Templates" at bounding box center [1150, 132] width 70 height 27
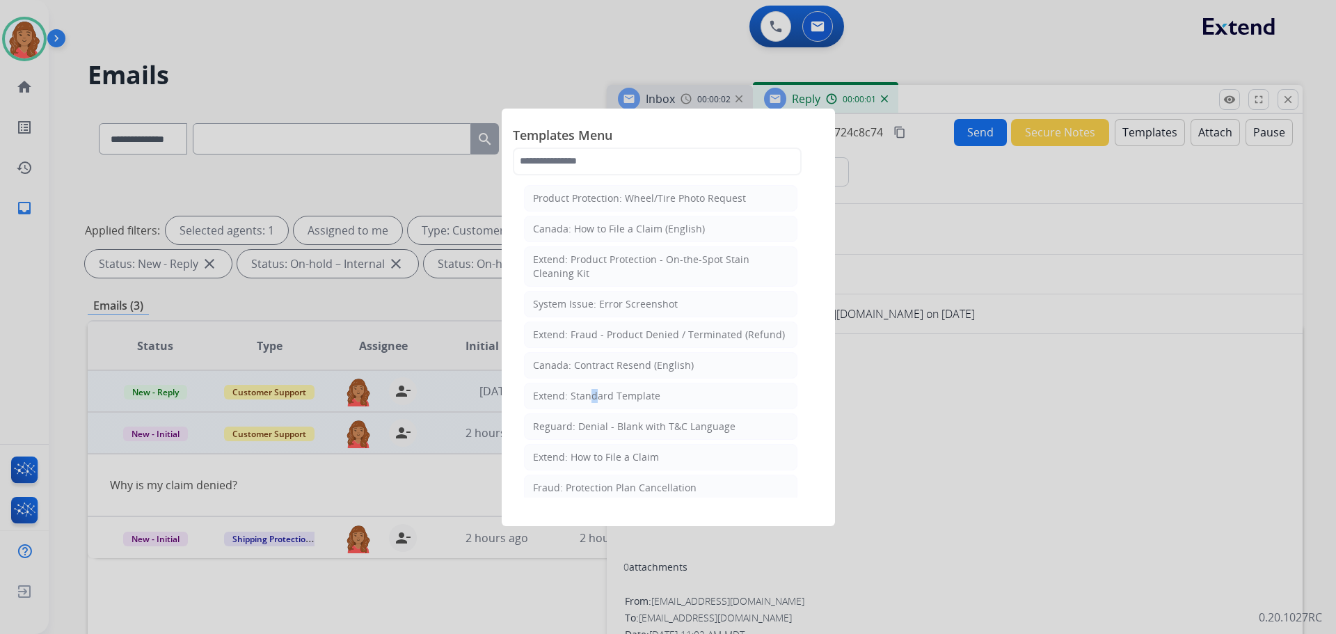
drag, startPoint x: 583, startPoint y: 394, endPoint x: 599, endPoint y: 411, distance: 23.6
click at [589, 398] on div "Extend: Standard Template" at bounding box center [596, 396] width 127 height 14
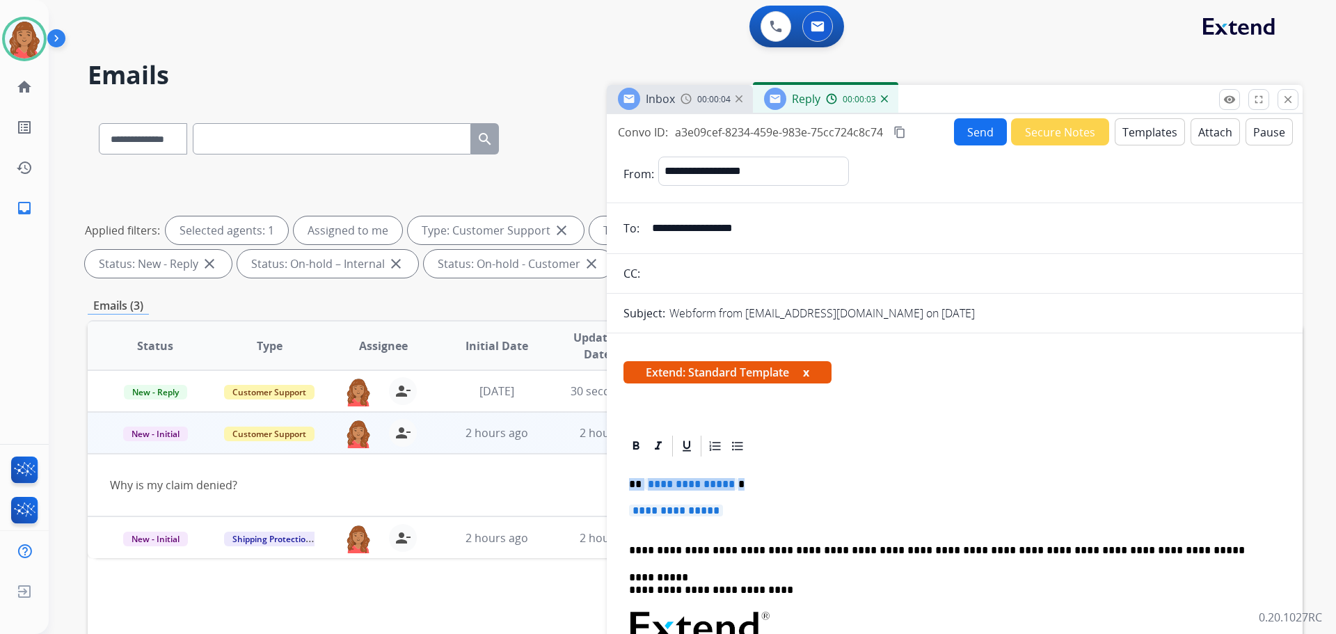
drag, startPoint x: 732, startPoint y: 514, endPoint x: 580, endPoint y: 473, distance: 158.1
click at [581, 471] on div "**********" at bounding box center [695, 482] width 1215 height 753
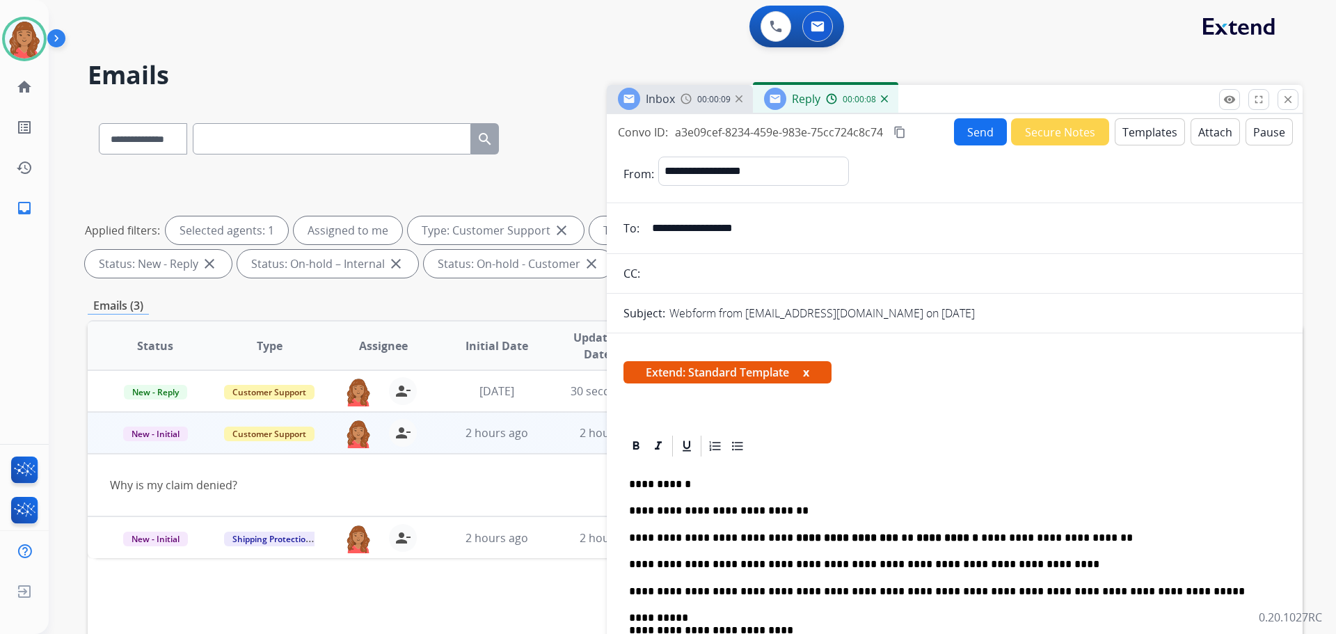
click at [961, 139] on button "Send" at bounding box center [980, 131] width 53 height 27
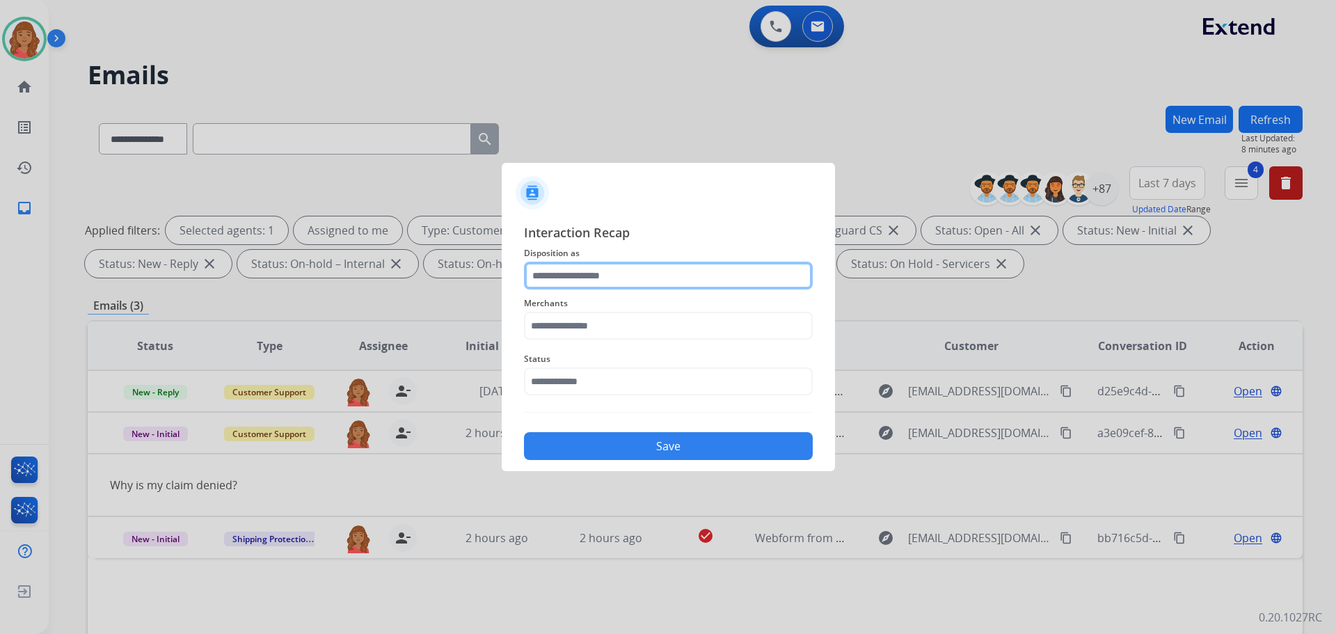
click at [601, 281] on input "text" at bounding box center [668, 276] width 289 height 28
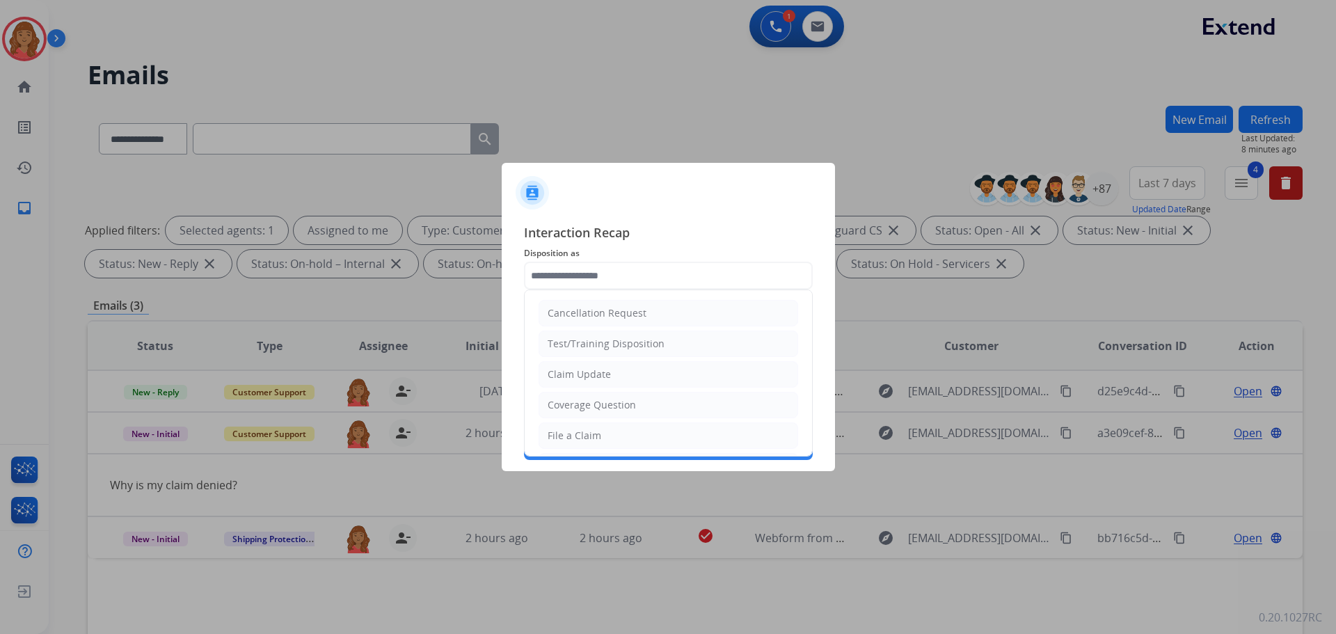
drag, startPoint x: 571, startPoint y: 379, endPoint x: 572, endPoint y: 333, distance: 45.9
click at [571, 377] on div "Claim Update" at bounding box center [579, 375] width 63 height 14
type input "**********"
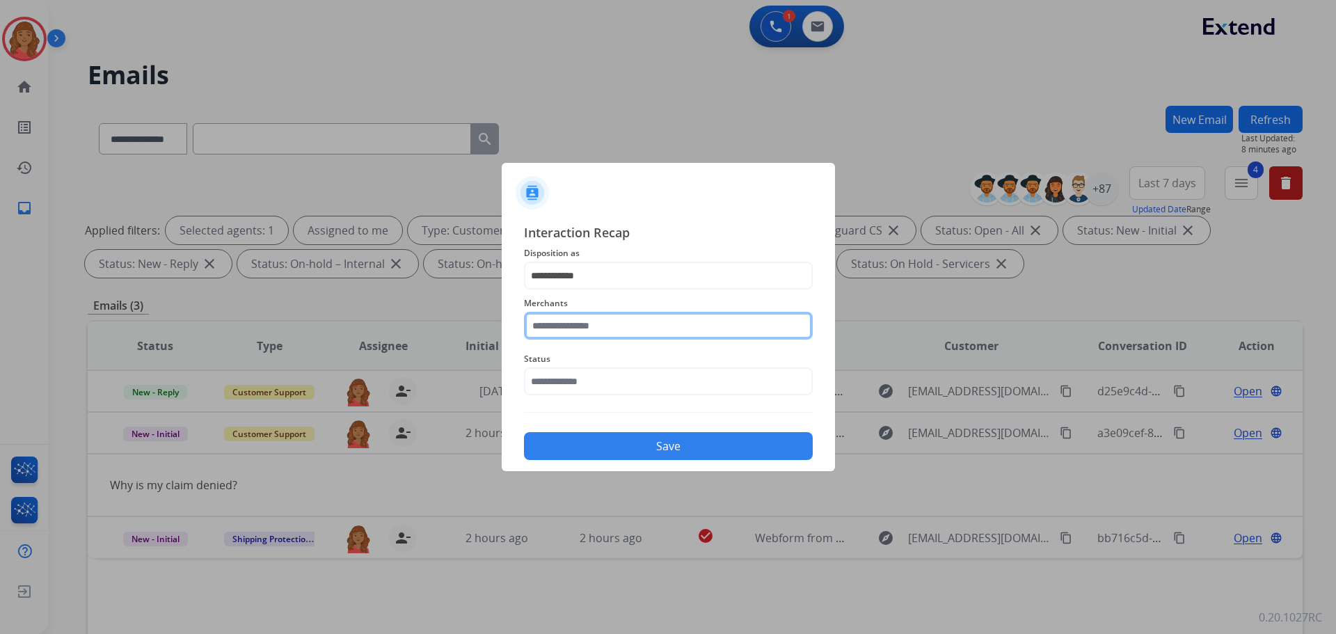
click at [570, 322] on input "text" at bounding box center [668, 326] width 289 height 28
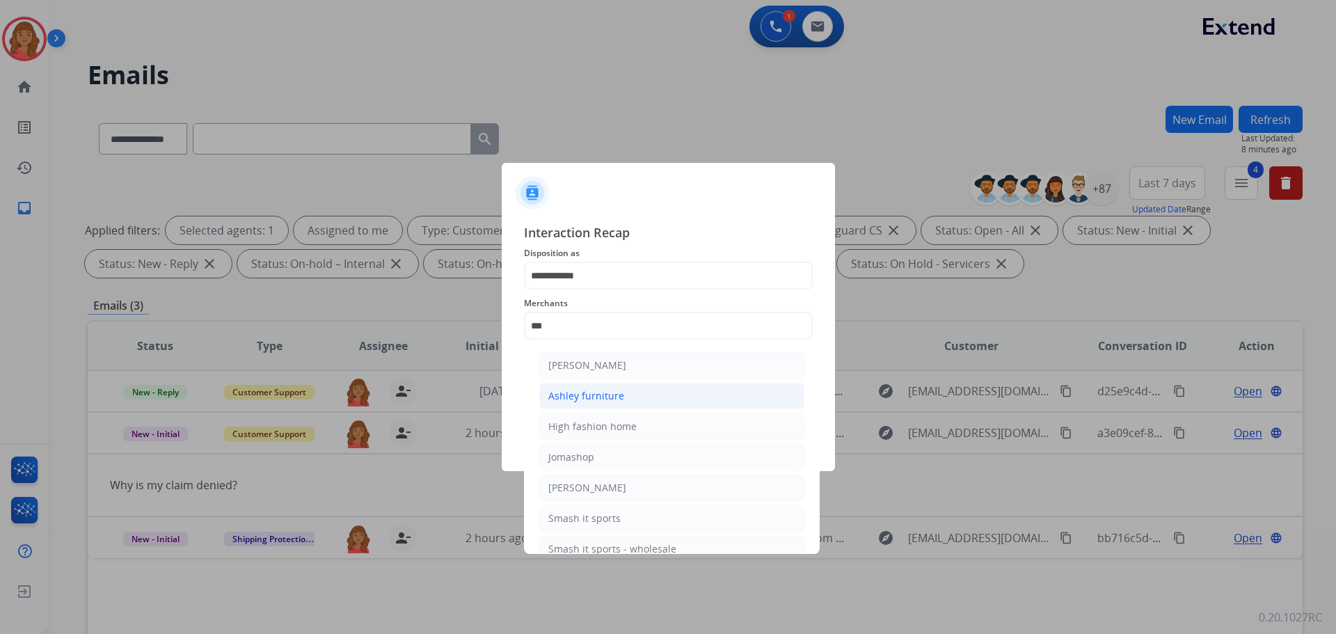
drag, startPoint x: 580, startPoint y: 397, endPoint x: 563, endPoint y: 363, distance: 38.0
click at [580, 397] on div "Ashley furniture" at bounding box center [587, 396] width 76 height 14
type input "**********"
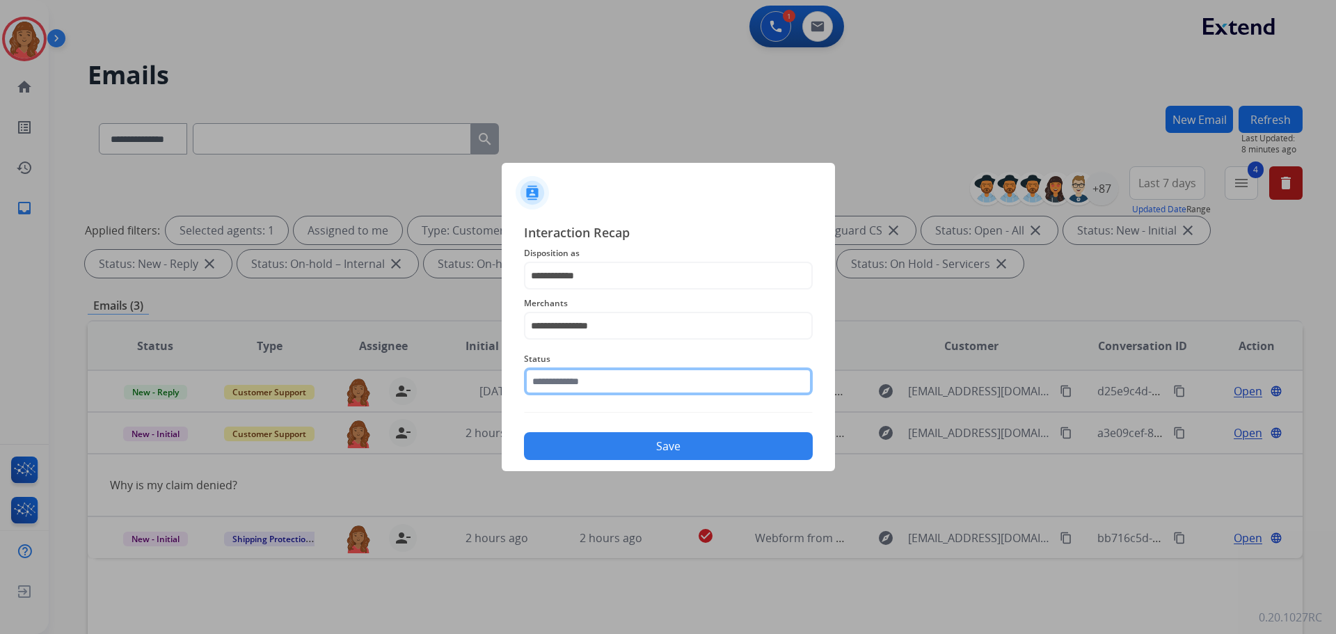
click at [565, 387] on input "text" at bounding box center [668, 382] width 289 height 28
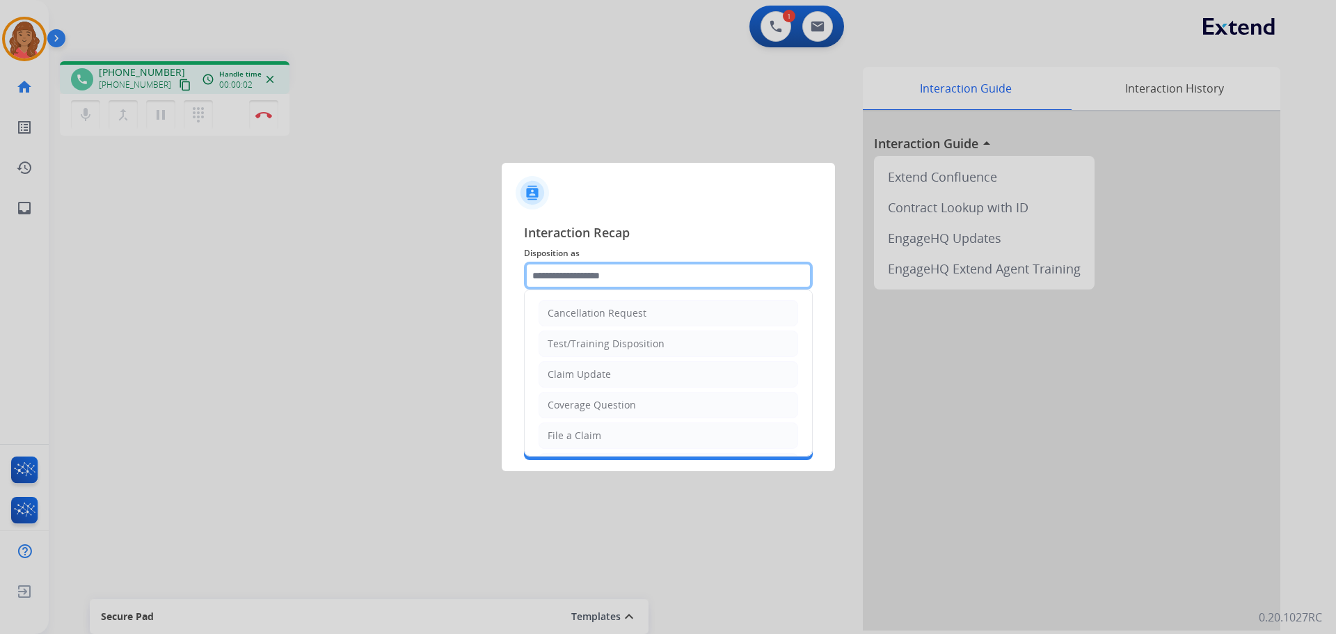
click at [567, 282] on input "text" at bounding box center [668, 276] width 289 height 28
click at [567, 379] on div "Claim Update" at bounding box center [579, 375] width 63 height 14
type input "**********"
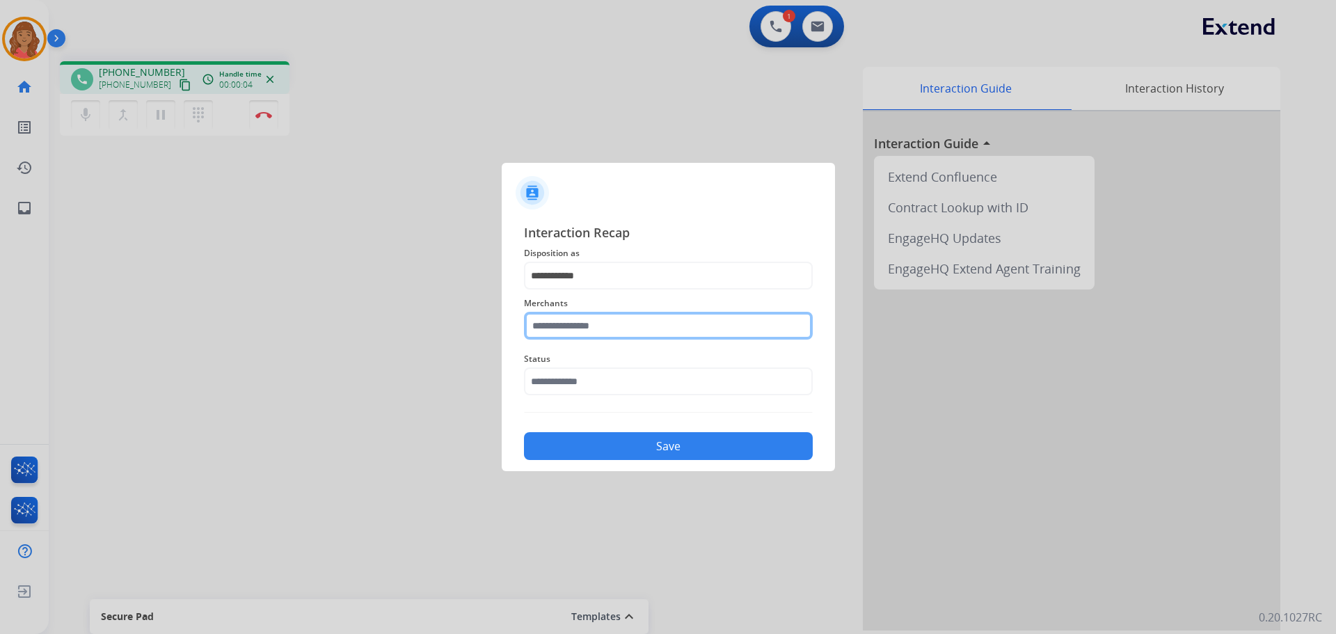
click at [564, 323] on input "text" at bounding box center [668, 326] width 289 height 28
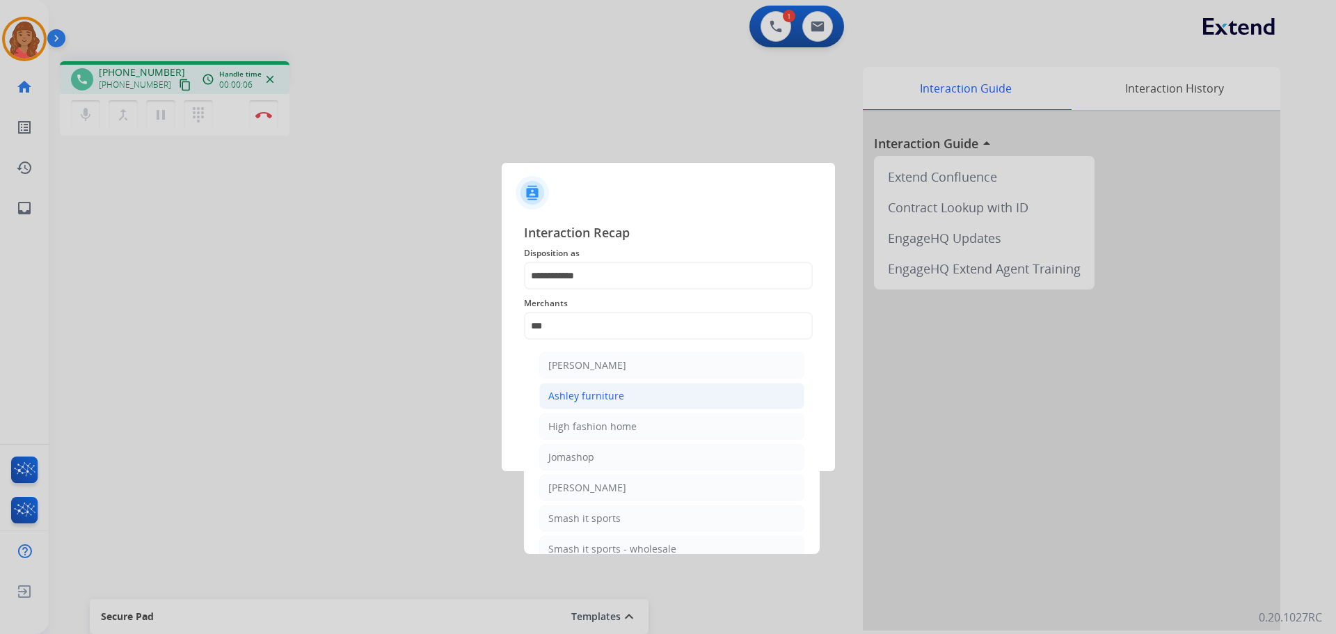
click at [585, 388] on li "Ashley furniture" at bounding box center [671, 396] width 265 height 26
type input "**********"
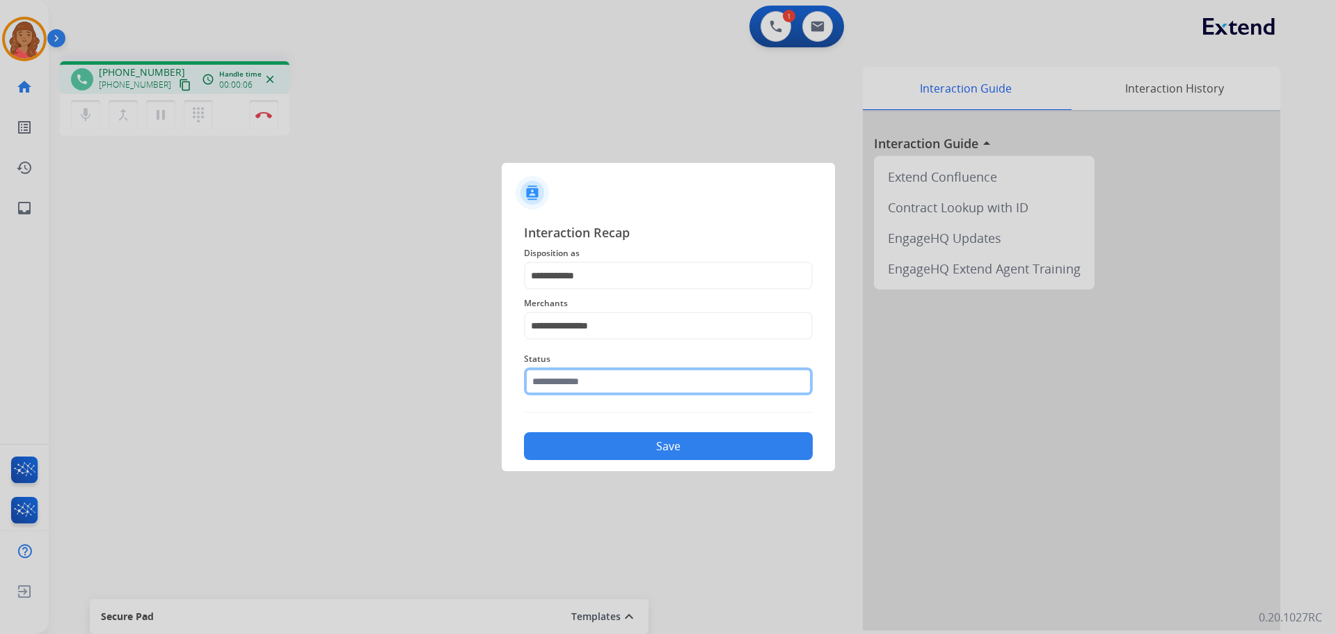
click at [576, 392] on input "text" at bounding box center [668, 382] width 289 height 28
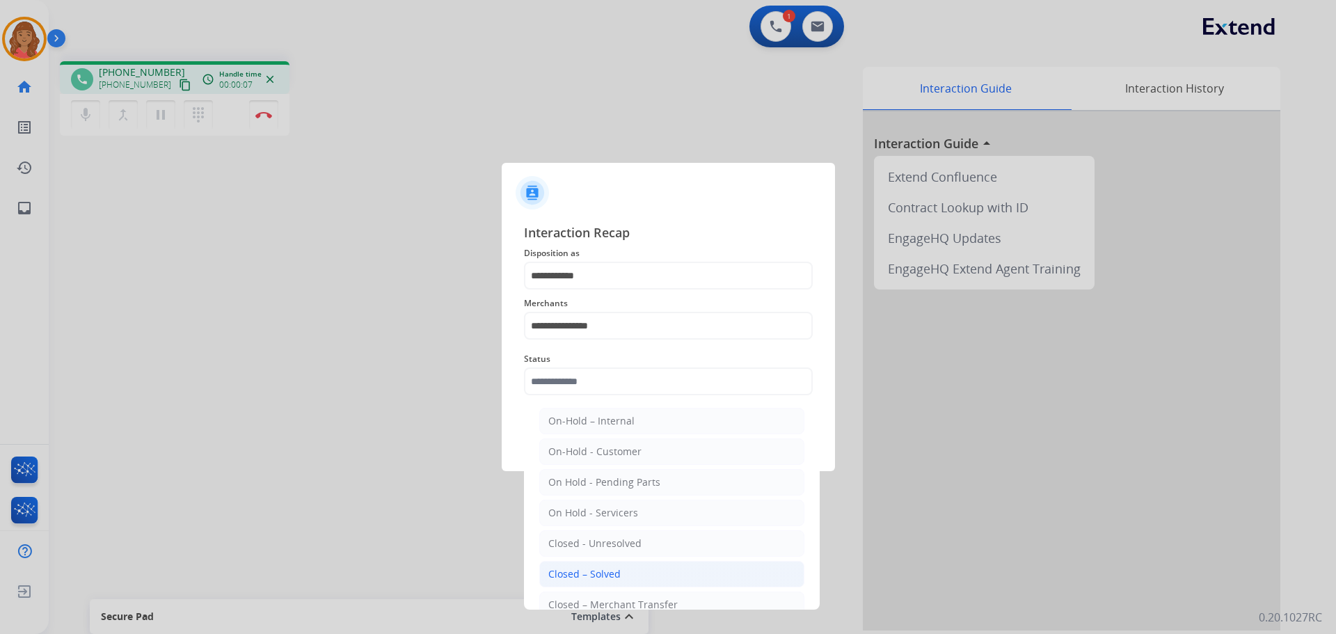
drag, startPoint x: 583, startPoint y: 576, endPoint x: 585, endPoint y: 519, distance: 57.1
click at [584, 574] on div "Closed – Solved" at bounding box center [585, 574] width 72 height 14
type input "**********"
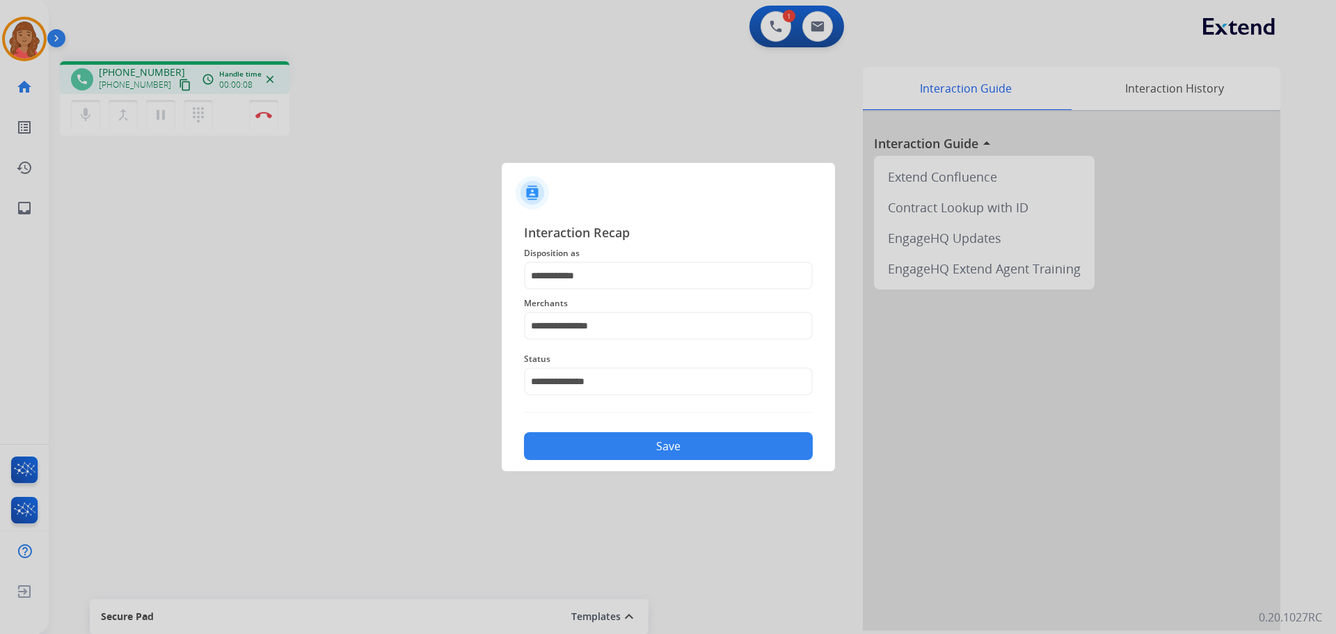
click at [597, 467] on div "**********" at bounding box center [668, 342] width 333 height 260
click at [597, 449] on button "Save" at bounding box center [668, 446] width 289 height 28
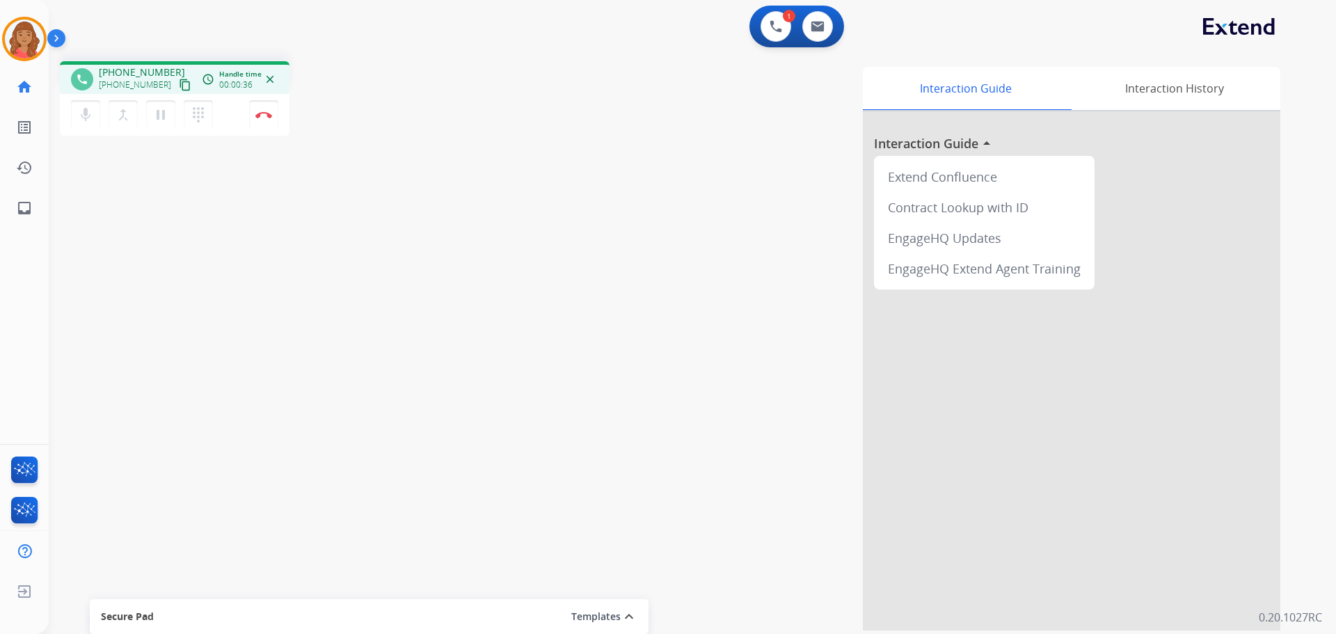
drag, startPoint x: 173, startPoint y: 89, endPoint x: 139, endPoint y: 97, distance: 35.0
click at [179, 89] on mat-icon "content_copy" at bounding box center [185, 85] width 13 height 13
click at [828, 32] on button at bounding box center [818, 26] width 31 height 31
select select "**********"
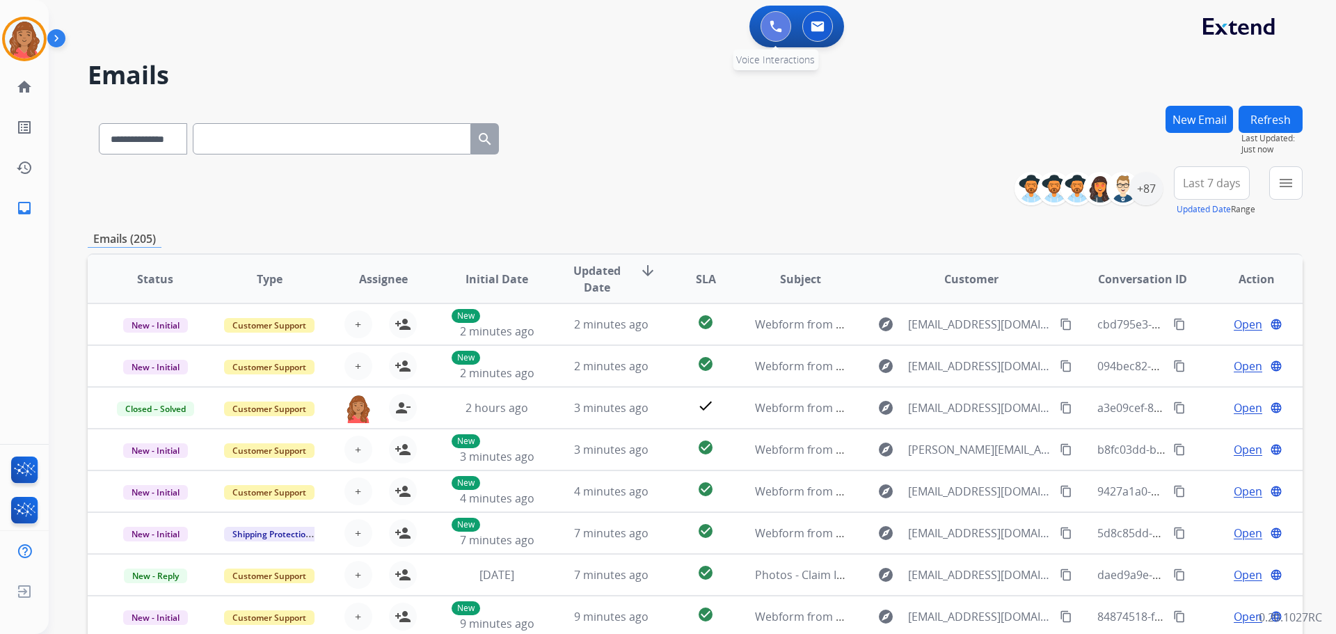
click at [769, 24] on button at bounding box center [776, 26] width 31 height 31
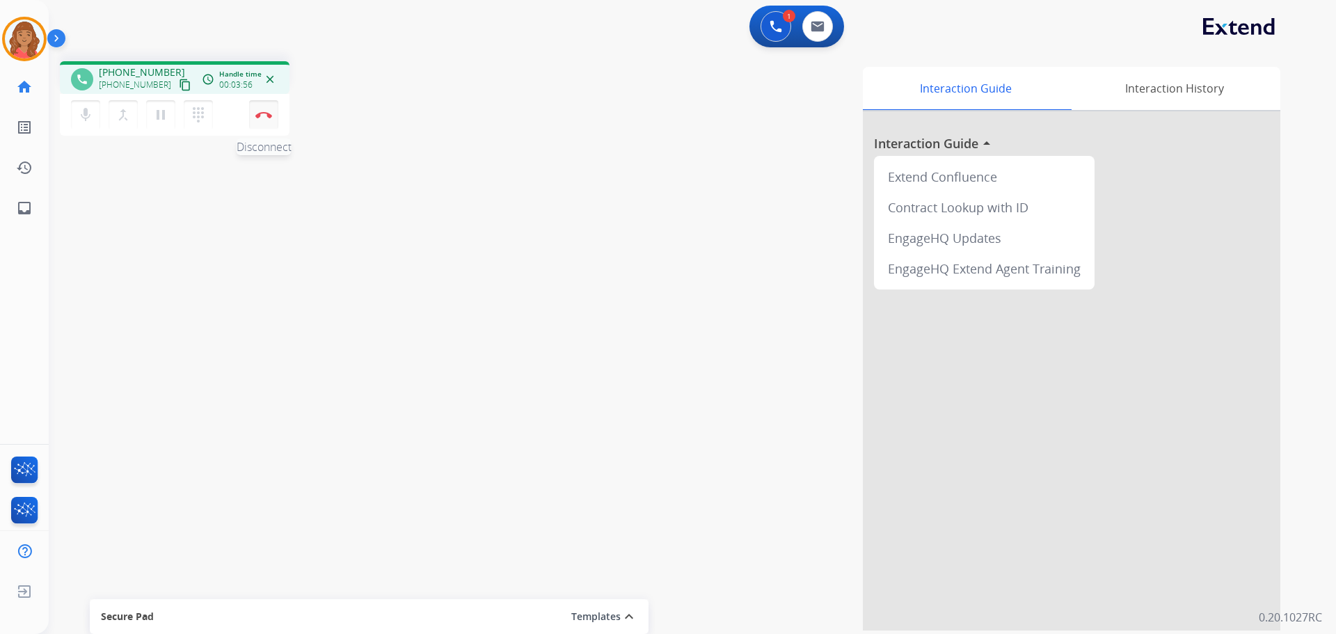
click at [269, 112] on img at bounding box center [263, 114] width 17 height 7
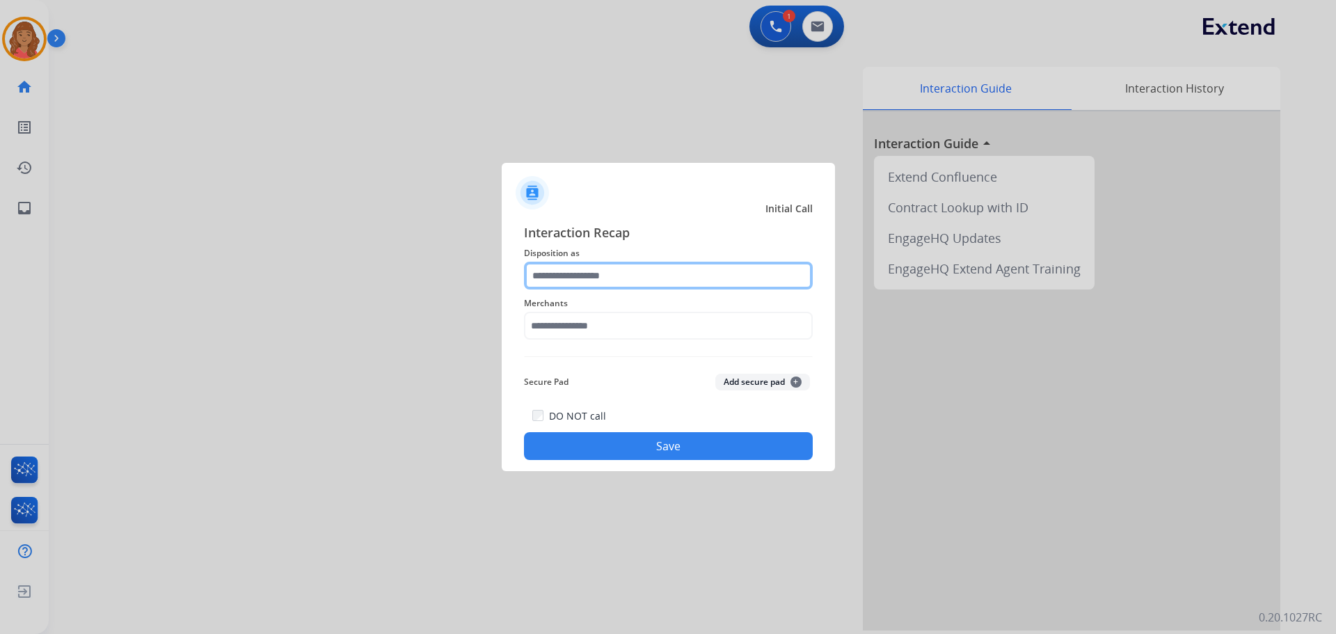
click at [621, 266] on input "text" at bounding box center [668, 276] width 289 height 28
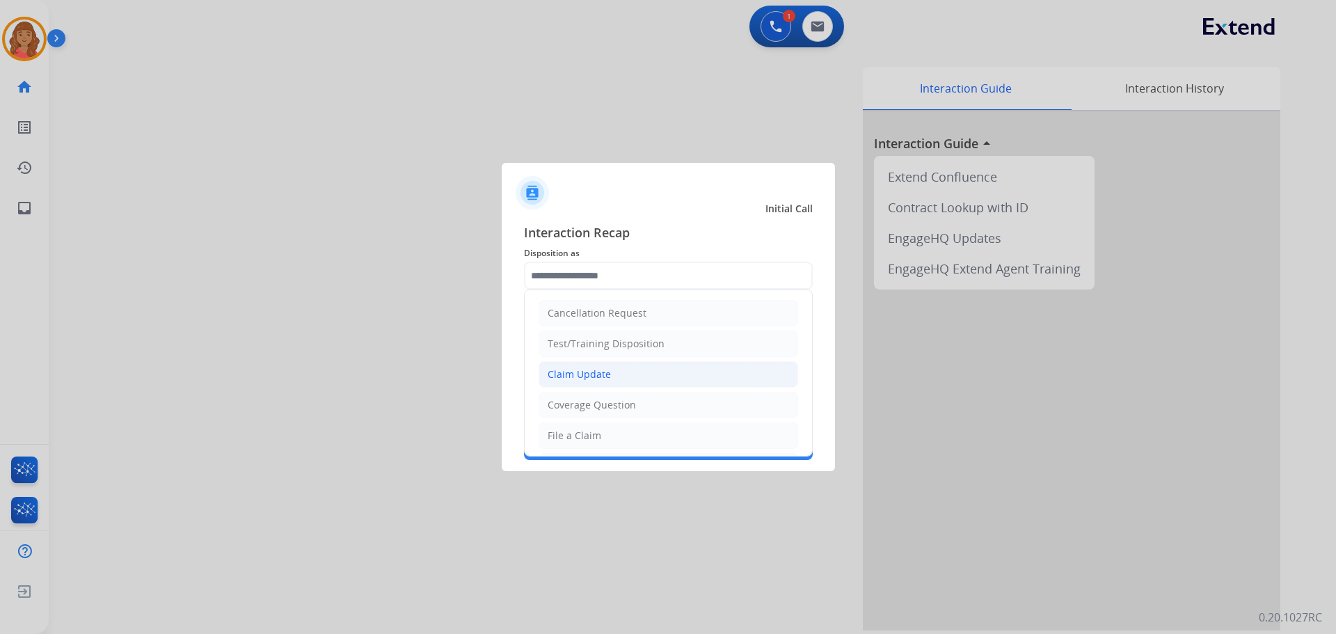
click at [597, 372] on div "Claim Update" at bounding box center [579, 375] width 63 height 14
type input "**********"
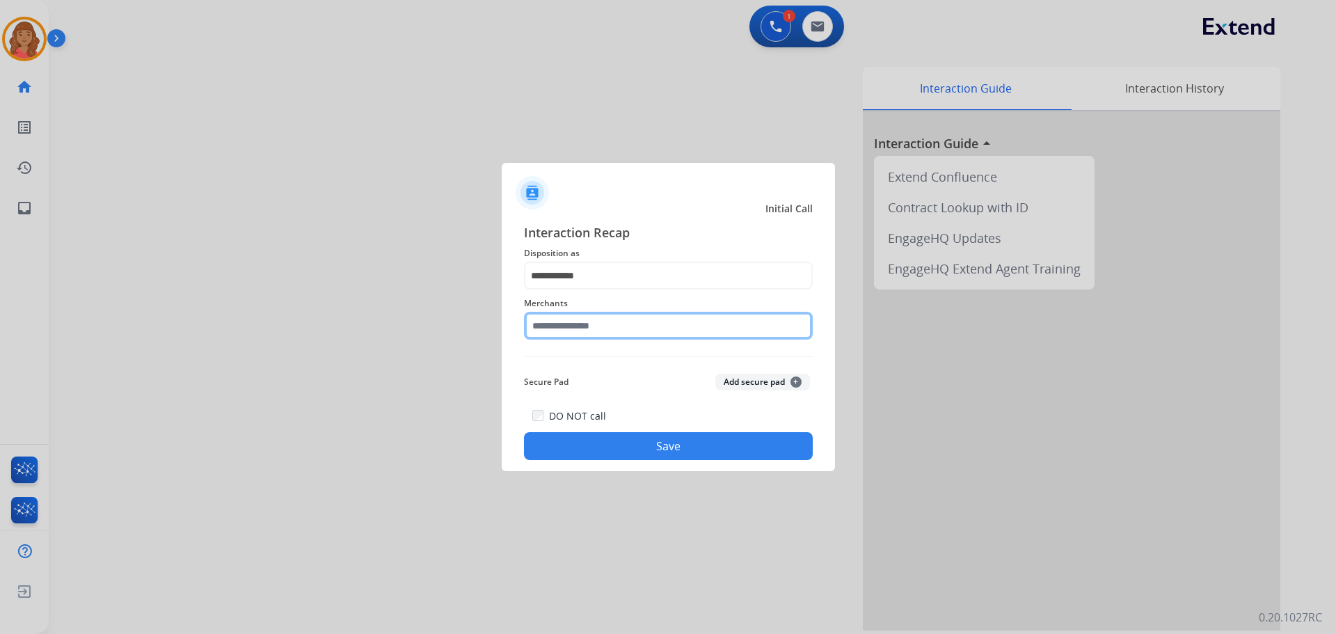
click at [590, 333] on input "text" at bounding box center [668, 326] width 289 height 28
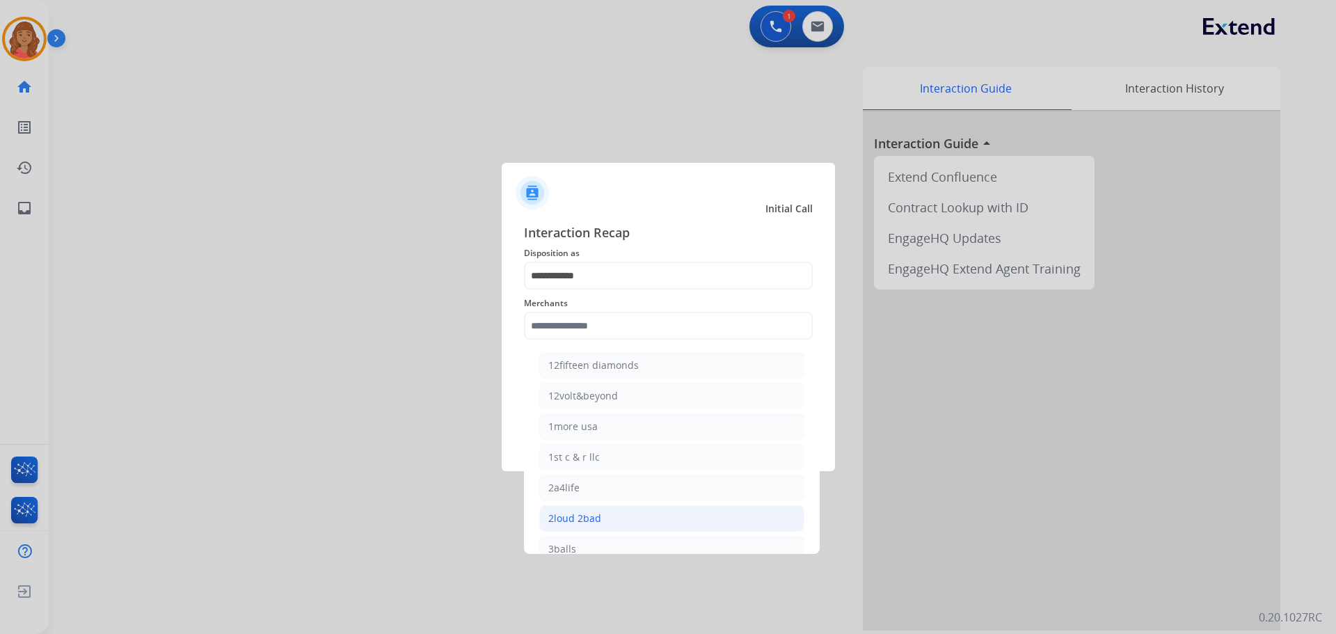
click at [585, 516] on div "2loud 2bad" at bounding box center [575, 519] width 53 height 14
type input "**********"
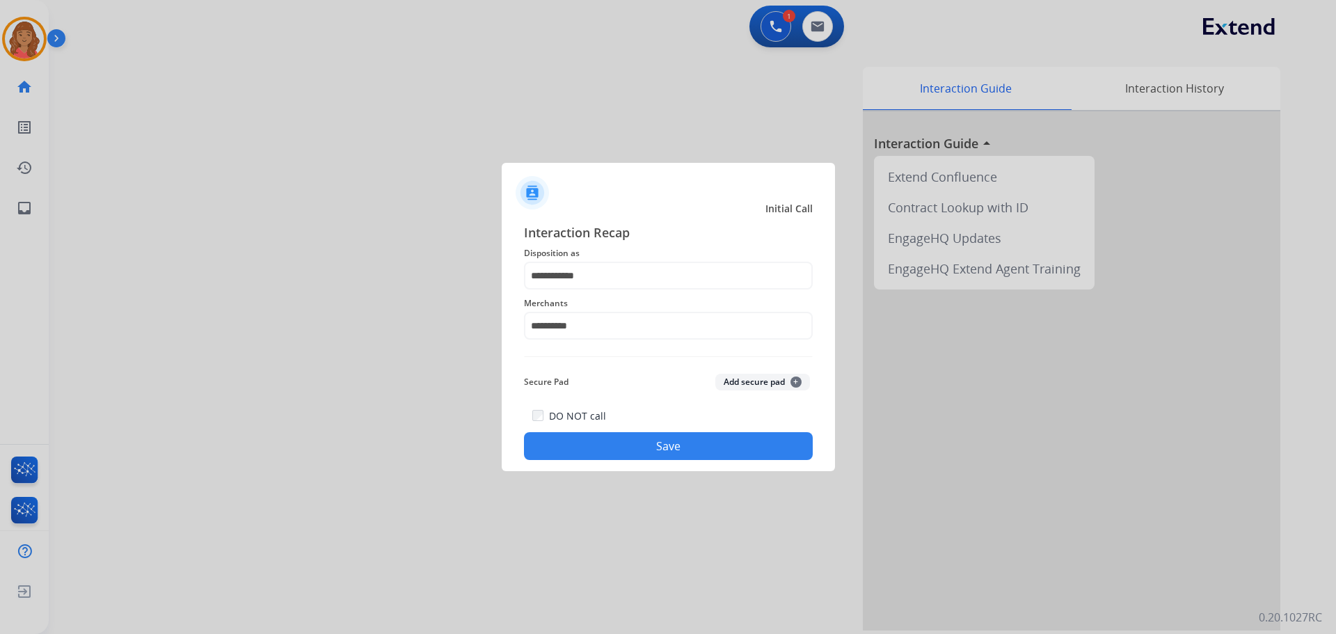
click at [587, 448] on button "Save" at bounding box center [668, 446] width 289 height 28
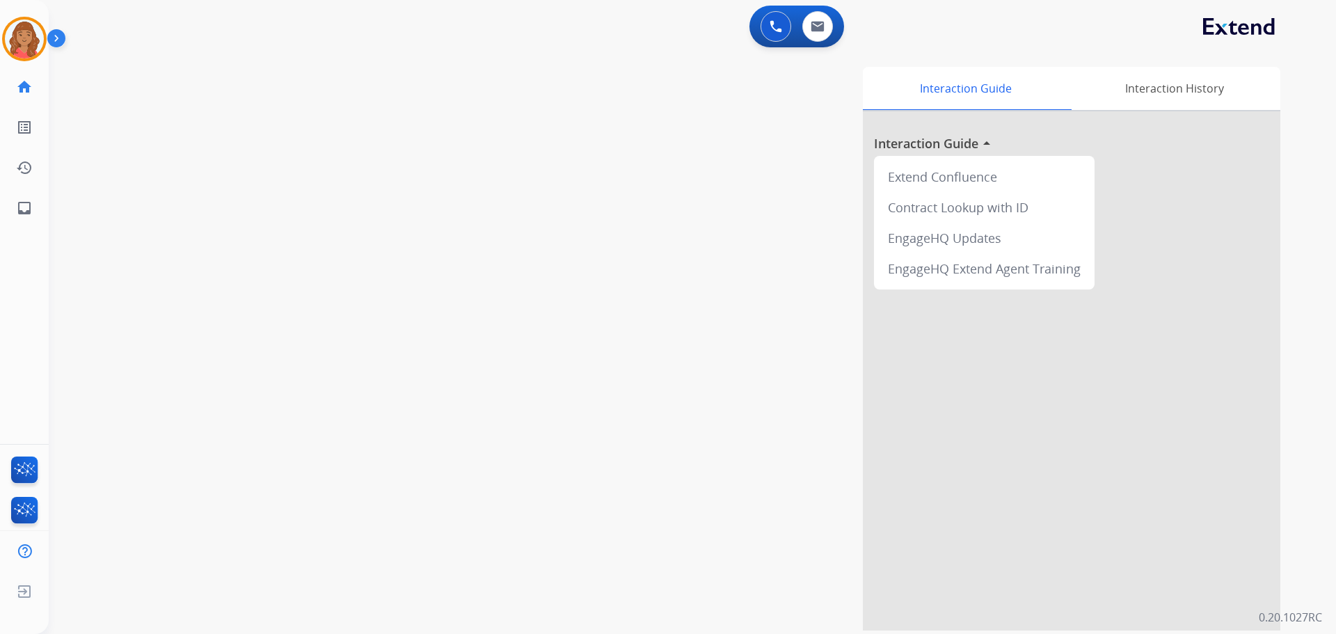
drag, startPoint x: 587, startPoint y: 429, endPoint x: 594, endPoint y: 391, distance: 38.4
drag, startPoint x: 594, startPoint y: 391, endPoint x: 654, endPoint y: 465, distance: 95.0
click at [640, 487] on div "Interaction Guide Interaction History Interaction Guide arrow_drop_up Extend Co…" at bounding box center [871, 349] width 820 height 564
click at [820, 24] on img at bounding box center [818, 26] width 14 height 11
select select "**********"
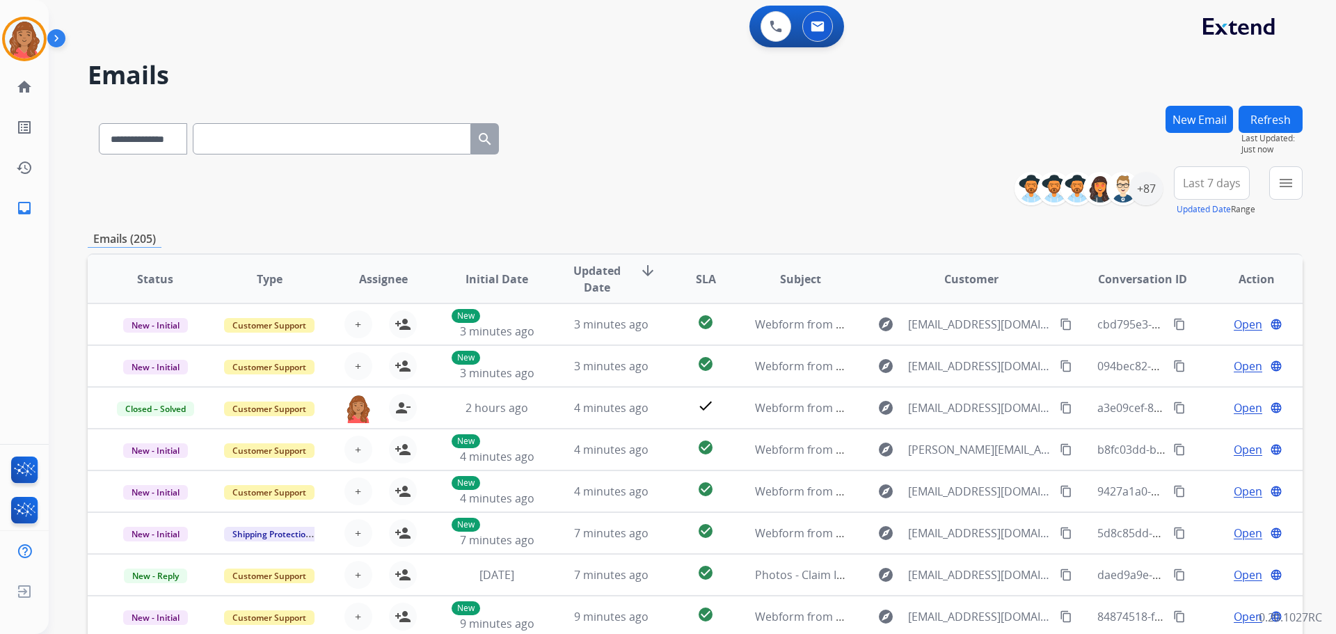
click at [1177, 127] on button "New Email" at bounding box center [1200, 119] width 68 height 27
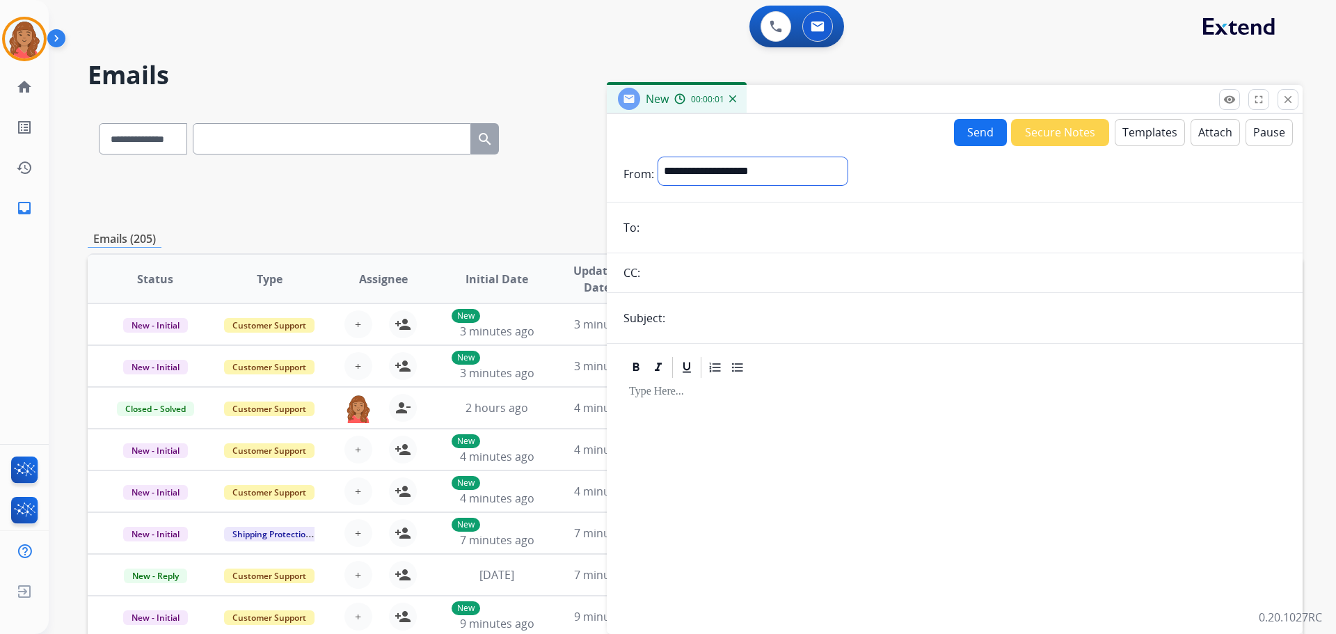
drag, startPoint x: 720, startPoint y: 166, endPoint x: 706, endPoint y: 171, distance: 14.5
click at [707, 170] on select "**********" at bounding box center [752, 171] width 189 height 28
click at [652, 225] on input "email" at bounding box center [965, 229] width 642 height 28
paste input "**********"
type input "**********"
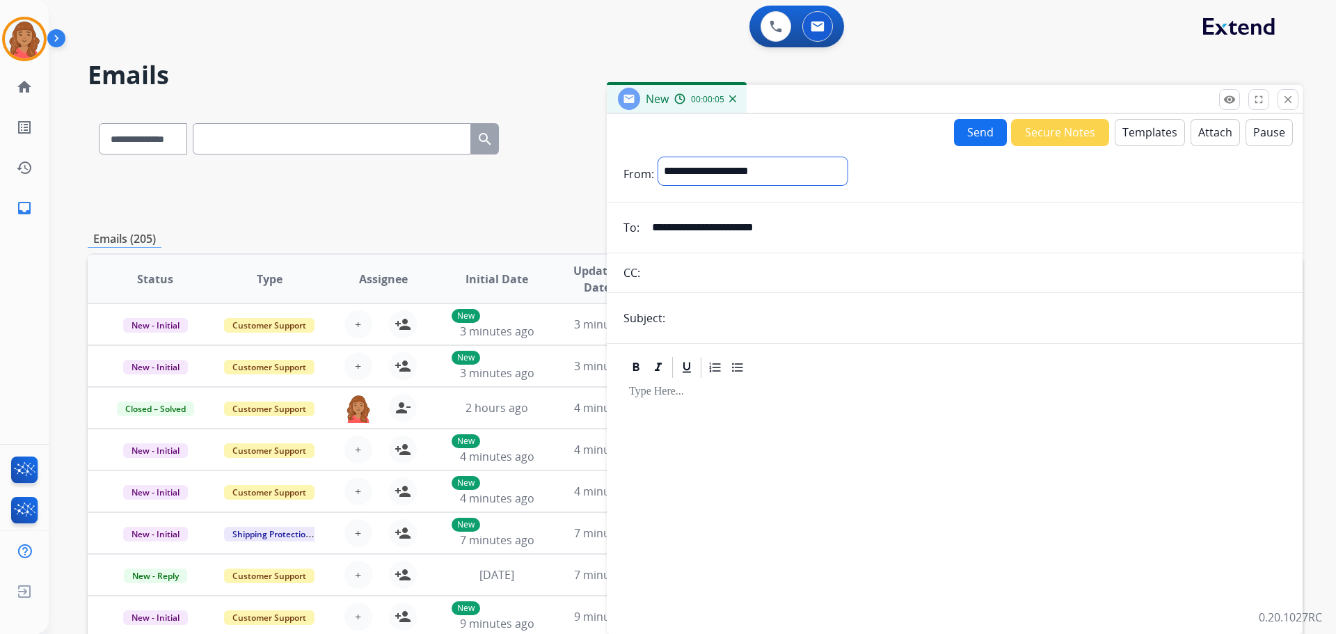
click at [721, 172] on select "**********" at bounding box center [752, 171] width 189 height 28
select select "**********"
click at [658, 157] on select "**********" at bounding box center [752, 171] width 189 height 28
click at [696, 329] on input "text" at bounding box center [978, 320] width 617 height 28
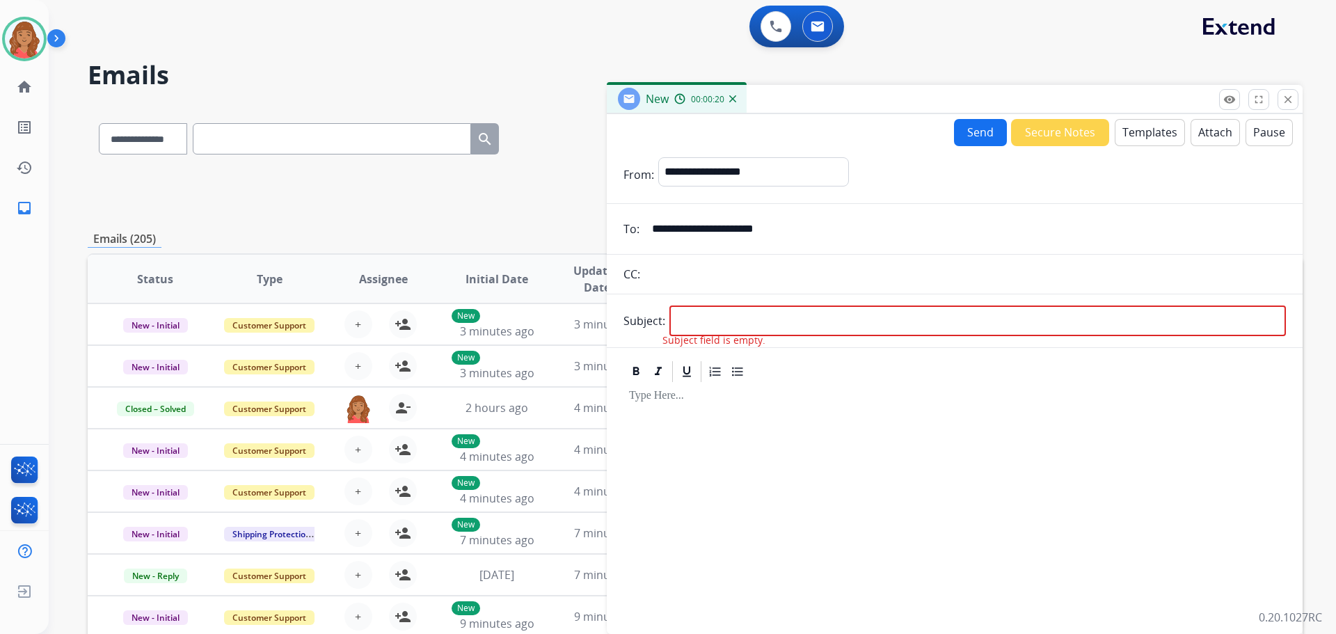
drag, startPoint x: 692, startPoint y: 333, endPoint x: 833, endPoint y: 409, distance: 160.1
click at [833, 416] on div at bounding box center [955, 502] width 663 height 236
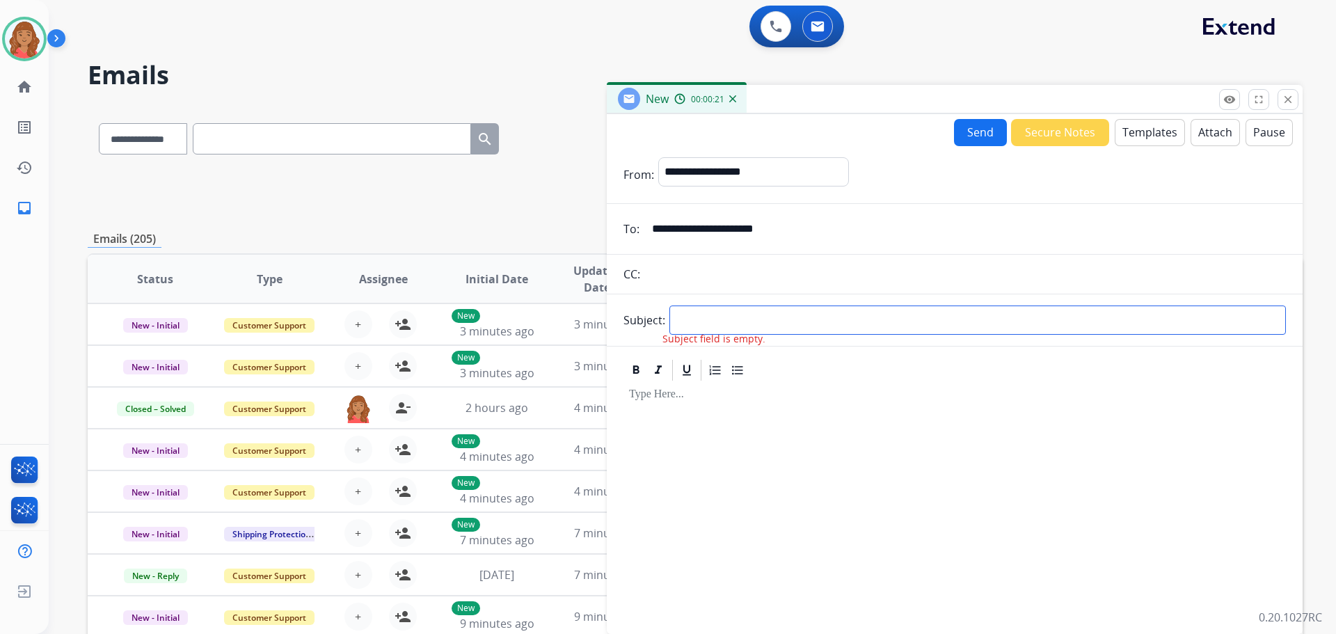
click at [762, 315] on input "text" at bounding box center [978, 320] width 617 height 29
type input "**********"
click at [1162, 143] on button "Templates" at bounding box center [1150, 132] width 70 height 27
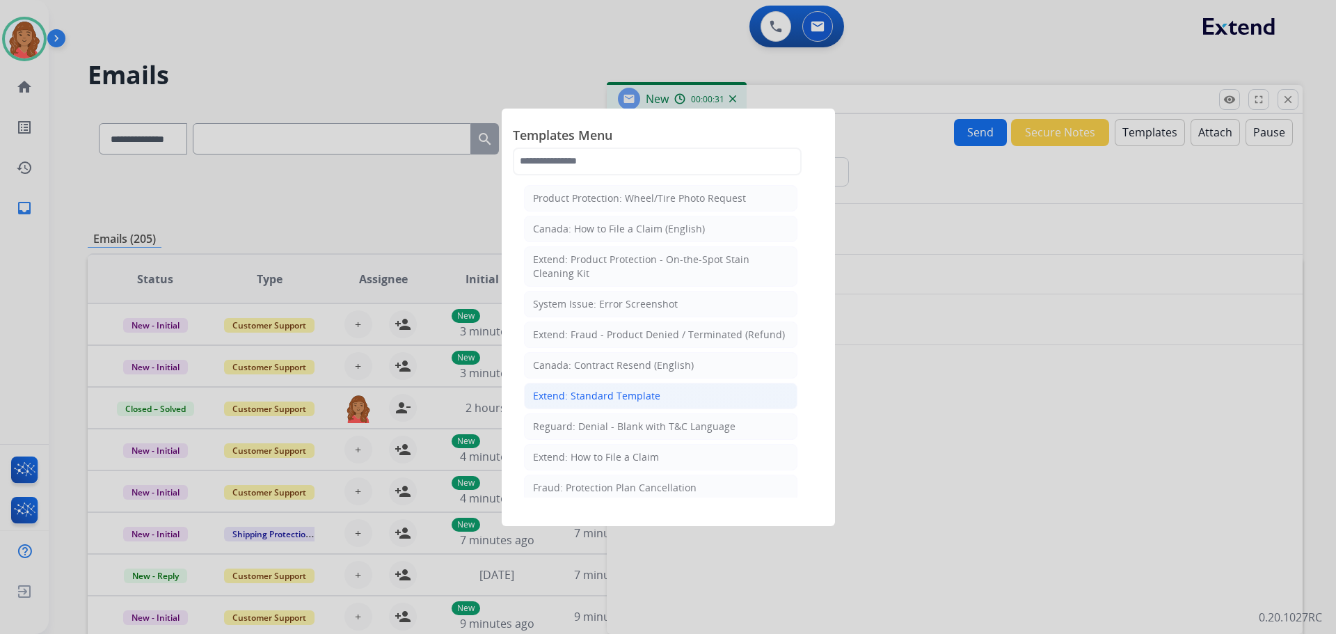
click at [604, 388] on li "Extend: Standard Template" at bounding box center [661, 396] width 274 height 26
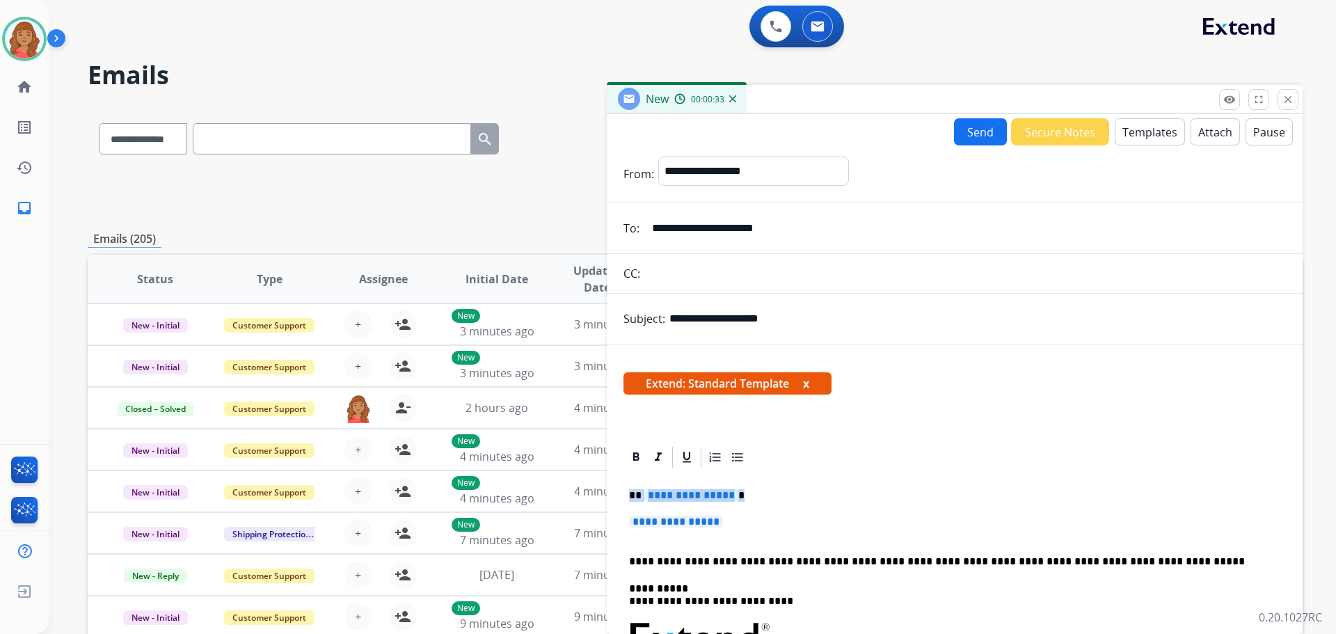
drag, startPoint x: 726, startPoint y: 523, endPoint x: 634, endPoint y: 484, distance: 99.8
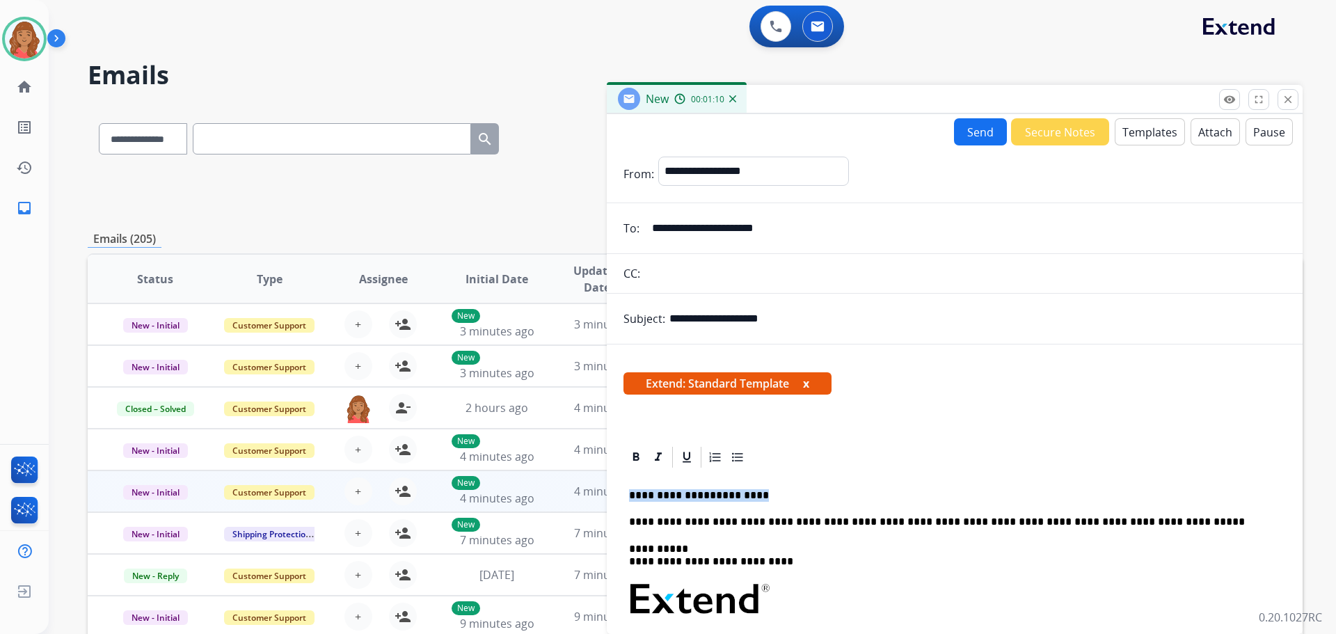
drag, startPoint x: 755, startPoint y: 483, endPoint x: 576, endPoint y: 475, distance: 179.1
click at [576, 475] on div "**********" at bounding box center [695, 449] width 1215 height 686
drag, startPoint x: 645, startPoint y: 485, endPoint x: 631, endPoint y: 483, distance: 14.1
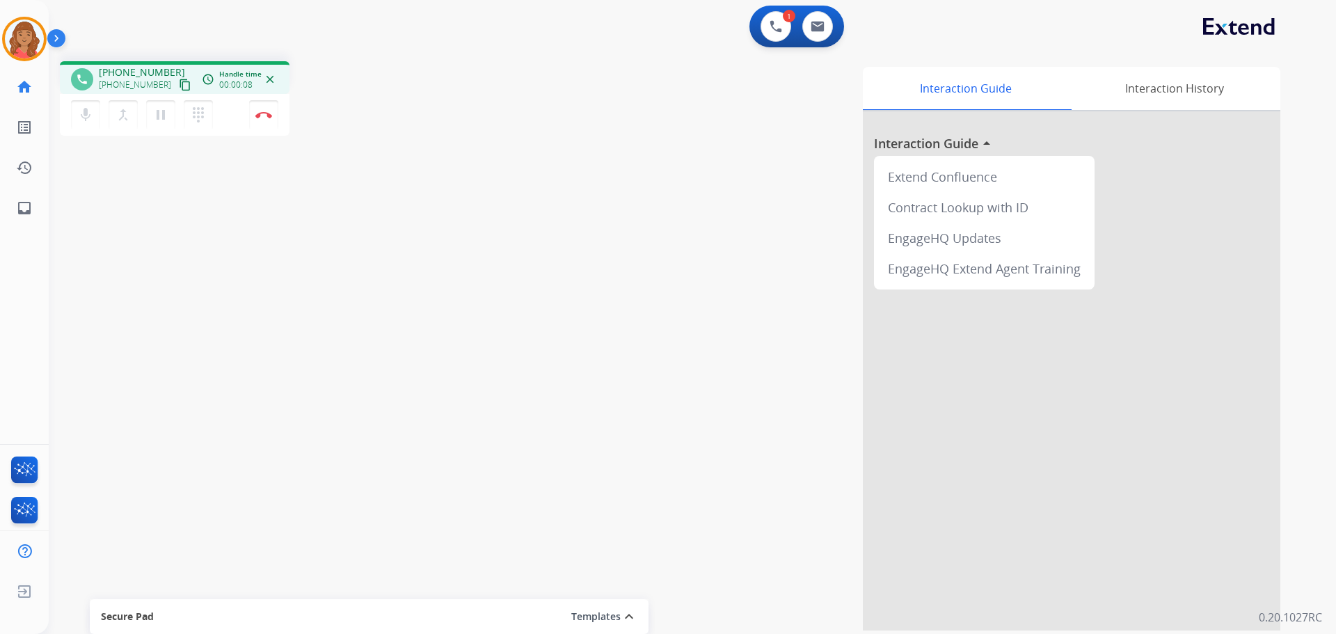
click at [179, 84] on mat-icon "content_copy" at bounding box center [185, 85] width 13 height 13
click at [200, 113] on mat-icon "dialpad" at bounding box center [198, 115] width 17 height 17
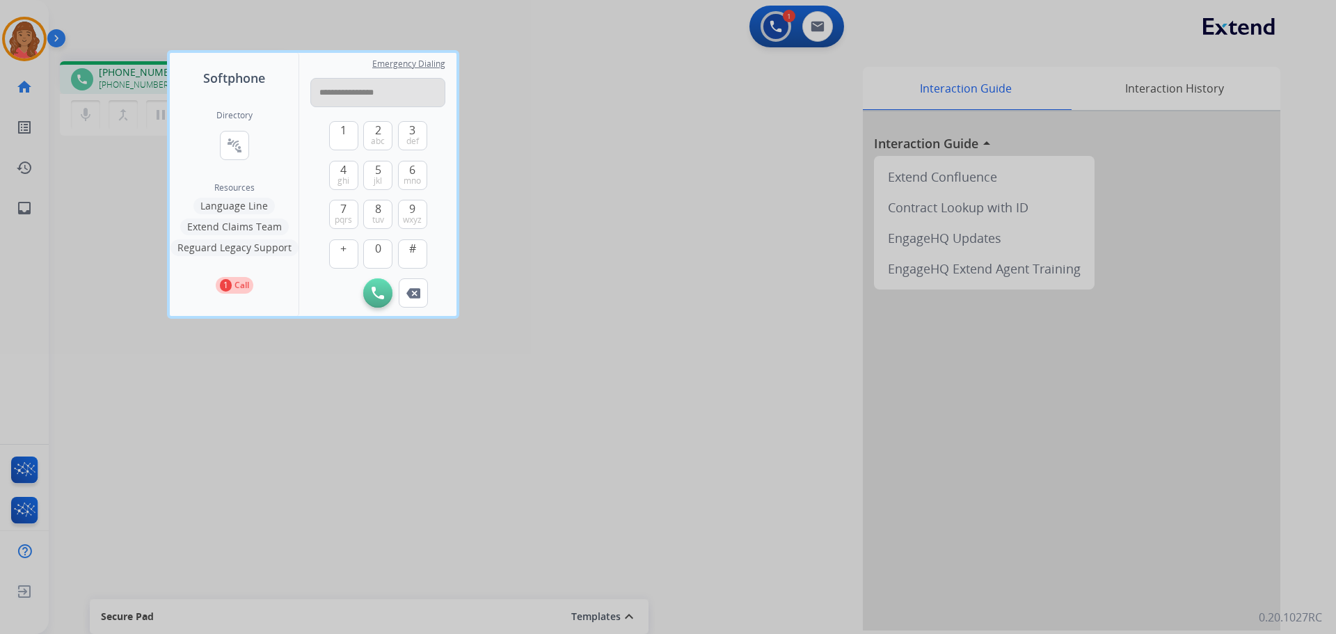
click at [326, 90] on input "**********" at bounding box center [377, 92] width 135 height 29
type input "**********"
click at [374, 290] on img at bounding box center [378, 293] width 13 height 13
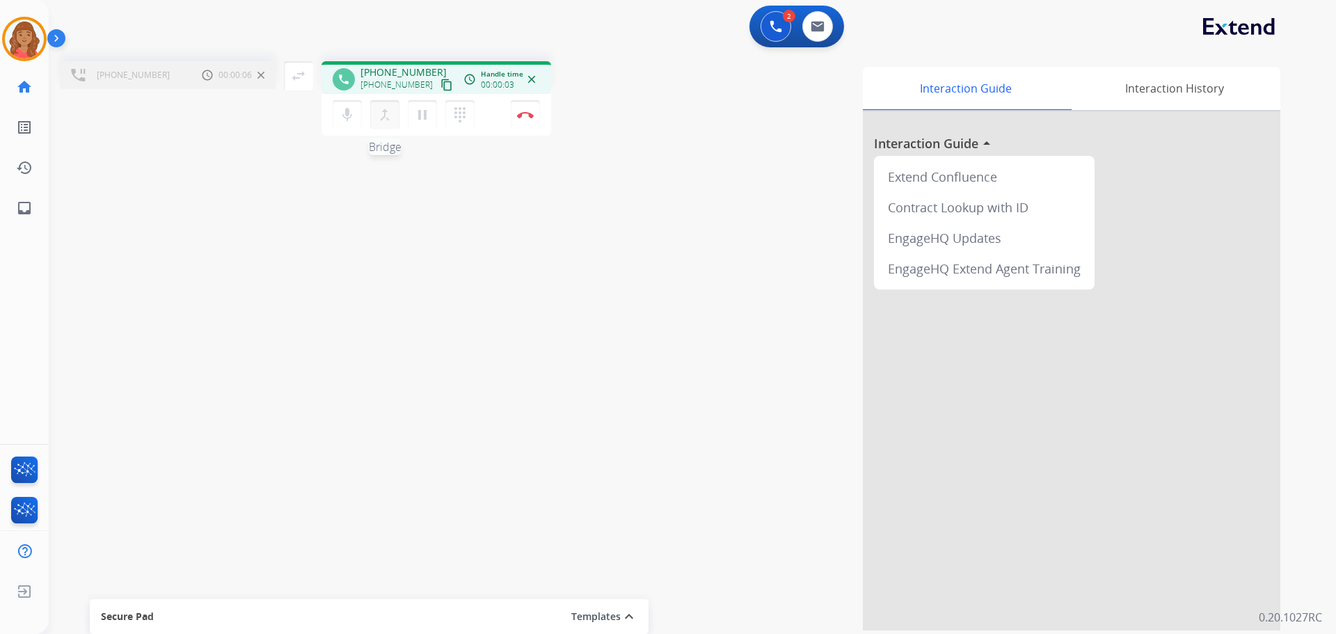
click at [386, 121] on mat-icon "merge_type" at bounding box center [385, 115] width 17 height 17
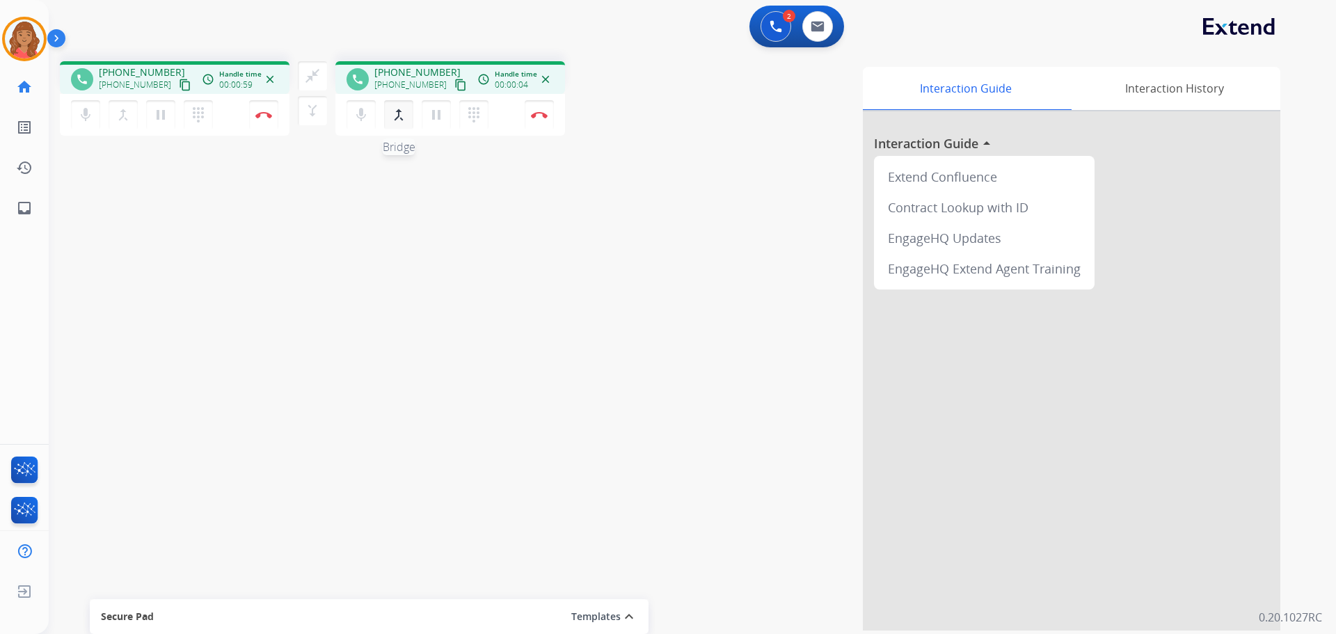
click at [393, 114] on mat-icon "merge_type" at bounding box center [399, 115] width 17 height 17
click at [317, 77] on mat-icon "close_fullscreen" at bounding box center [312, 76] width 17 height 17
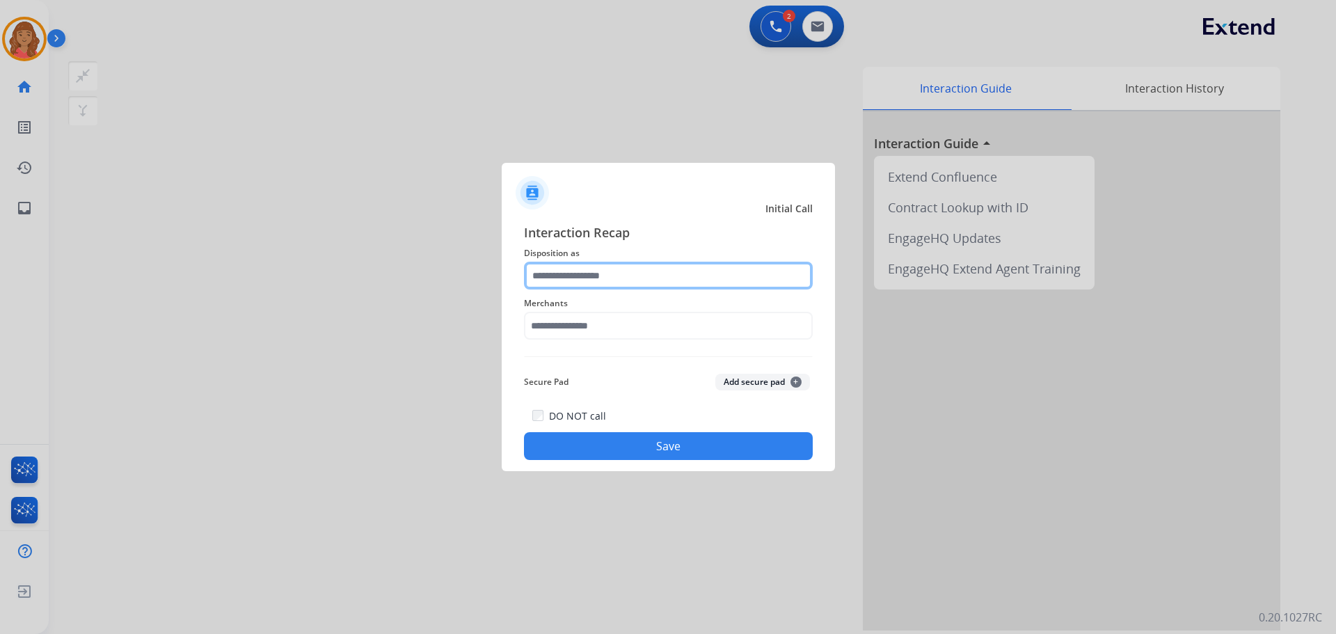
click at [595, 276] on input "text" at bounding box center [668, 276] width 289 height 28
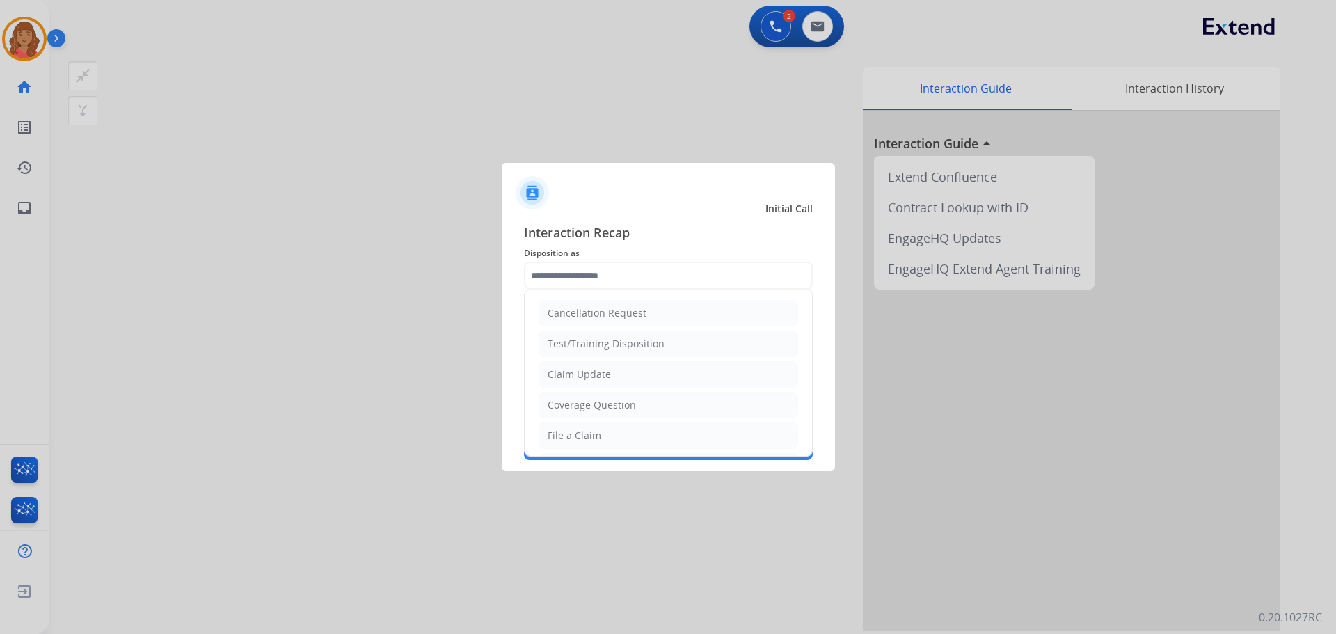
click at [571, 377] on div "Claim Update" at bounding box center [579, 375] width 63 height 14
type input "**********"
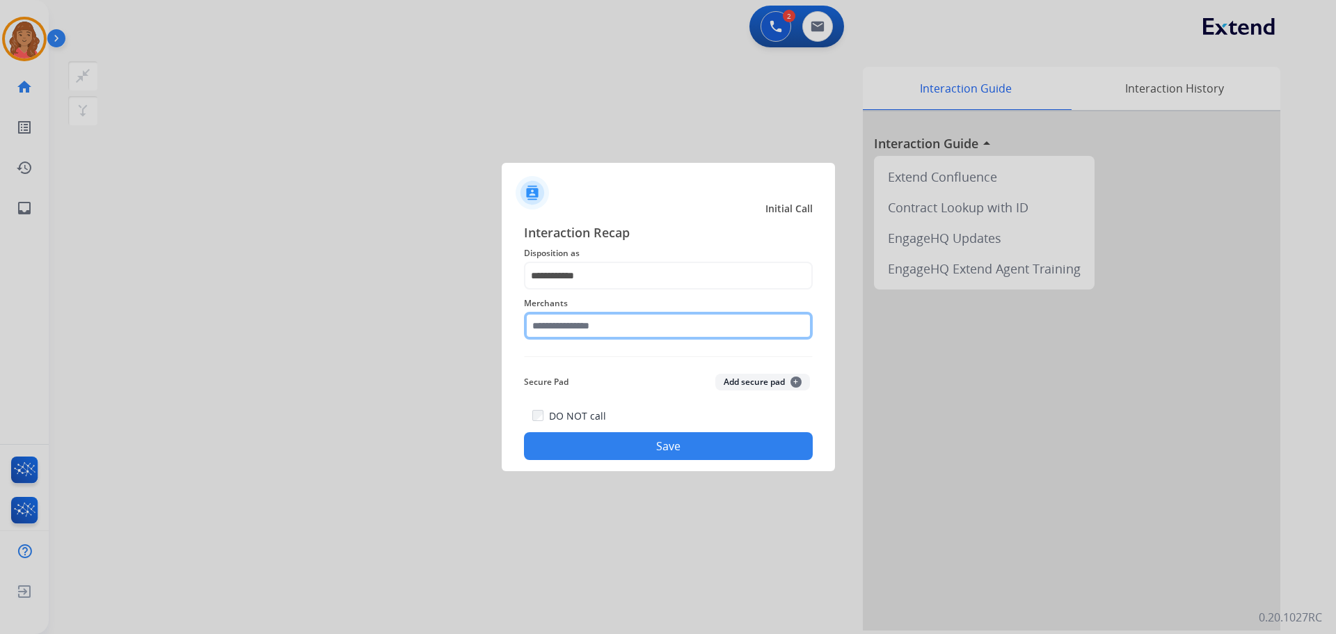
click at [580, 324] on input "text" at bounding box center [668, 326] width 289 height 28
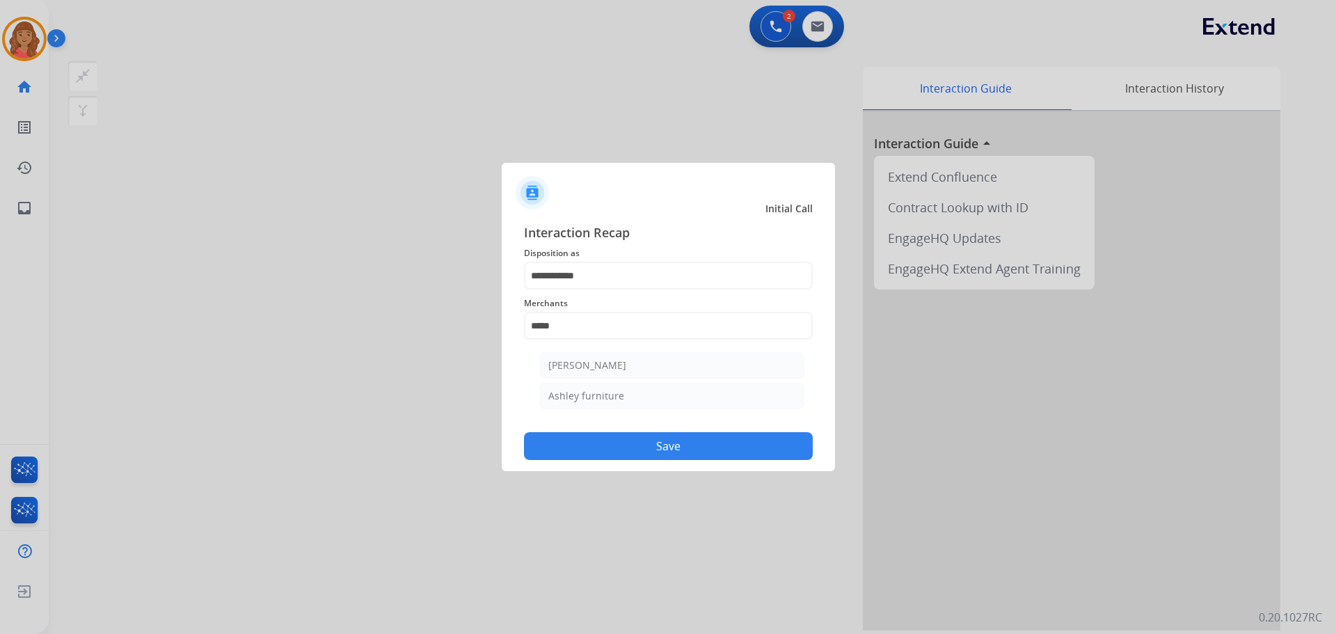
click at [590, 388] on li "Ashley furniture" at bounding box center [671, 396] width 265 height 26
type input "**********"
drag, startPoint x: 615, startPoint y: 444, endPoint x: 621, endPoint y: 413, distance: 31.9
click at [615, 443] on button "Save" at bounding box center [668, 446] width 289 height 28
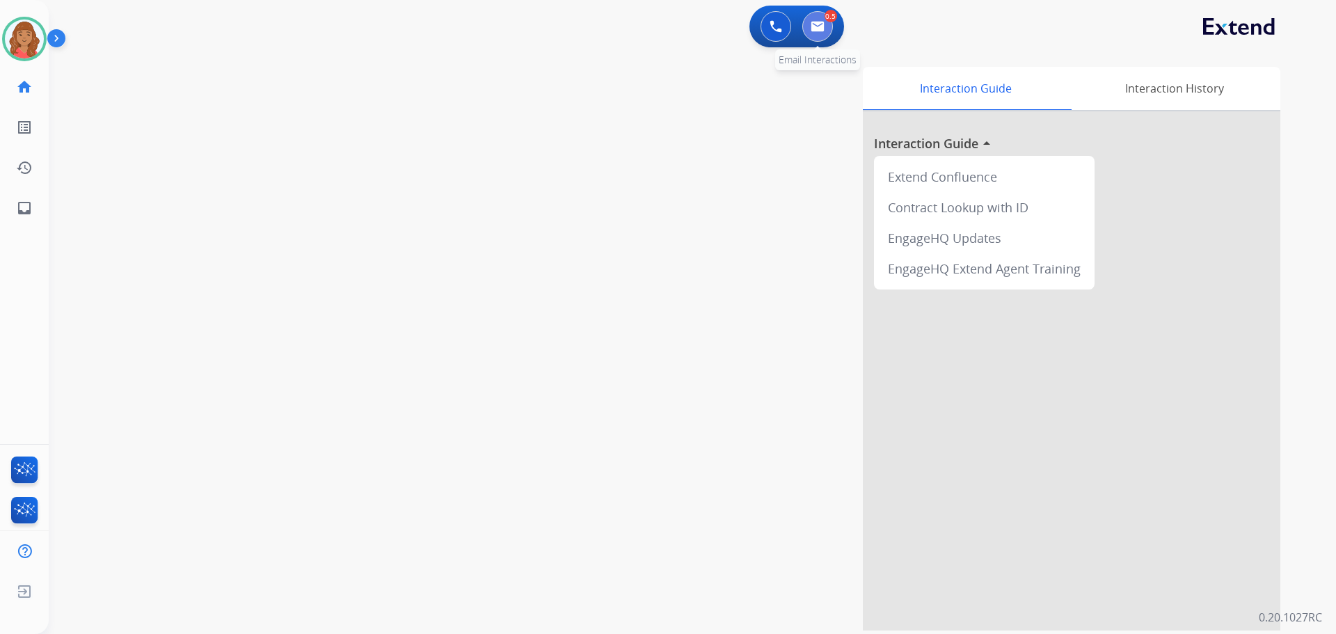
click at [819, 29] on img at bounding box center [818, 26] width 14 height 11
select select "**********"
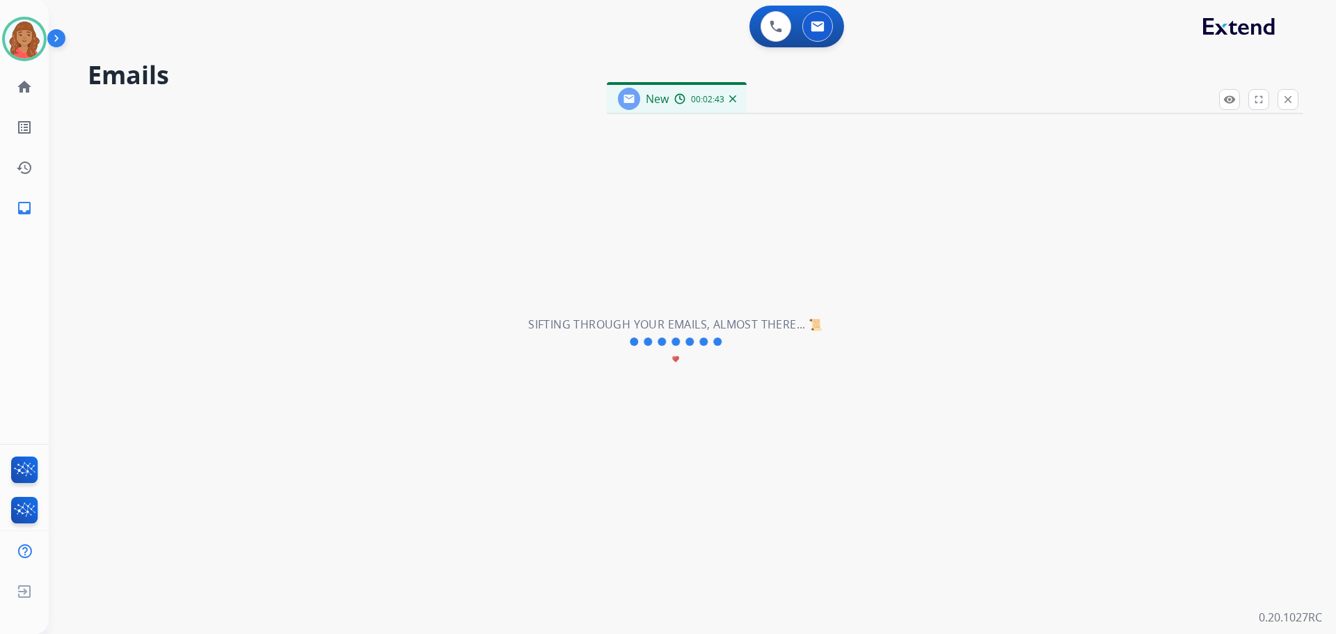
select select "**********"
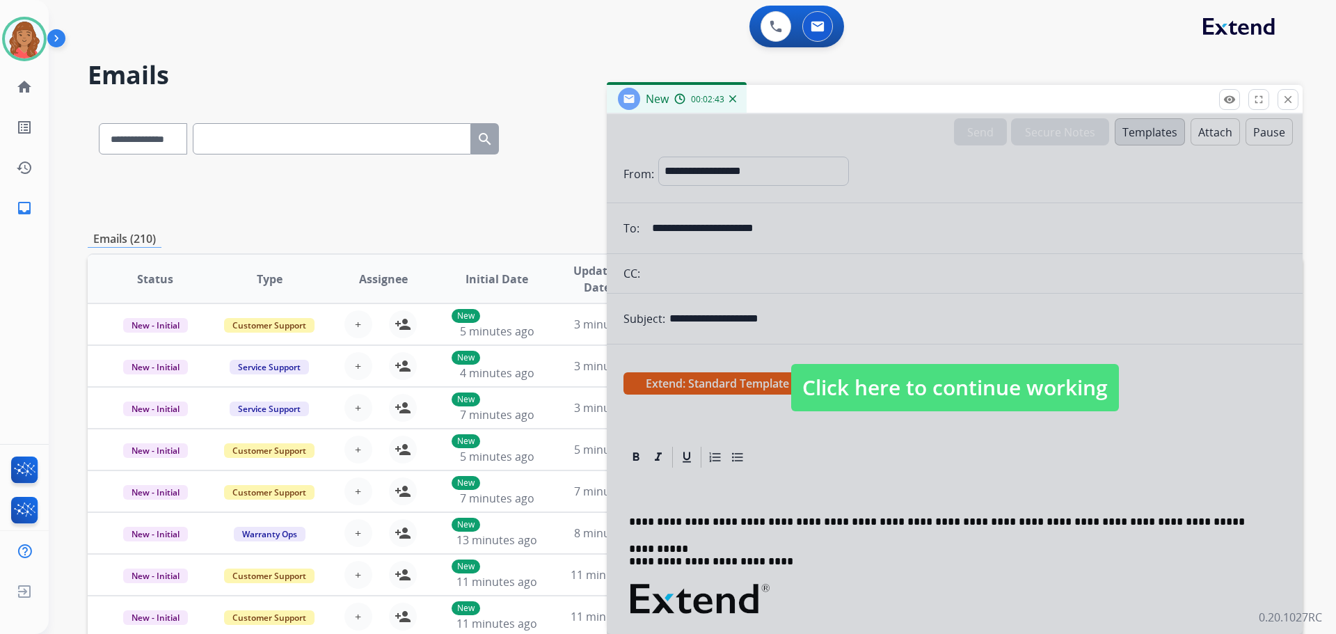
click at [949, 414] on div at bounding box center [955, 374] width 696 height 520
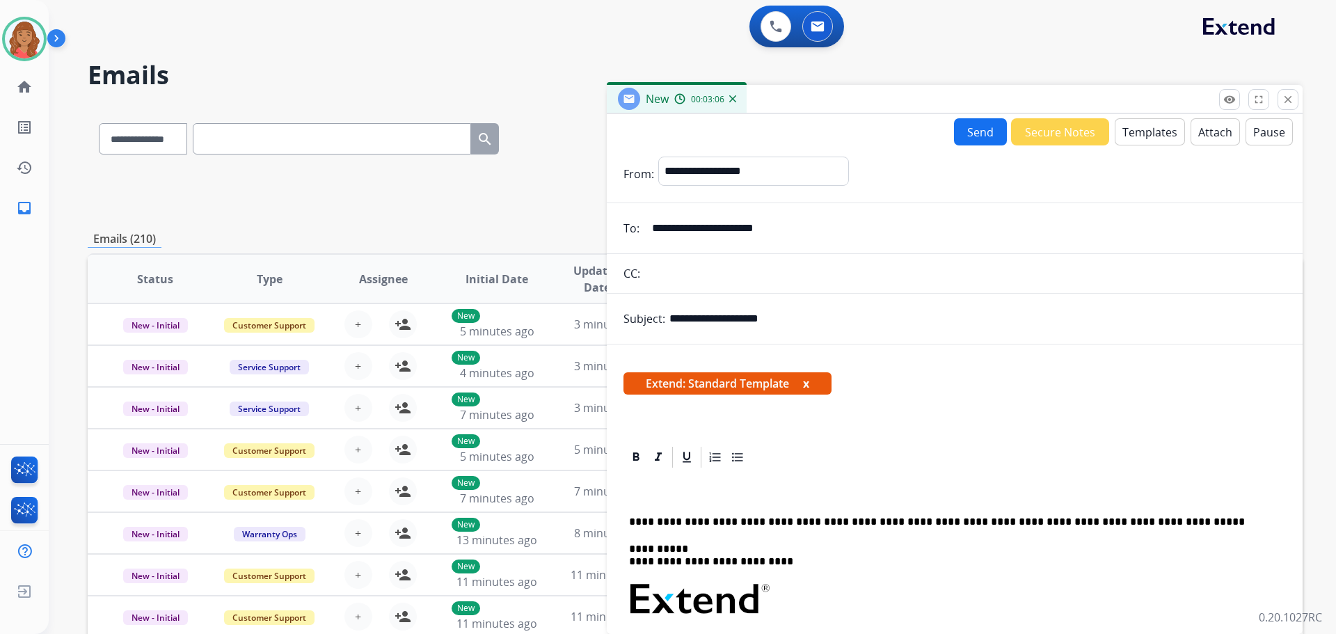
click at [1023, 442] on div "**********" at bounding box center [955, 593] width 696 height 497
click at [1142, 130] on button "Templates" at bounding box center [1150, 131] width 70 height 27
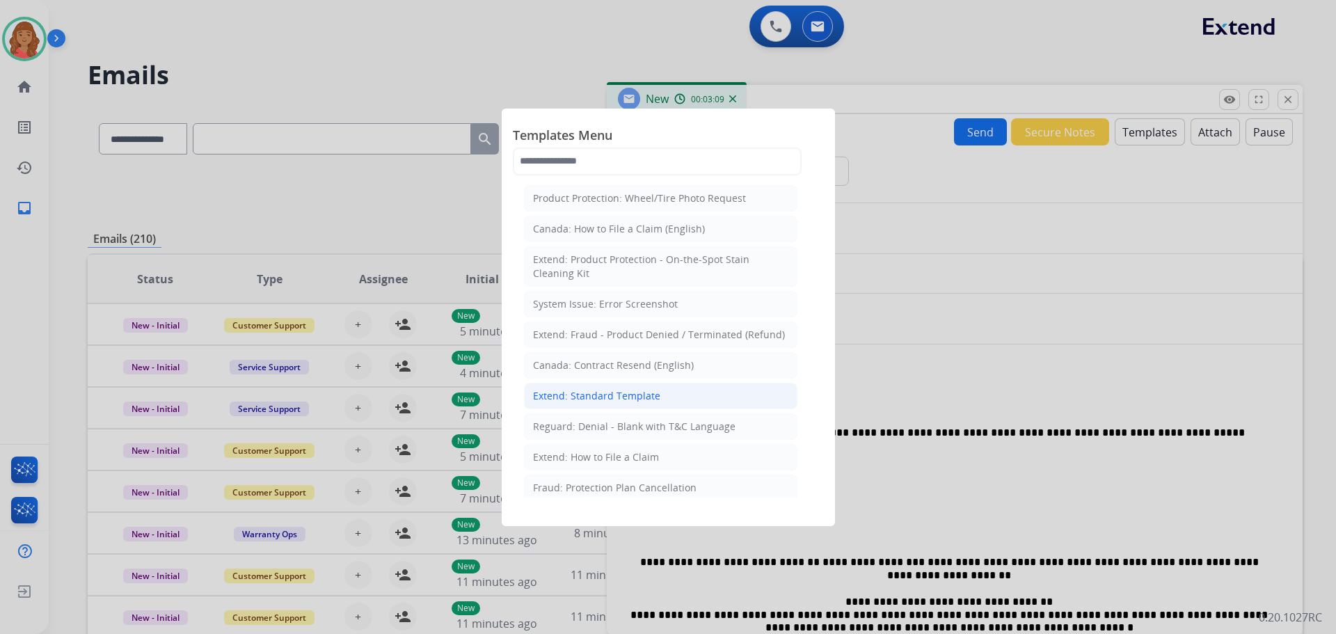
click at [623, 386] on li "Extend: Standard Template" at bounding box center [661, 396] width 274 height 26
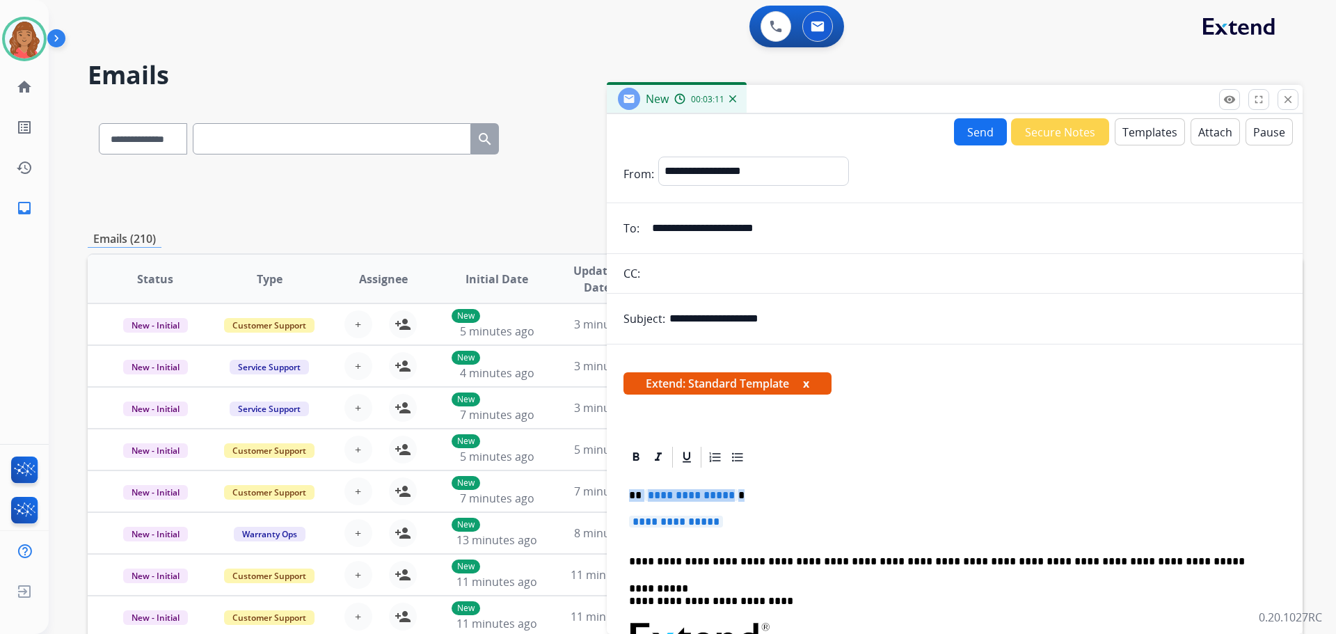
drag, startPoint x: 748, startPoint y: 524, endPoint x: 631, endPoint y: 480, distance: 125.1
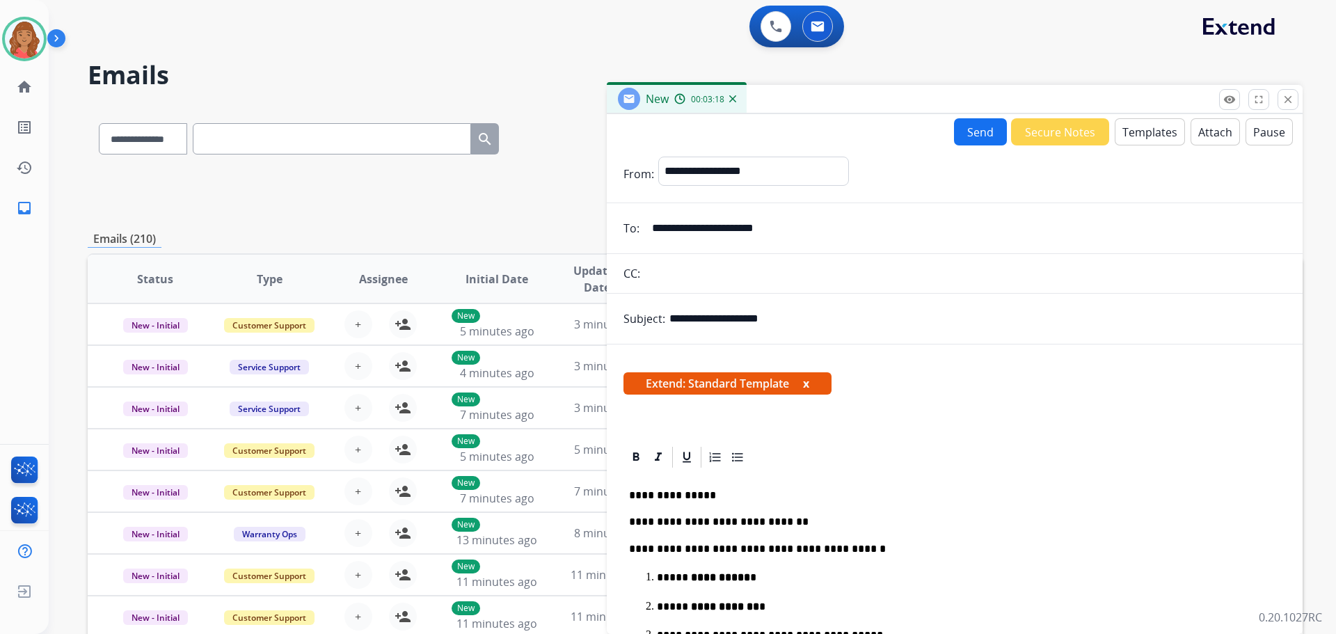
click at [961, 129] on button "Send" at bounding box center [980, 131] width 53 height 27
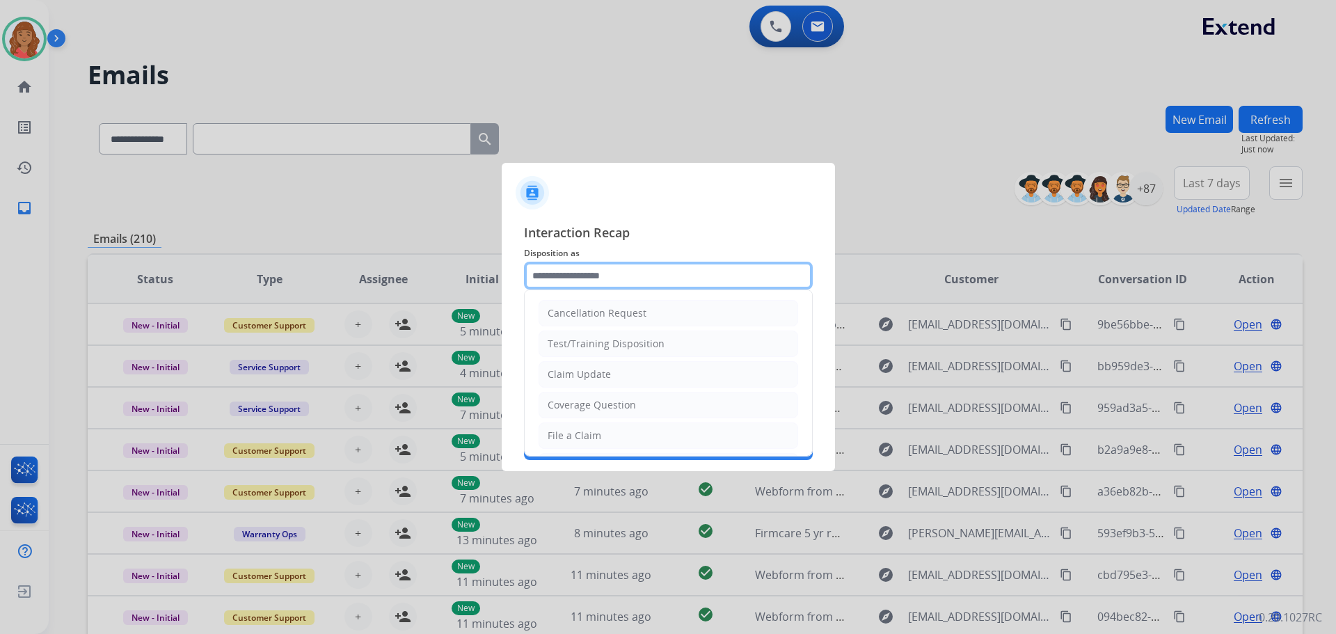
drag, startPoint x: 551, startPoint y: 281, endPoint x: 550, endPoint y: 294, distance: 13.3
click at [553, 281] on input "text" at bounding box center [668, 276] width 289 height 28
drag, startPoint x: 562, startPoint y: 379, endPoint x: 553, endPoint y: 371, distance: 11.9
click at [564, 375] on div "Claim Update" at bounding box center [579, 375] width 63 height 14
type input "**********"
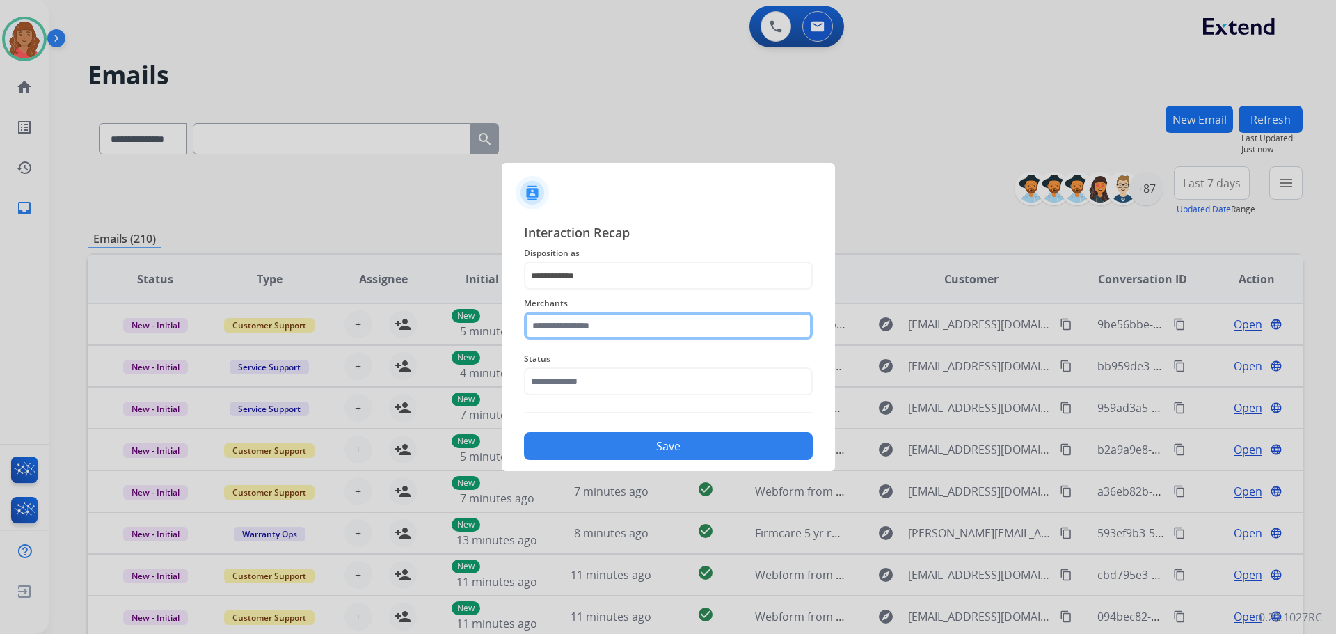
click at [562, 328] on input "text" at bounding box center [668, 326] width 289 height 28
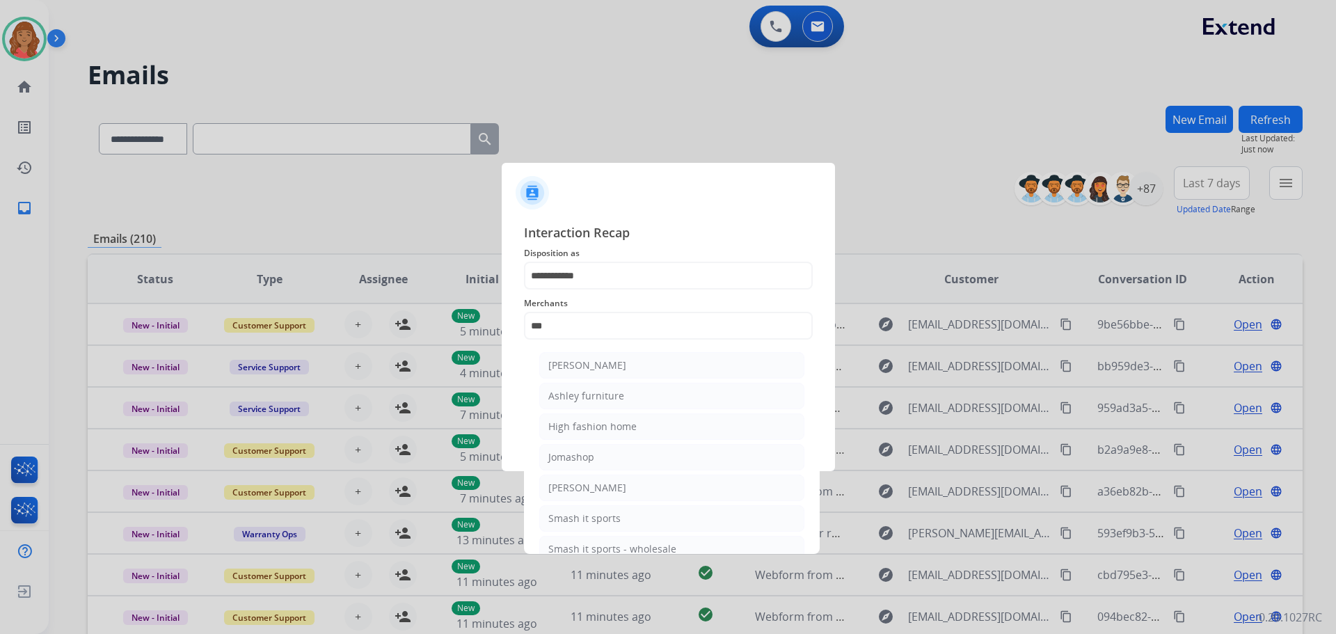
drag, startPoint x: 574, startPoint y: 396, endPoint x: 567, endPoint y: 377, distance: 20.5
click at [574, 396] on div "Ashley furniture" at bounding box center [587, 396] width 76 height 14
type input "**********"
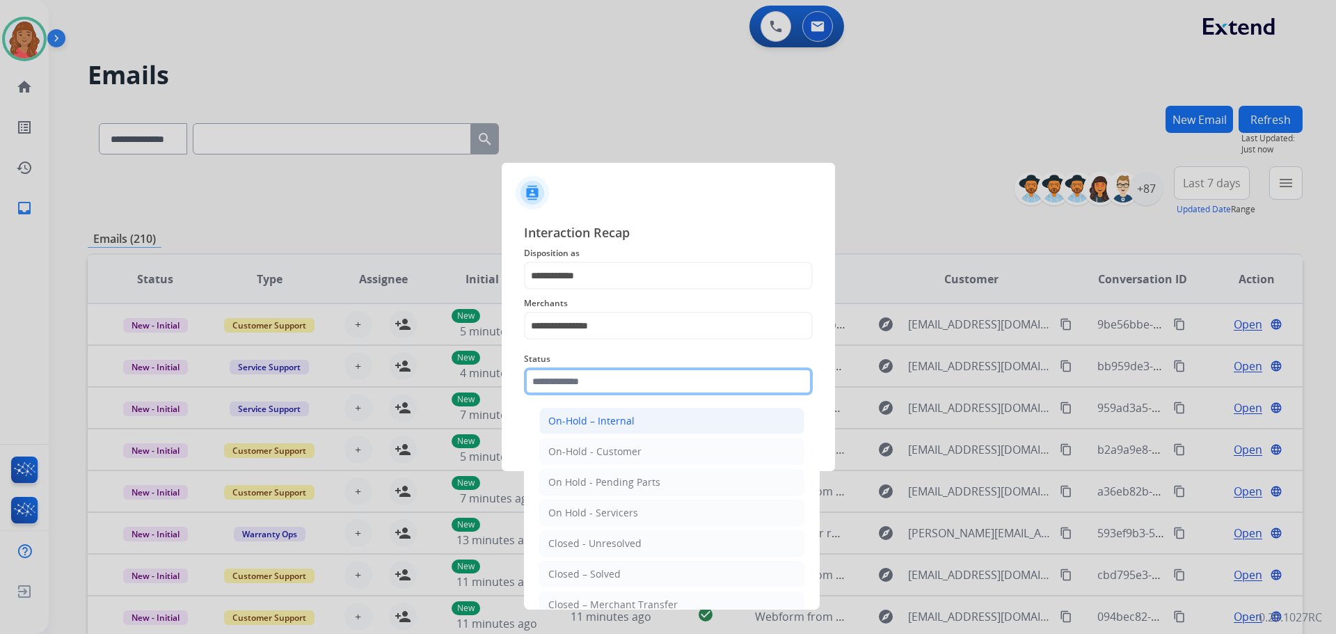
drag, startPoint x: 564, startPoint y: 384, endPoint x: 569, endPoint y: 423, distance: 38.6
click at [565, 386] on input "text" at bounding box center [668, 382] width 289 height 28
drag, startPoint x: 571, startPoint y: 570, endPoint x: 589, endPoint y: 533, distance: 41.7
click at [572, 569] on div "Closed – Solved" at bounding box center [585, 574] width 72 height 14
type input "**********"
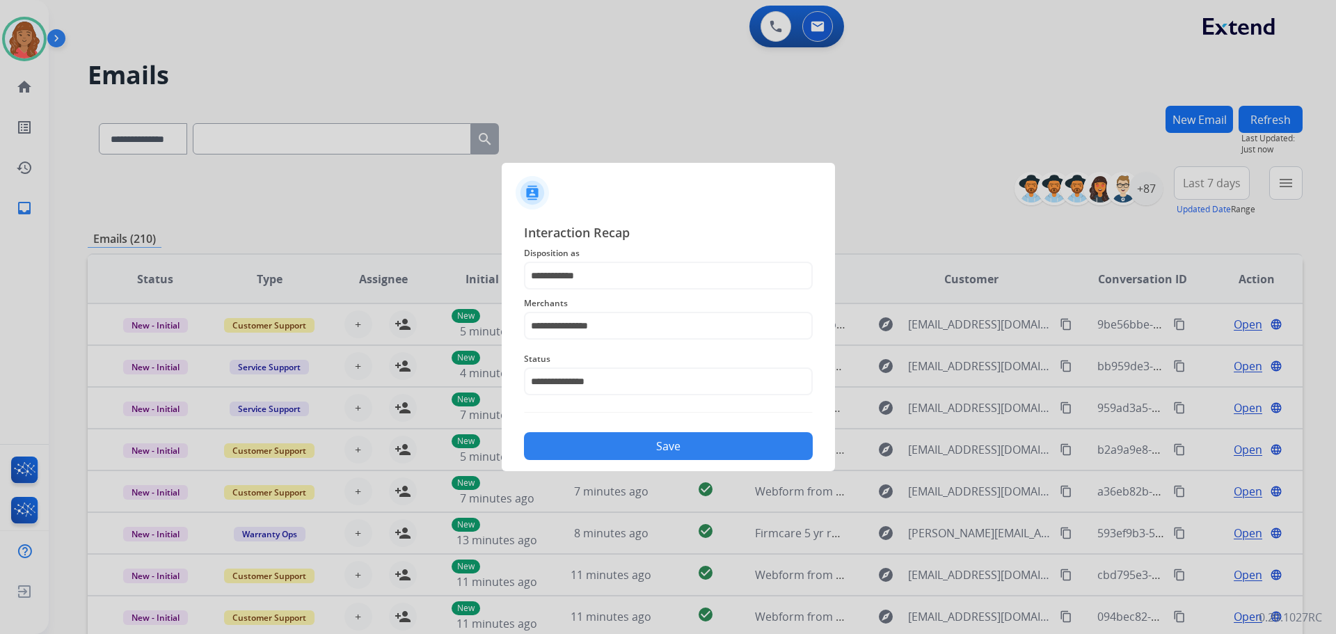
click at [611, 449] on button "Save" at bounding box center [668, 446] width 289 height 28
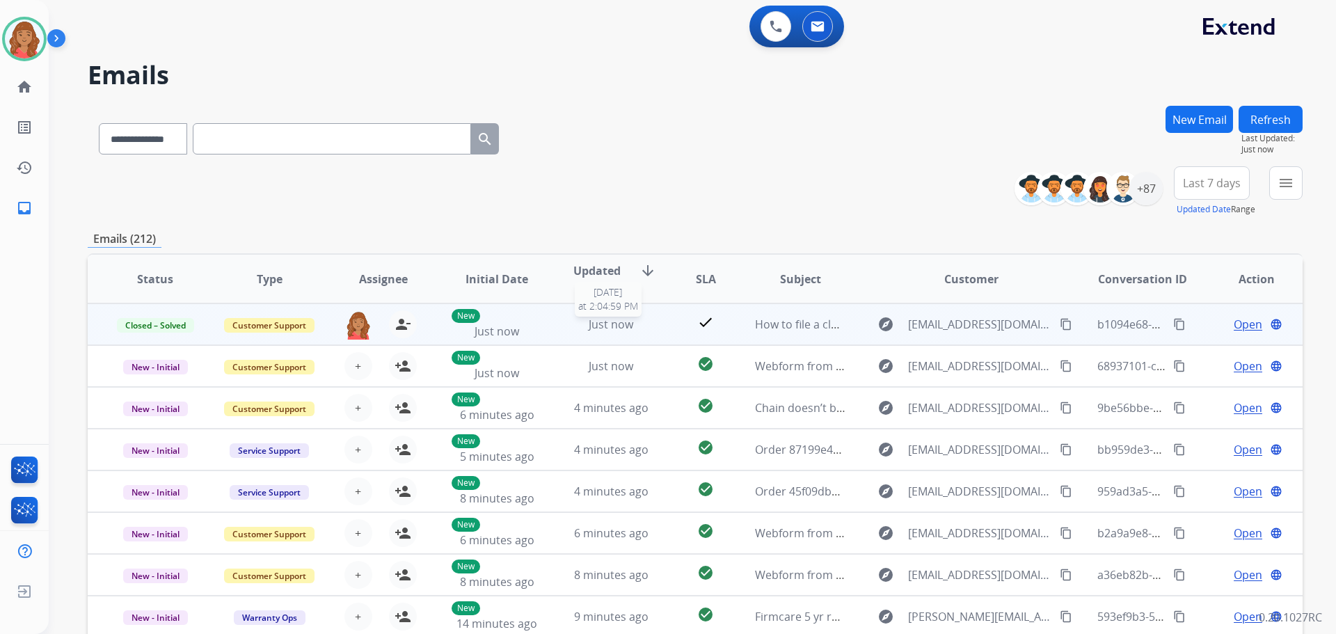
click at [570, 330] on div "Just now" at bounding box center [611, 324] width 91 height 17
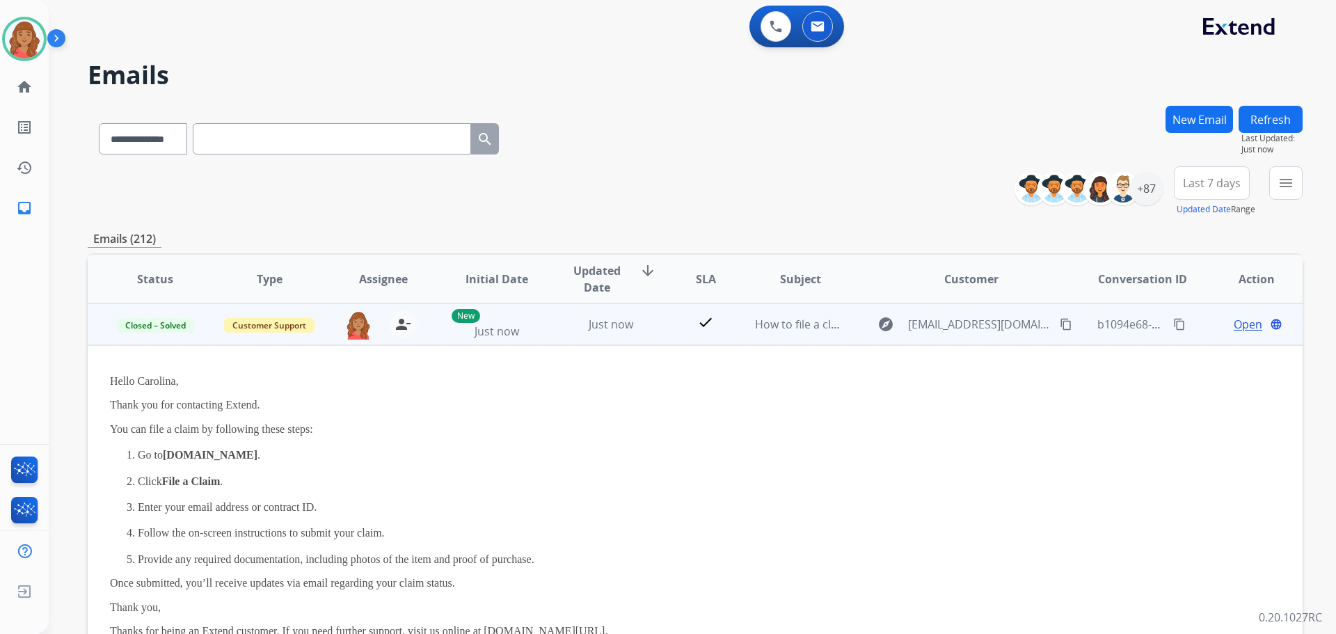
click at [549, 326] on td "Just now" at bounding box center [601, 324] width 114 height 42
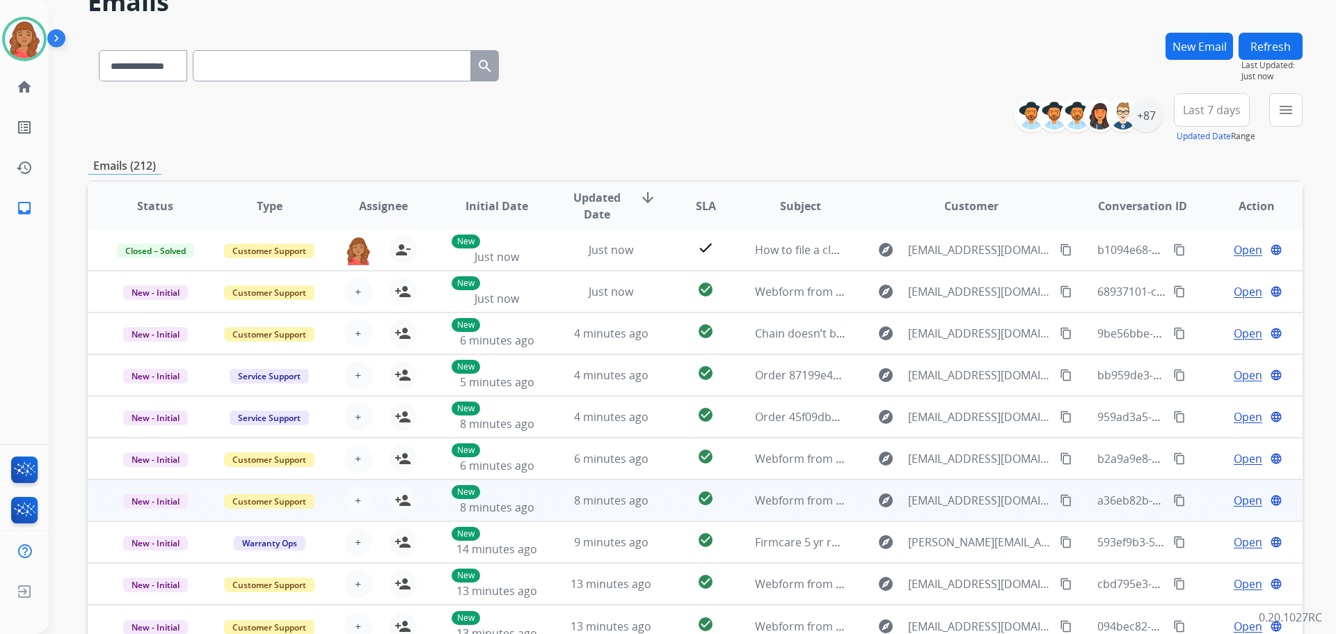
scroll to position [158, 0]
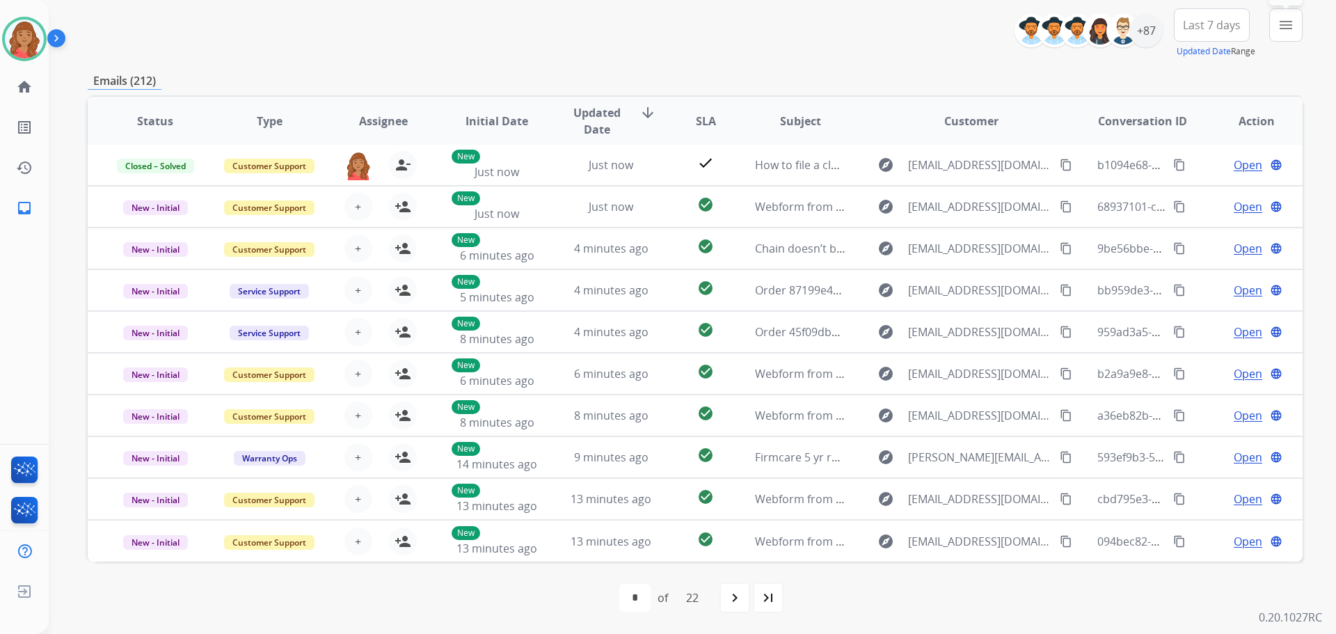
drag, startPoint x: 1280, startPoint y: 31, endPoint x: 1277, endPoint y: 40, distance: 9.7
click at [1280, 31] on mat-icon "menu" at bounding box center [1286, 25] width 17 height 17
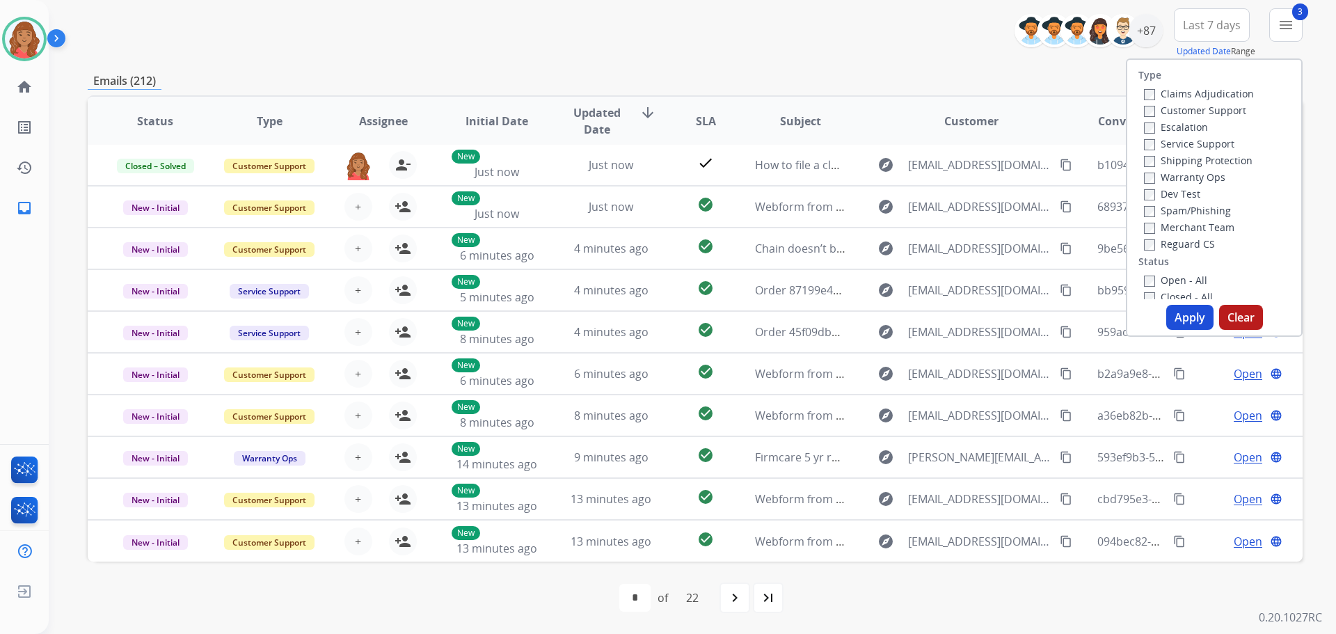
click at [1144, 275] on label "Open - All" at bounding box center [1175, 280] width 63 height 13
click at [1176, 317] on button "Apply" at bounding box center [1190, 317] width 47 height 25
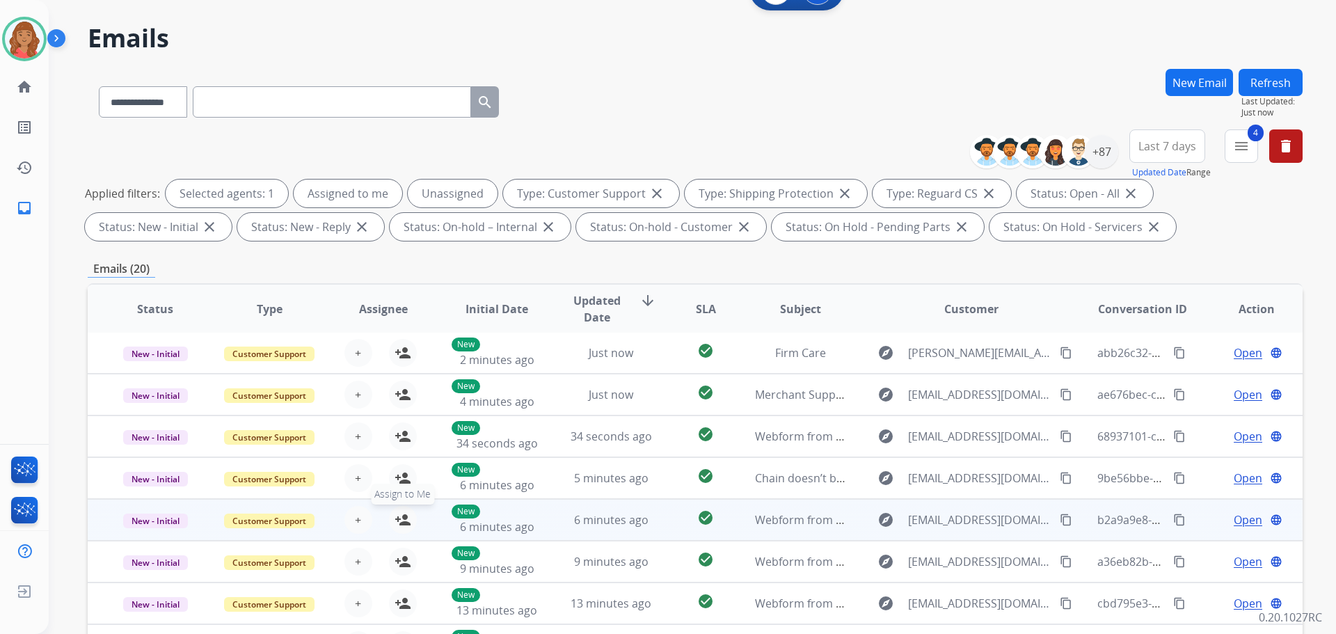
scroll to position [225, 0]
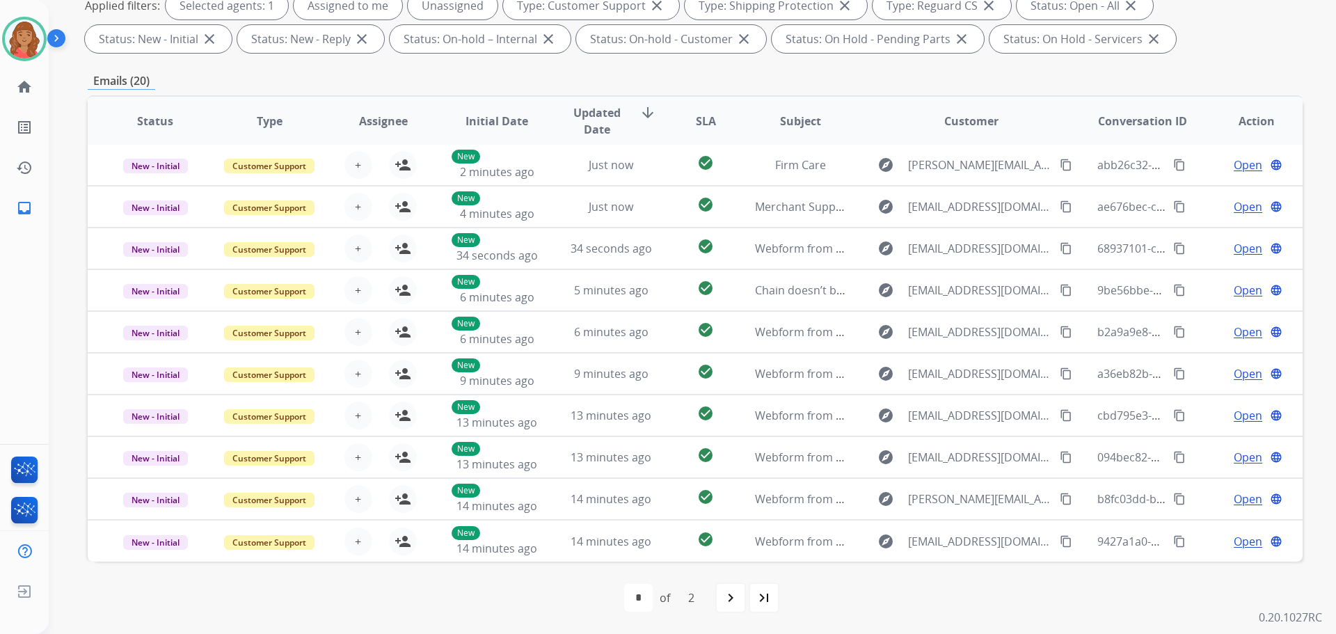
drag, startPoint x: 726, startPoint y: 598, endPoint x: 716, endPoint y: 597, distance: 9.8
click at [726, 597] on mat-icon "navigate_next" at bounding box center [731, 598] width 17 height 17
select select "*"
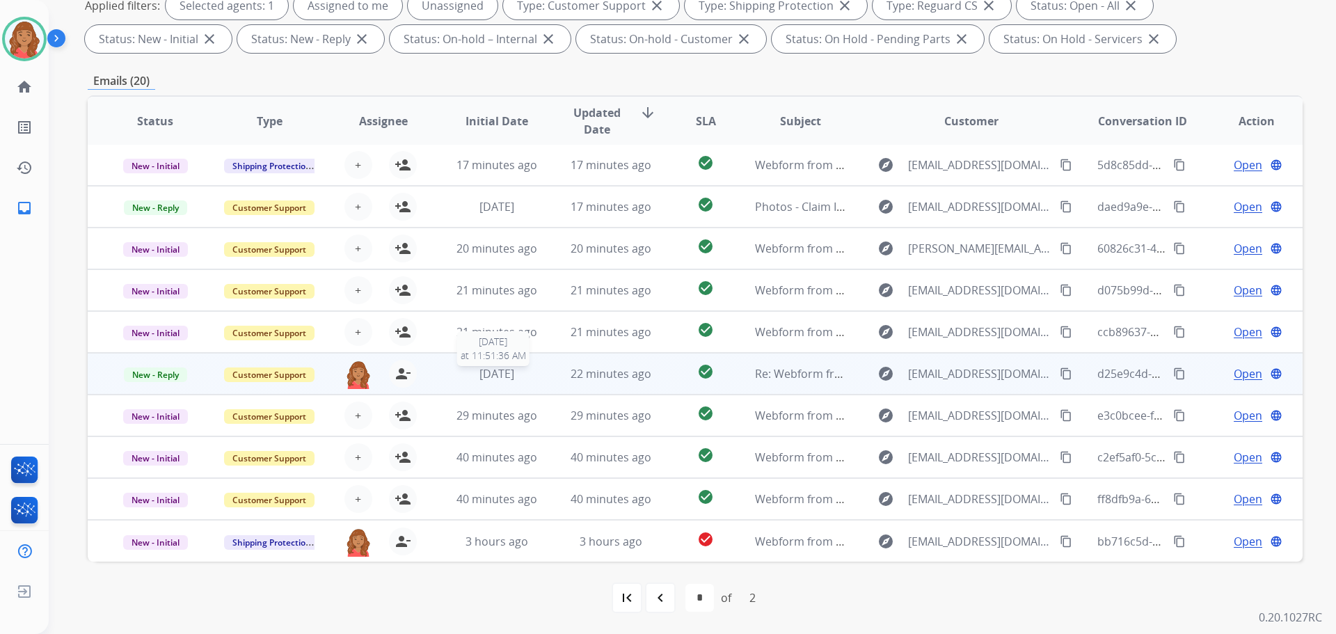
click at [492, 374] on span "[DATE]" at bounding box center [497, 373] width 35 height 15
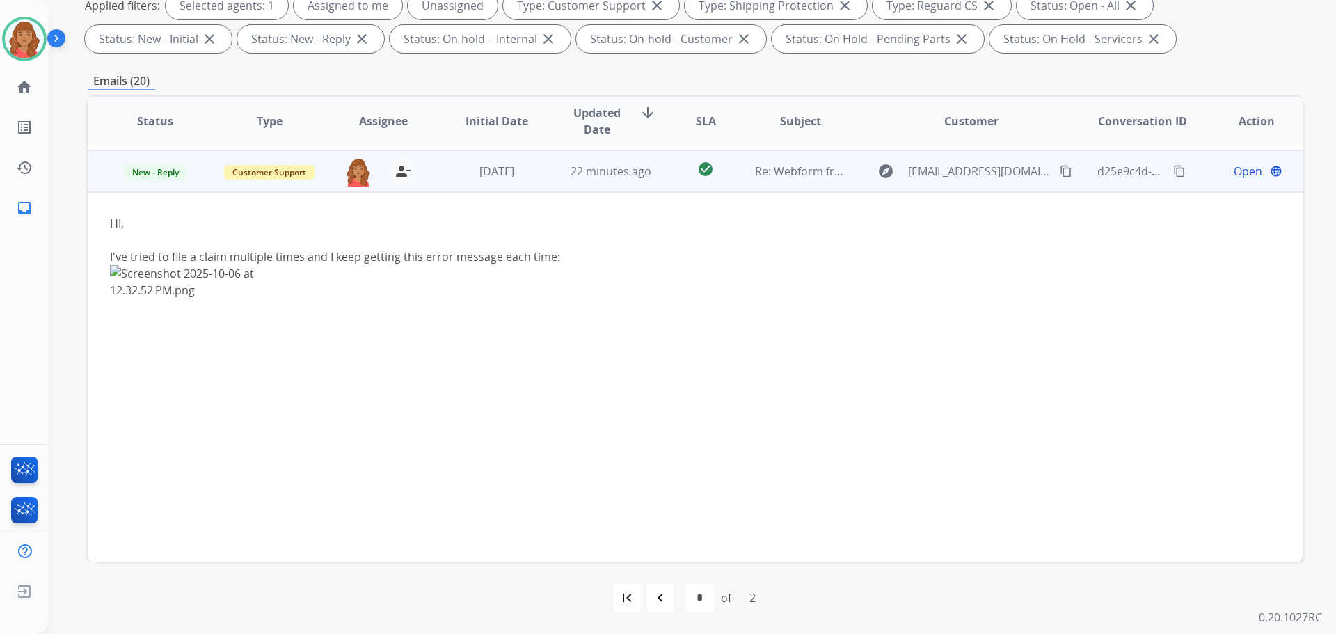
scroll to position [209, 0]
click at [593, 171] on span "22 minutes ago" at bounding box center [611, 166] width 81 height 15
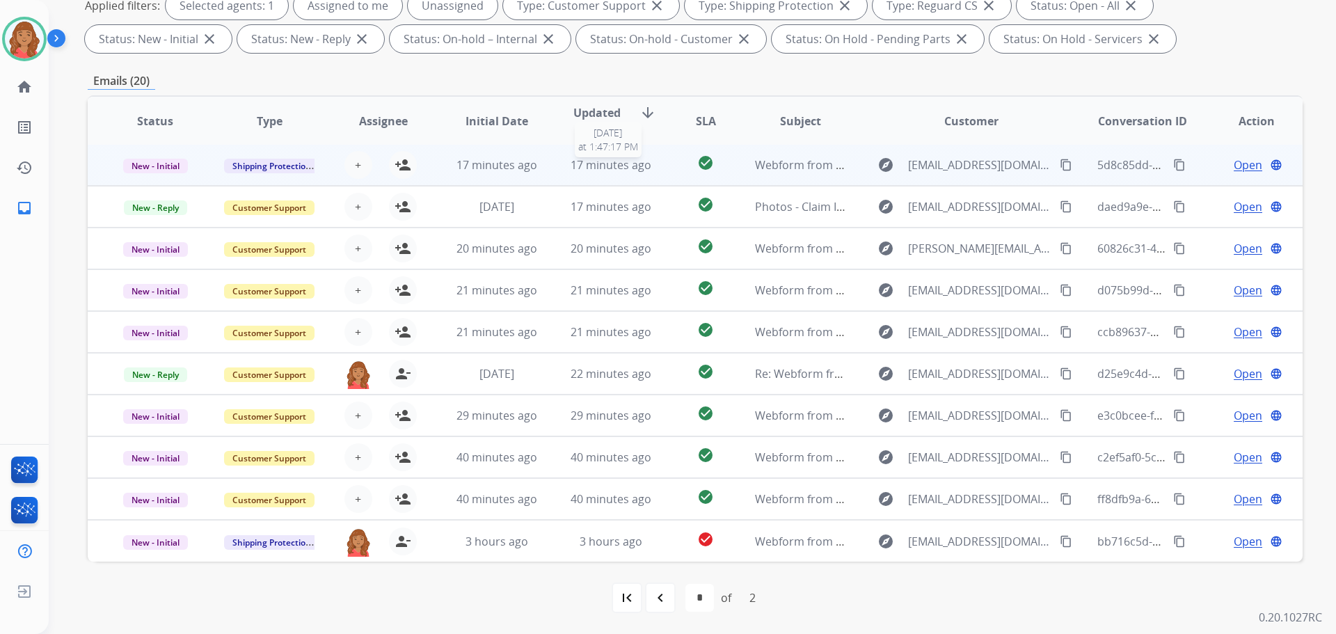
scroll to position [1, 0]
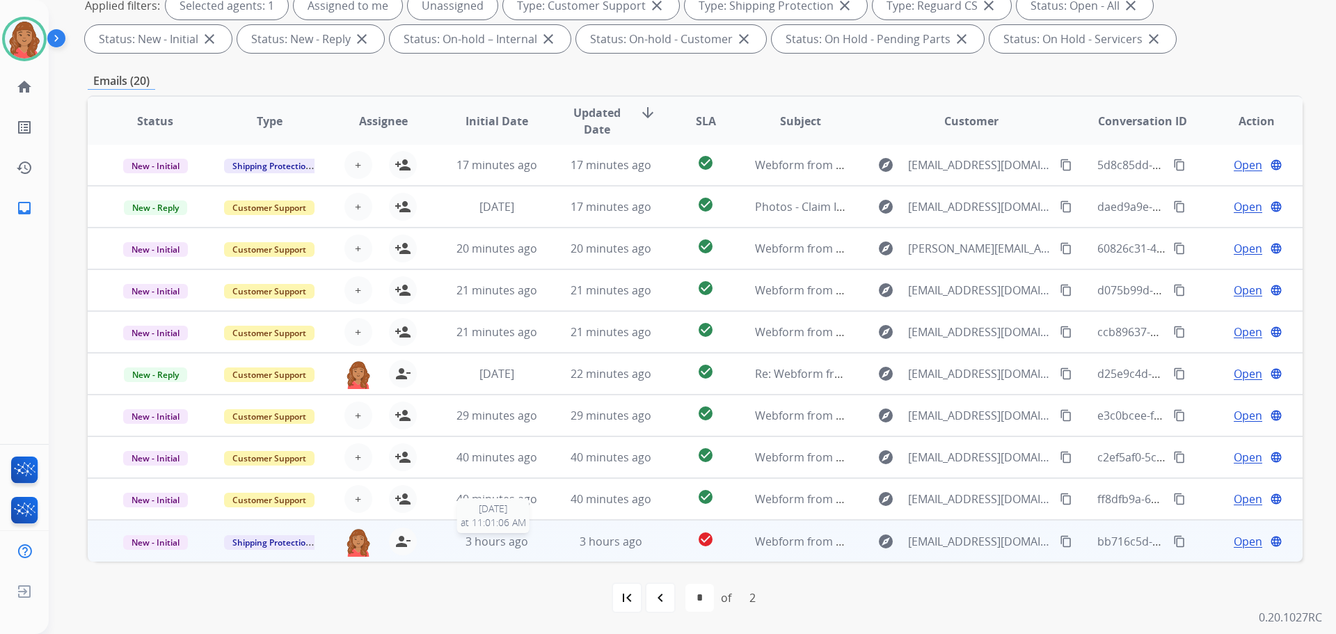
click at [466, 547] on span "3 hours ago" at bounding box center [497, 541] width 63 height 15
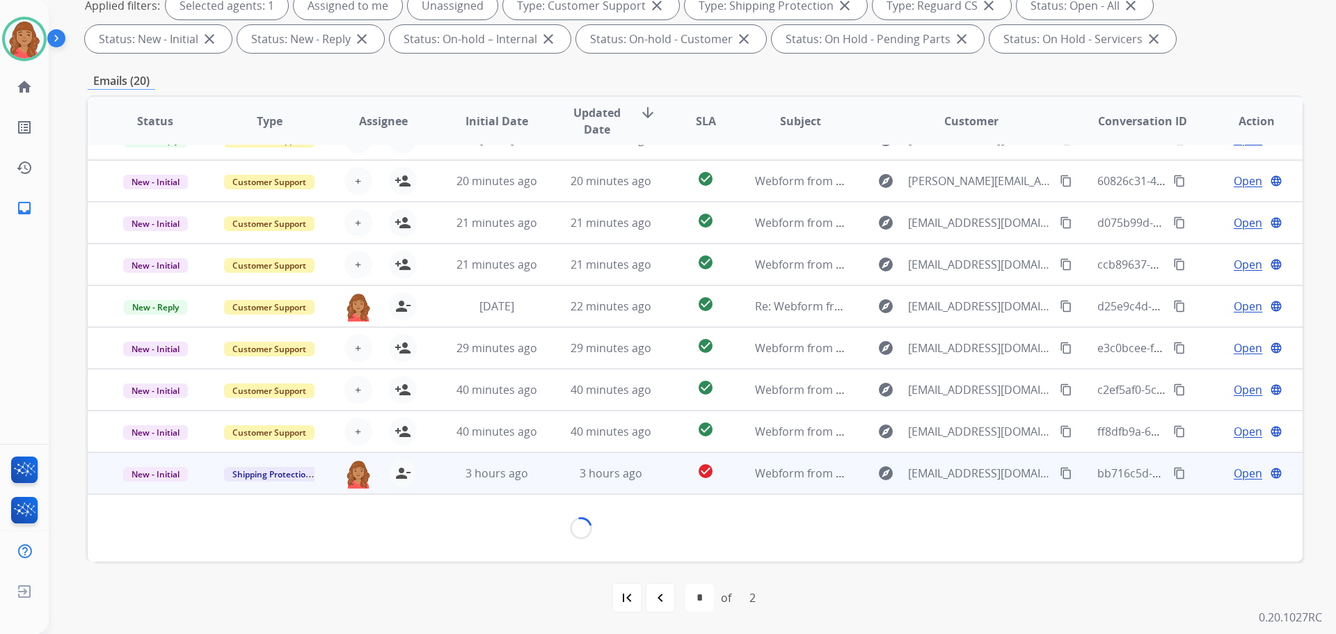
scroll to position [63, 0]
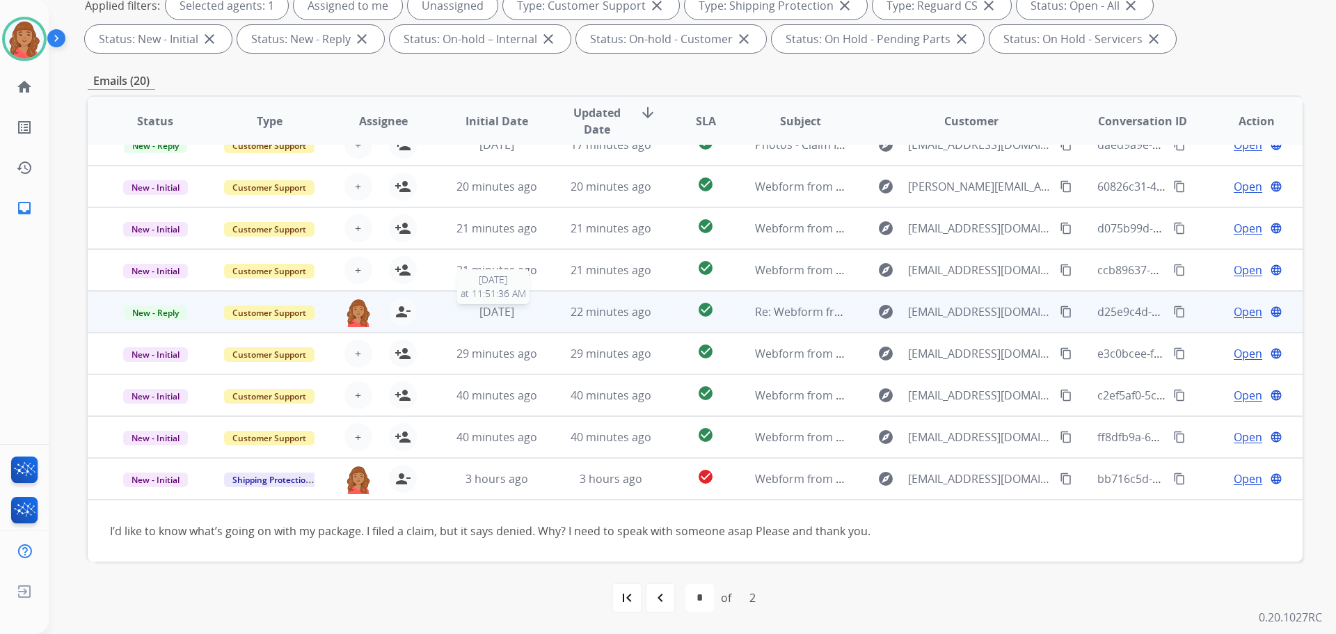
click at [480, 308] on span "[DATE]" at bounding box center [497, 311] width 35 height 15
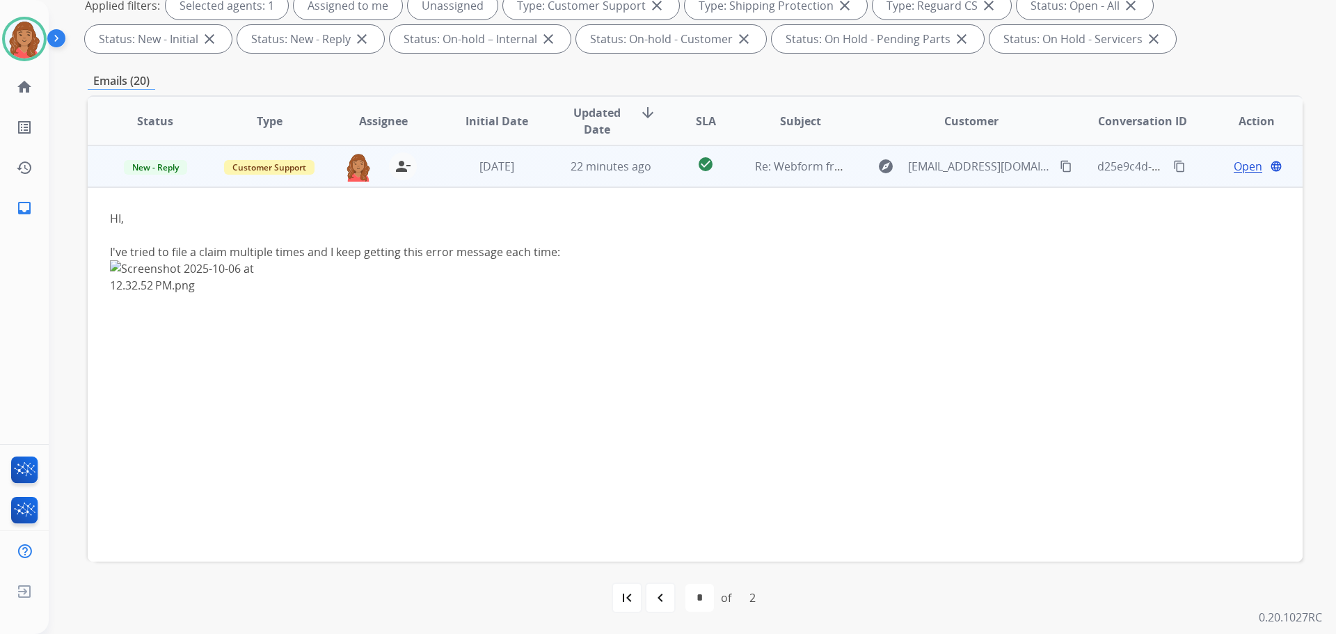
drag, startPoint x: 1050, startPoint y: 166, endPoint x: 1025, endPoint y: 167, distance: 25.1
click at [1060, 166] on mat-icon "content_copy" at bounding box center [1066, 166] width 13 height 13
click at [1234, 167] on span "Open" at bounding box center [1248, 166] width 29 height 17
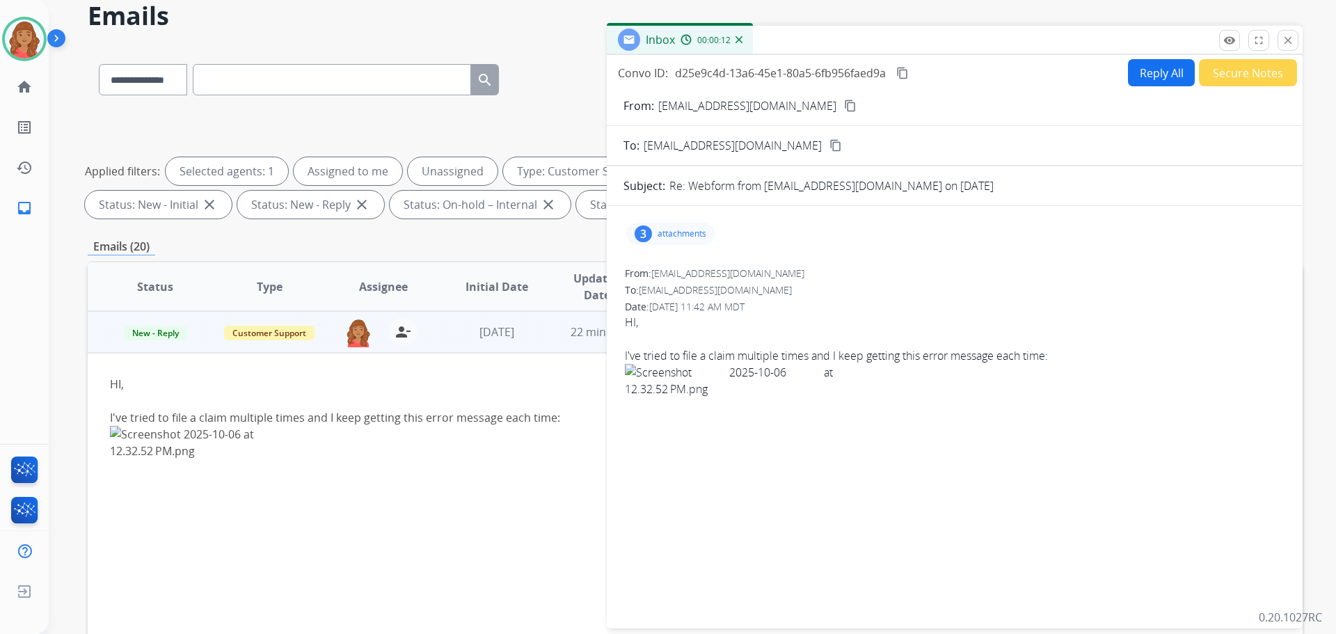
scroll to position [0, 0]
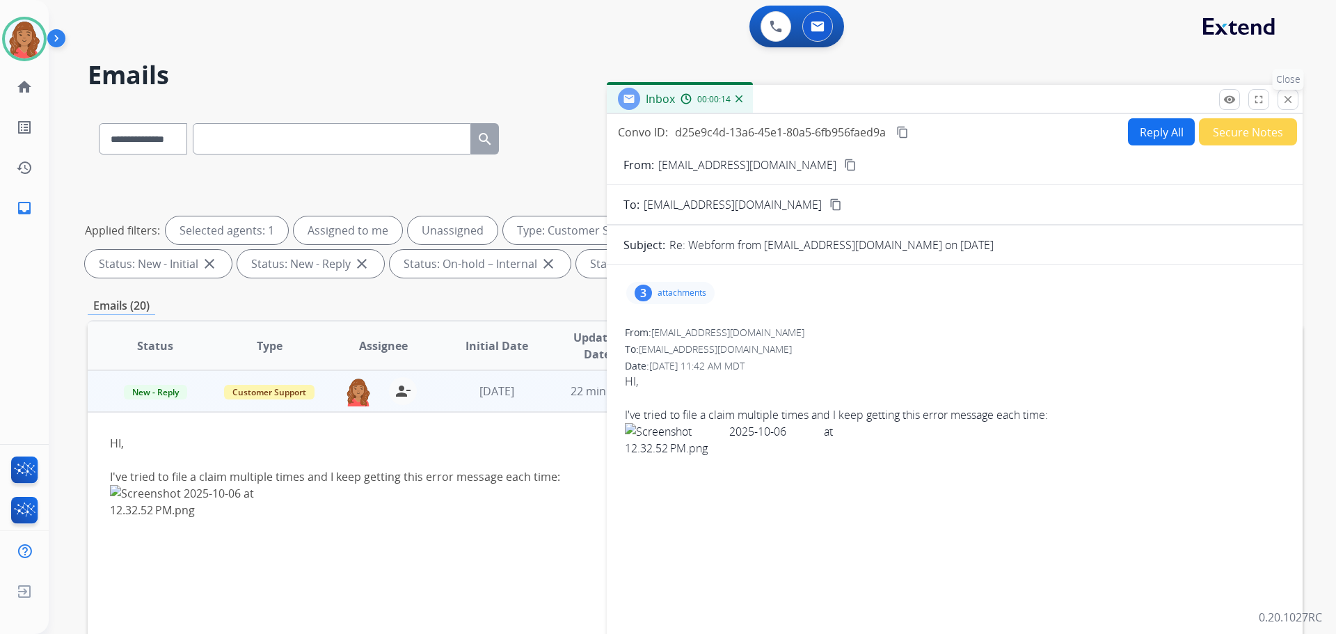
click at [1288, 103] on mat-icon "close" at bounding box center [1288, 99] width 13 height 13
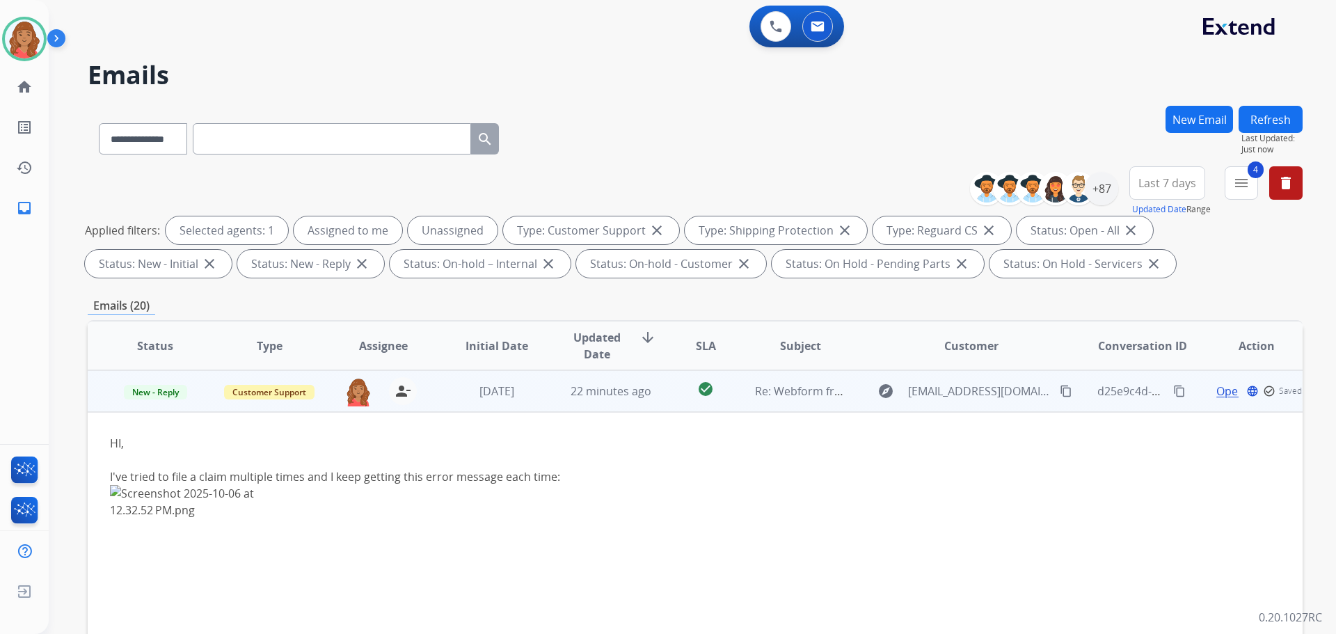
click at [1060, 388] on mat-icon "content_copy" at bounding box center [1066, 391] width 13 height 13
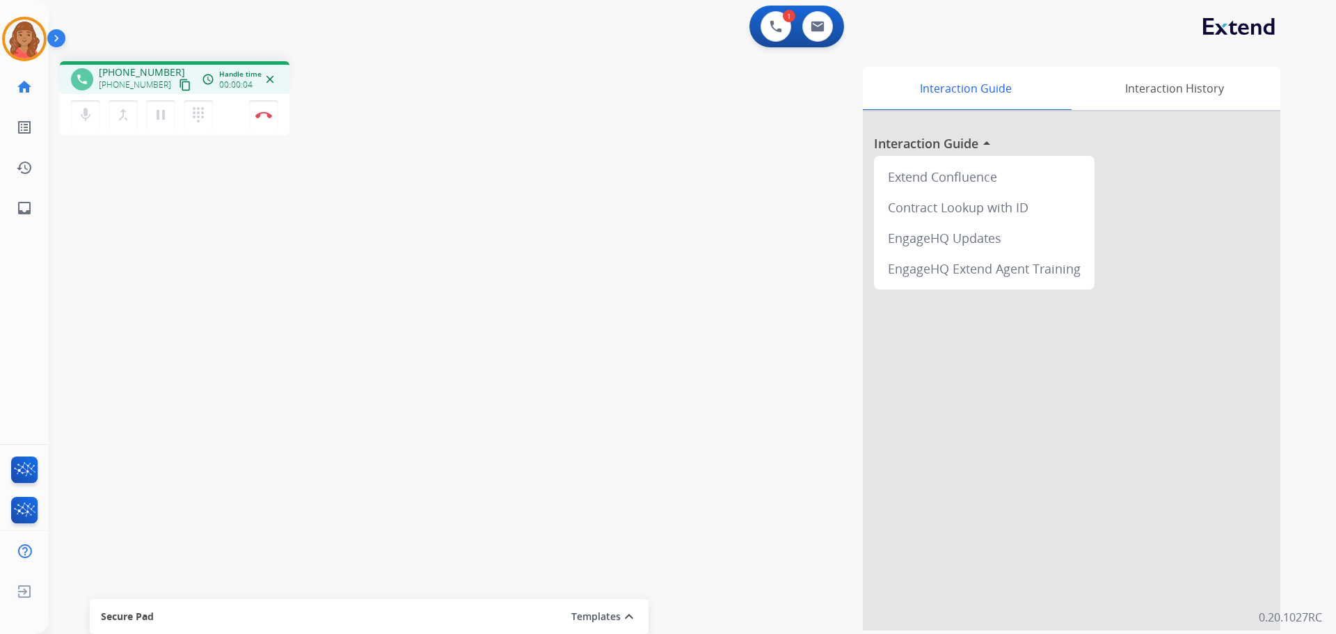
drag, startPoint x: 165, startPoint y: 83, endPoint x: 150, endPoint y: 89, distance: 15.9
click at [179, 82] on mat-icon "content_copy" at bounding box center [185, 85] width 13 height 13
click at [203, 118] on mat-icon "dialpad" at bounding box center [198, 115] width 17 height 17
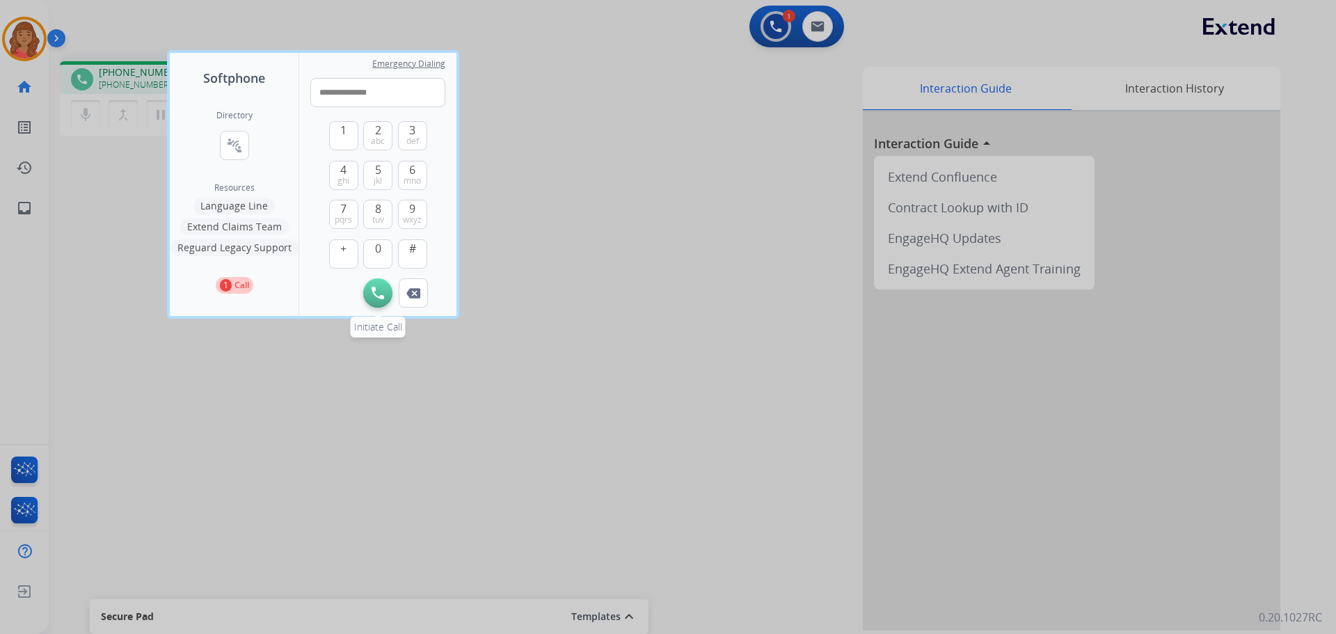
type input "**********"
click at [372, 287] on img at bounding box center [378, 293] width 13 height 13
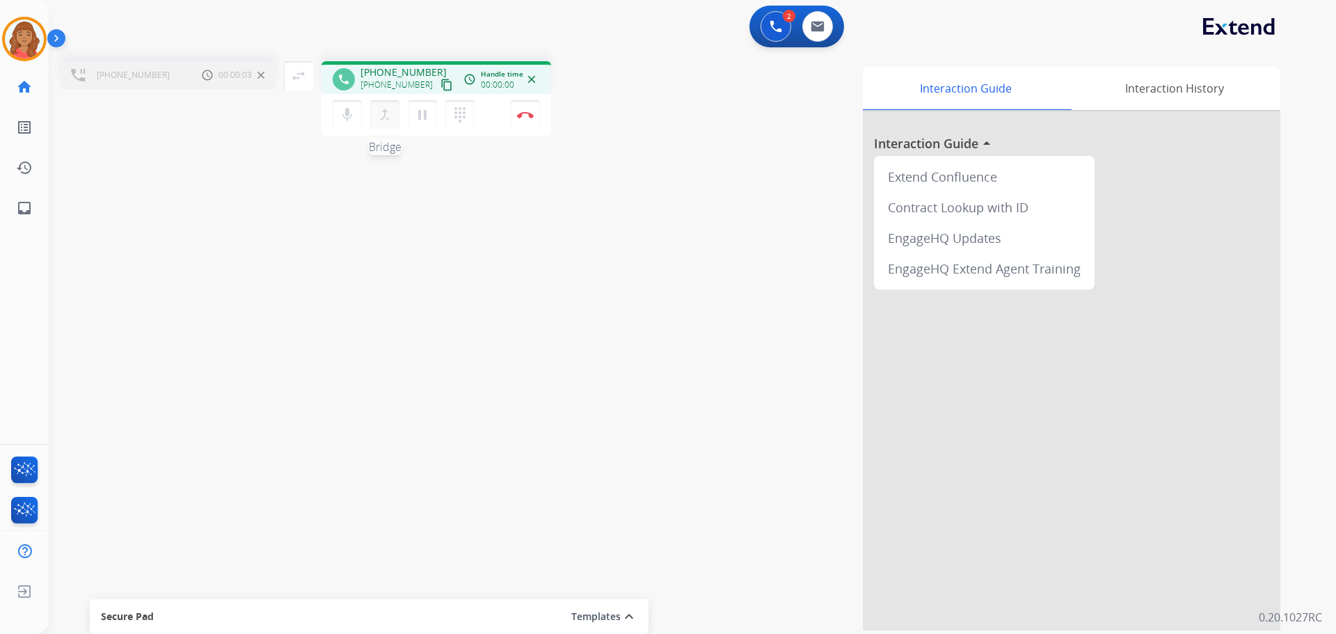
drag, startPoint x: 386, startPoint y: 116, endPoint x: 396, endPoint y: 116, distance: 10.4
click at [388, 116] on mat-icon "merge_type" at bounding box center [385, 115] width 17 height 17
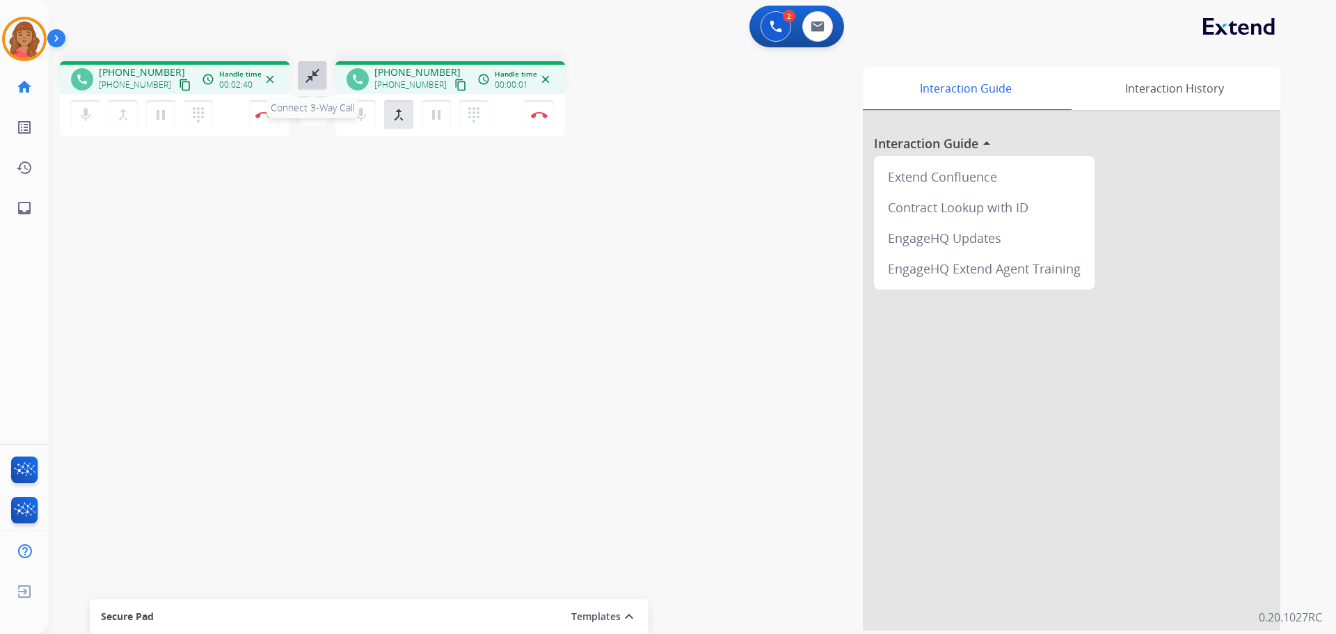
click at [322, 74] on button "close_fullscreen Connect 3-Way Call" at bounding box center [312, 75] width 29 height 29
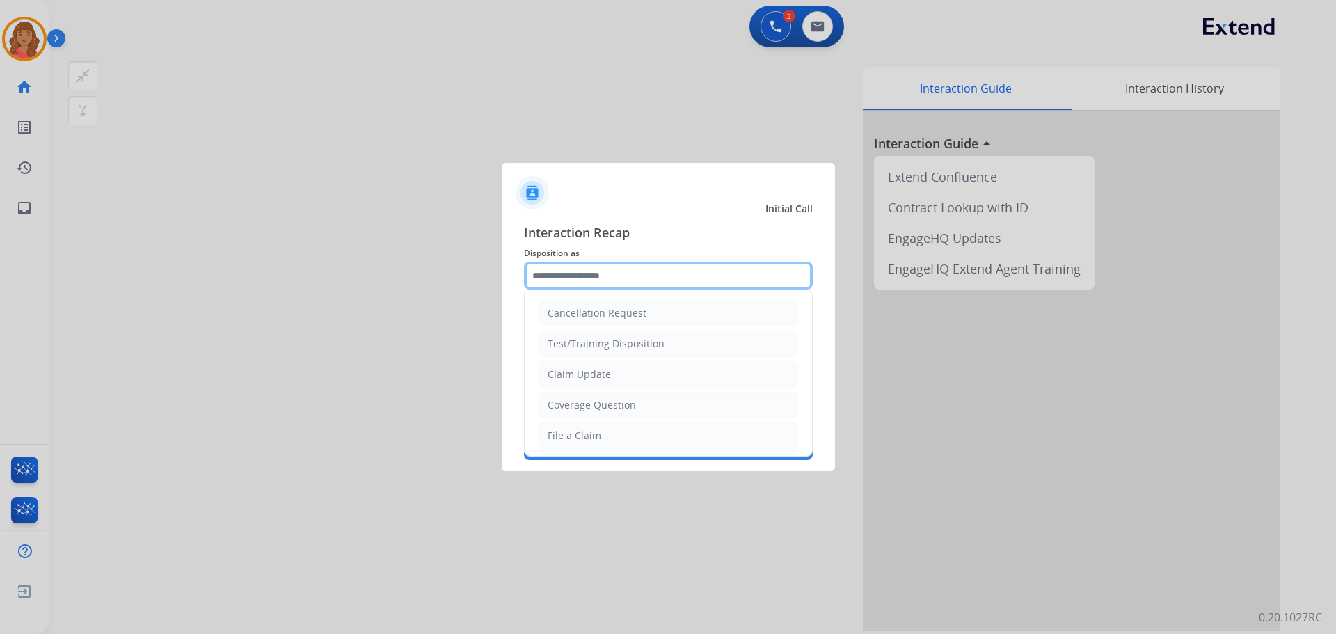
click at [574, 282] on input "text" at bounding box center [668, 276] width 289 height 28
drag, startPoint x: 576, startPoint y: 377, endPoint x: 538, endPoint y: 356, distance: 43.9
click at [574, 372] on div "Claim Update" at bounding box center [579, 375] width 63 height 14
type input "**********"
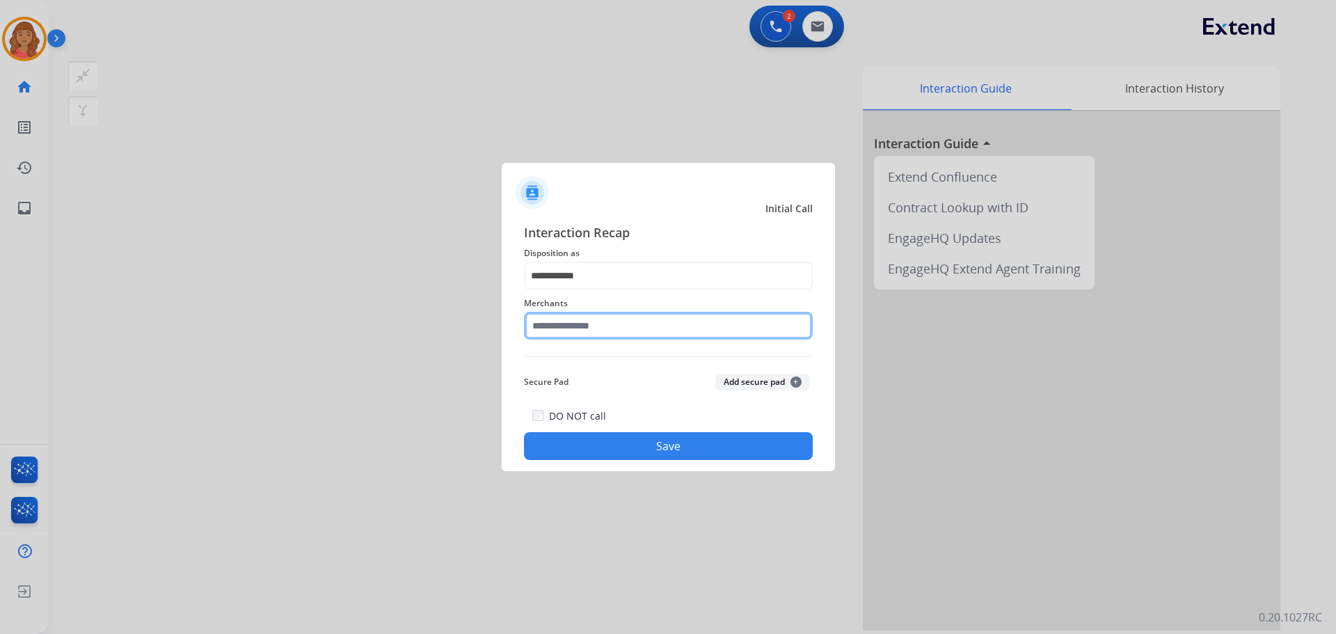
click at [562, 333] on input "text" at bounding box center [668, 326] width 289 height 28
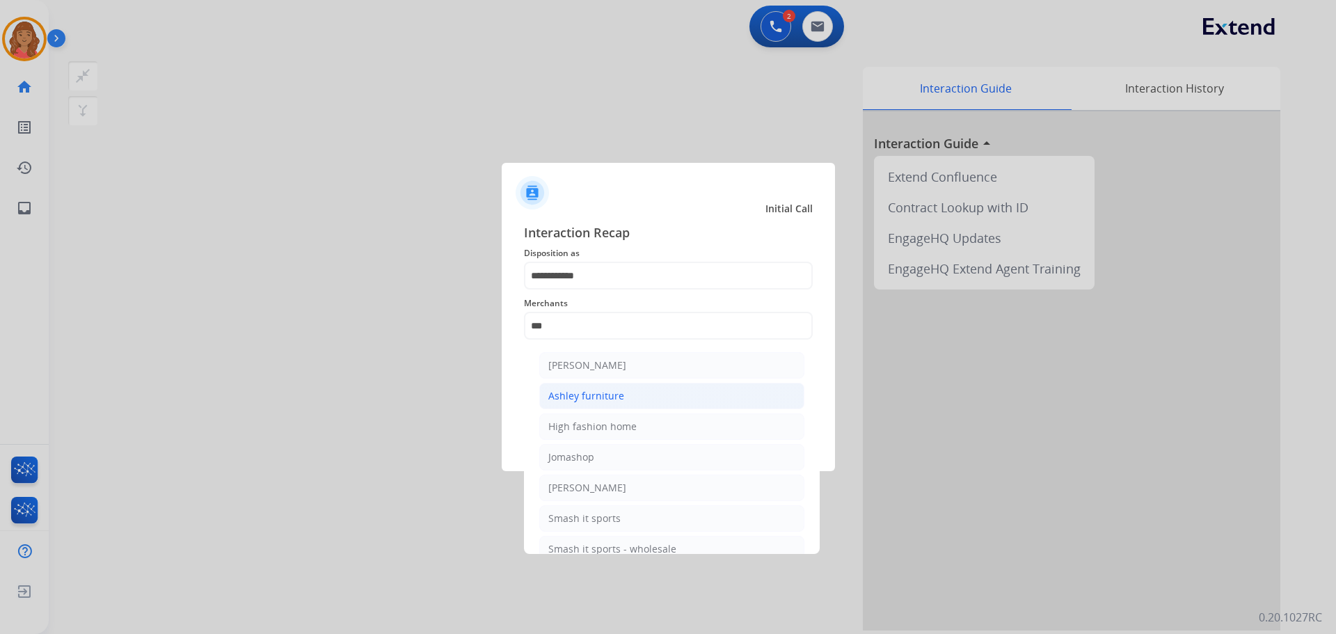
drag, startPoint x: 580, startPoint y: 397, endPoint x: 578, endPoint y: 423, distance: 25.1
click at [579, 397] on div "Ashley furniture" at bounding box center [587, 396] width 76 height 14
type input "**********"
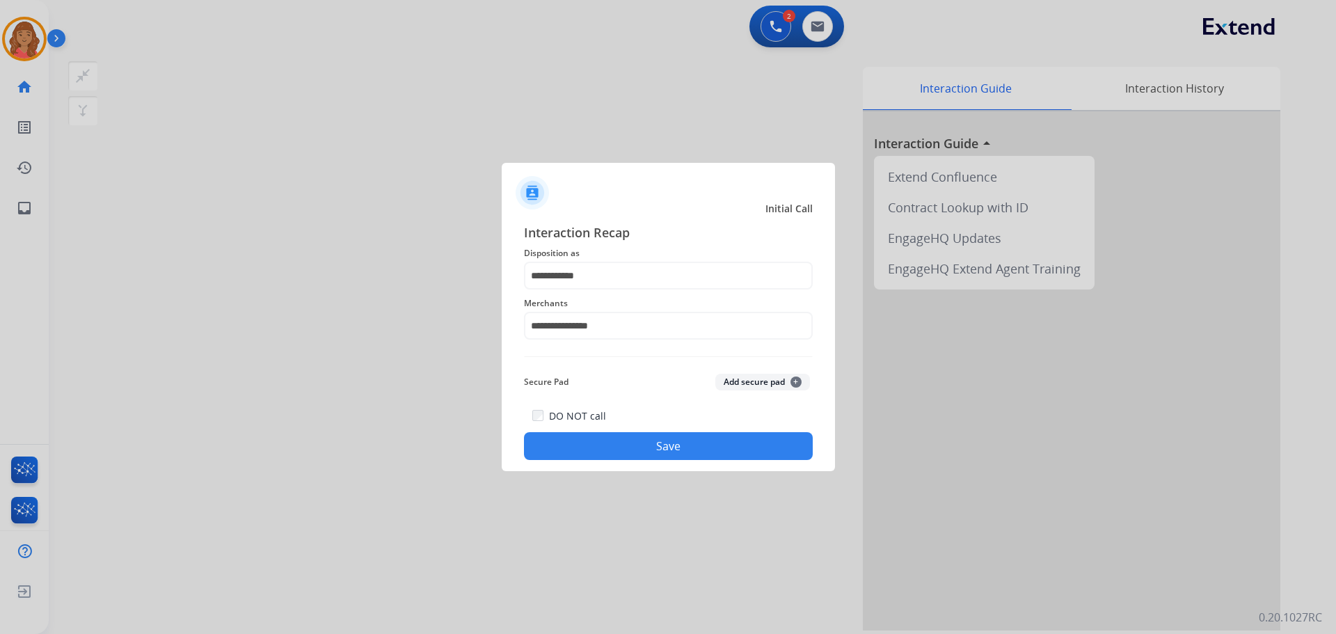
click at [600, 436] on button "Save" at bounding box center [668, 446] width 289 height 28
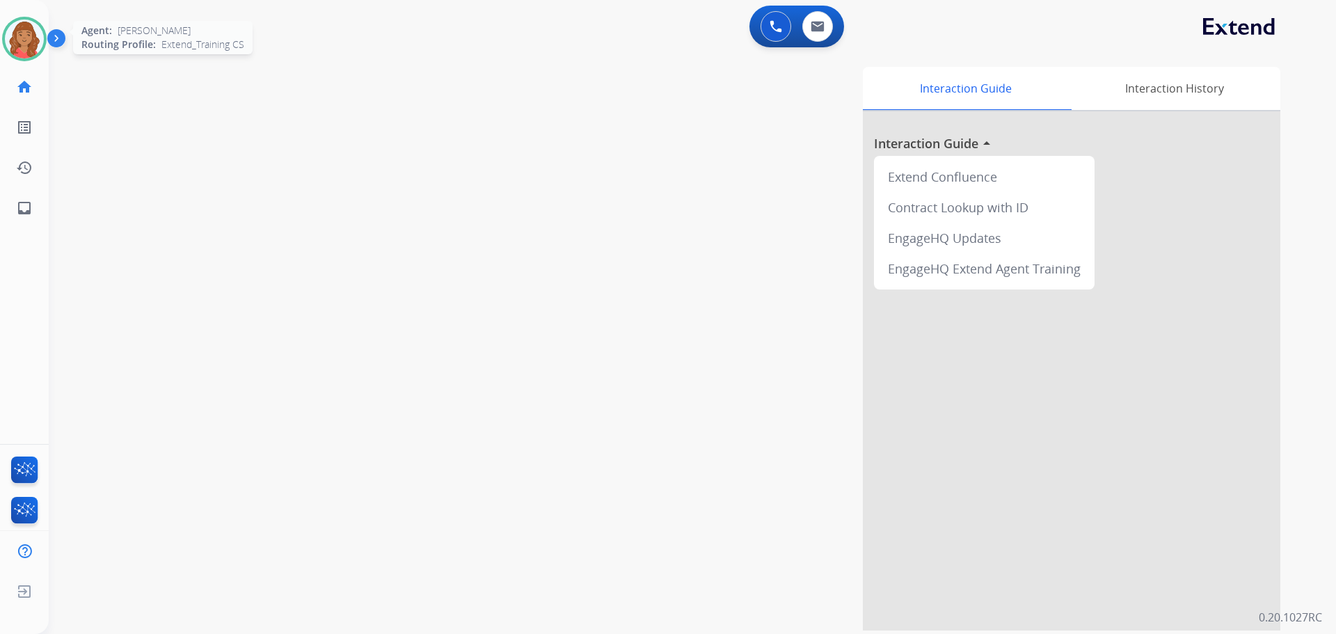
click at [26, 40] on img at bounding box center [24, 38] width 39 height 39
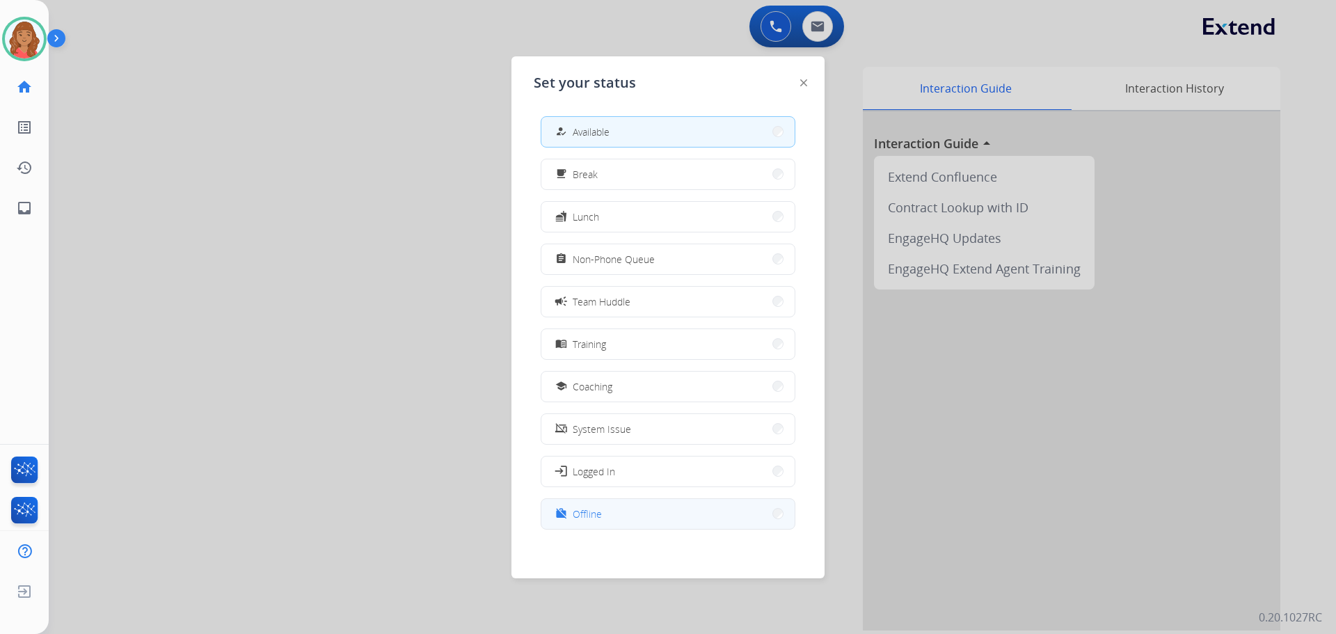
drag, startPoint x: 592, startPoint y: 514, endPoint x: 565, endPoint y: 544, distance: 40.9
click at [594, 513] on span "Offline" at bounding box center [587, 514] width 29 height 15
